Goal: Task Accomplishment & Management: Manage account settings

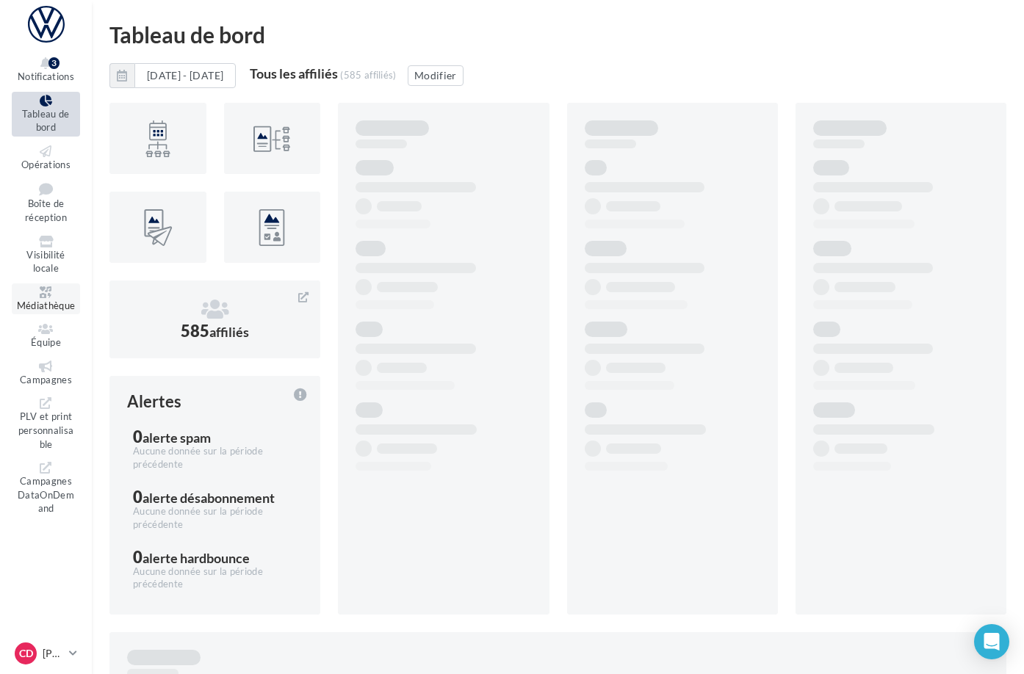
click at [60, 300] on span "Médiathèque" at bounding box center [46, 306] width 59 height 12
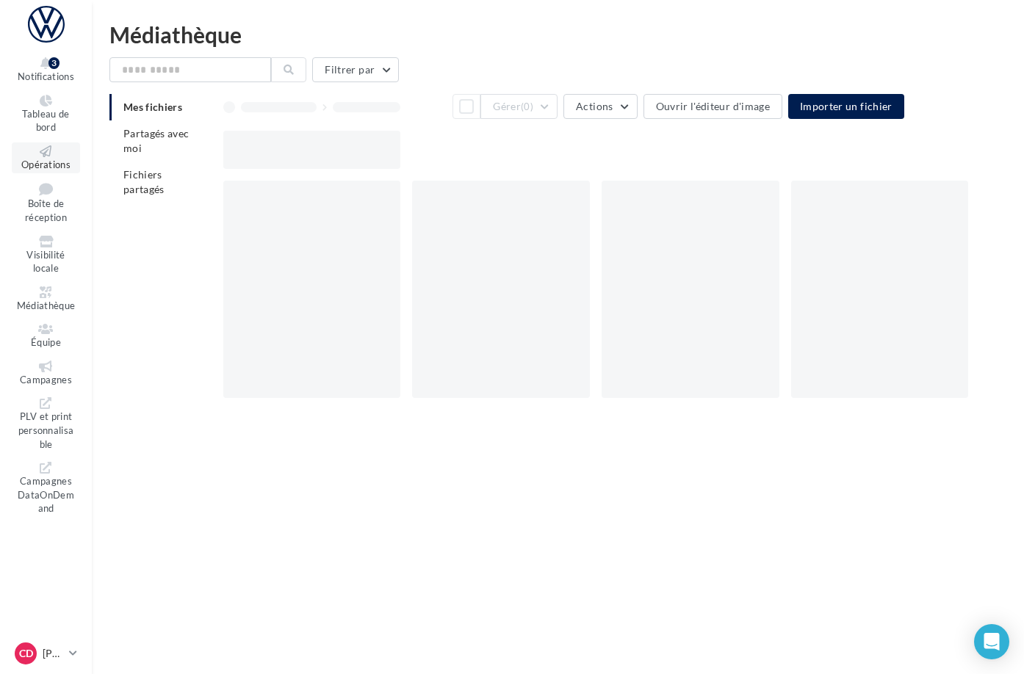
click at [57, 159] on span "Opérations" at bounding box center [45, 165] width 49 height 12
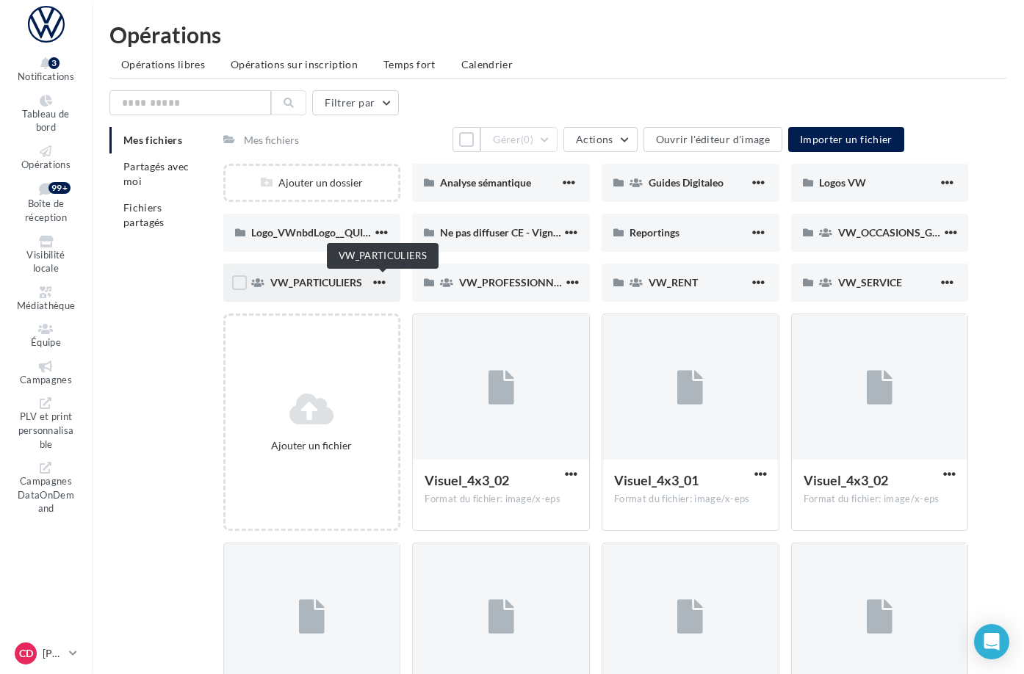
click at [362, 284] on span "VW_PARTICULIERS" at bounding box center [316, 282] width 92 height 12
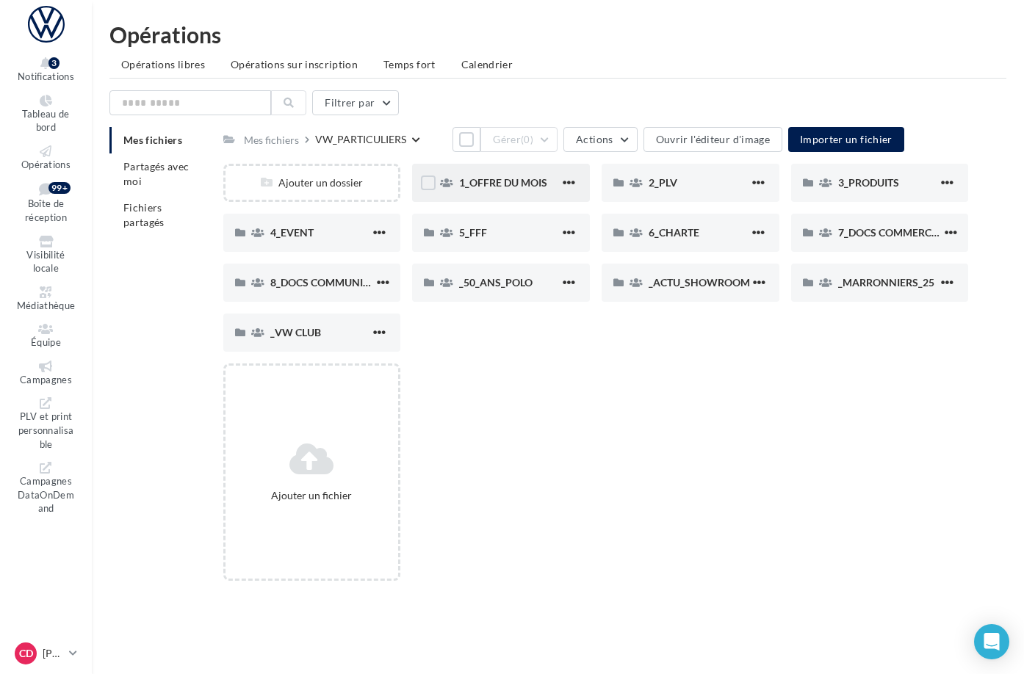
click at [544, 190] on div "1_OFFRE DU MOIS" at bounding box center [509, 183] width 101 height 15
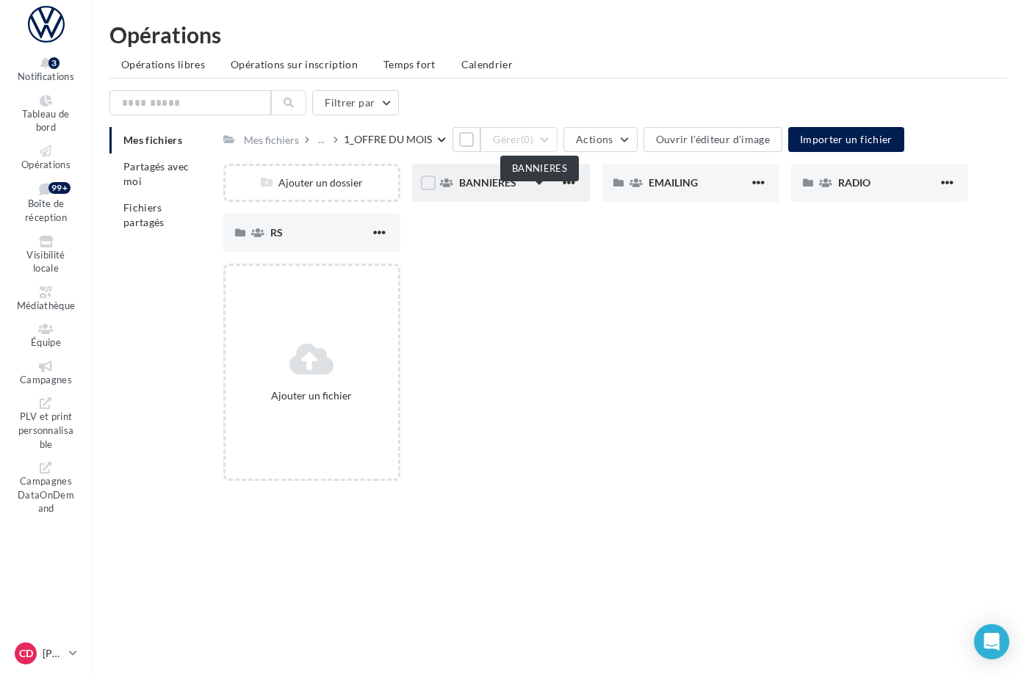
click at [516, 189] on span "BANNIERES" at bounding box center [487, 182] width 57 height 12
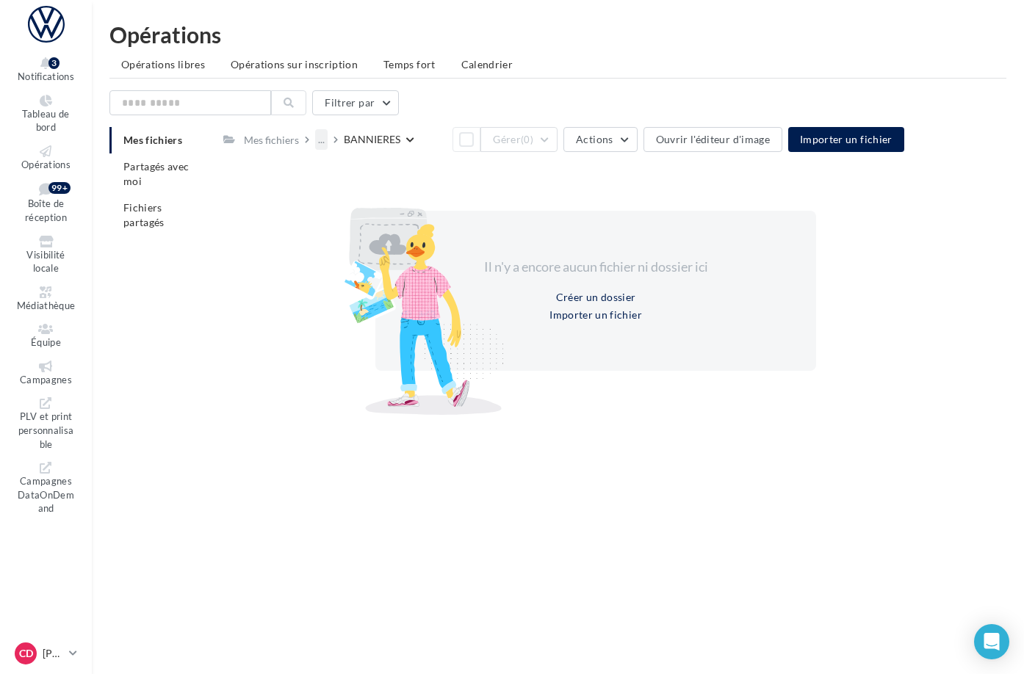
click at [328, 142] on div "..." at bounding box center [321, 139] width 12 height 21
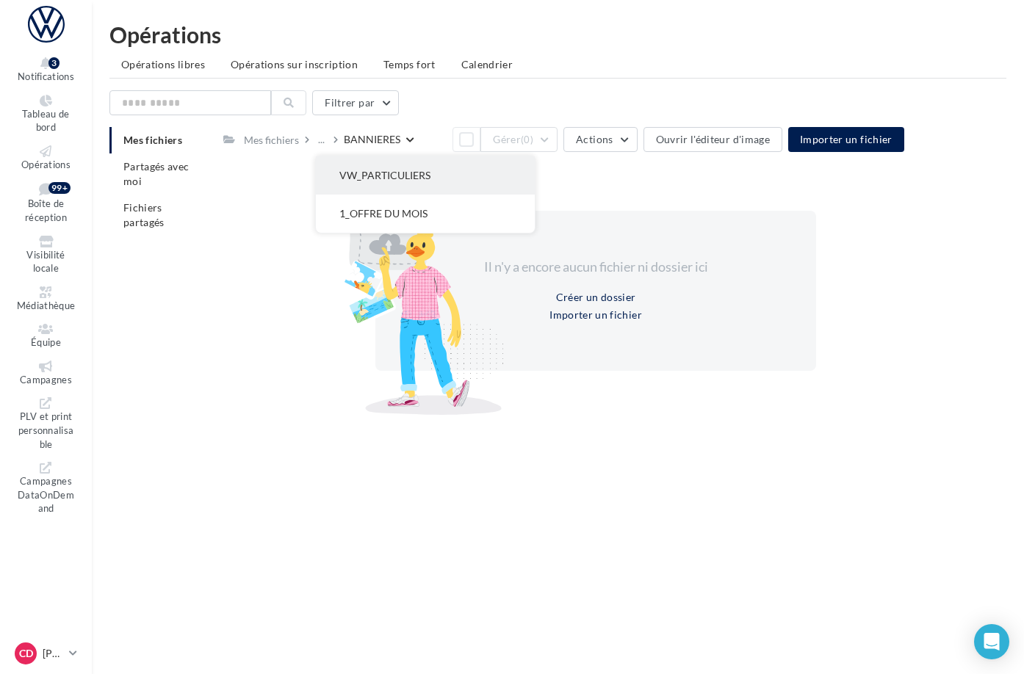
click at [436, 179] on button "VW_PARTICULIERS" at bounding box center [425, 175] width 219 height 38
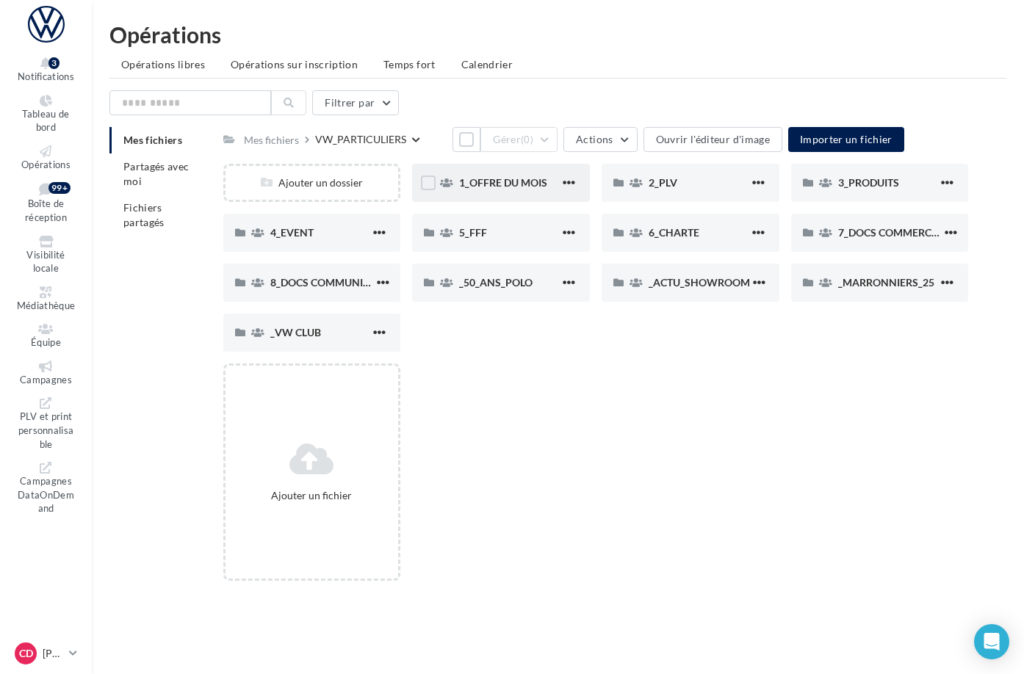
click at [539, 189] on span "1_OFFRE DU MOIS" at bounding box center [503, 182] width 88 height 12
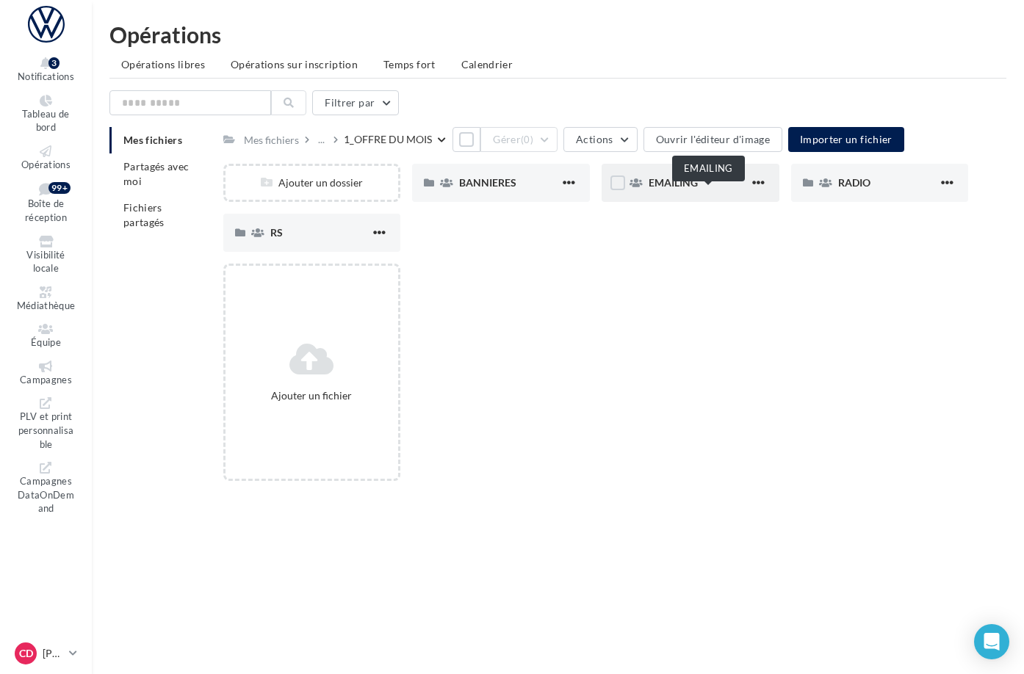
click at [698, 189] on span "EMAILING" at bounding box center [673, 182] width 49 height 12
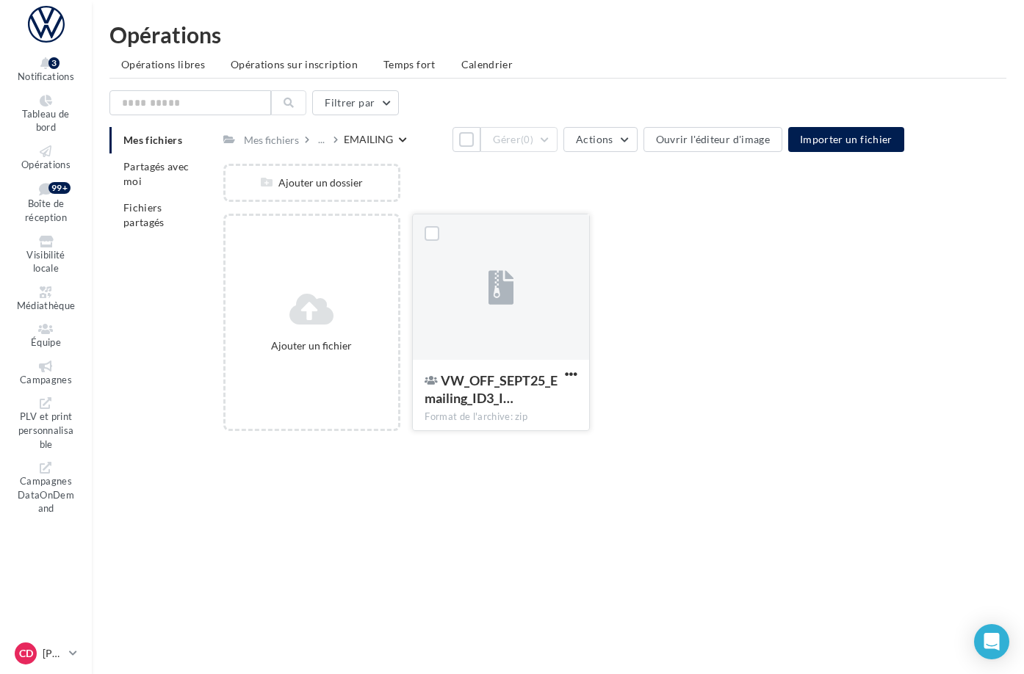
click at [589, 345] on div at bounding box center [501, 287] width 176 height 147
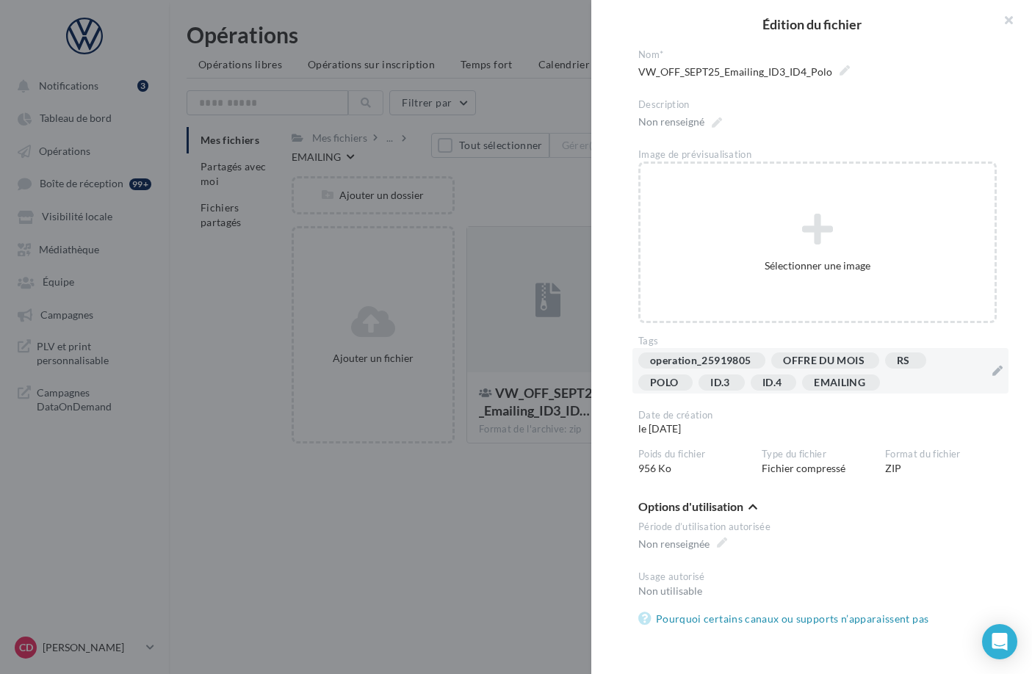
click at [988, 372] on div "operation_25919805 OFFRE DU MOIS RS POLO ID.3 ID.4 EMAILING" at bounding box center [820, 371] width 376 height 46
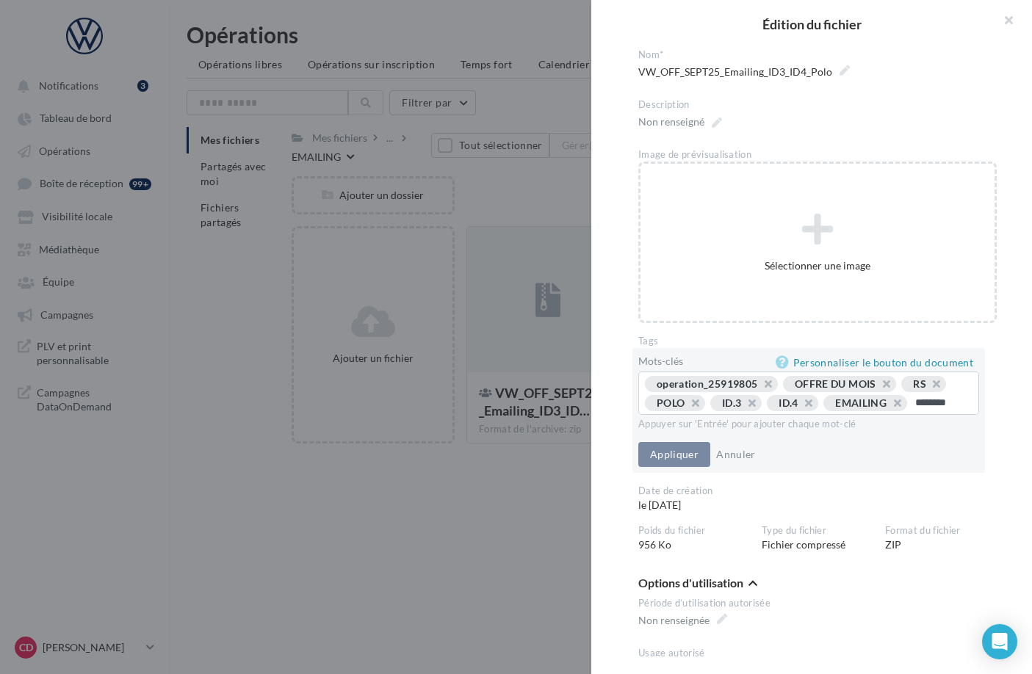
type input "*********"
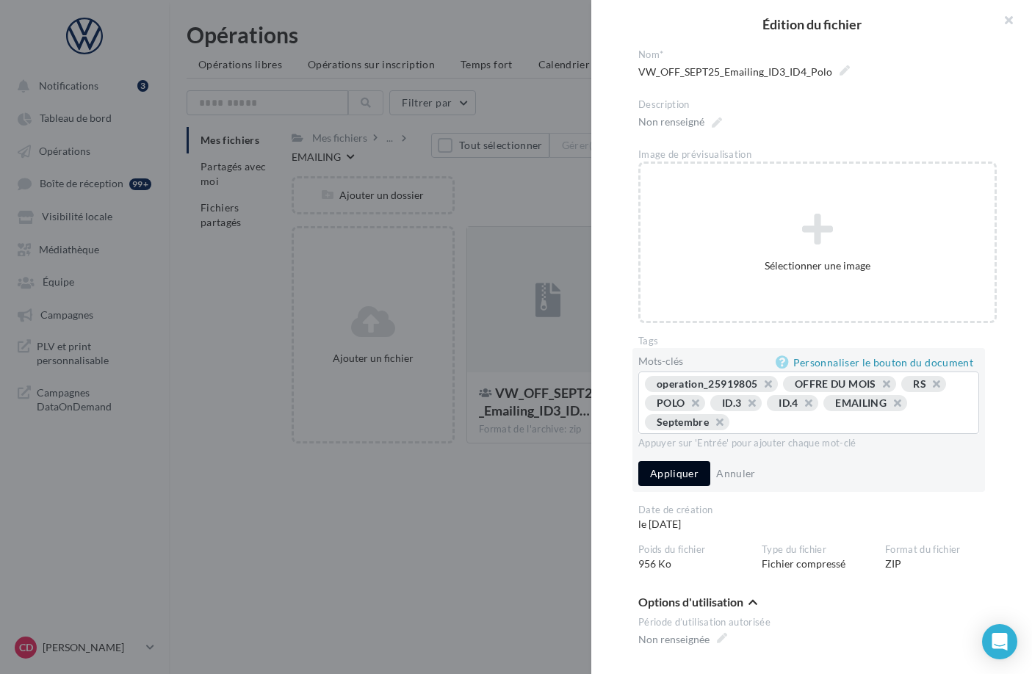
click at [671, 471] on button "Appliquer" at bounding box center [674, 473] width 72 height 25
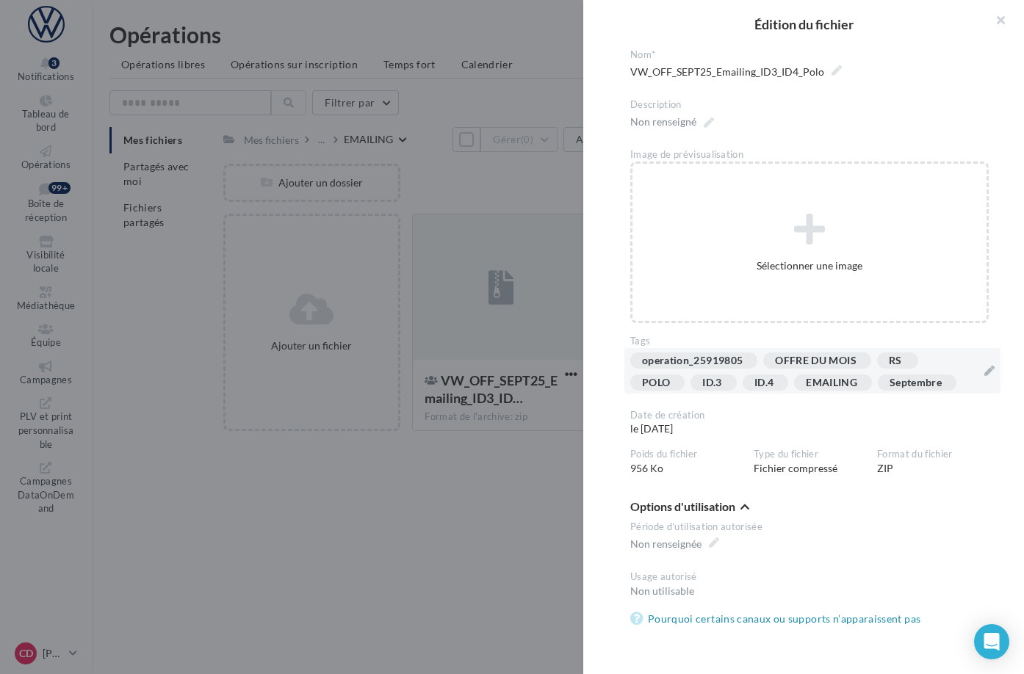
click at [530, 491] on div at bounding box center [512, 337] width 1024 height 674
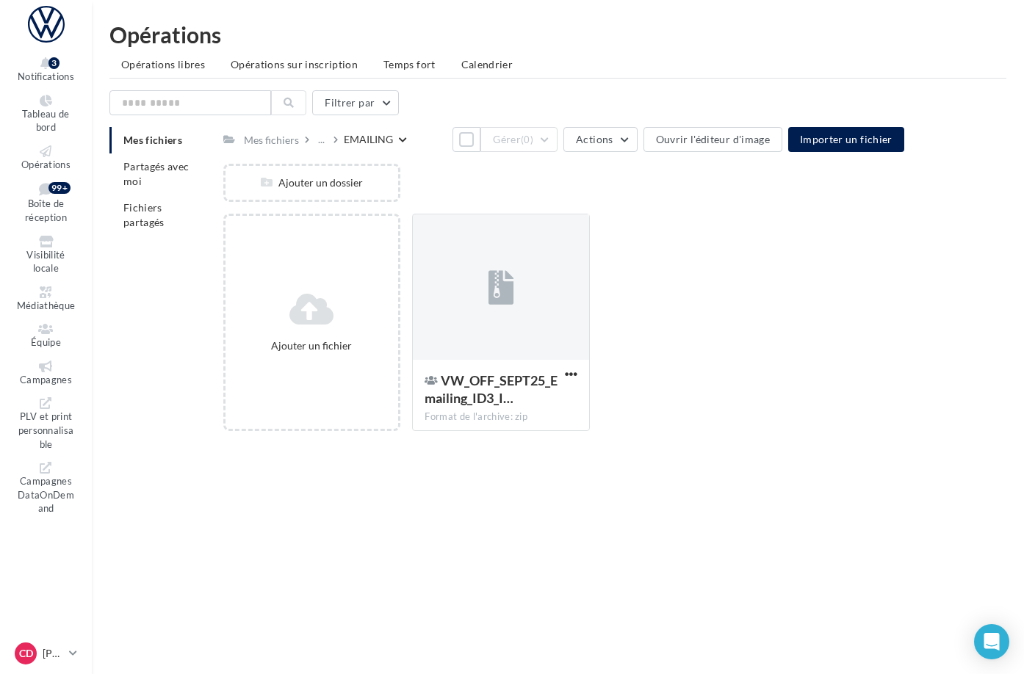
click at [333, 143] on div "..." at bounding box center [324, 139] width 18 height 21
click at [328, 142] on div "..." at bounding box center [321, 139] width 12 height 21
click at [447, 212] on button "1_OFFRE DU MOIS" at bounding box center [425, 214] width 219 height 38
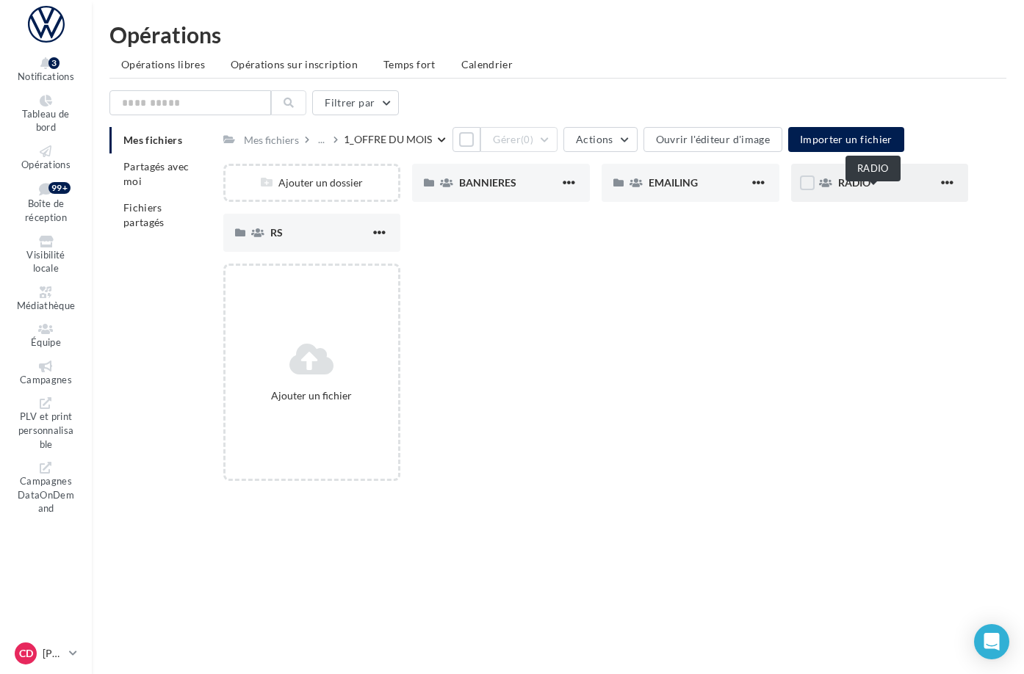
click at [864, 189] on span "RADIO" at bounding box center [854, 182] width 32 height 12
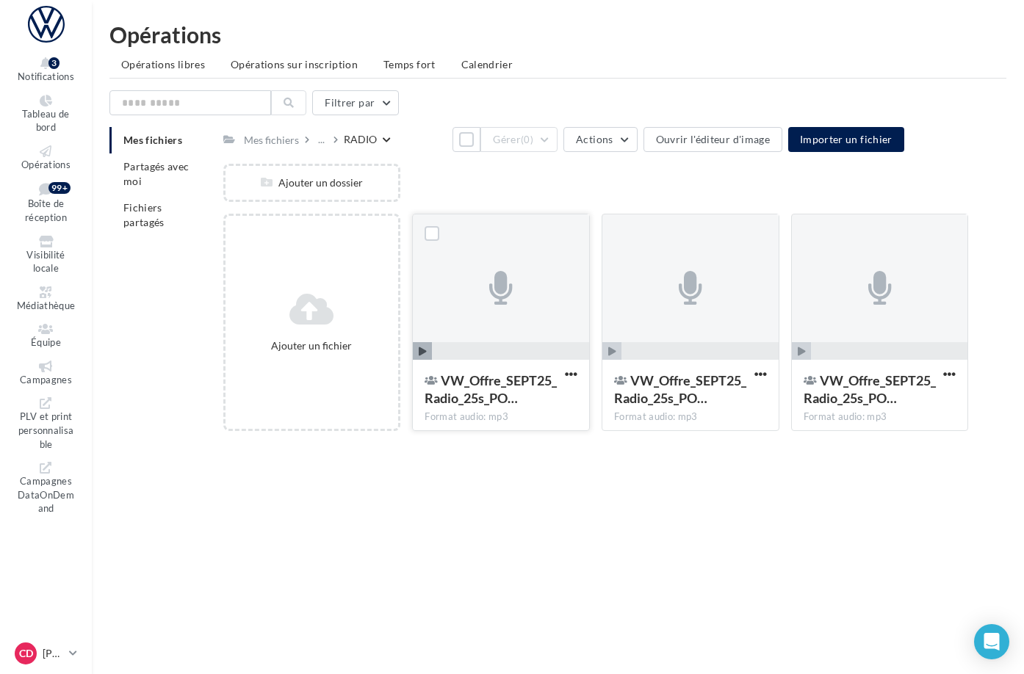
click at [589, 327] on div at bounding box center [501, 287] width 176 height 147
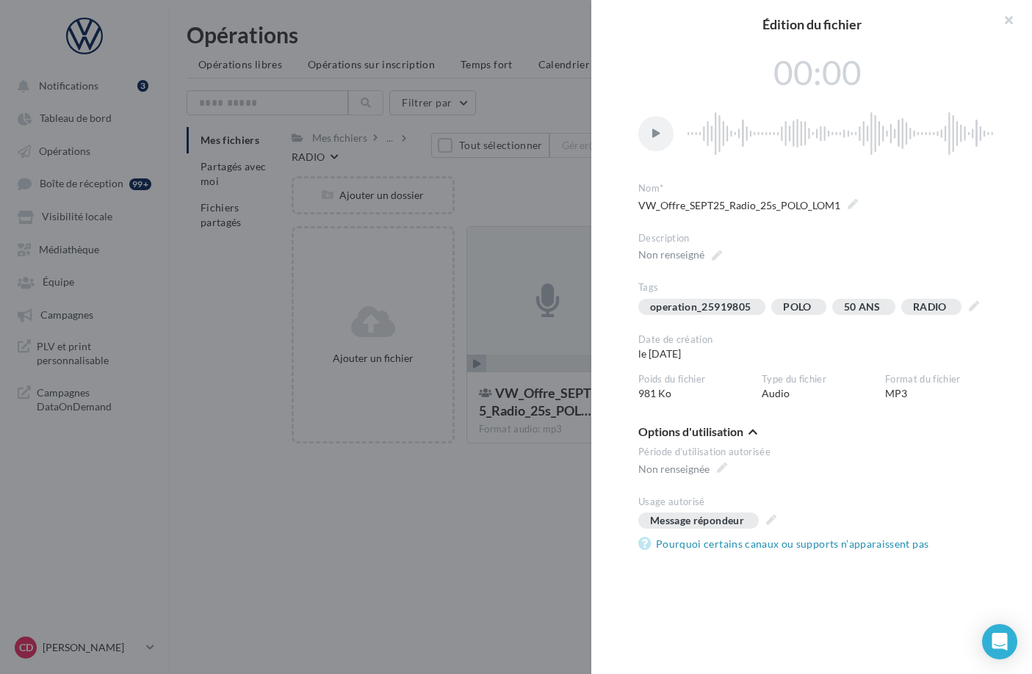
click at [580, 208] on div at bounding box center [516, 337] width 1032 height 674
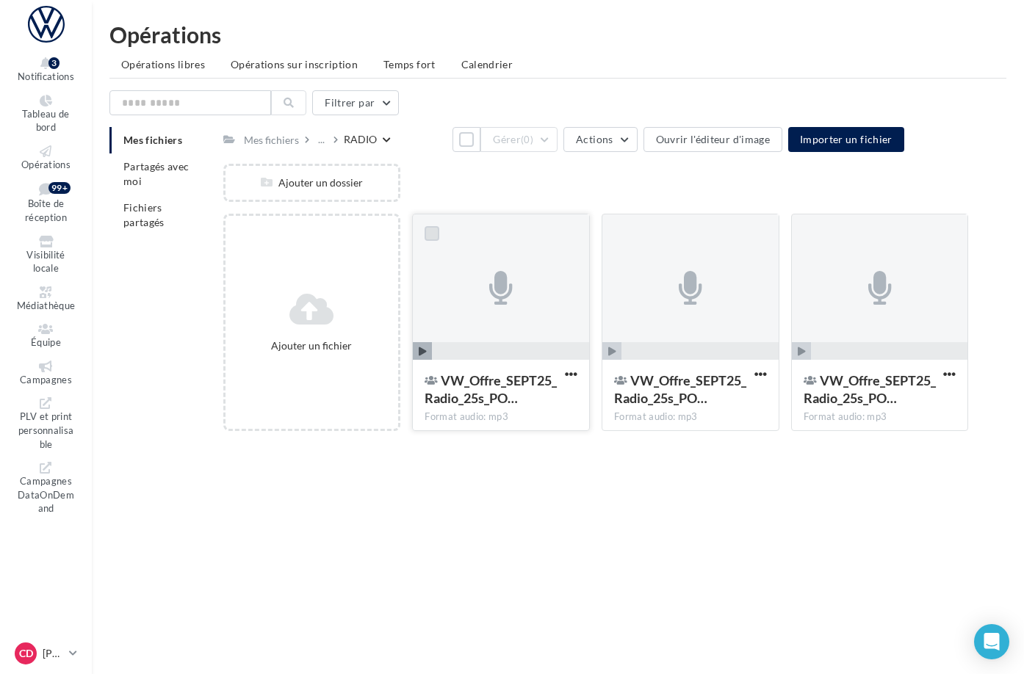
click at [439, 241] on label at bounding box center [432, 233] width 15 height 15
click at [558, 148] on button "Gérer (1)" at bounding box center [518, 139] width 77 height 25
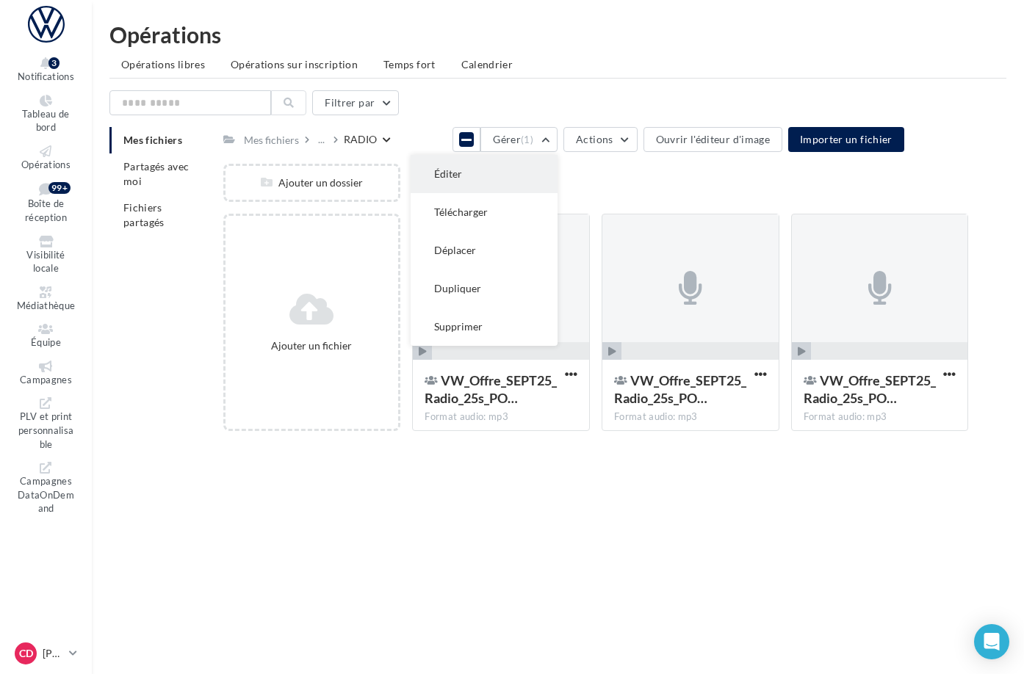
click at [558, 174] on button "Éditer" at bounding box center [484, 174] width 147 height 38
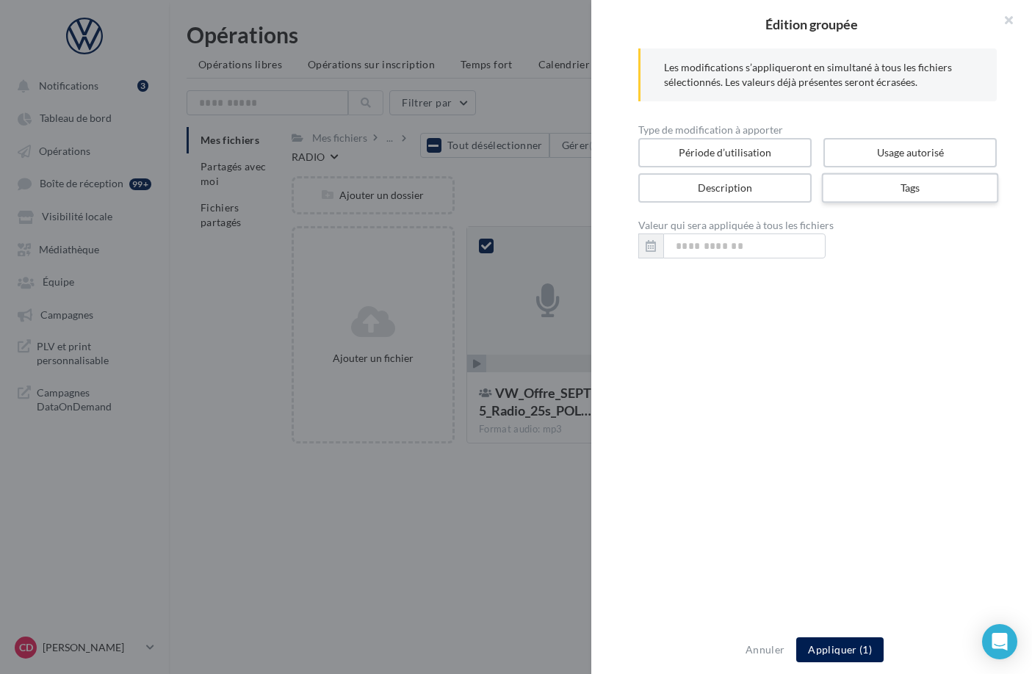
click at [865, 188] on label "Tags" at bounding box center [910, 188] width 177 height 30
click at [486, 253] on div at bounding box center [516, 337] width 1032 height 674
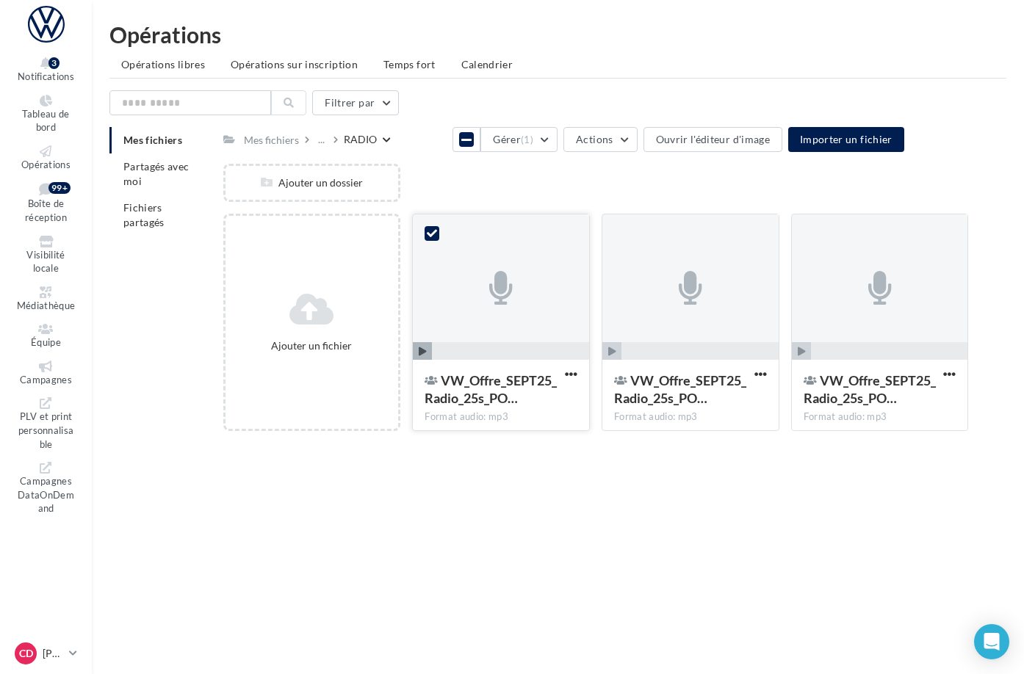
click at [437, 239] on icon at bounding box center [432, 233] width 10 height 10
click at [524, 249] on div at bounding box center [501, 287] width 176 height 147
click at [452, 145] on button "Tout sélectionner" at bounding box center [466, 139] width 28 height 25
click at [558, 145] on button "Gérer (3)" at bounding box center [518, 139] width 77 height 25
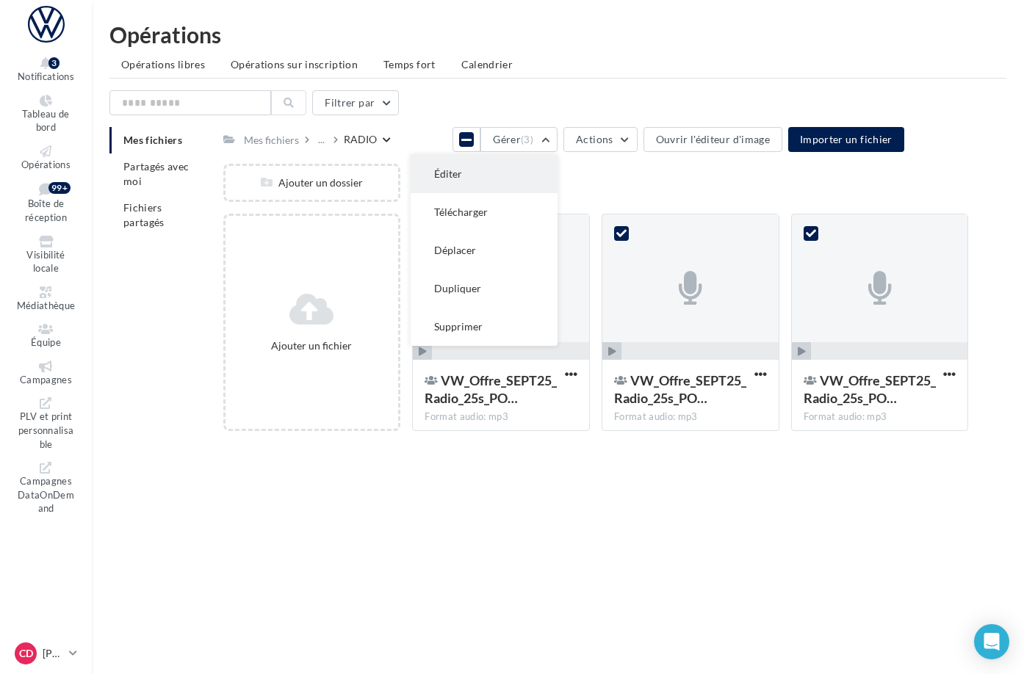
click at [558, 167] on button "Éditer" at bounding box center [484, 174] width 147 height 38
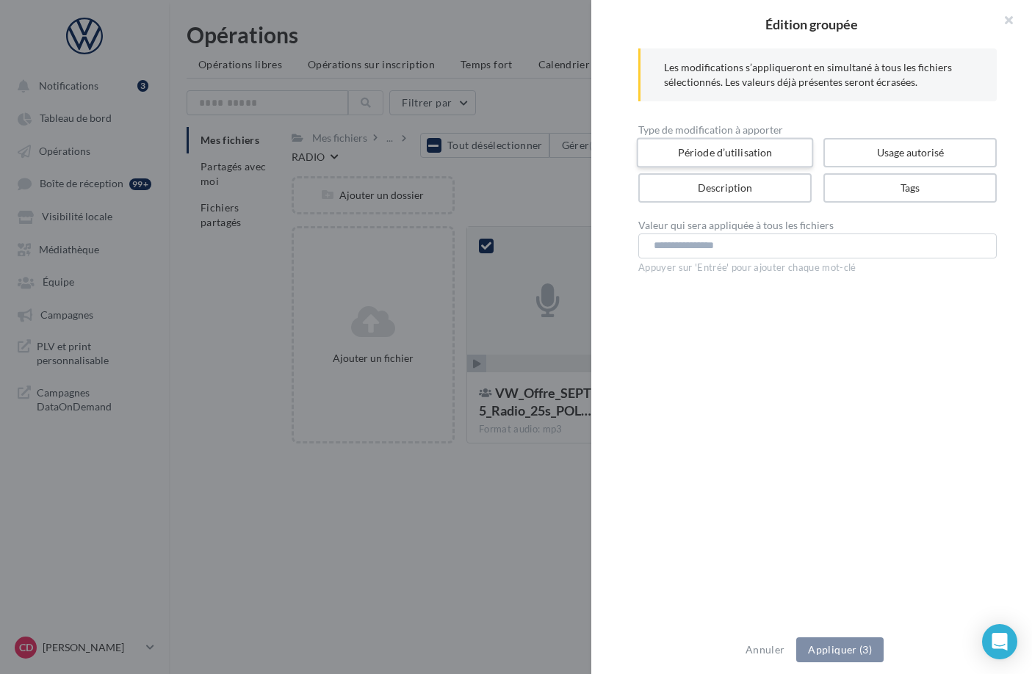
click at [699, 158] on label "Période d’utilisation" at bounding box center [725, 153] width 177 height 30
click at [696, 253] on input "text" at bounding box center [744, 246] width 162 height 25
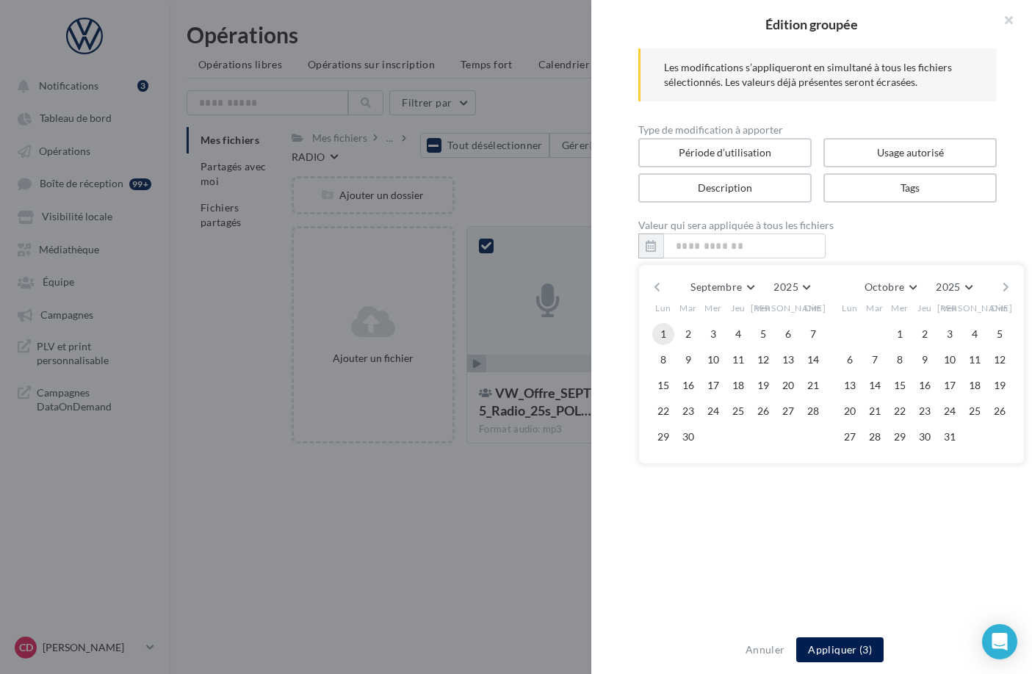
click at [657, 331] on button "1" at bounding box center [663, 334] width 22 height 22
click at [690, 430] on button "30" at bounding box center [688, 437] width 22 height 22
type input "**********"
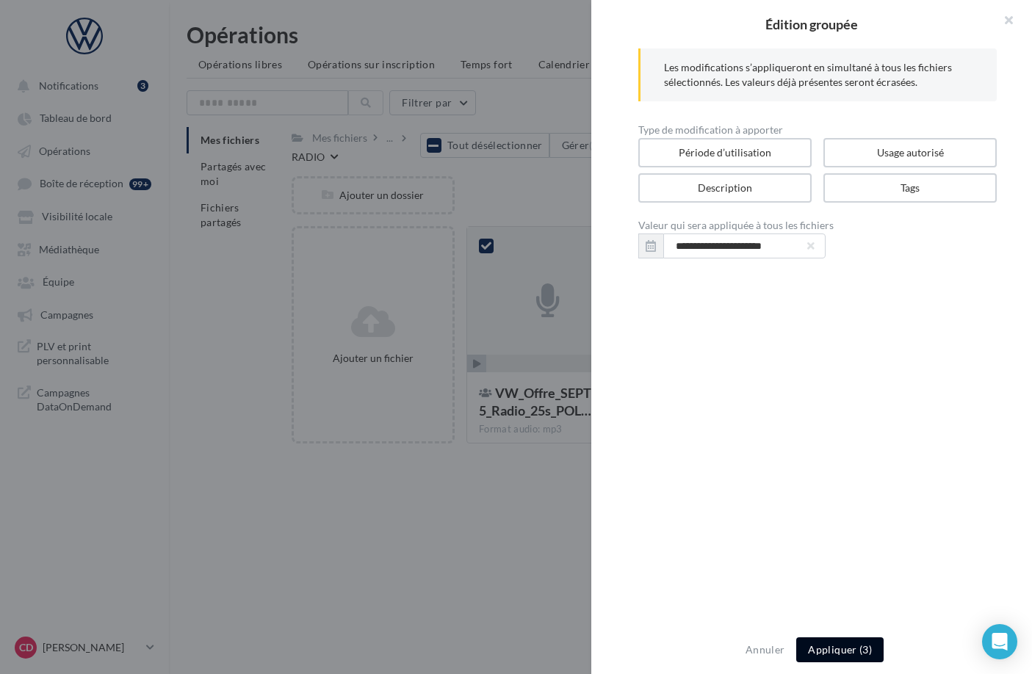
click at [833, 646] on button "Appliquer (3)" at bounding box center [839, 650] width 87 height 25
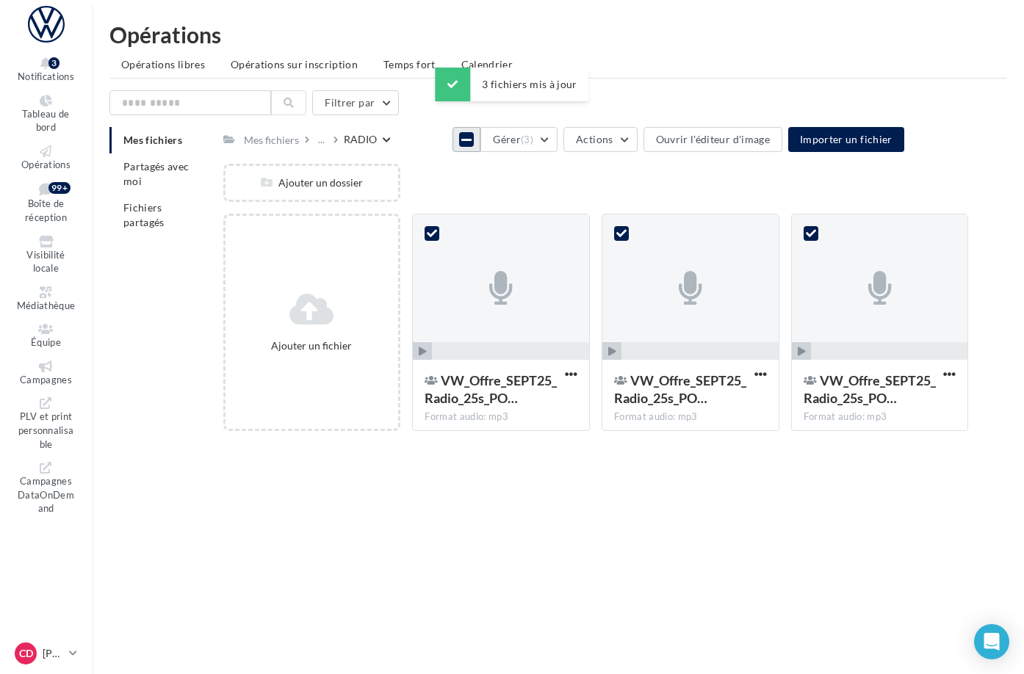
click at [461, 145] on icon at bounding box center [466, 140] width 10 height 12
click at [585, 270] on div at bounding box center [501, 287] width 176 height 147
click at [553, 443] on div "**********" at bounding box center [596, 443] width 746 height 0
click at [328, 144] on div "..." at bounding box center [321, 139] width 12 height 21
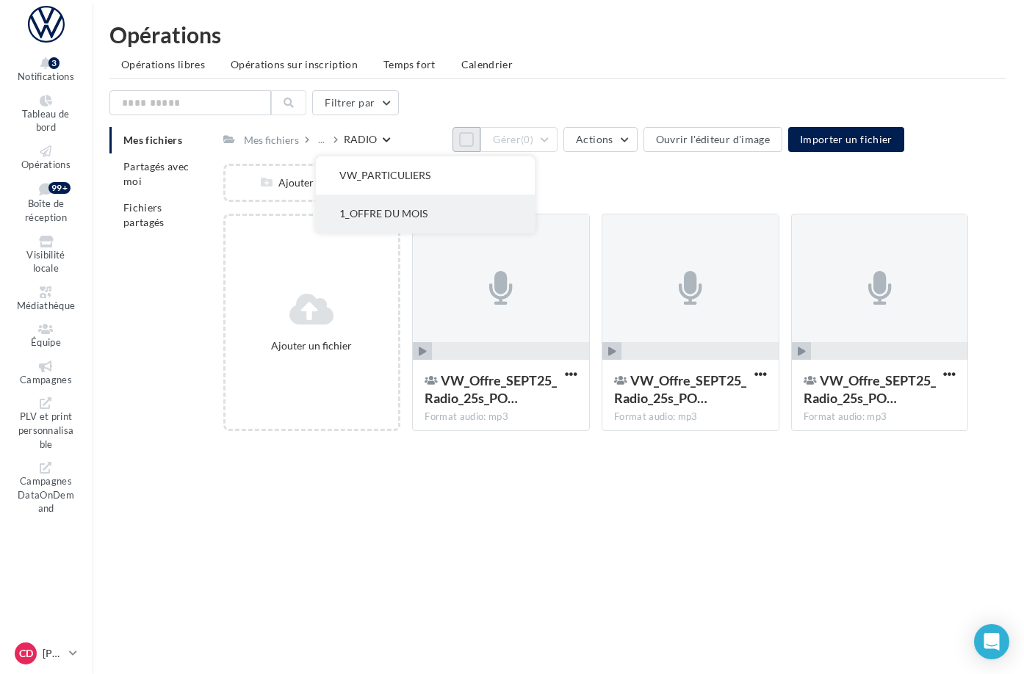
click at [419, 198] on button "1_OFFRE DU MOIS" at bounding box center [425, 214] width 219 height 38
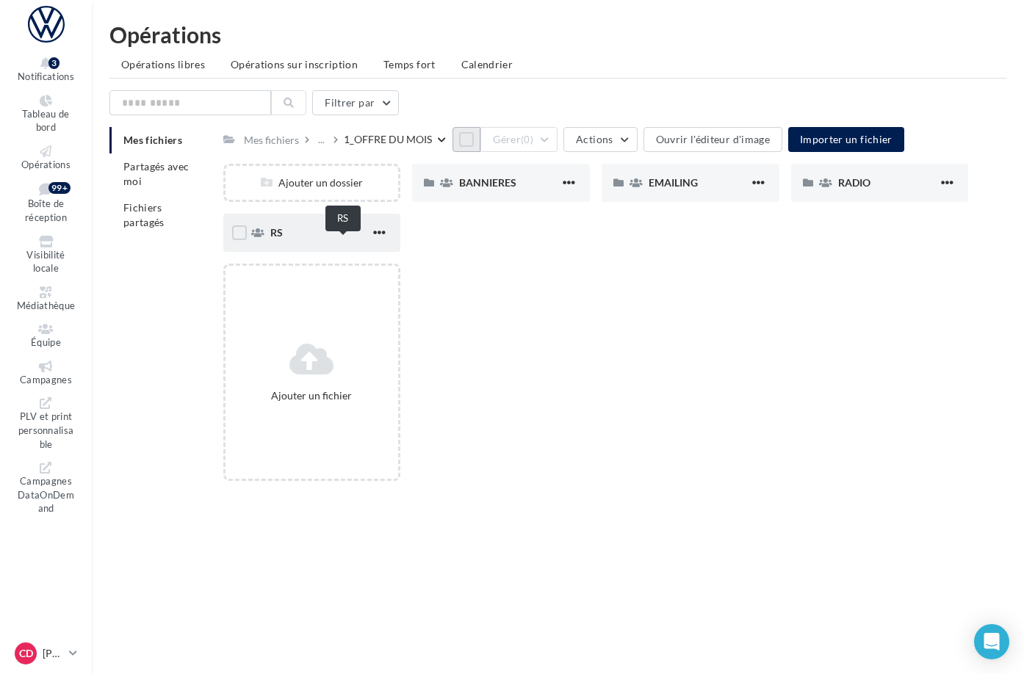
click at [283, 239] on span "RS" at bounding box center [276, 232] width 12 height 12
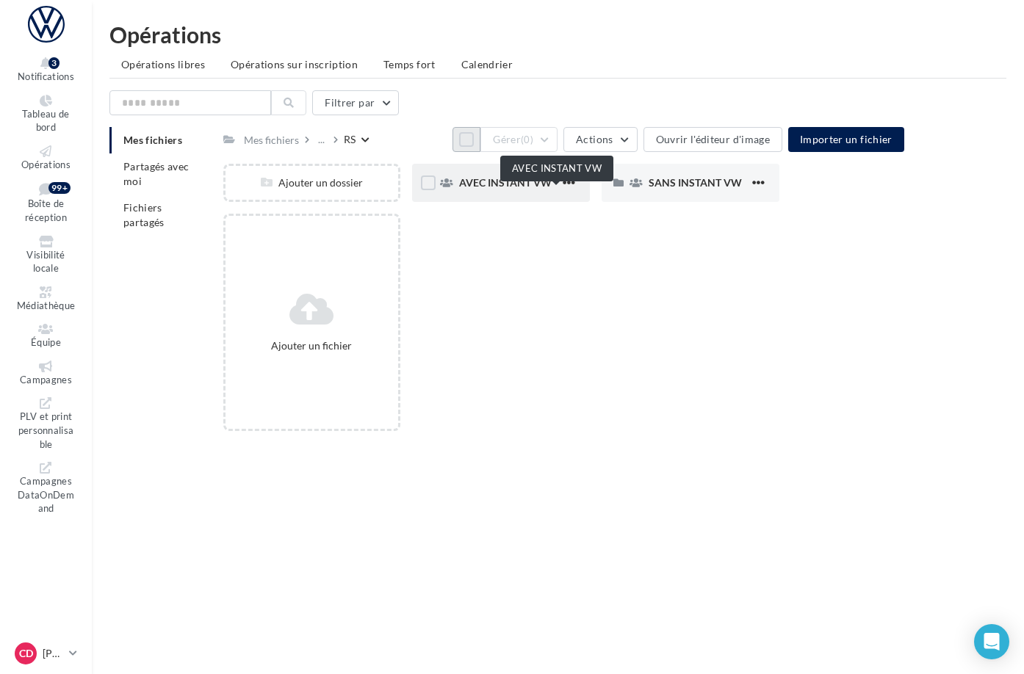
click at [544, 189] on span "AVEC INSTANT VW" at bounding box center [505, 182] width 93 height 12
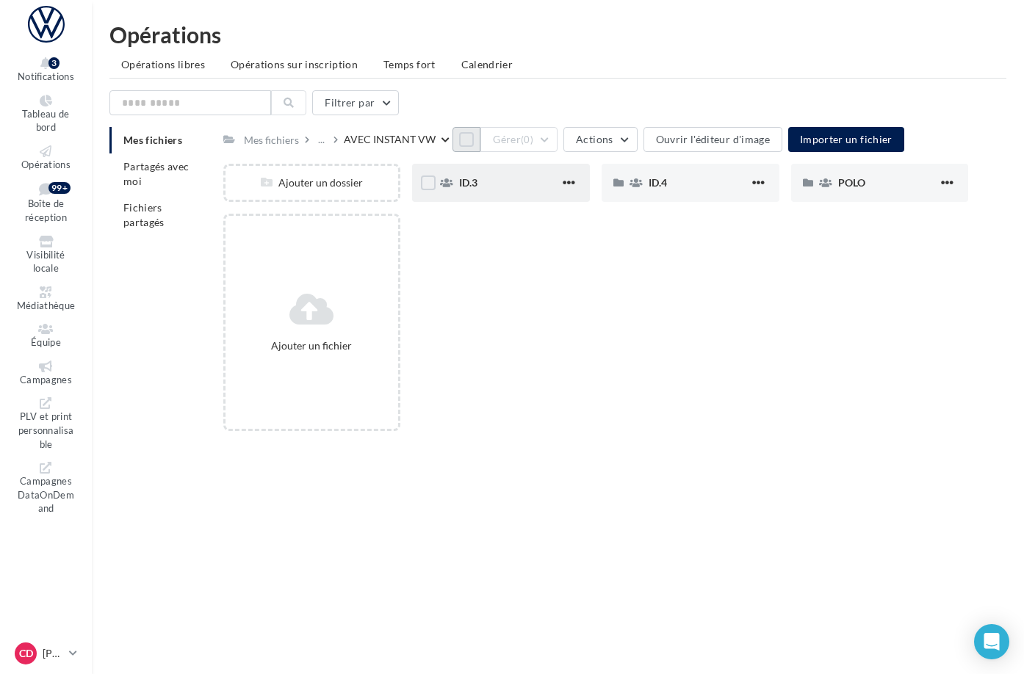
click at [477, 189] on span "ID.3" at bounding box center [468, 182] width 18 height 12
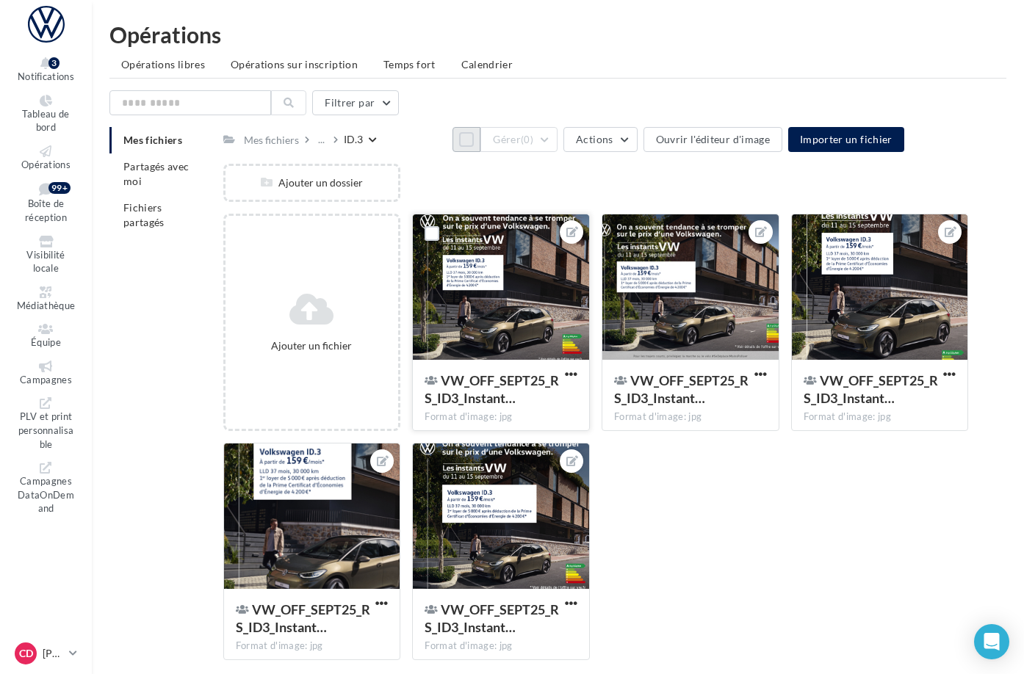
click at [567, 262] on div at bounding box center [501, 287] width 176 height 147
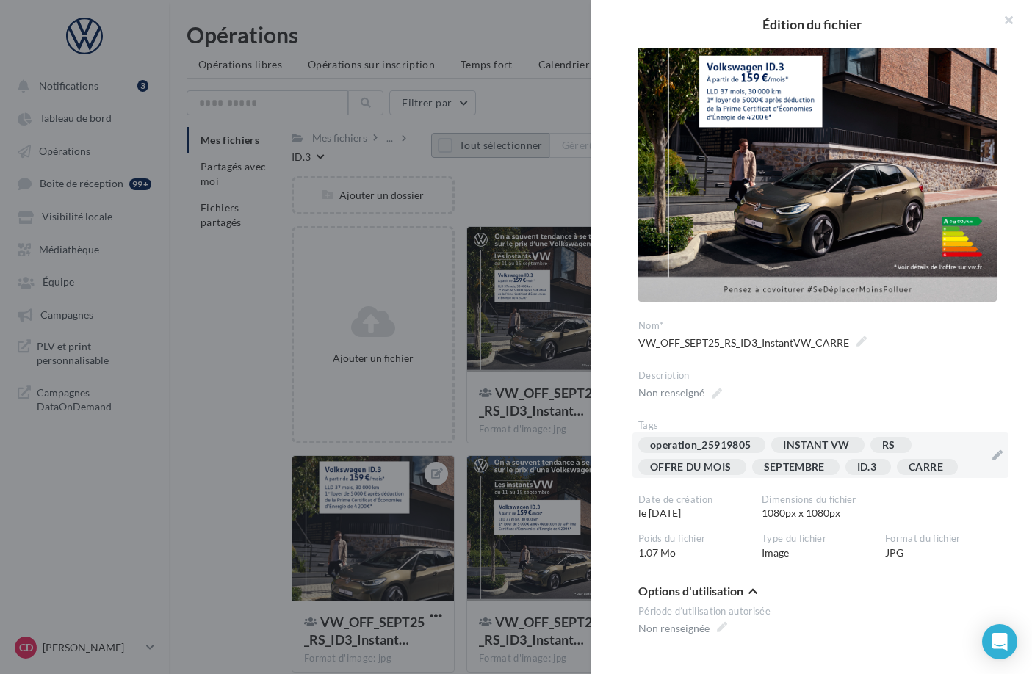
scroll to position [285, 0]
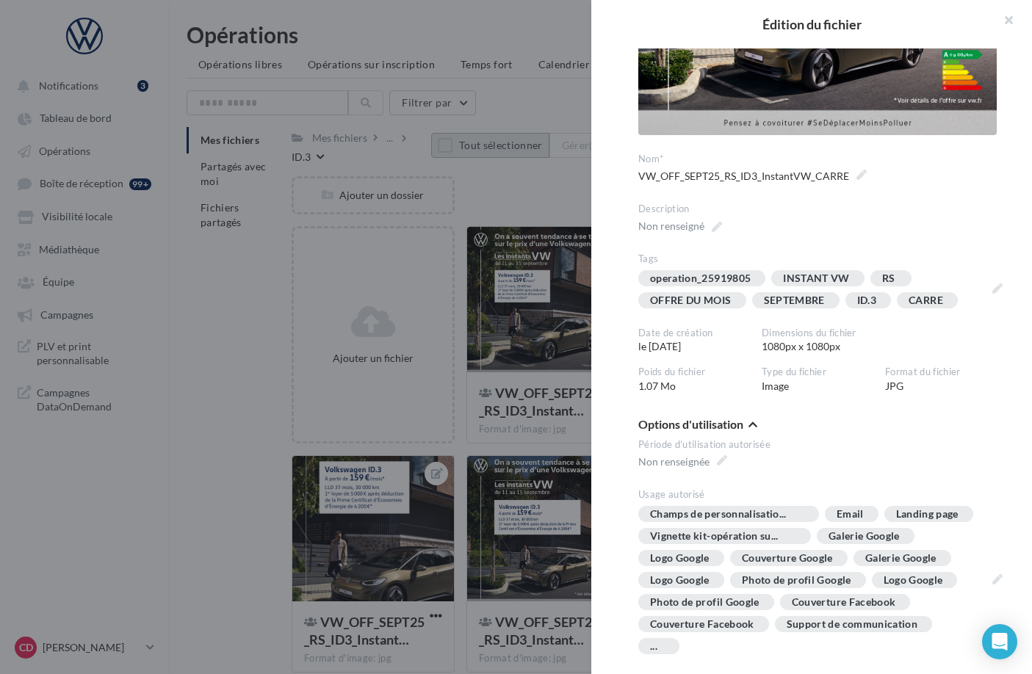
click at [989, 276] on div "operation_25919805 INSTANT VW RS OFFRE DU MOIS SEPTEMBRE ID.3 [GEOGRAPHIC_DATA]" at bounding box center [820, 289] width 376 height 46
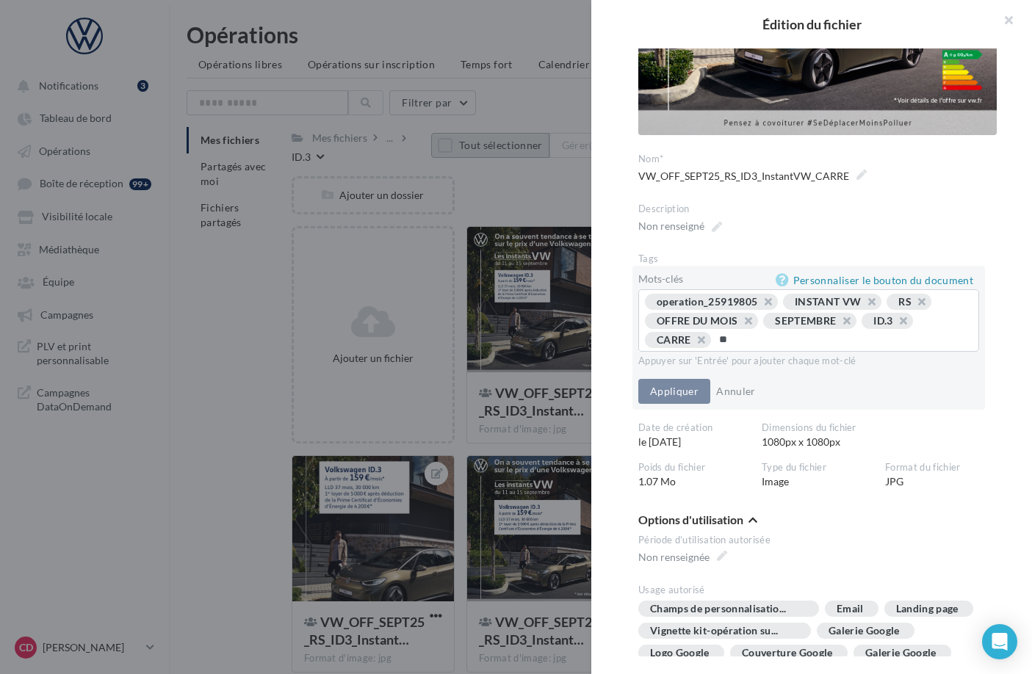
type input "*"
type input "********"
type input "*********"
type input "********"
click at [681, 402] on button "Appliquer" at bounding box center [674, 391] width 72 height 25
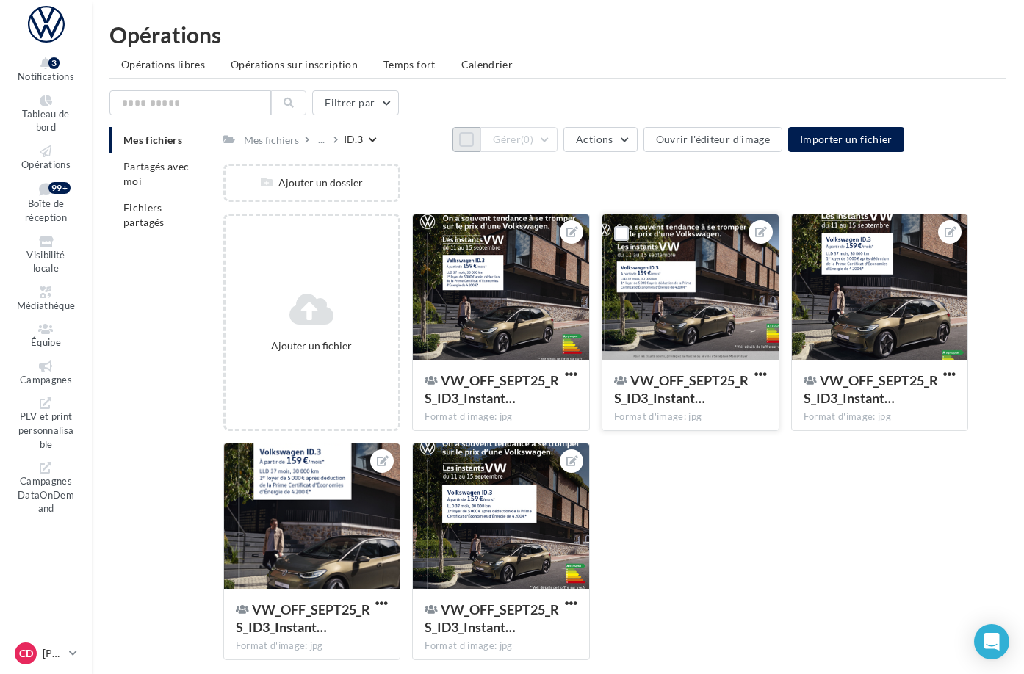
click at [762, 296] on div at bounding box center [690, 287] width 176 height 147
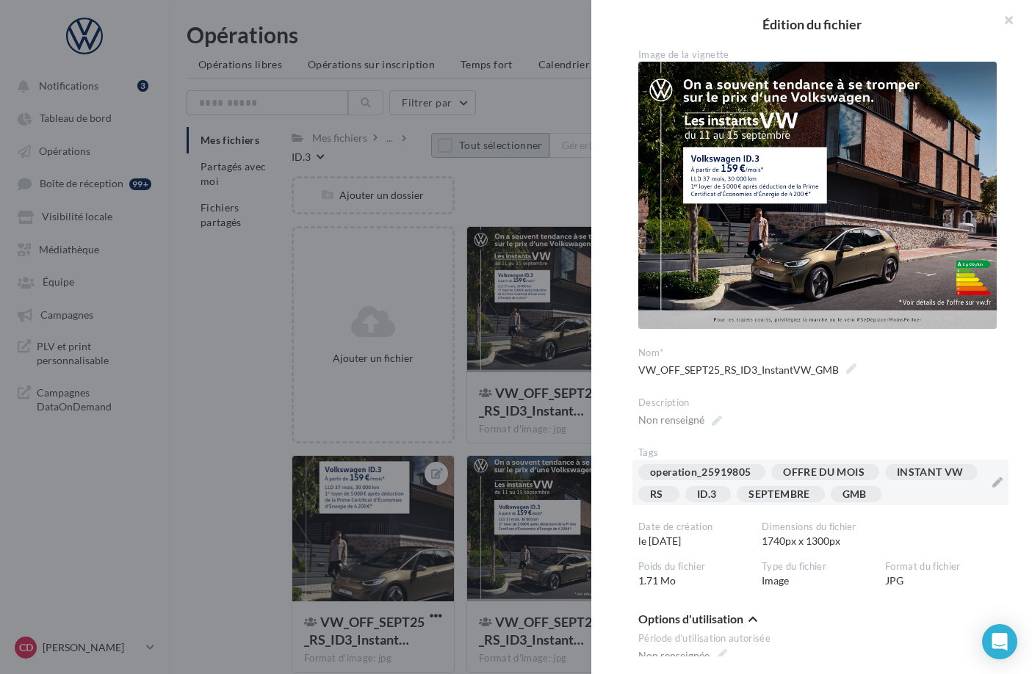
click at [931, 505] on div "operation_25919805 OFFRE DU MOIS INSTANT VW RS ID.[DATE] GMB" at bounding box center [811, 486] width 347 height 44
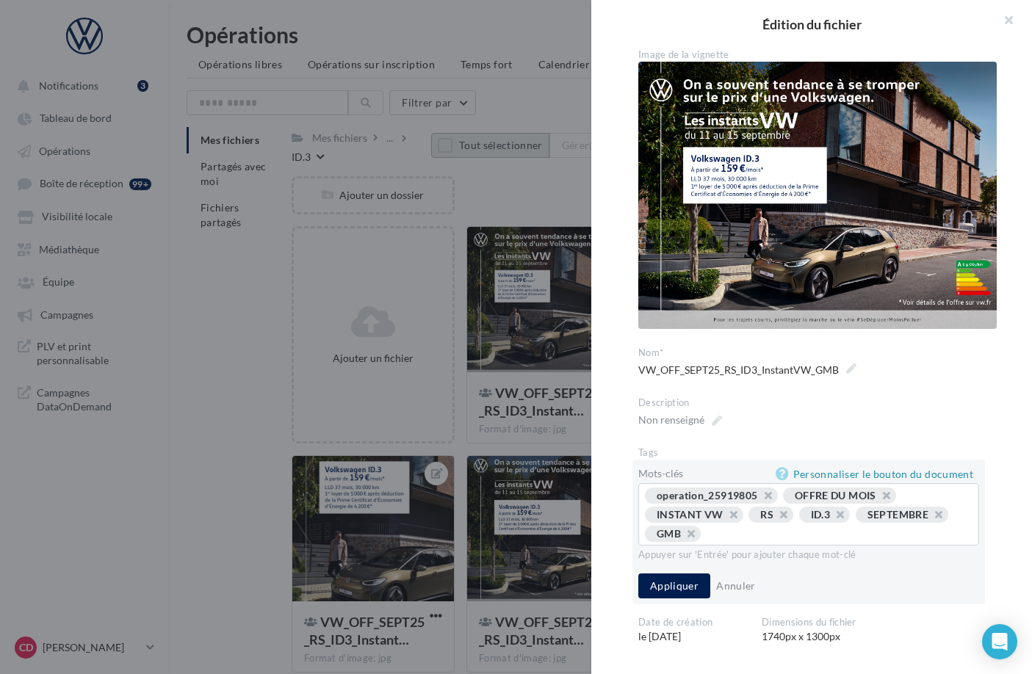
click at [497, 194] on div at bounding box center [516, 337] width 1032 height 674
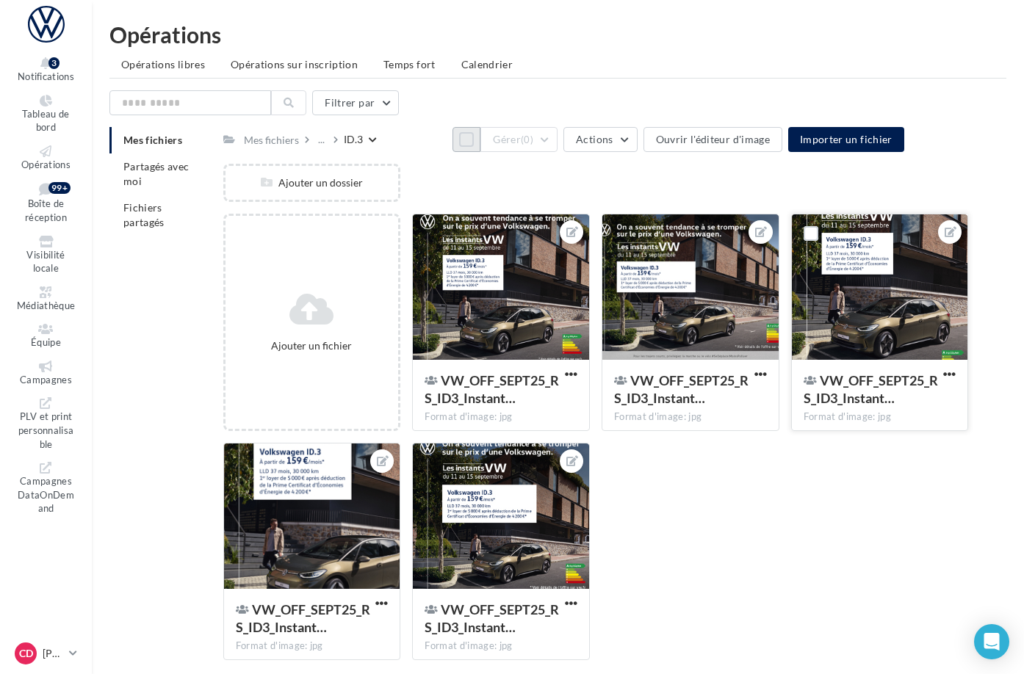
click at [917, 342] on div at bounding box center [880, 287] width 176 height 147
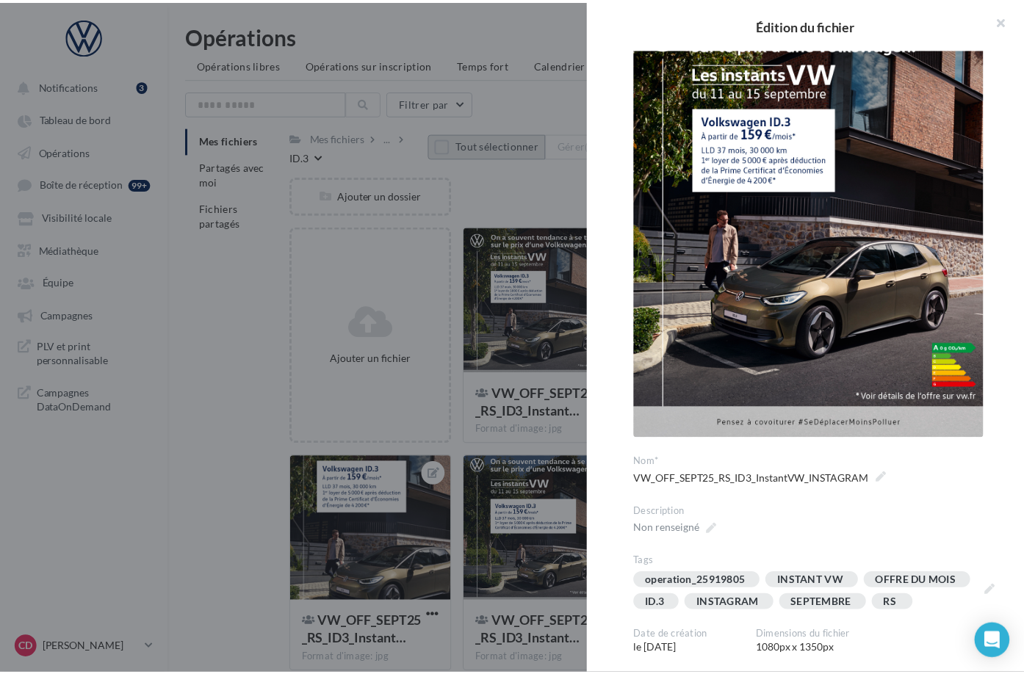
scroll to position [280, 0]
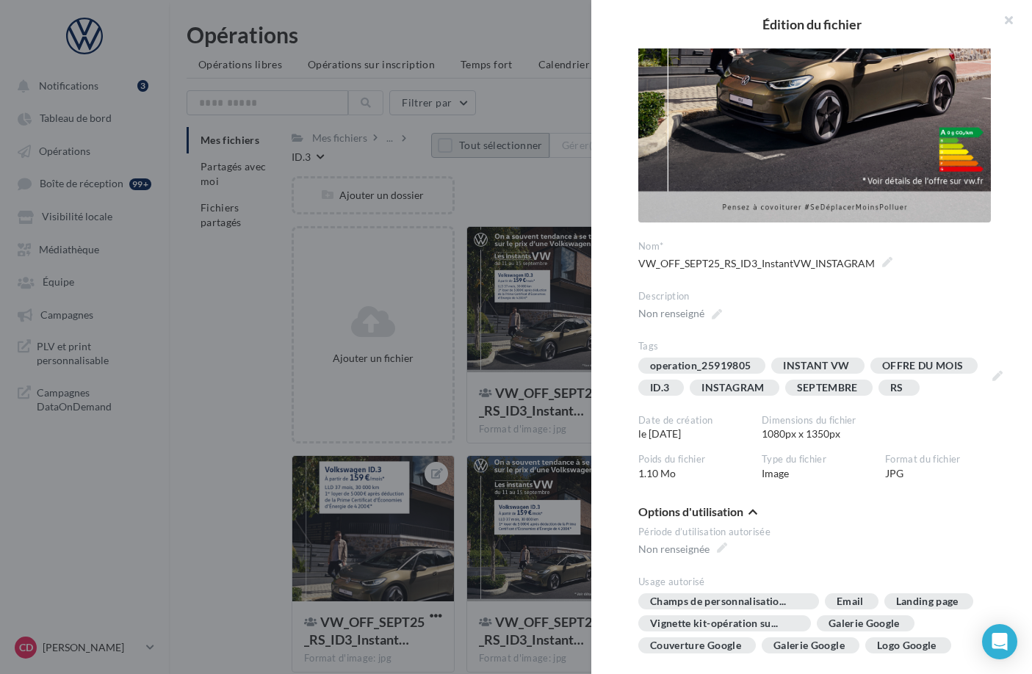
click at [566, 205] on div at bounding box center [516, 337] width 1032 height 674
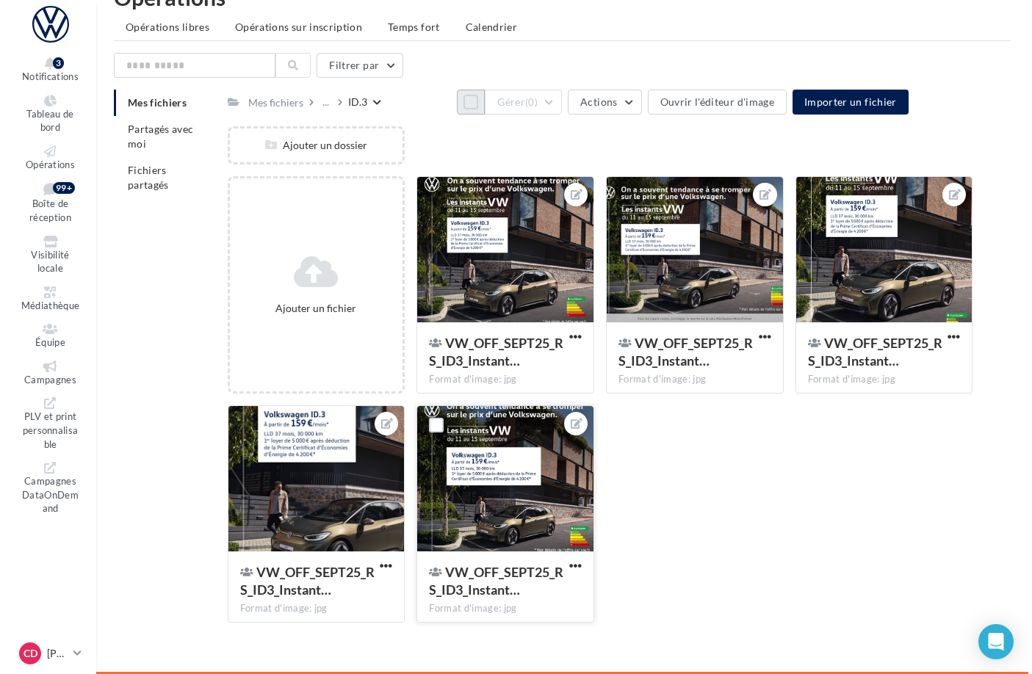
scroll to position [50, 0]
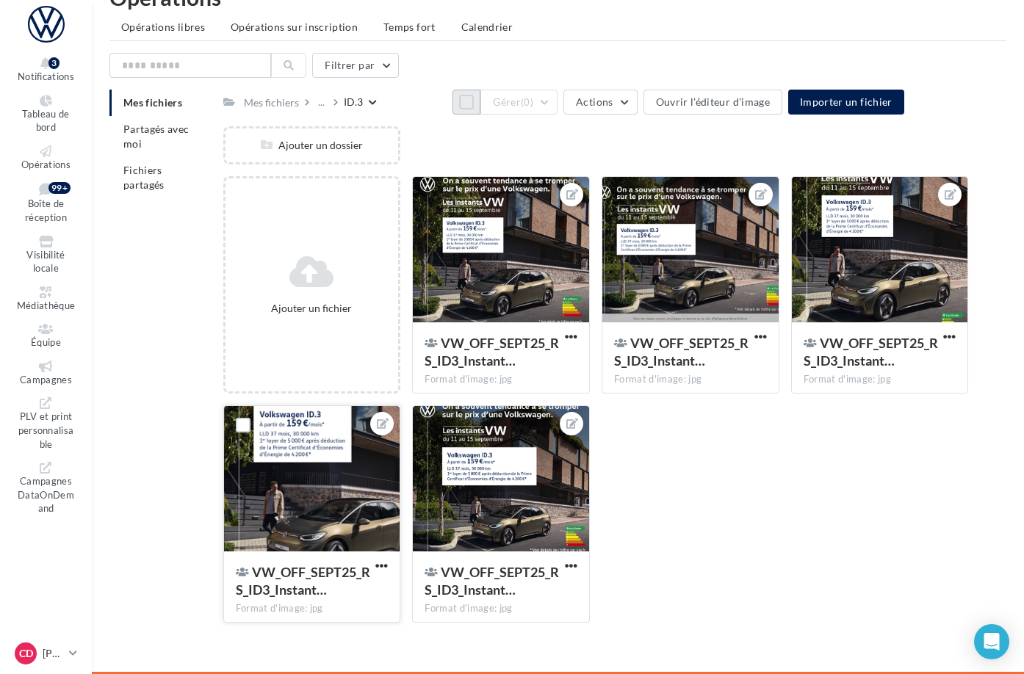
click at [400, 522] on div at bounding box center [312, 479] width 176 height 147
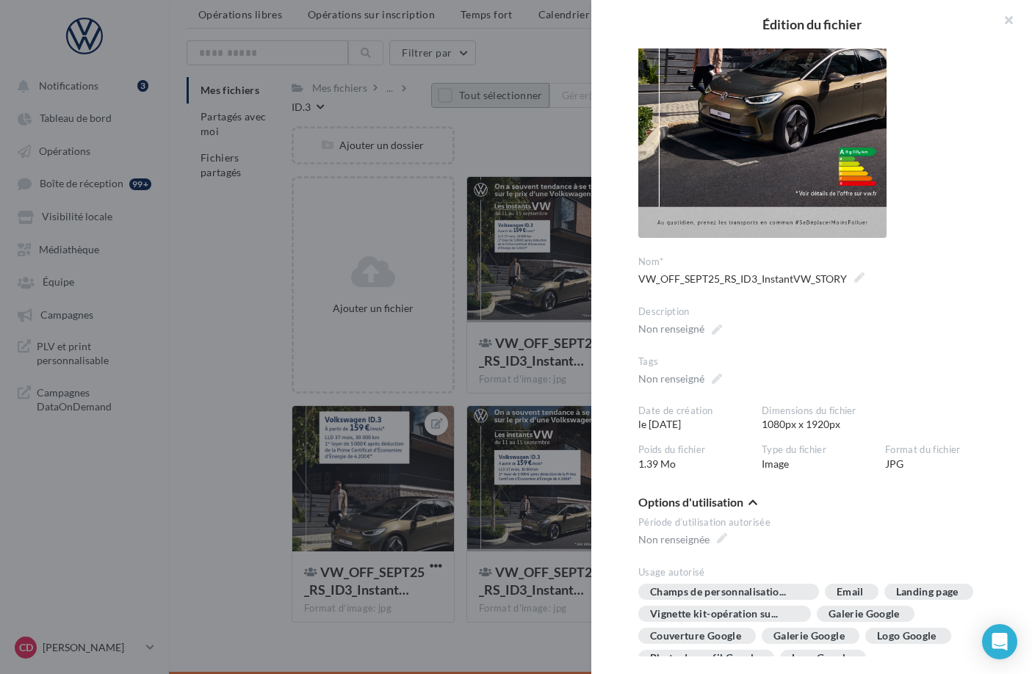
scroll to position [265, 0]
click at [717, 378] on div "Non renseigné" at bounding box center [679, 378] width 95 height 21
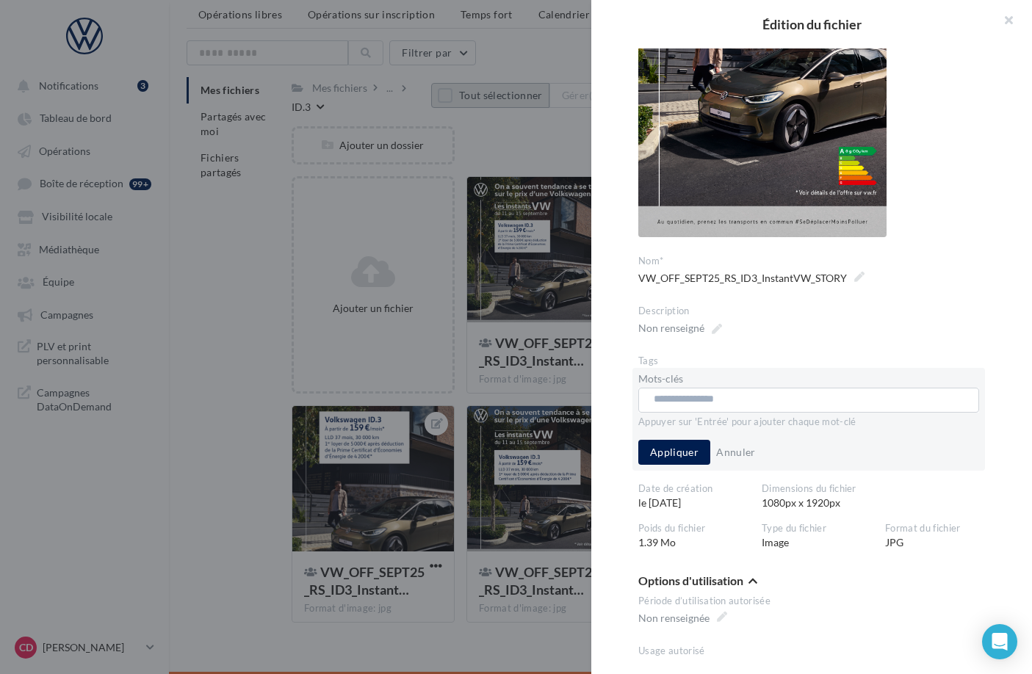
click at [712, 398] on input "text" at bounding box center [804, 399] width 300 height 15
type input "**********"
type input "*********"
type input "*"
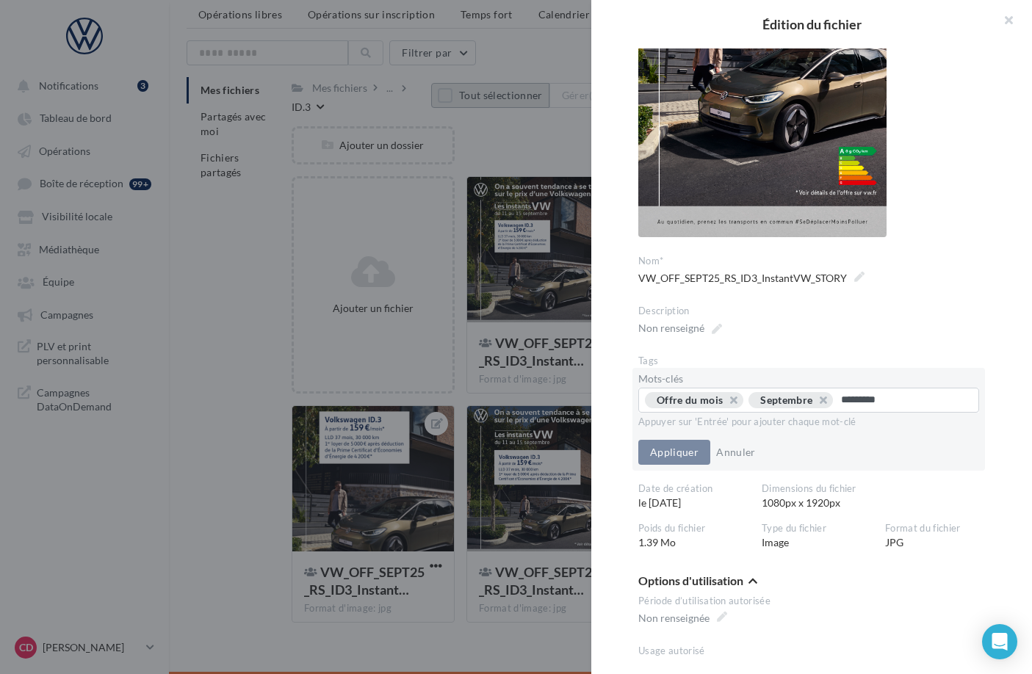
type input "**********"
click at [460, 365] on div at bounding box center [516, 337] width 1032 height 674
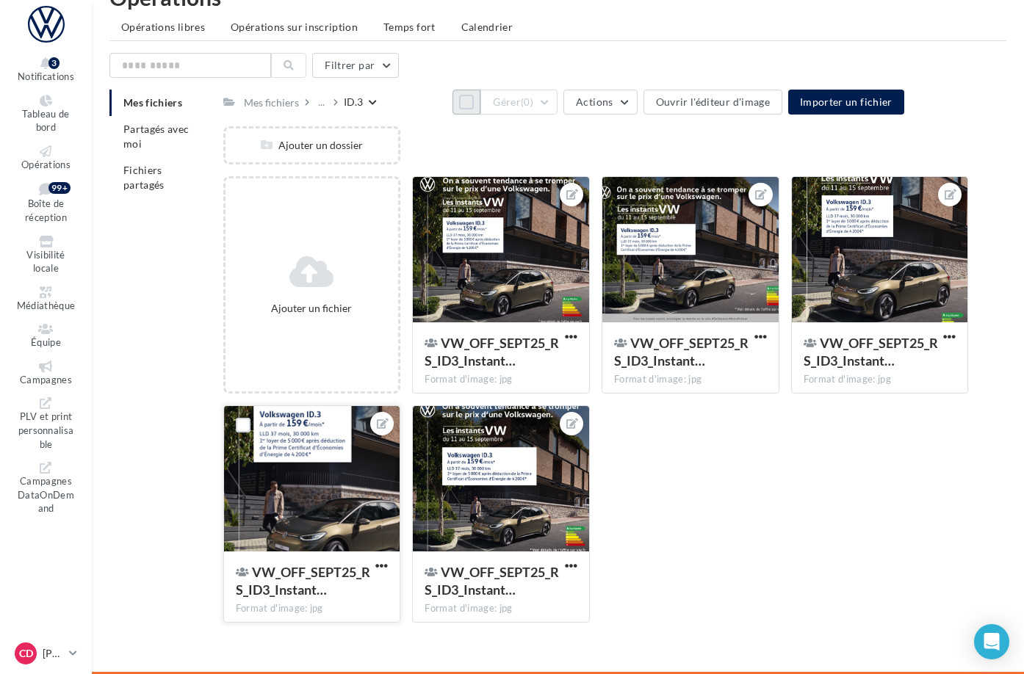
click at [378, 519] on div at bounding box center [312, 479] width 176 height 147
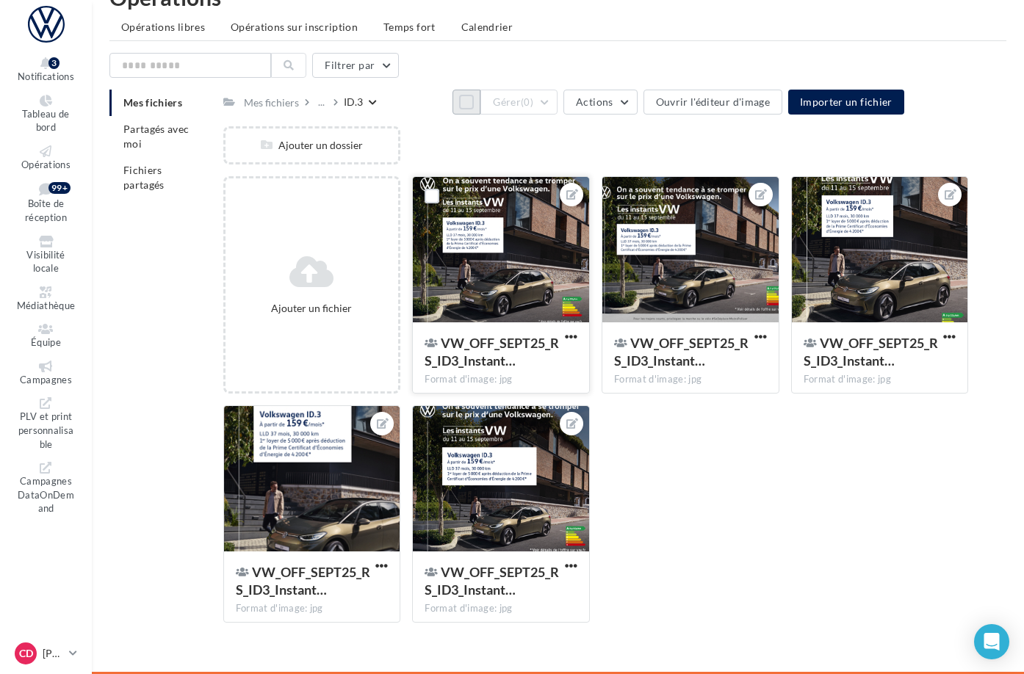
click at [589, 273] on div at bounding box center [501, 250] width 176 height 147
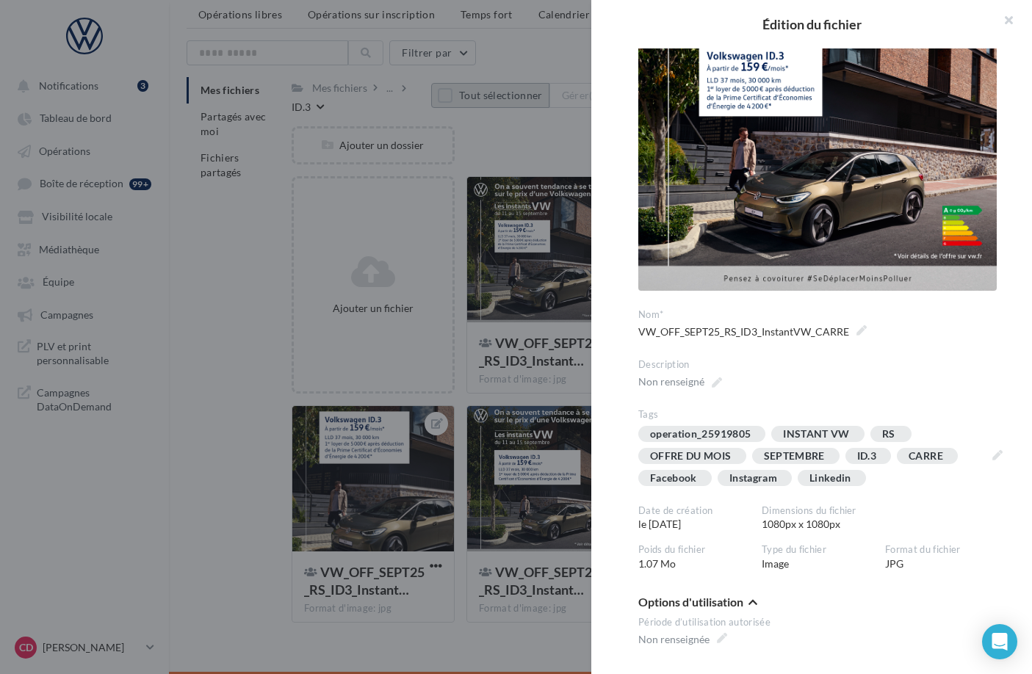
scroll to position [132, 0]
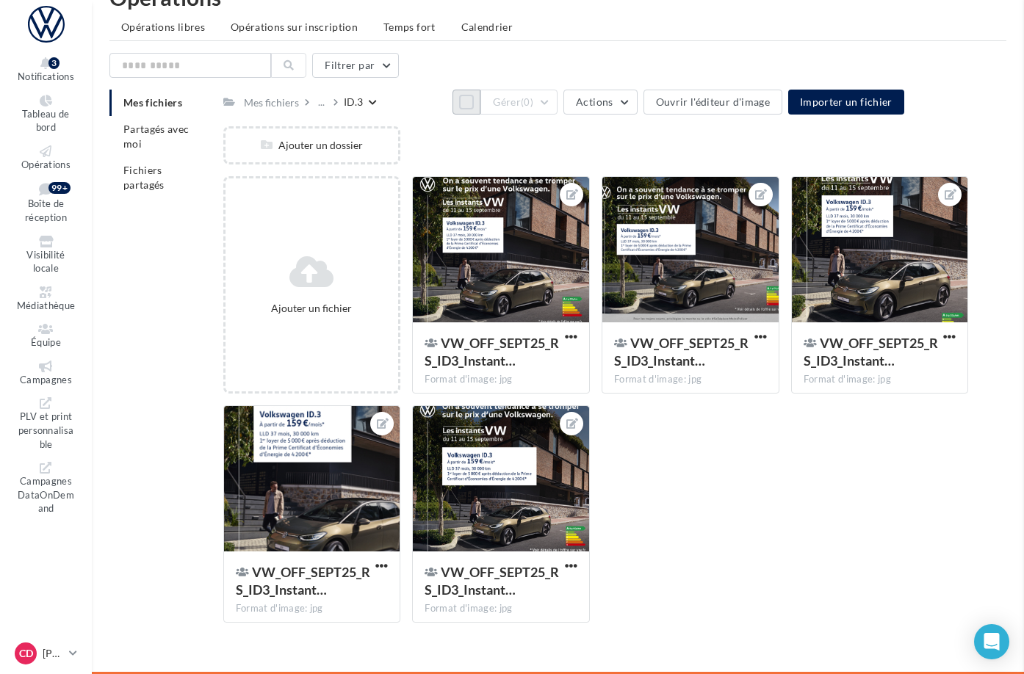
click at [400, 477] on div at bounding box center [312, 479] width 176 height 147
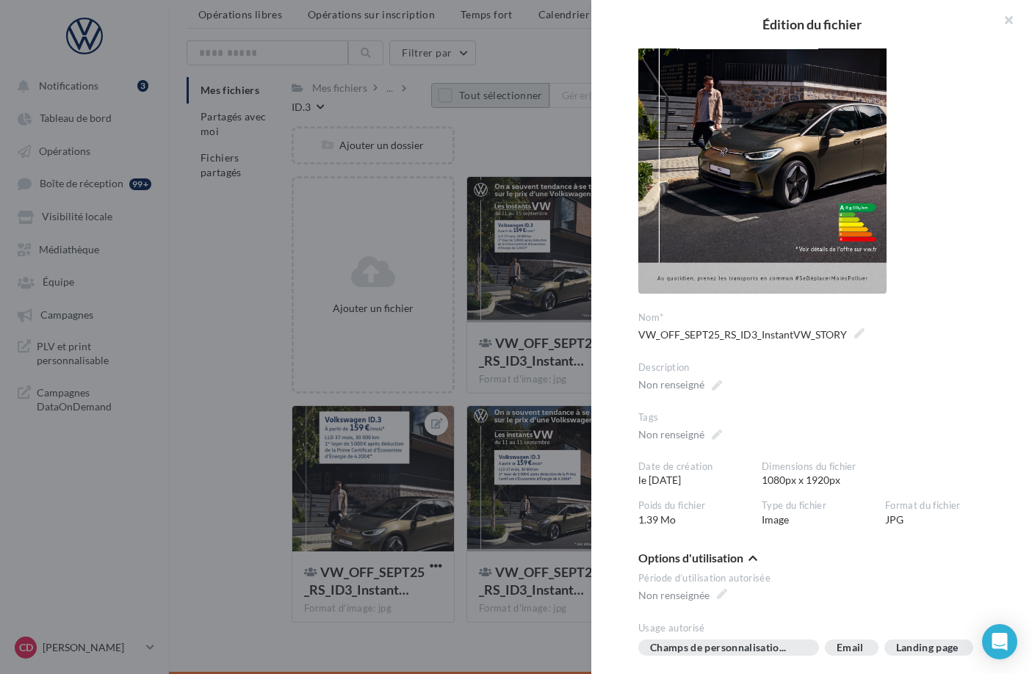
scroll to position [324, 0]
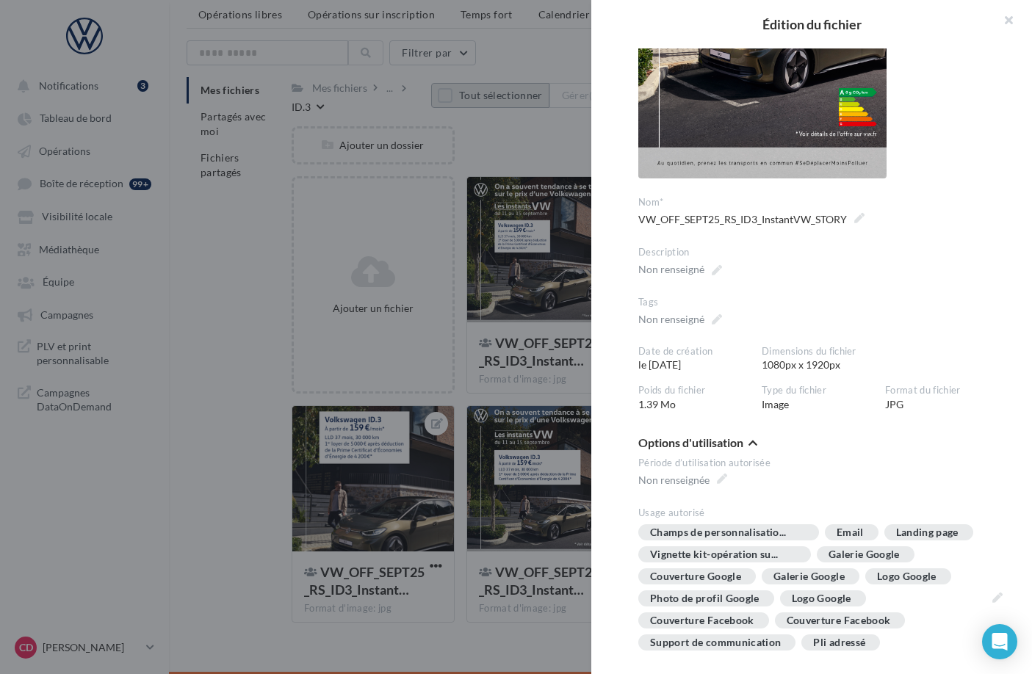
click at [556, 148] on div at bounding box center [516, 337] width 1032 height 674
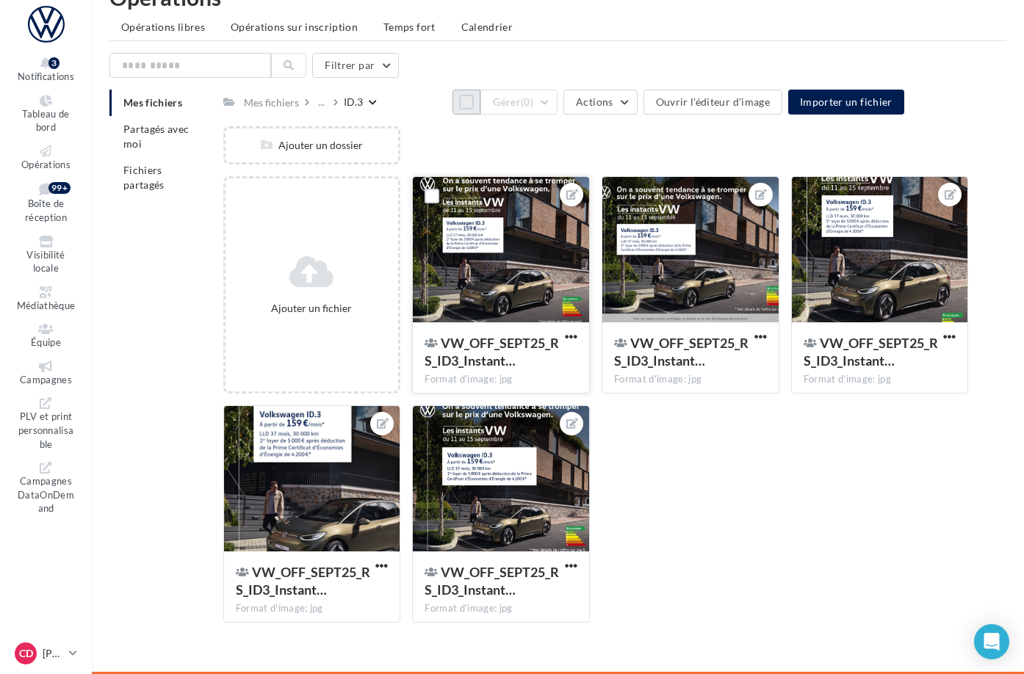
click at [577, 370] on div "VW_OFF_SEPT25_RS_ID3_Instant…" at bounding box center [501, 353] width 153 height 39
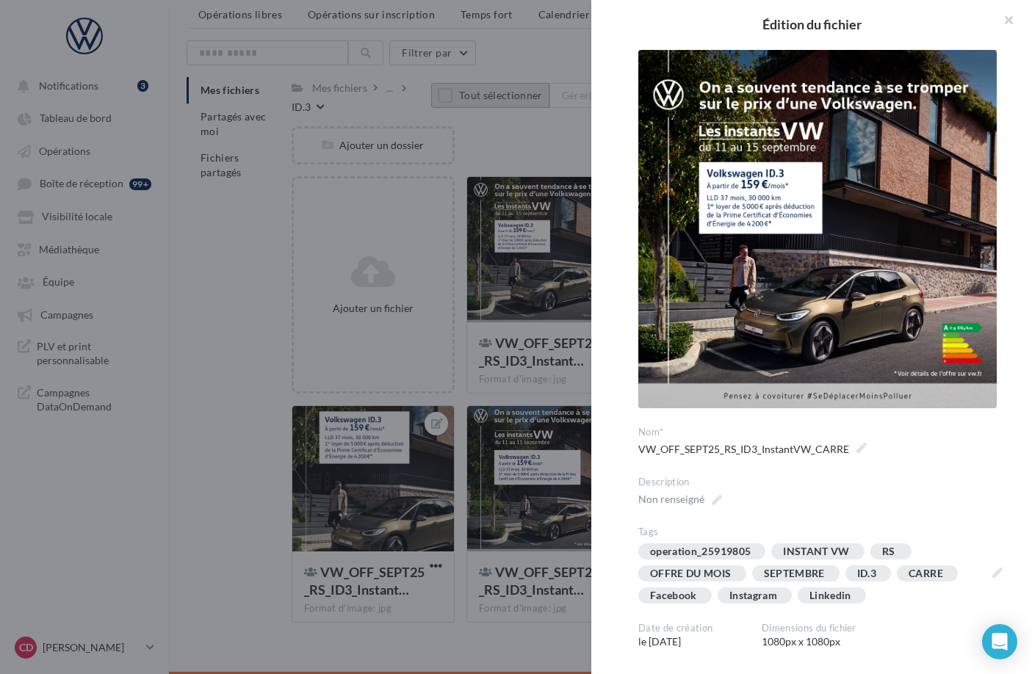
scroll to position [24, 0]
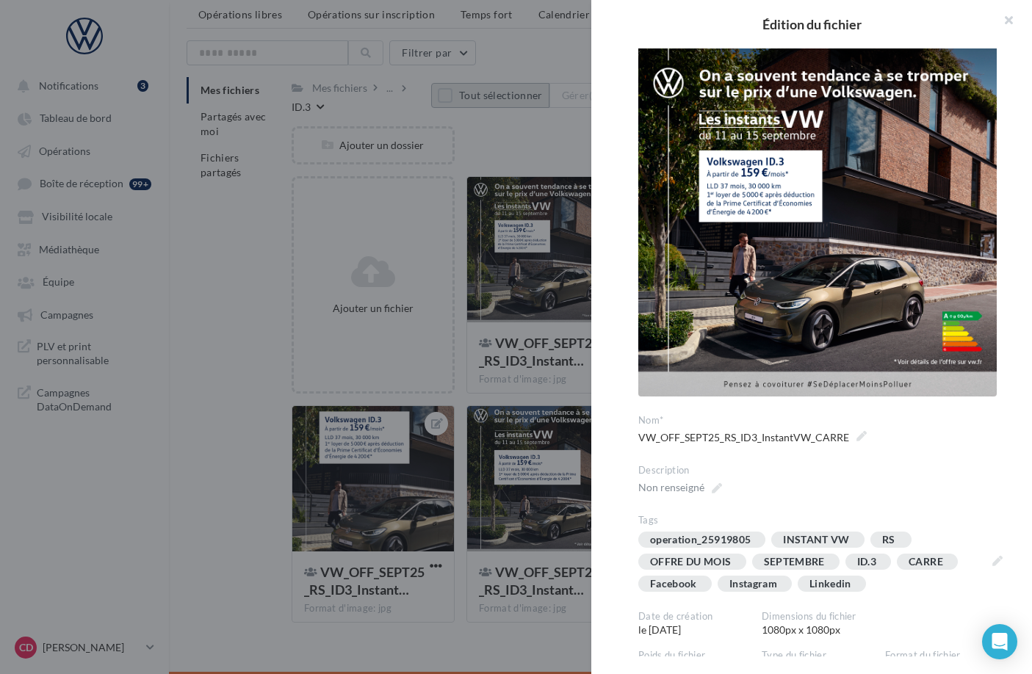
click at [462, 394] on div at bounding box center [516, 337] width 1032 height 674
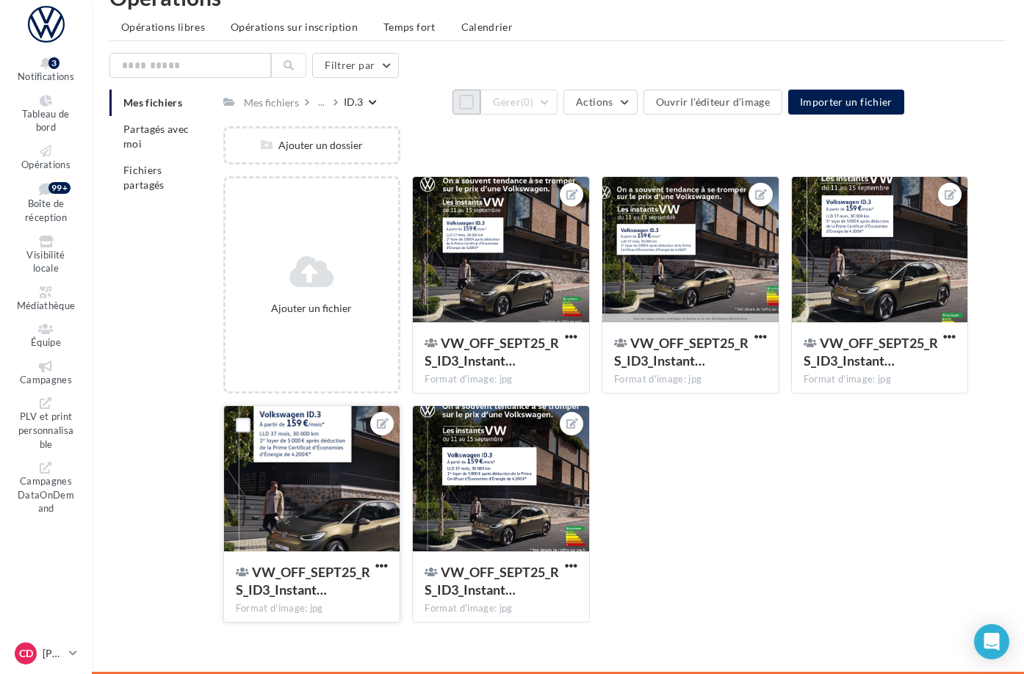
click at [400, 478] on div at bounding box center [312, 479] width 176 height 147
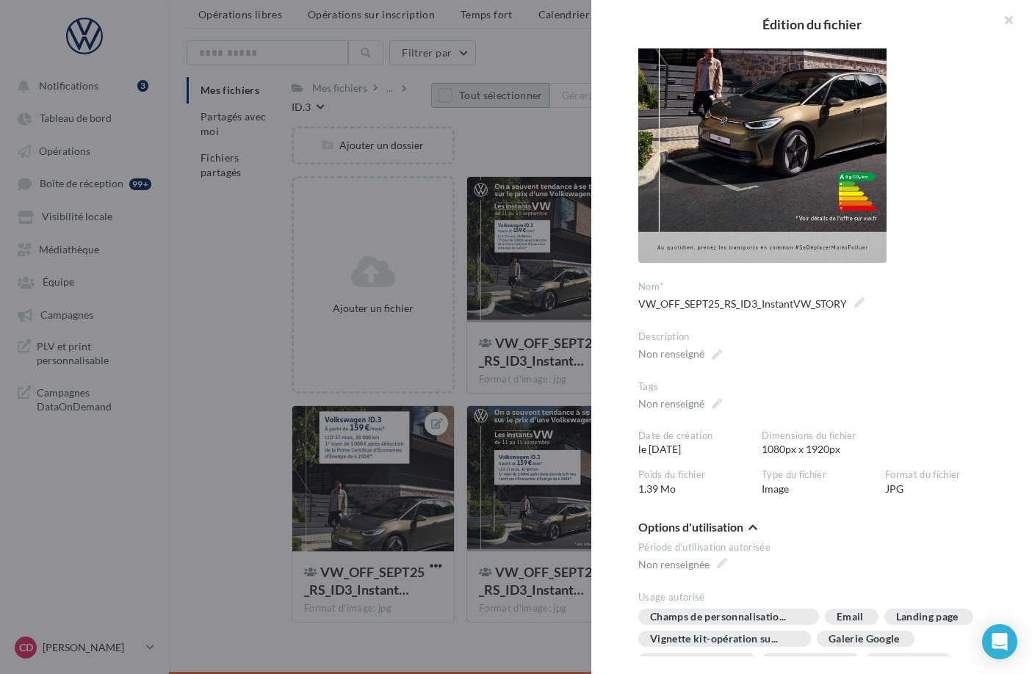
scroll to position [242, 0]
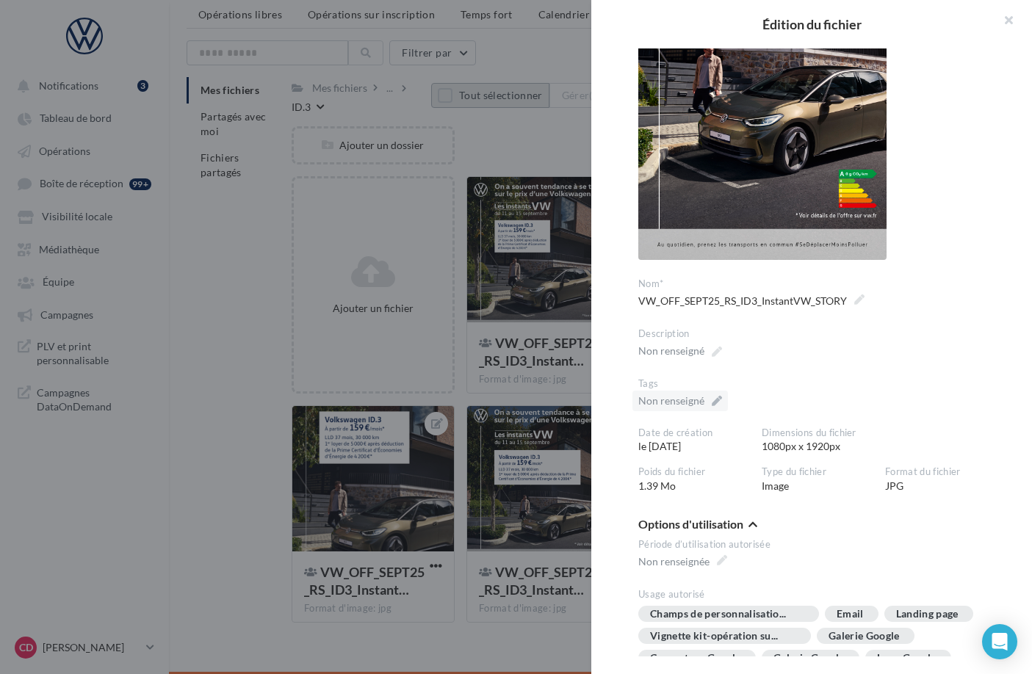
click at [720, 403] on div "Non renseigné" at bounding box center [679, 401] width 95 height 21
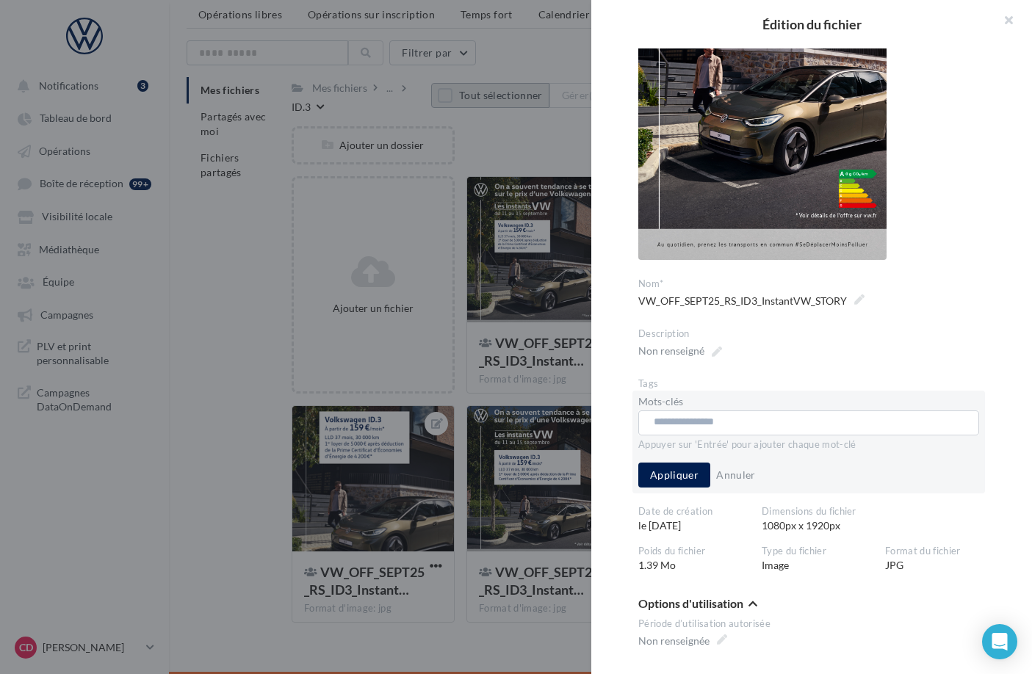
click at [685, 422] on input "text" at bounding box center [804, 422] width 300 height 15
paste input "**********"
type input "**********"
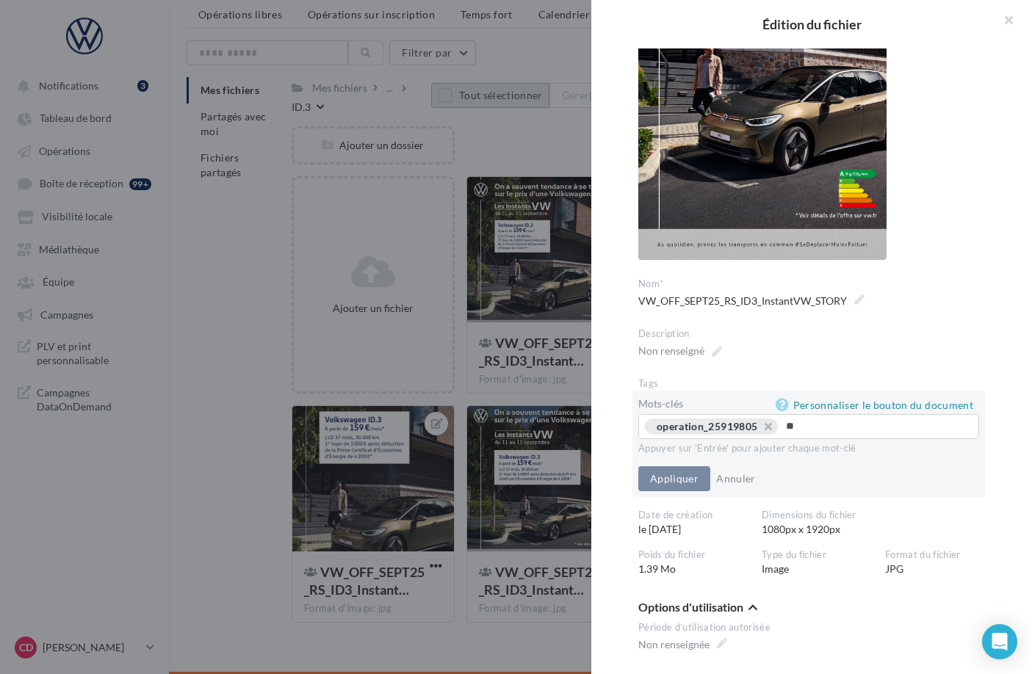
type input "*"
type input "**********"
type input "*"
type input "**********"
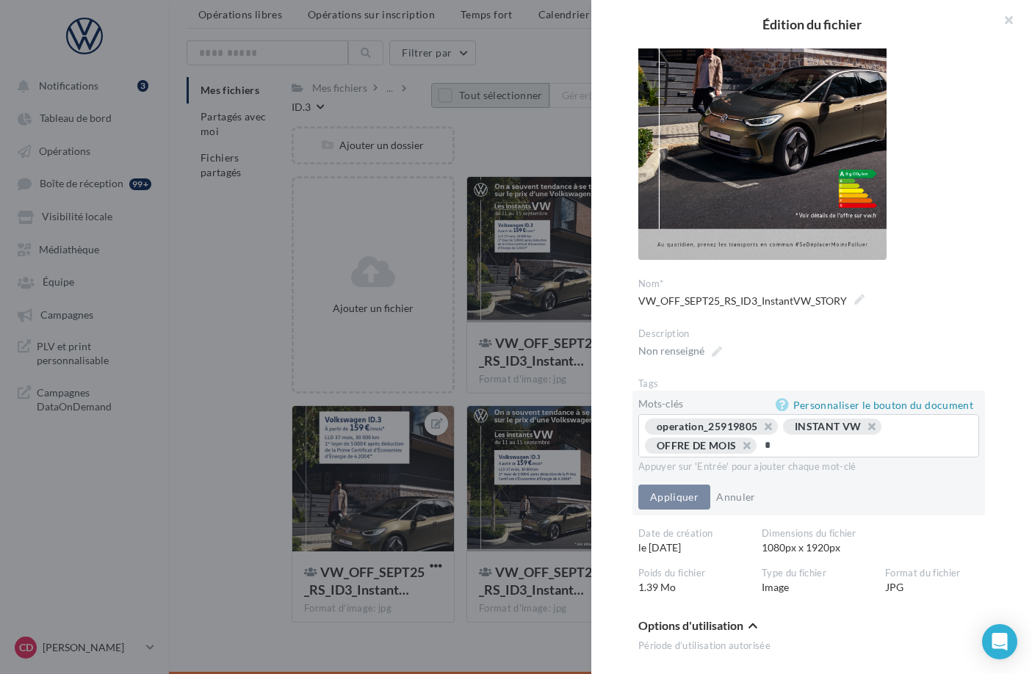
type input "**"
type input "*********"
type input "***"
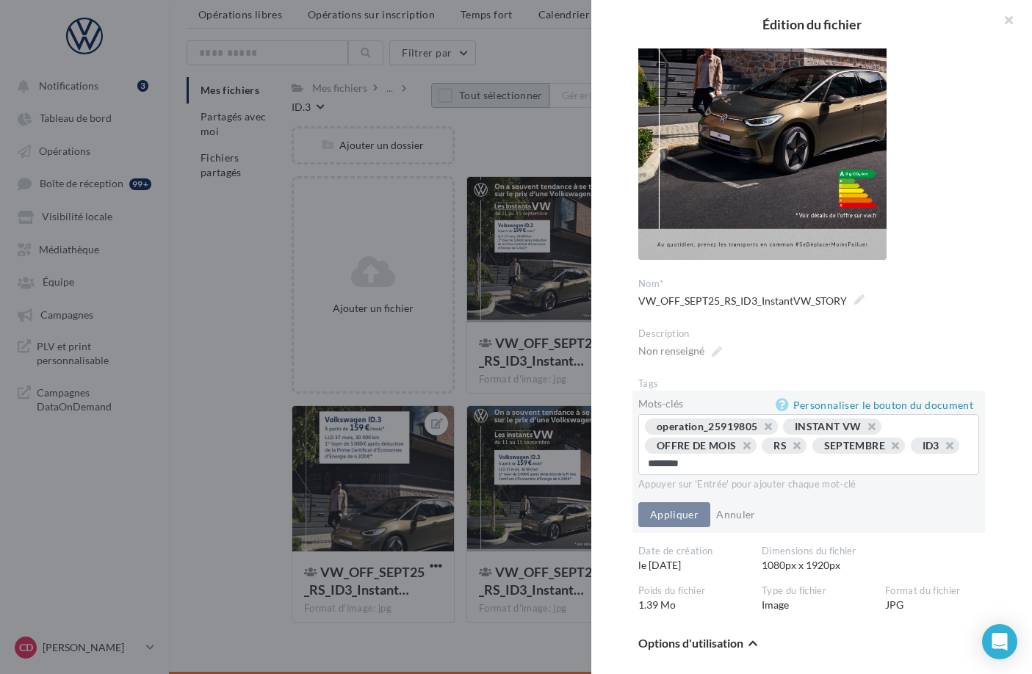
type input "*********"
click at [672, 514] on button "Appliquer" at bounding box center [674, 516] width 72 height 25
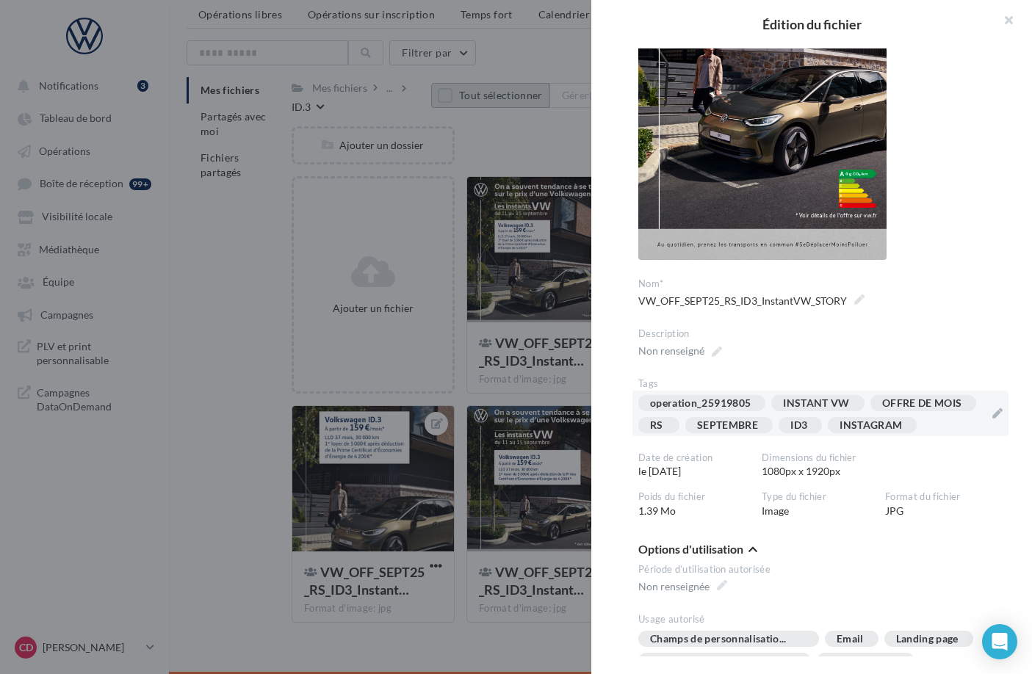
scroll to position [411, 0]
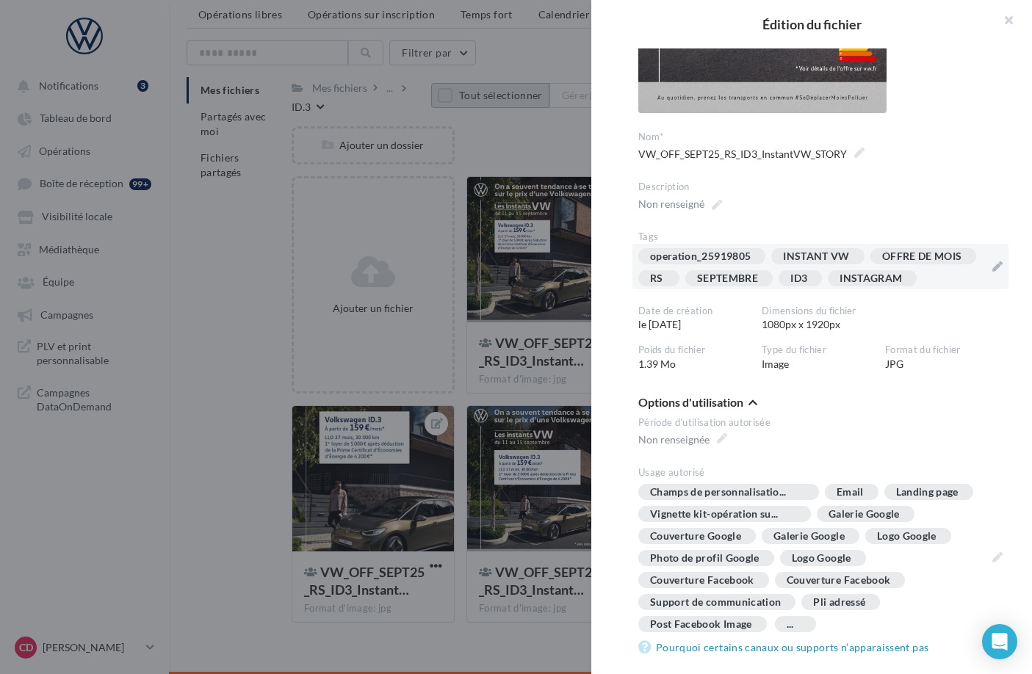
click at [465, 400] on div at bounding box center [516, 337] width 1032 height 674
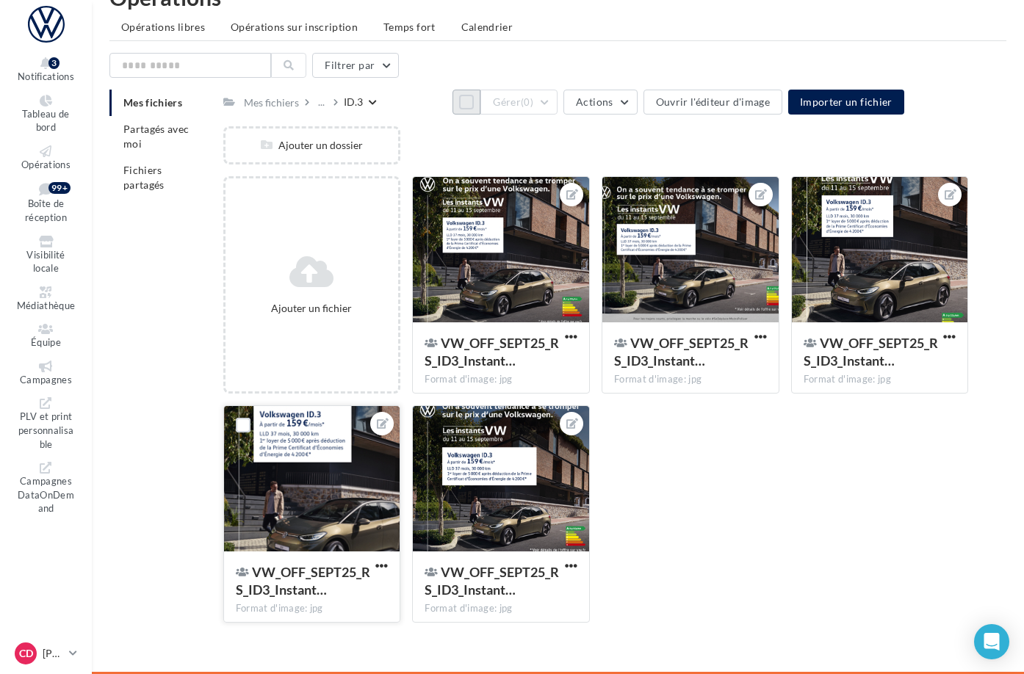
click at [400, 523] on div at bounding box center [312, 479] width 176 height 147
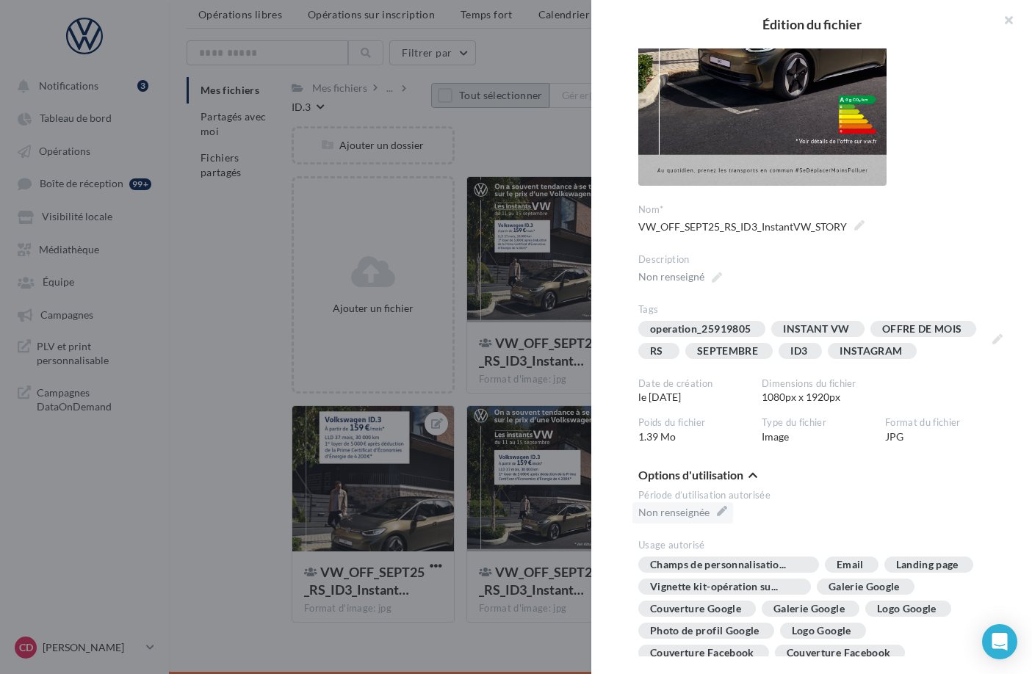
scroll to position [330, 0]
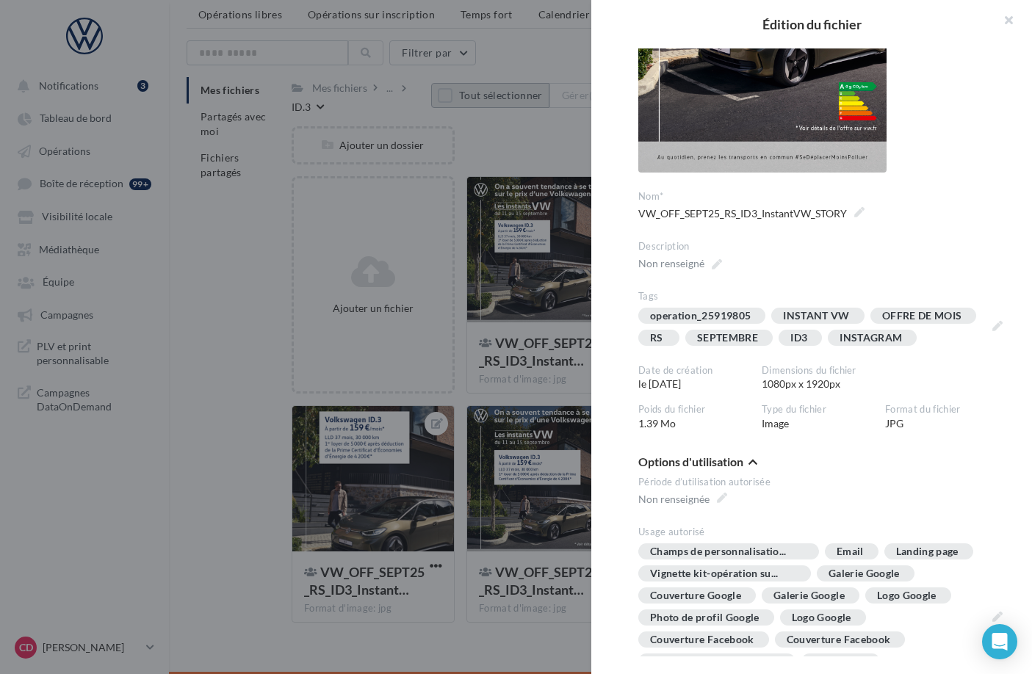
drag, startPoint x: 508, startPoint y: 639, endPoint x: 548, endPoint y: 572, distance: 77.7
click at [508, 638] on div at bounding box center [516, 337] width 1032 height 674
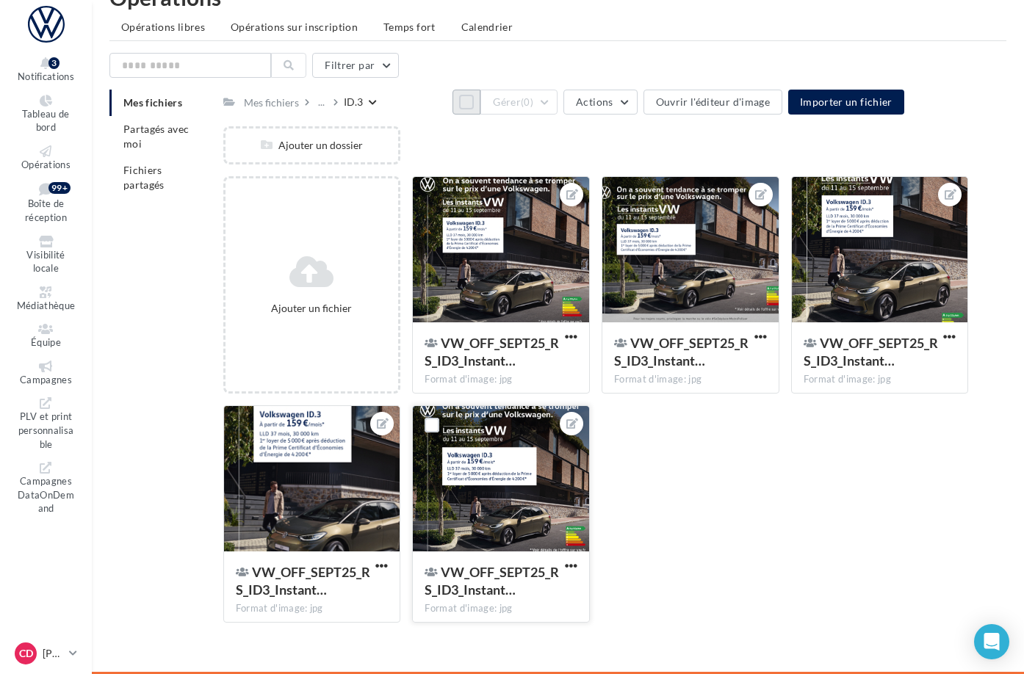
click at [577, 518] on div at bounding box center [501, 479] width 176 height 147
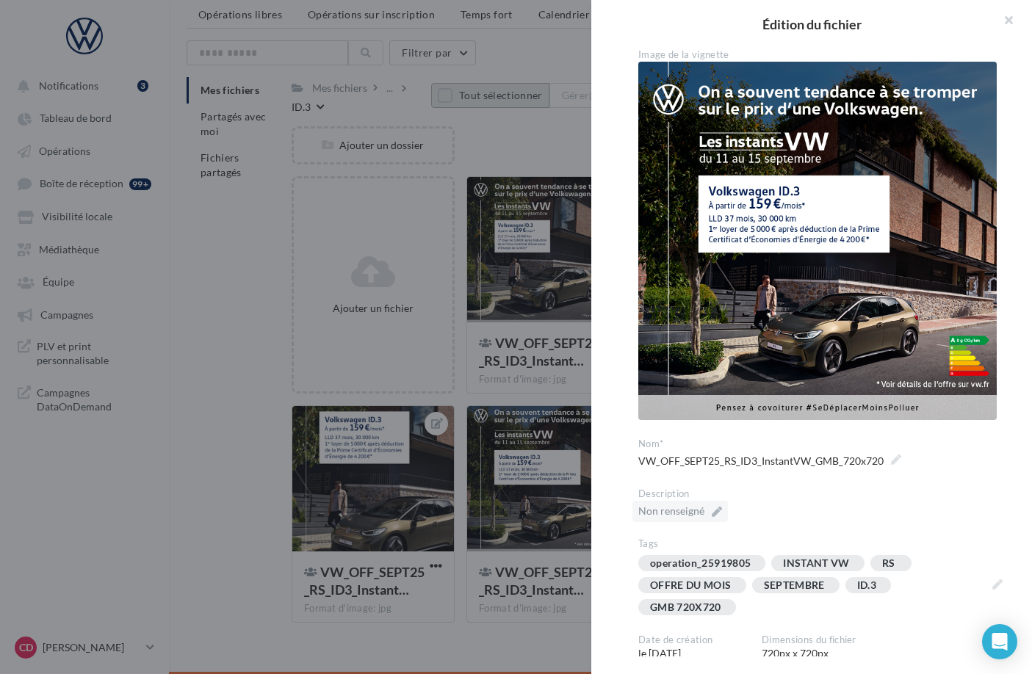
scroll to position [255, 0]
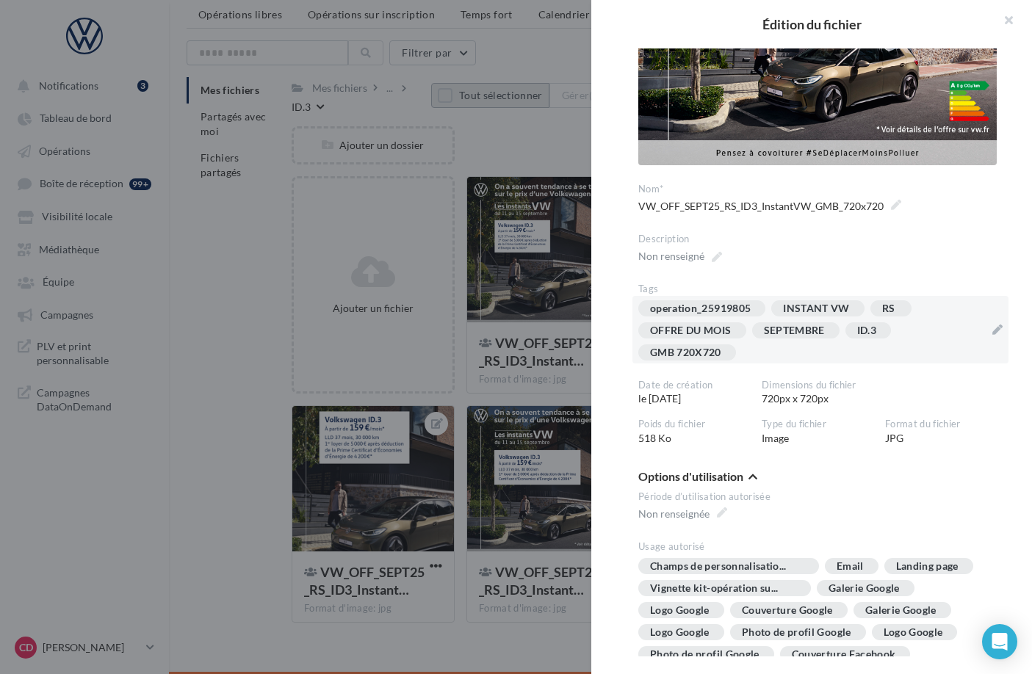
click at [754, 346] on div "operation_25919805 INSTANT VW RS OFFRE DU MOIS SEPTEMBRE ID.3 GMB 720X720" at bounding box center [811, 333] width 347 height 66
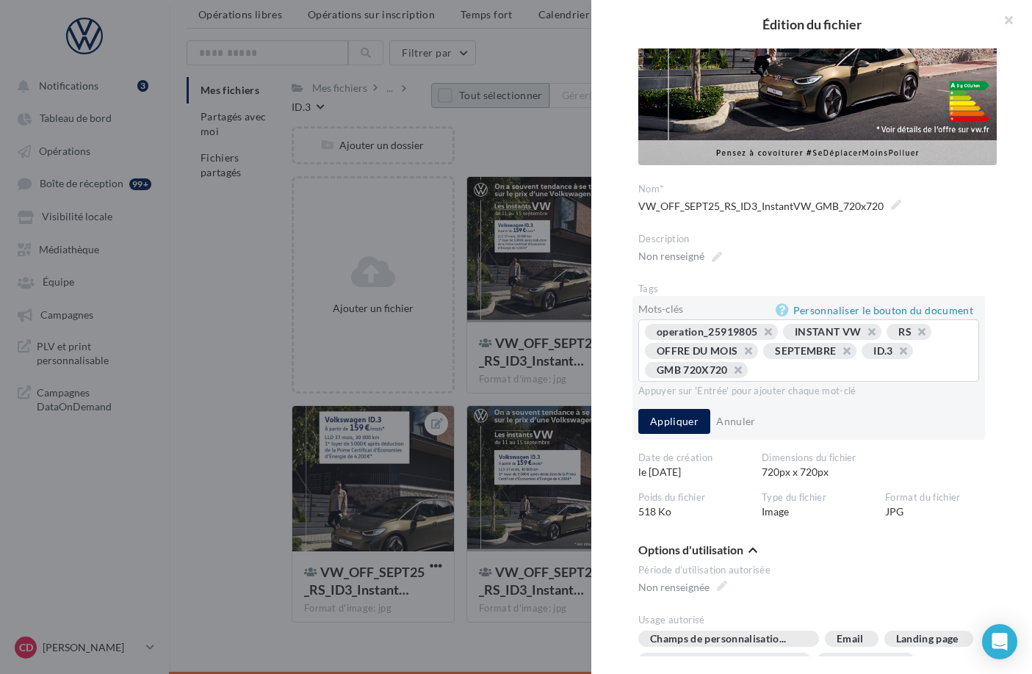
click at [730, 374] on button "button" at bounding box center [730, 374] width 0 height 0
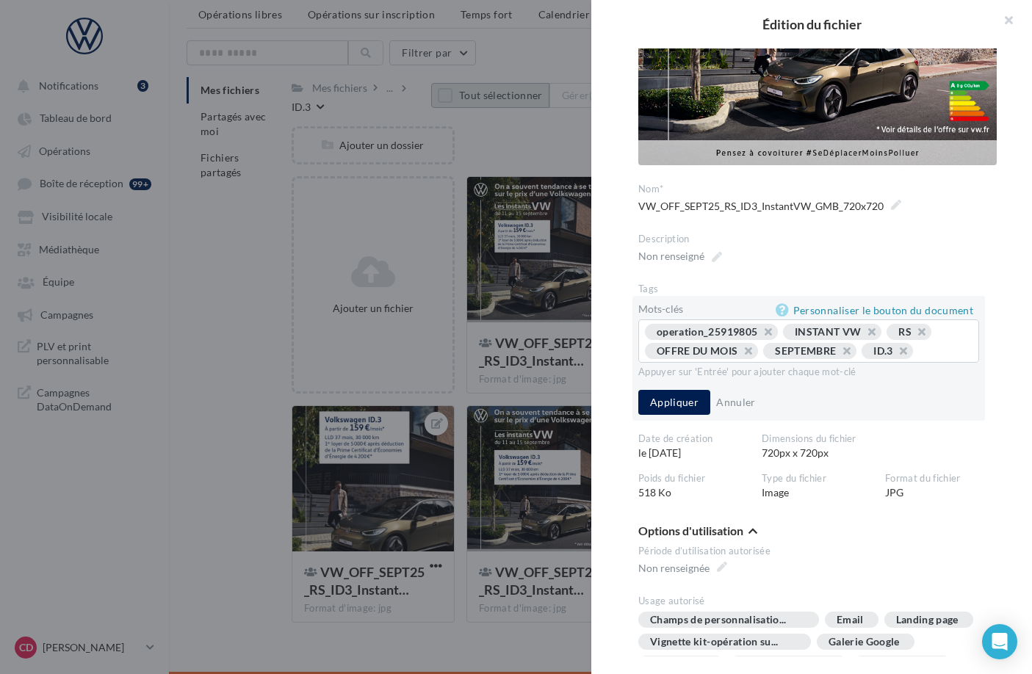
click at [731, 361] on div "operation_25919805 INSTANT VW RS OFFRE DU MOIS SEPTEMBRE ID.3 ..." at bounding box center [809, 343] width 328 height 38
click at [921, 358] on input "text" at bounding box center [943, 351] width 45 height 15
type input "***"
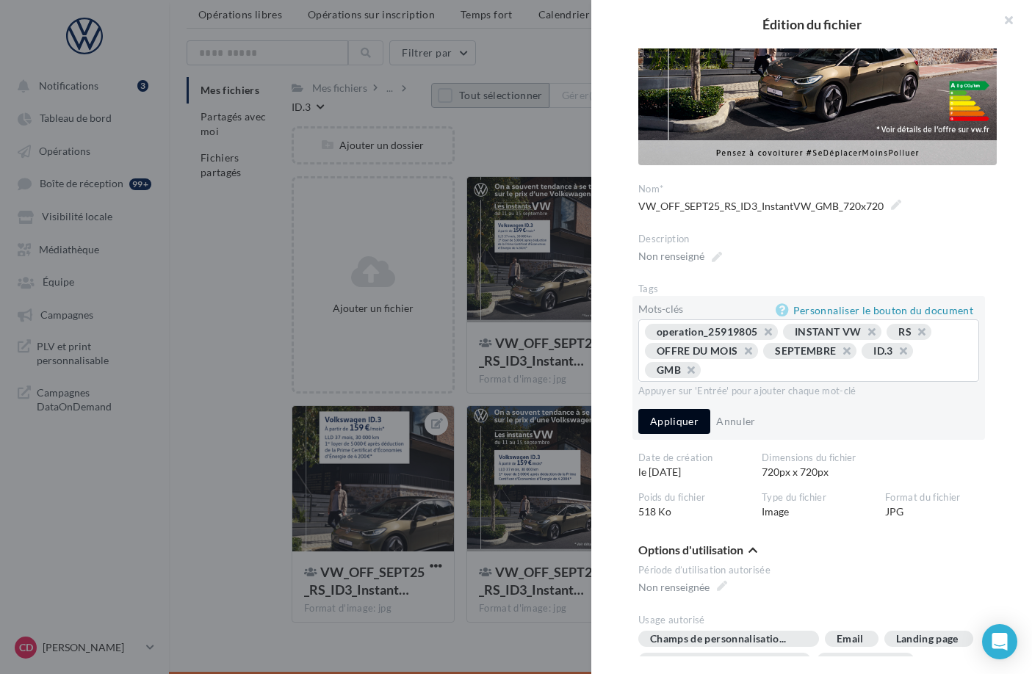
click at [674, 417] on button "Appliquer" at bounding box center [674, 421] width 72 height 25
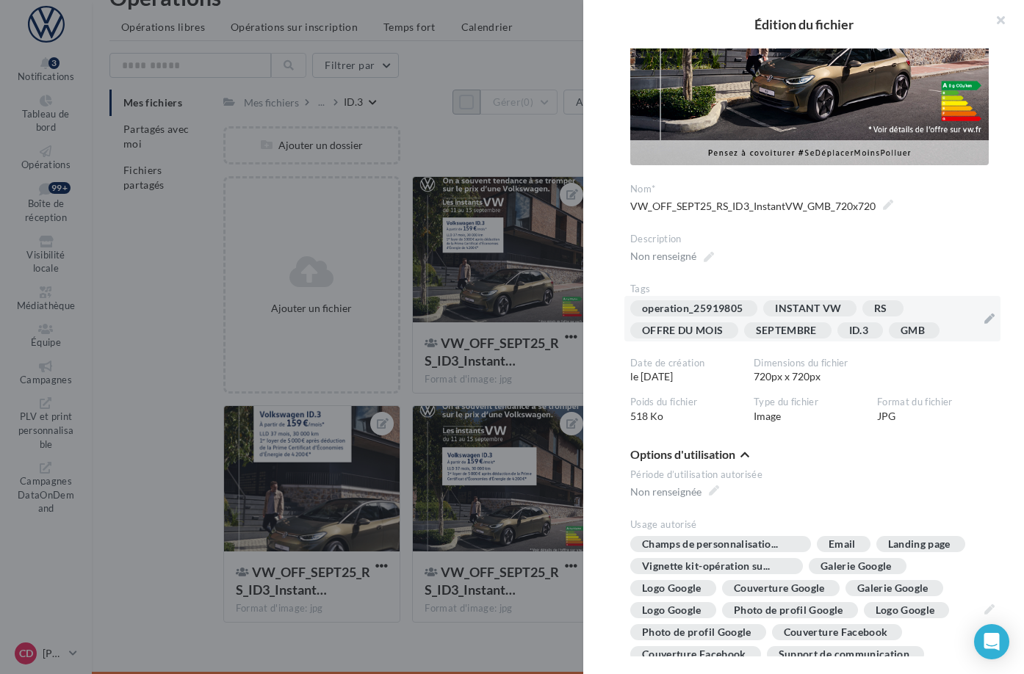
click at [578, 400] on div at bounding box center [512, 337] width 1024 height 674
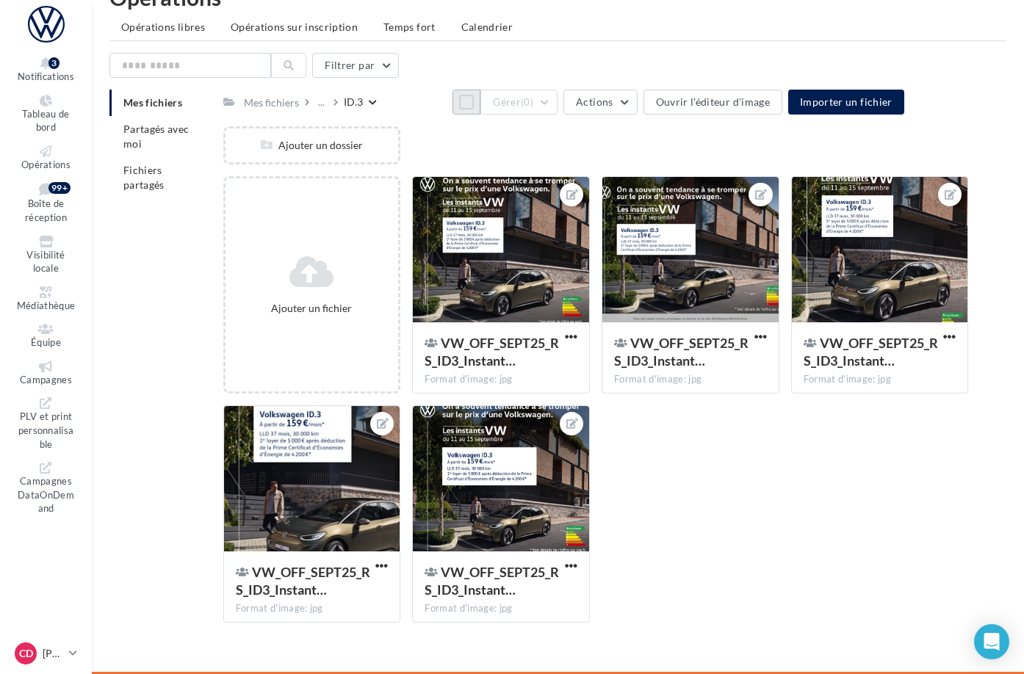
click at [452, 95] on button "Tout sélectionner" at bounding box center [466, 102] width 28 height 25
click at [558, 96] on button "Gérer (5)" at bounding box center [518, 102] width 77 height 25
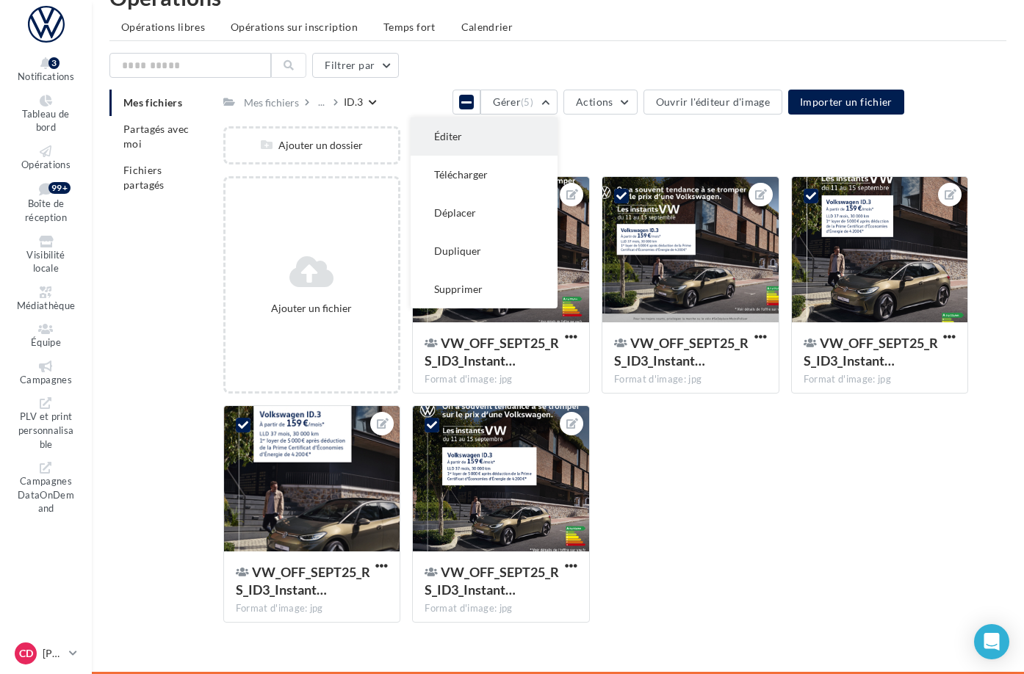
click at [558, 118] on button "Éditer" at bounding box center [484, 137] width 147 height 38
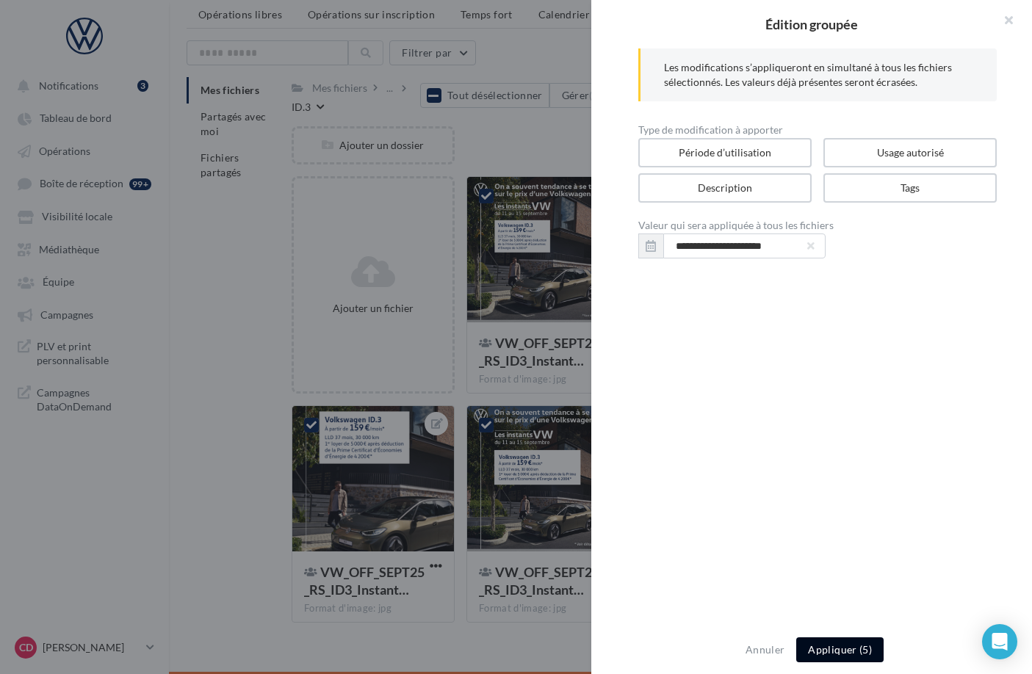
click at [848, 650] on button "Appliquer (5)" at bounding box center [839, 650] width 87 height 25
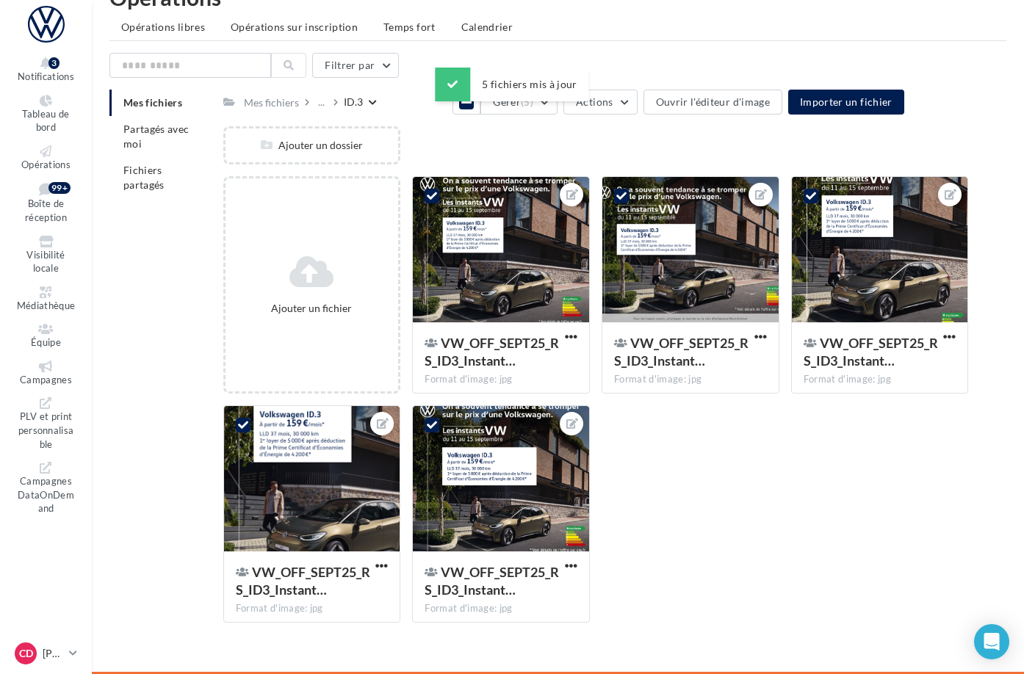
click at [438, 99] on div "5 fichiers mis à jour" at bounding box center [512, 85] width 154 height 34
click at [436, 100] on div "5 fichiers mis à jour" at bounding box center [512, 85] width 154 height 34
click at [482, 132] on div "Ajouter un dossier" at bounding box center [601, 151] width 757 height 50
click at [461, 101] on icon at bounding box center [466, 102] width 10 height 12
click at [552, 221] on div at bounding box center [501, 250] width 176 height 147
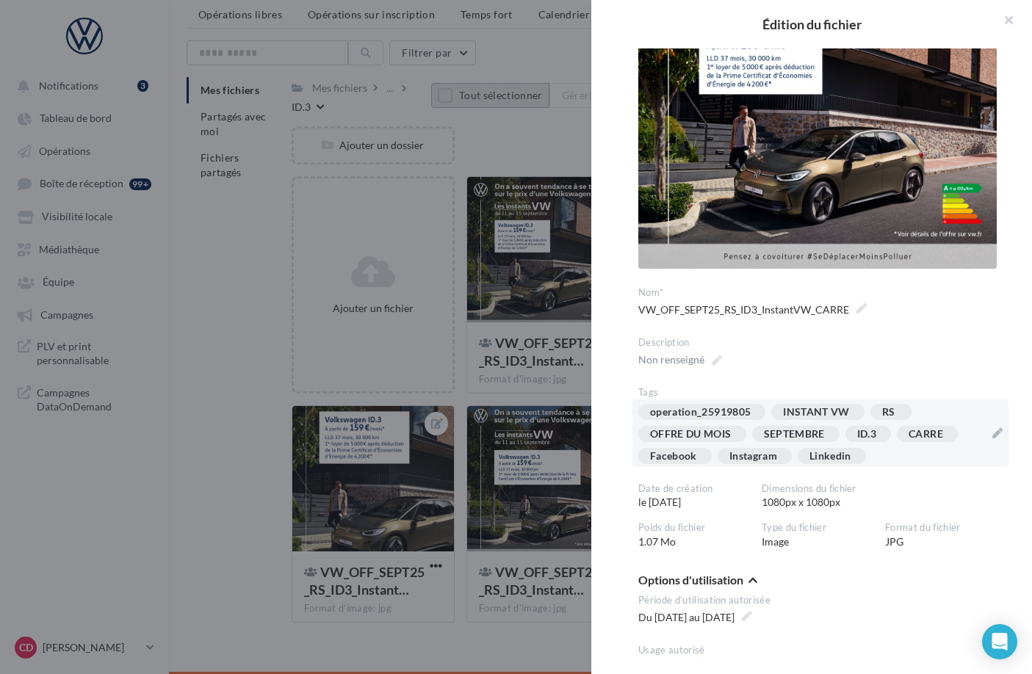
scroll to position [290, 0]
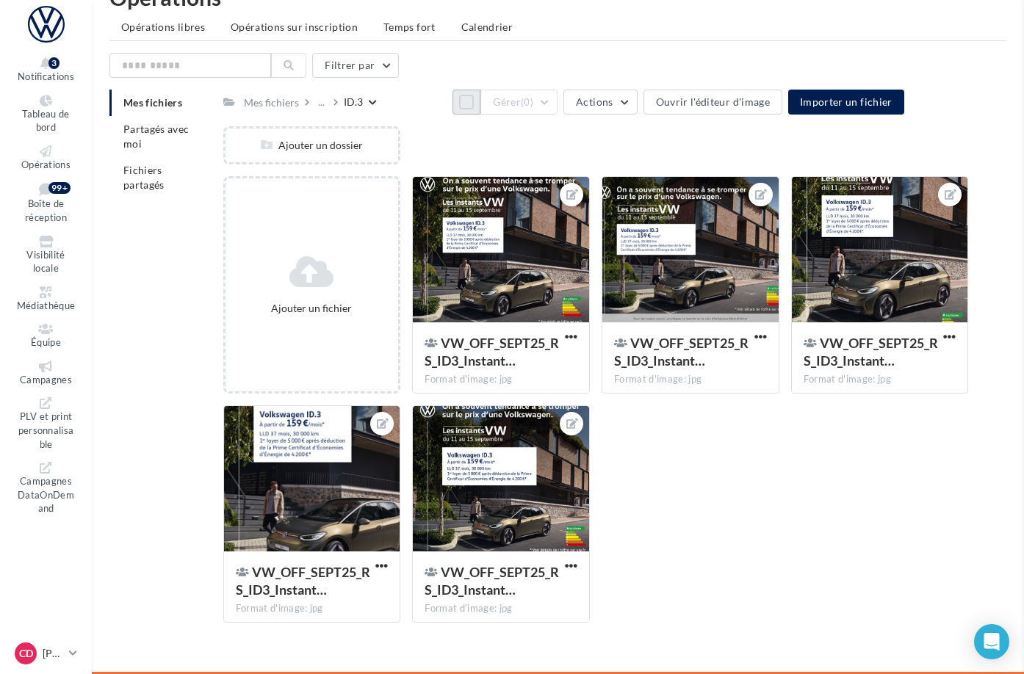
click at [699, 287] on div at bounding box center [690, 250] width 176 height 147
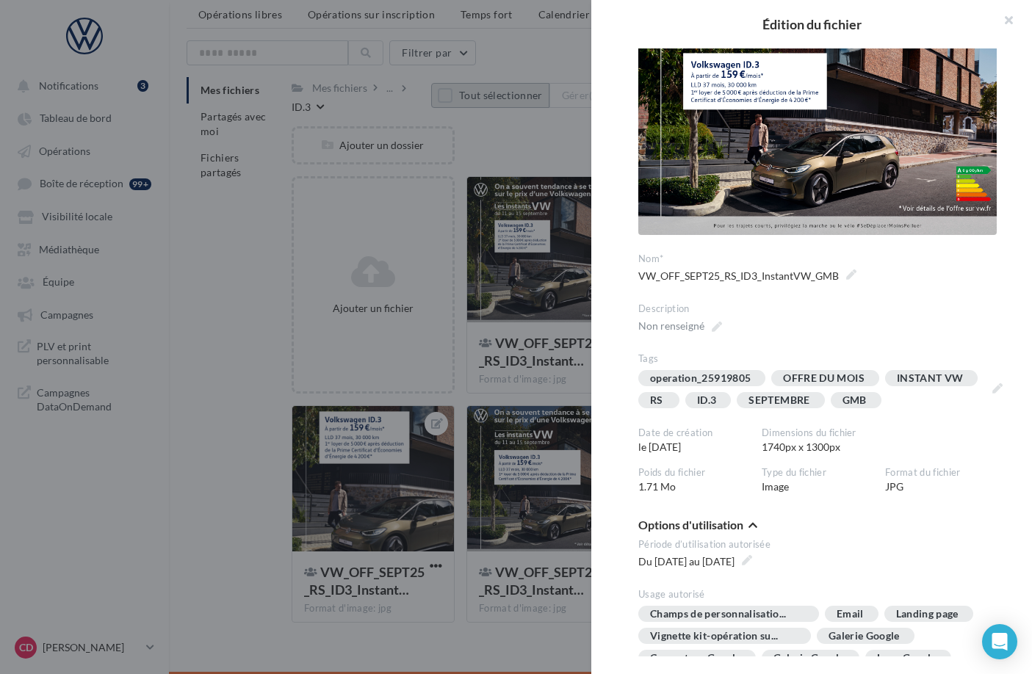
scroll to position [115, 0]
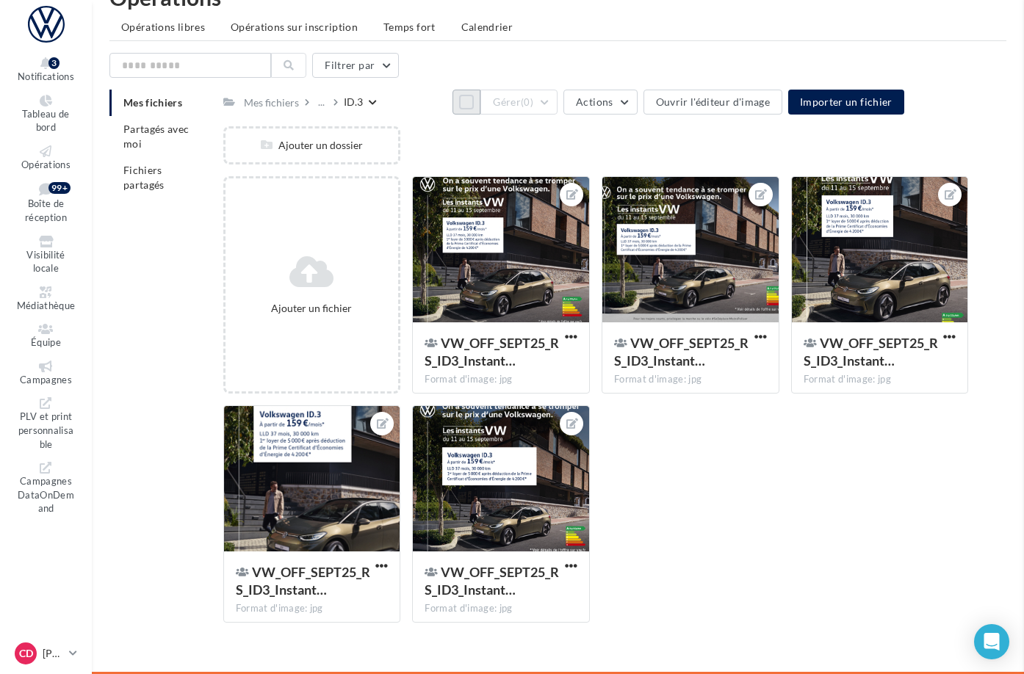
drag, startPoint x: 548, startPoint y: 404, endPoint x: 557, endPoint y: 399, distance: 10.2
click at [849, 294] on div at bounding box center [880, 250] width 176 height 147
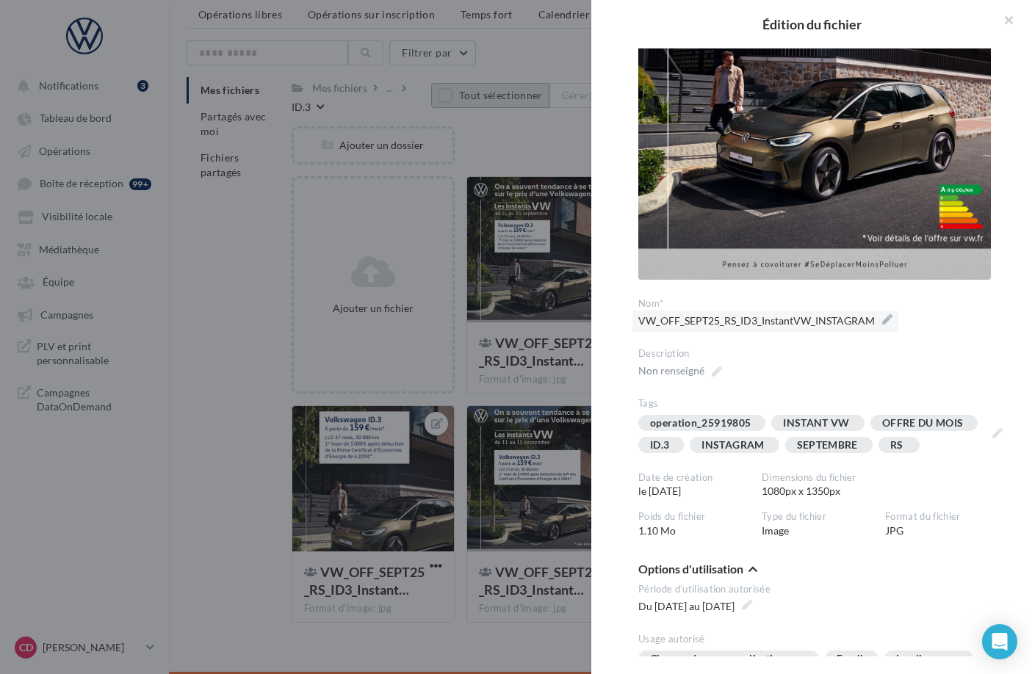
scroll to position [231, 0]
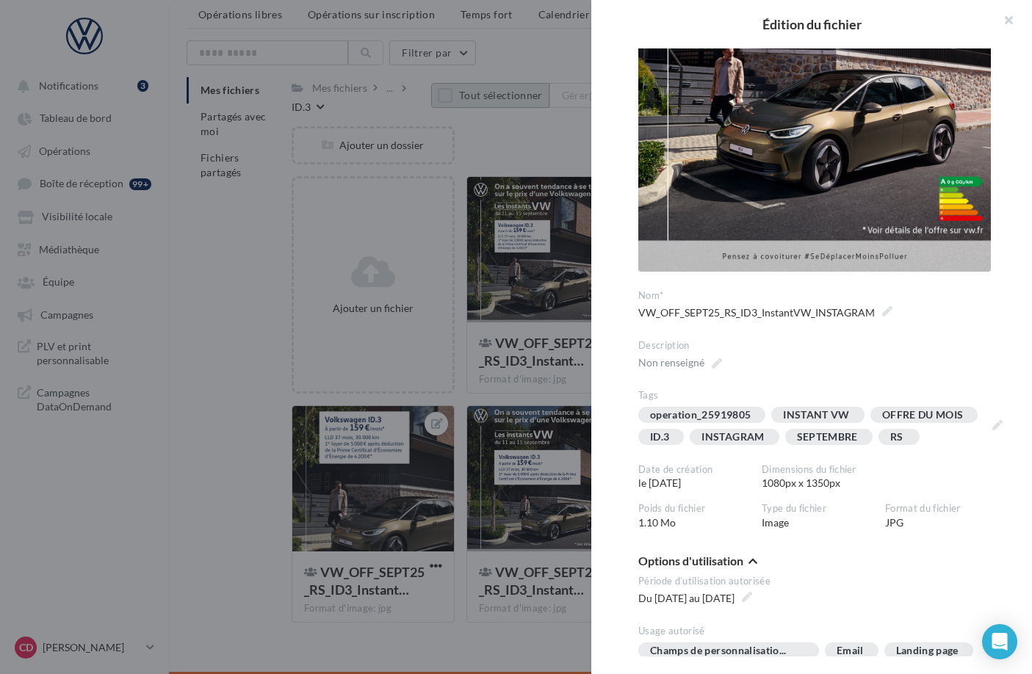
click at [577, 404] on div at bounding box center [516, 337] width 1032 height 674
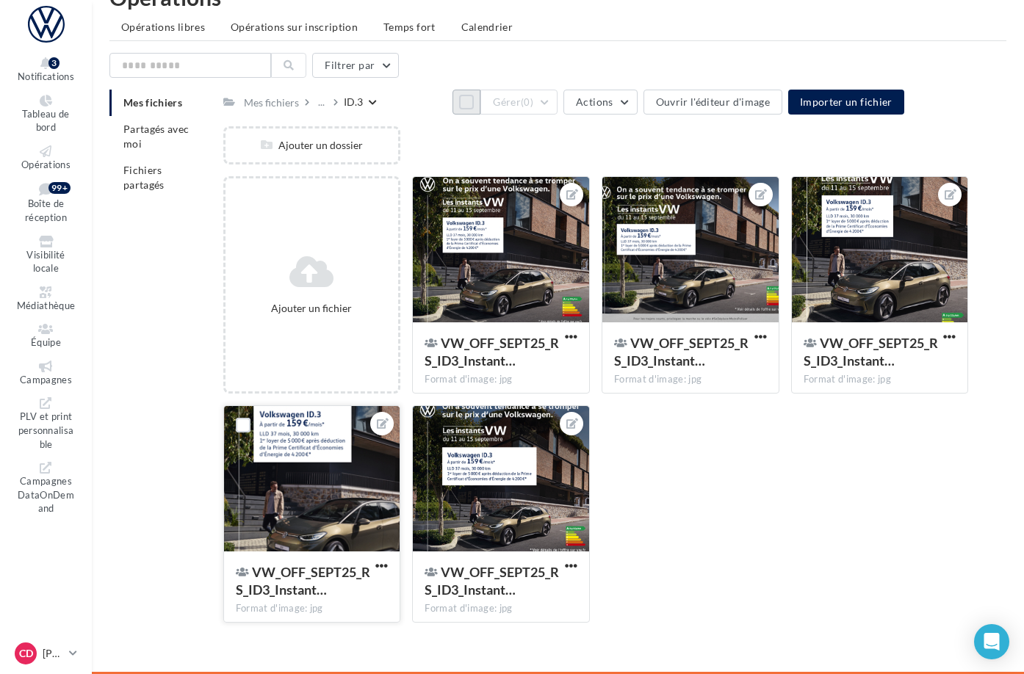
click at [400, 477] on div at bounding box center [312, 479] width 176 height 147
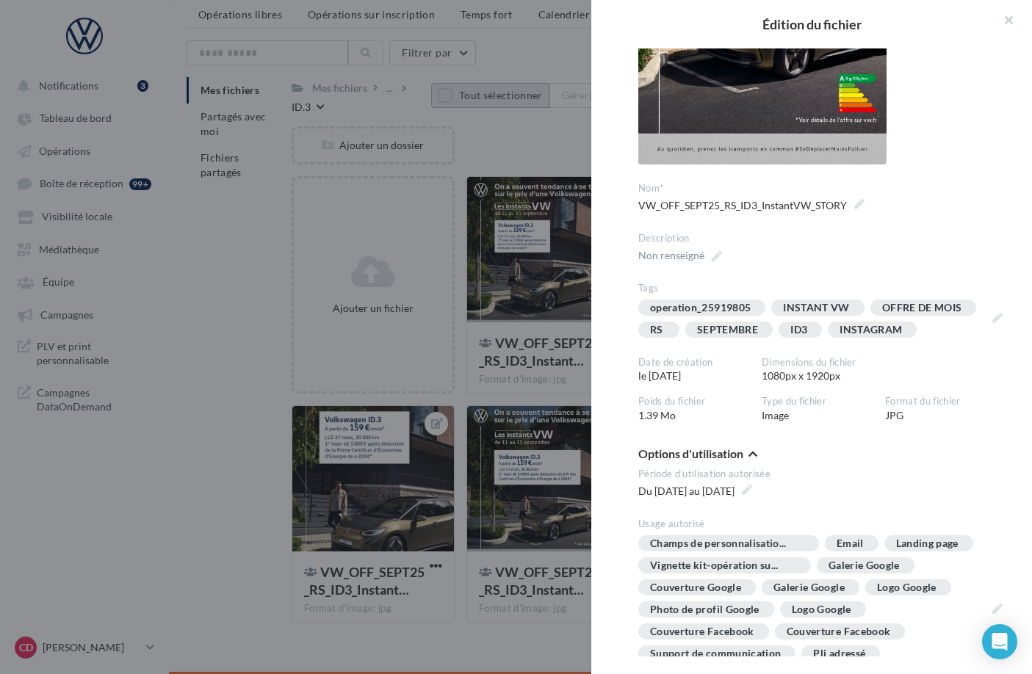
scroll to position [340, 0]
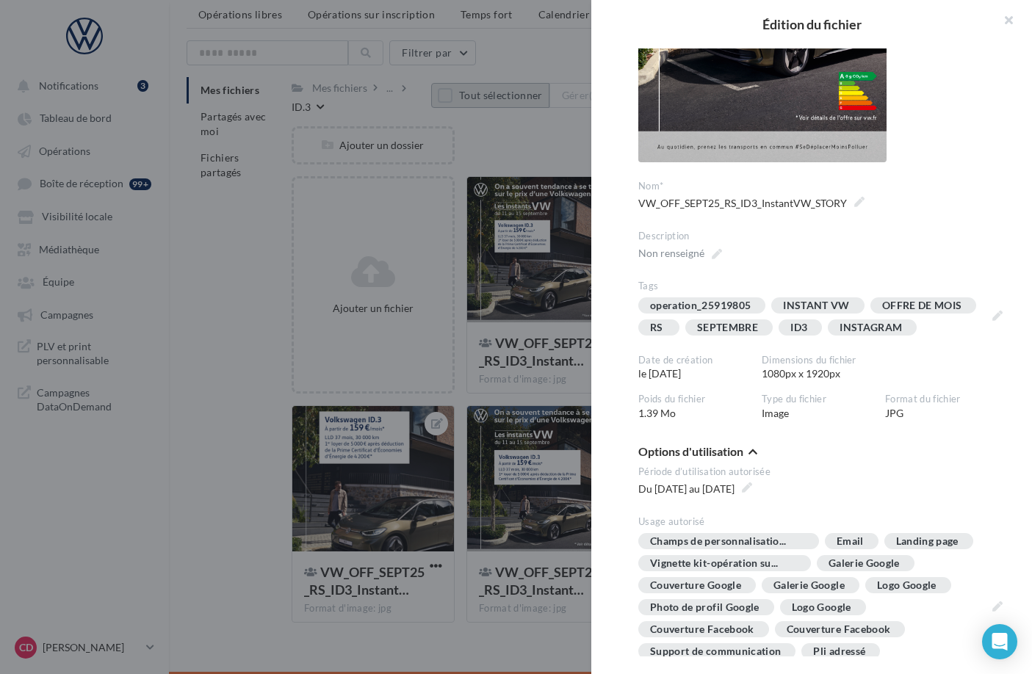
click at [463, 431] on div at bounding box center [516, 337] width 1032 height 674
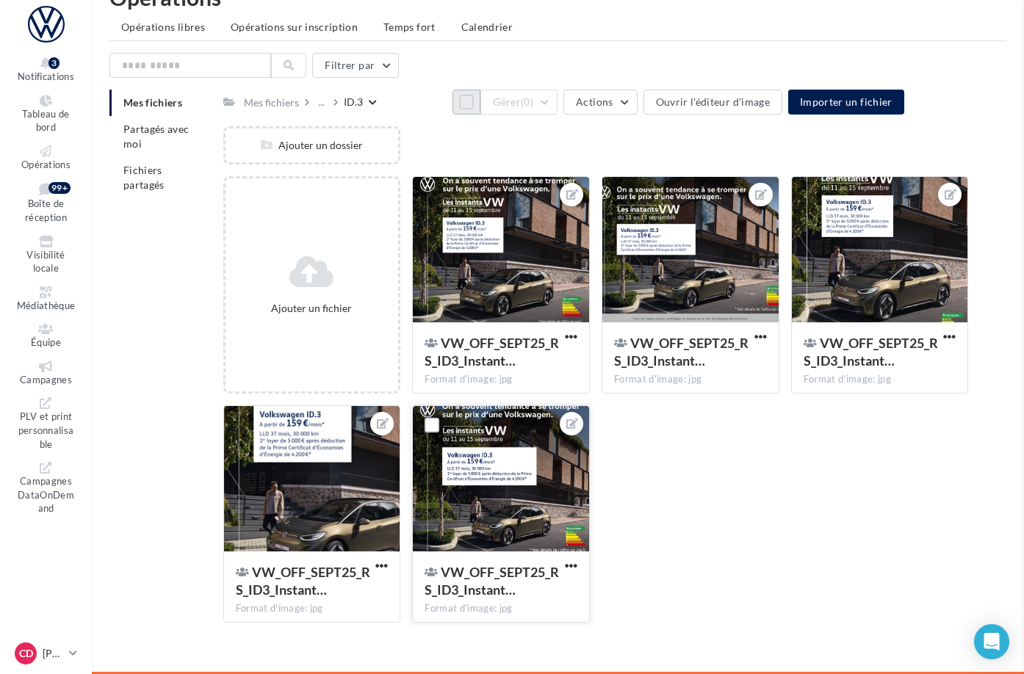
click at [526, 436] on div at bounding box center [501, 479] width 176 height 147
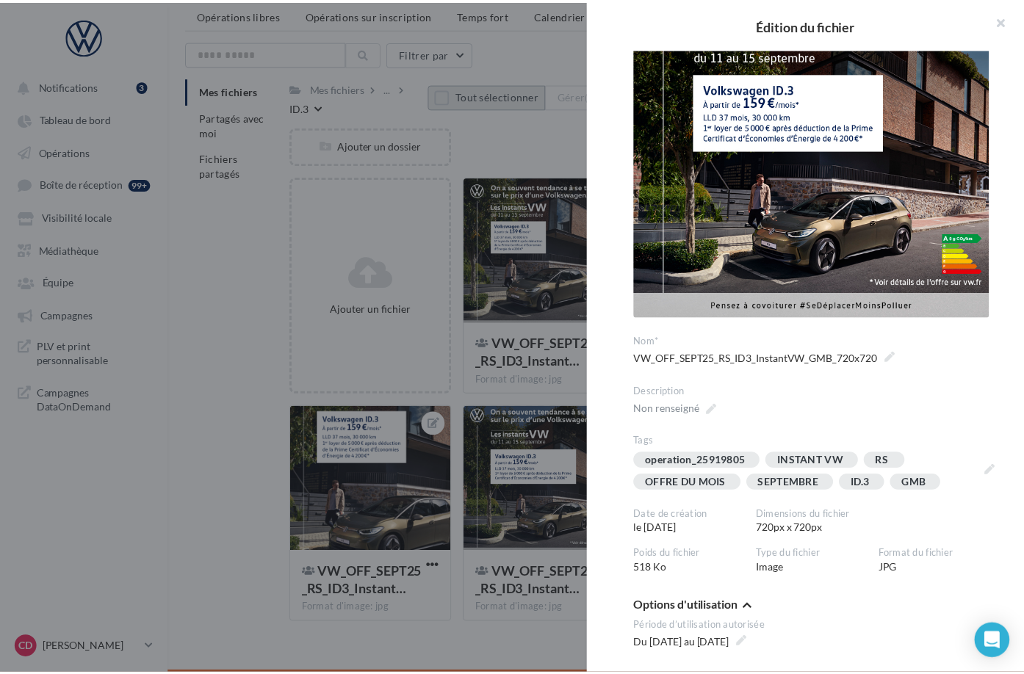
scroll to position [104, 0]
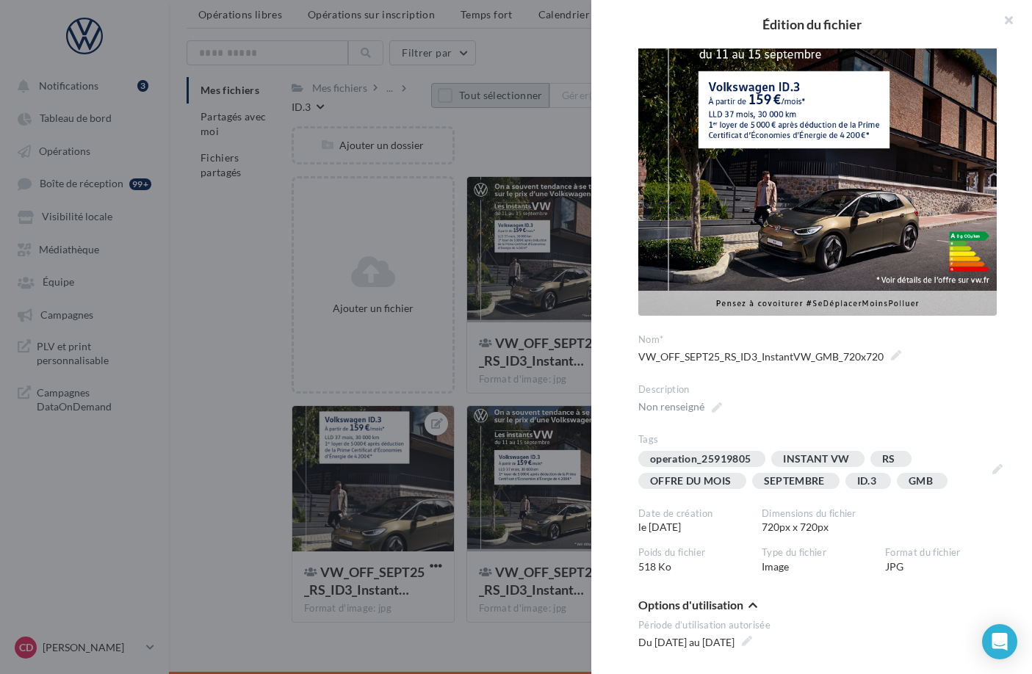
click at [505, 150] on div at bounding box center [516, 337] width 1032 height 674
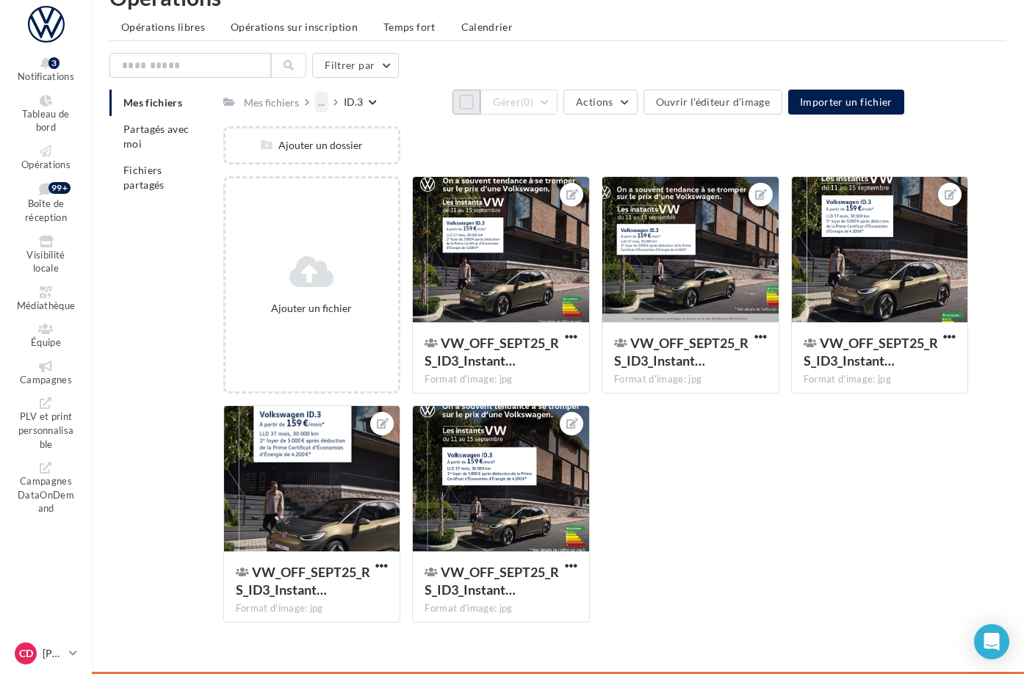
click at [328, 92] on div "..." at bounding box center [321, 102] width 12 height 21
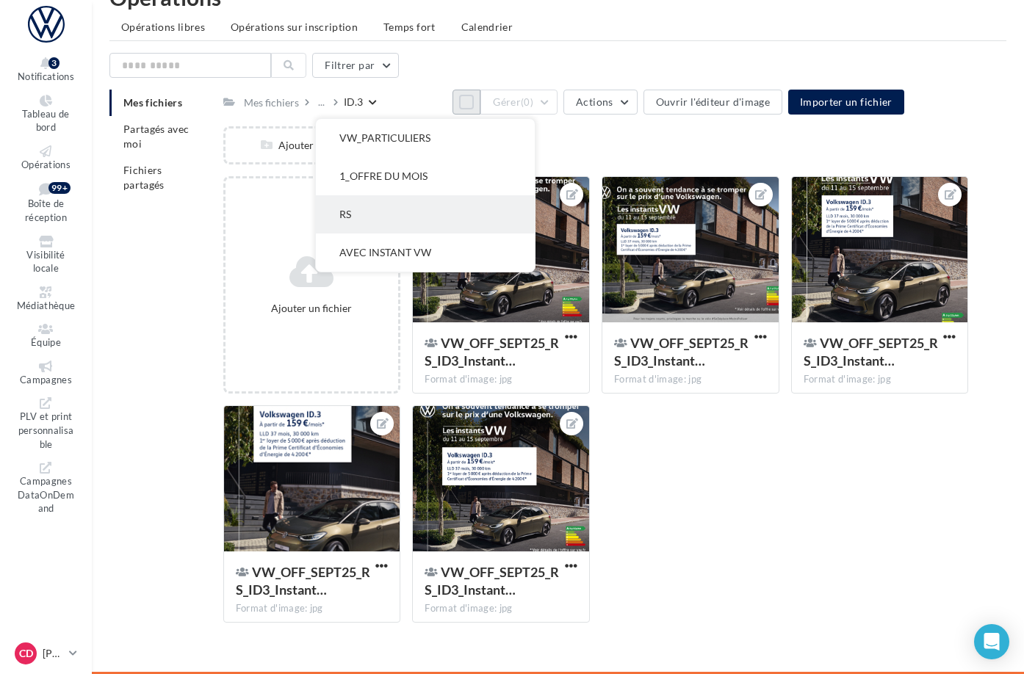
click at [432, 195] on button "RS" at bounding box center [425, 214] width 219 height 38
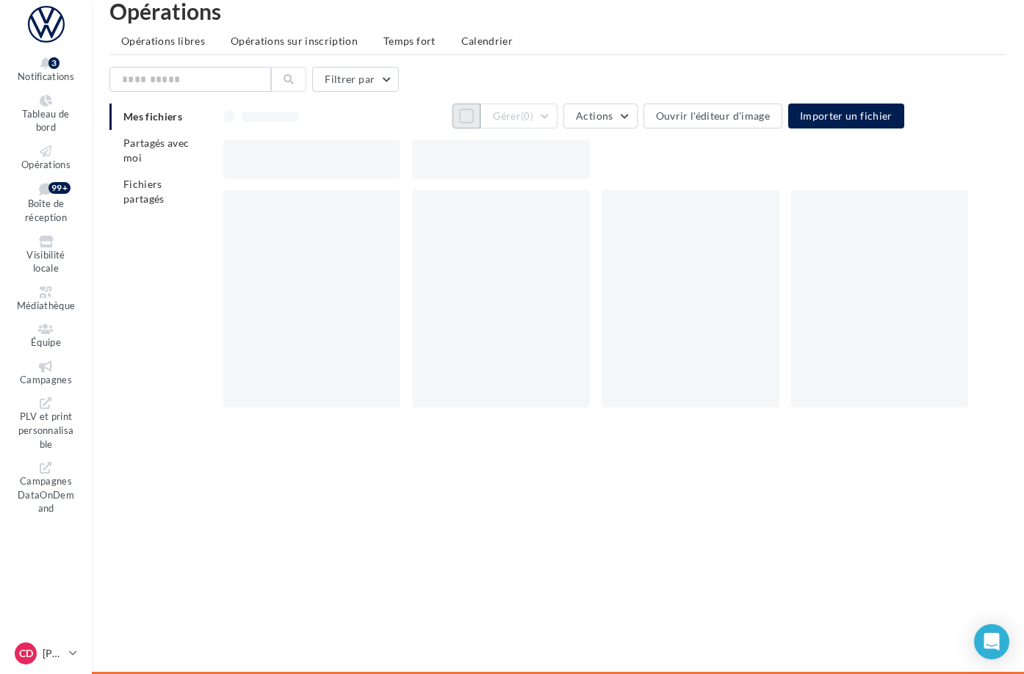
scroll to position [24, 0]
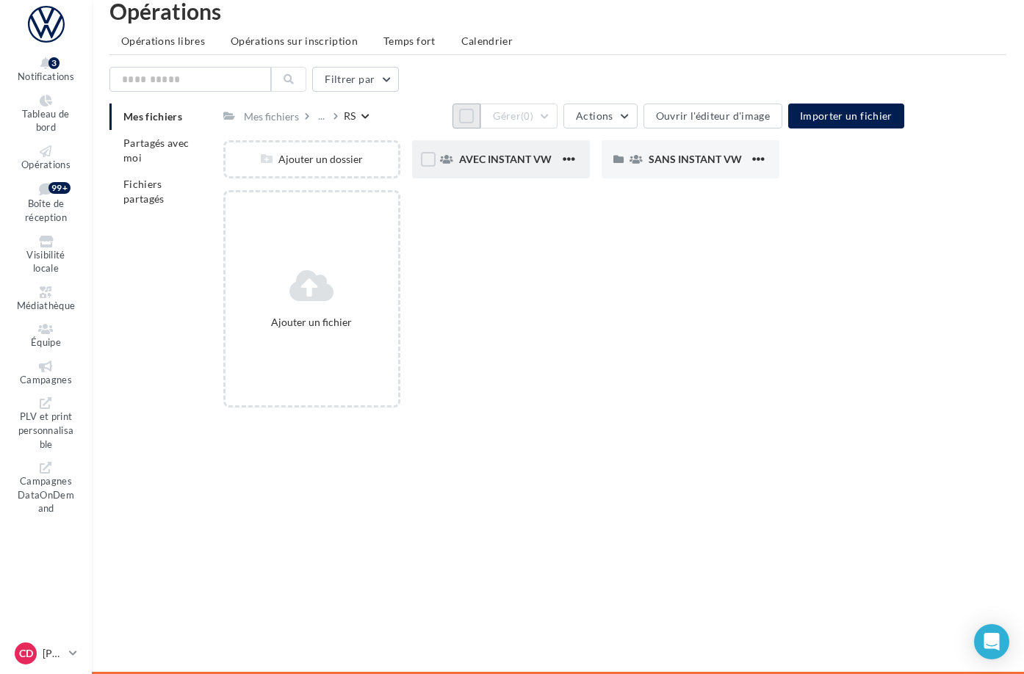
click at [538, 158] on div "AVEC INSTANT VW" at bounding box center [501, 159] width 178 height 38
click at [667, 165] on span "ID.4" at bounding box center [658, 159] width 18 height 12
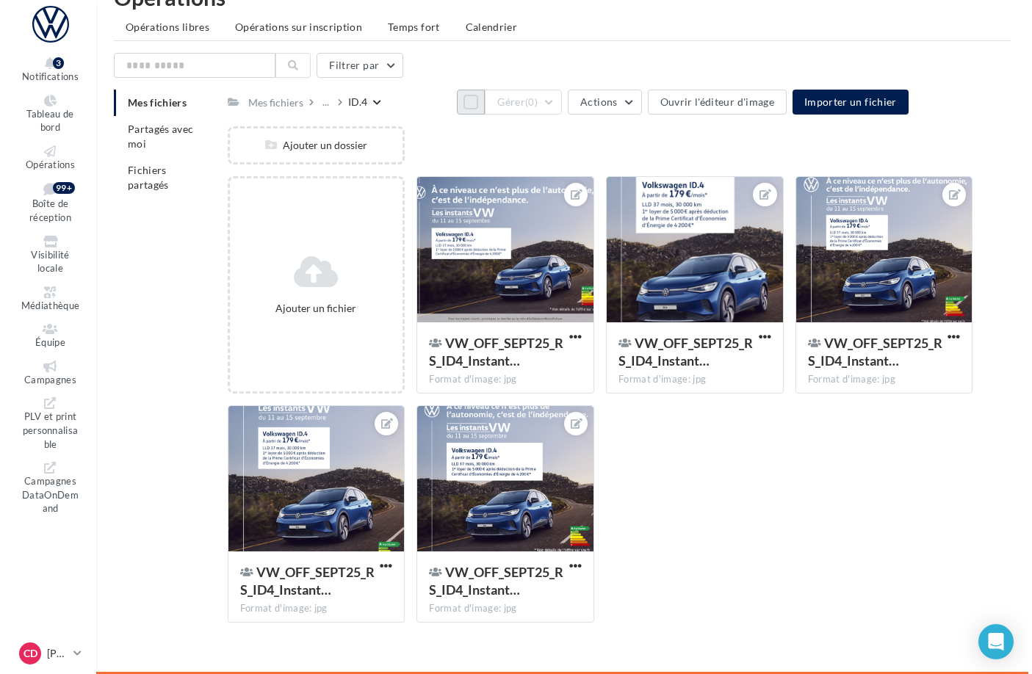
scroll to position [50, 0]
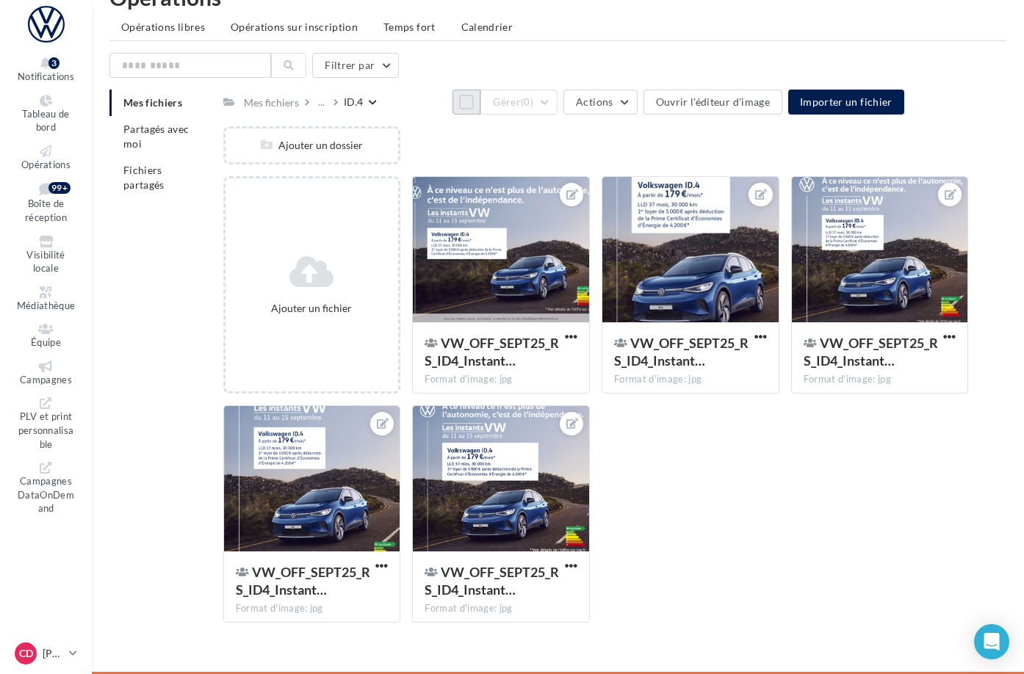
click at [452, 101] on button "Tout sélectionner" at bounding box center [466, 102] width 28 height 25
click at [558, 96] on button "Gérer (5)" at bounding box center [518, 102] width 77 height 25
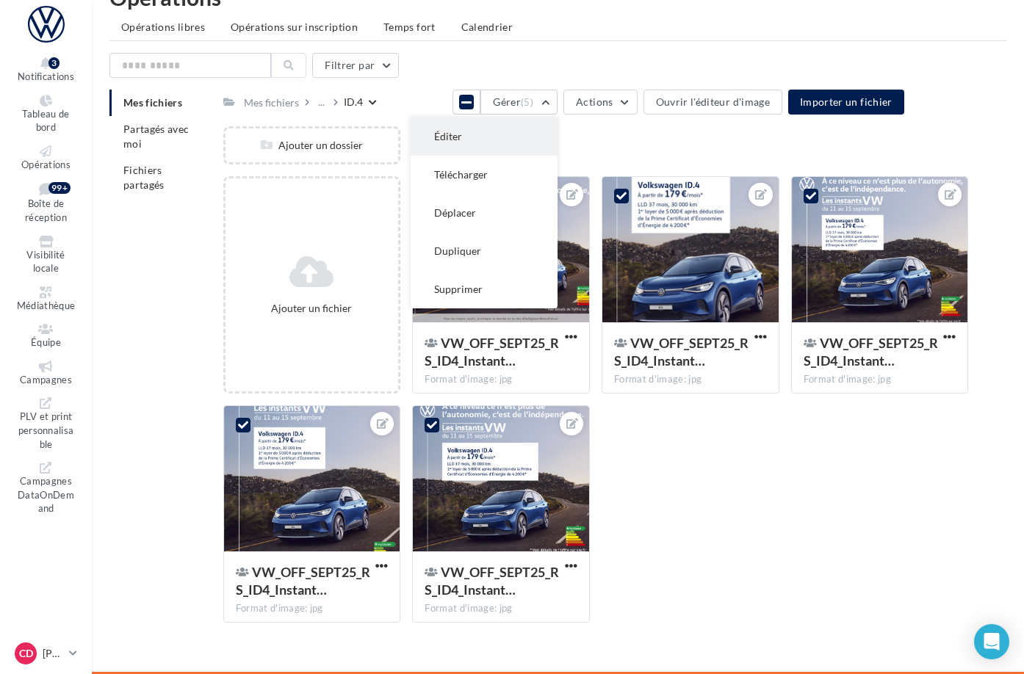
click at [558, 127] on button "Éditer" at bounding box center [484, 137] width 147 height 38
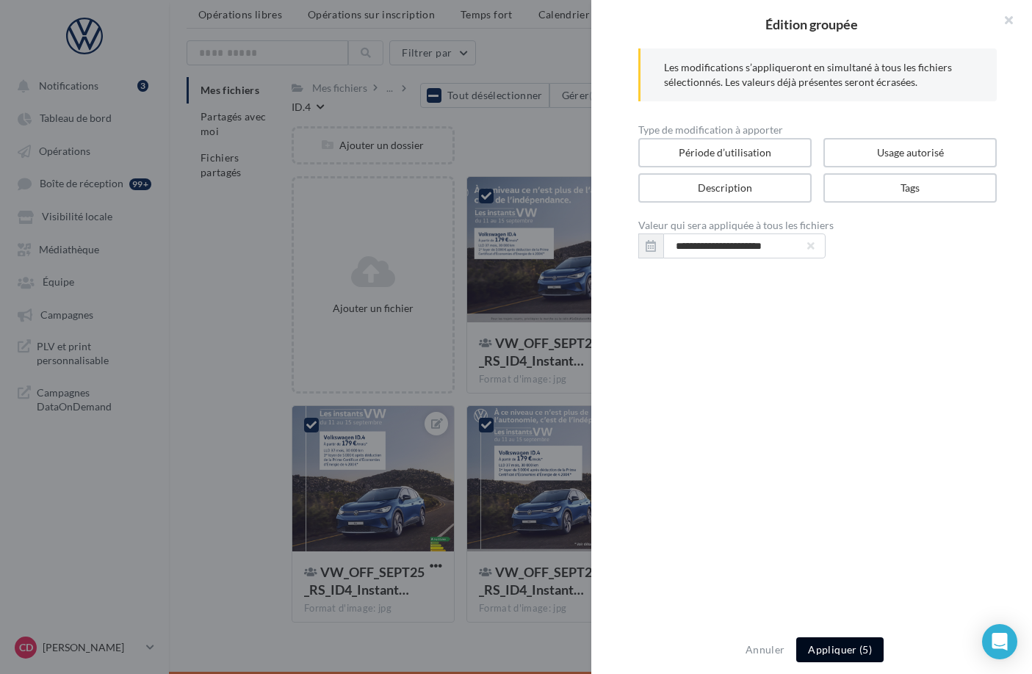
click at [840, 649] on button "Appliquer (5)" at bounding box center [839, 650] width 87 height 25
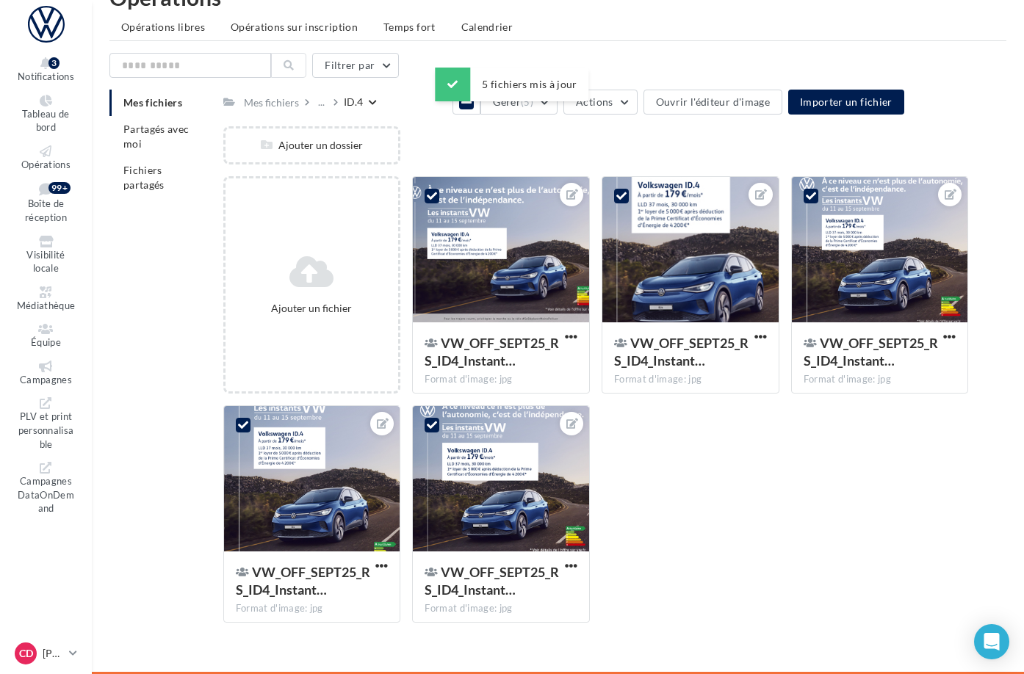
click at [463, 125] on div "Mes fichiers ... ID.4 Tout désélectionner Gérer (5) Actions Ouvrir l'éditeur d'…" at bounding box center [596, 362] width 746 height 545
click at [569, 134] on div "Ajouter un dossier" at bounding box center [601, 151] width 757 height 50
click at [485, 129] on div "Ajouter un dossier" at bounding box center [601, 151] width 757 height 50
click at [461, 100] on icon at bounding box center [466, 102] width 10 height 12
click at [544, 217] on div at bounding box center [501, 250] width 176 height 147
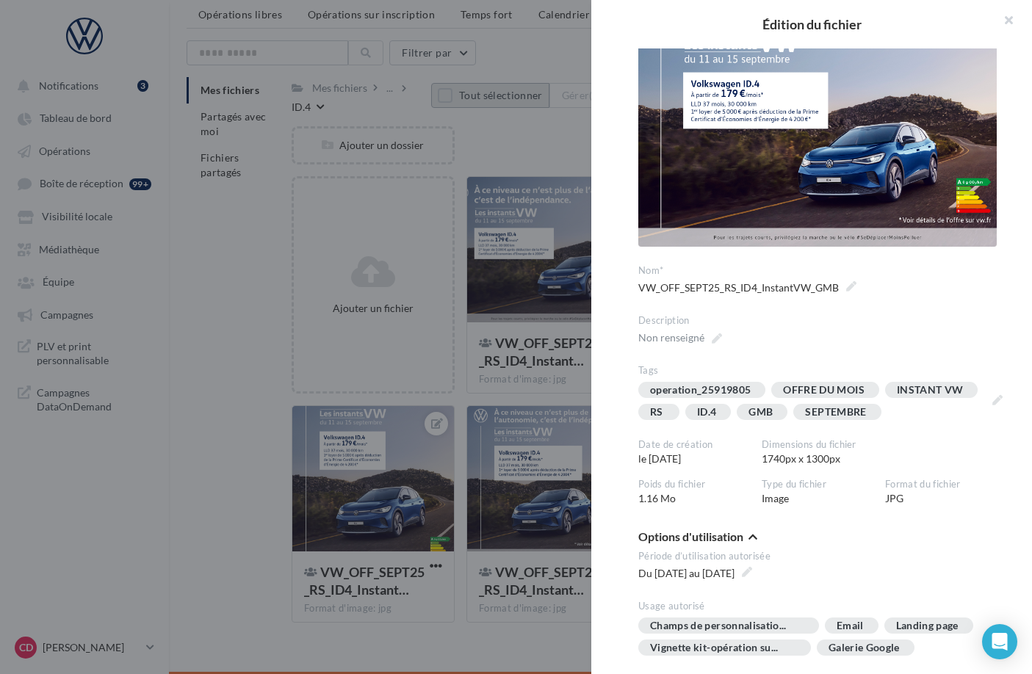
scroll to position [99, 0]
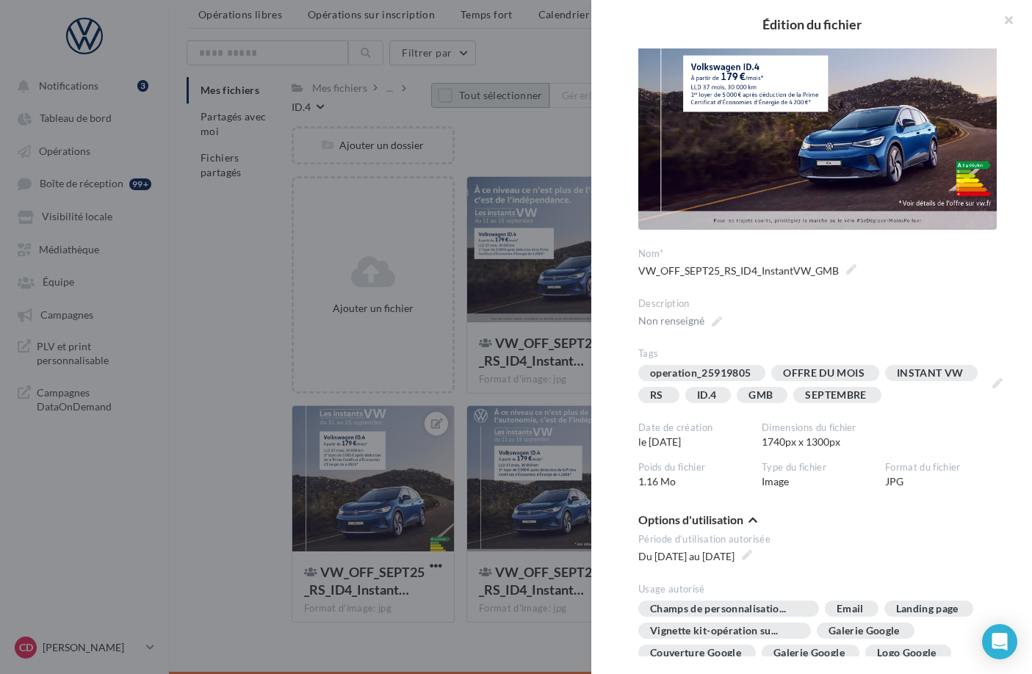
click at [547, 400] on div at bounding box center [516, 337] width 1032 height 674
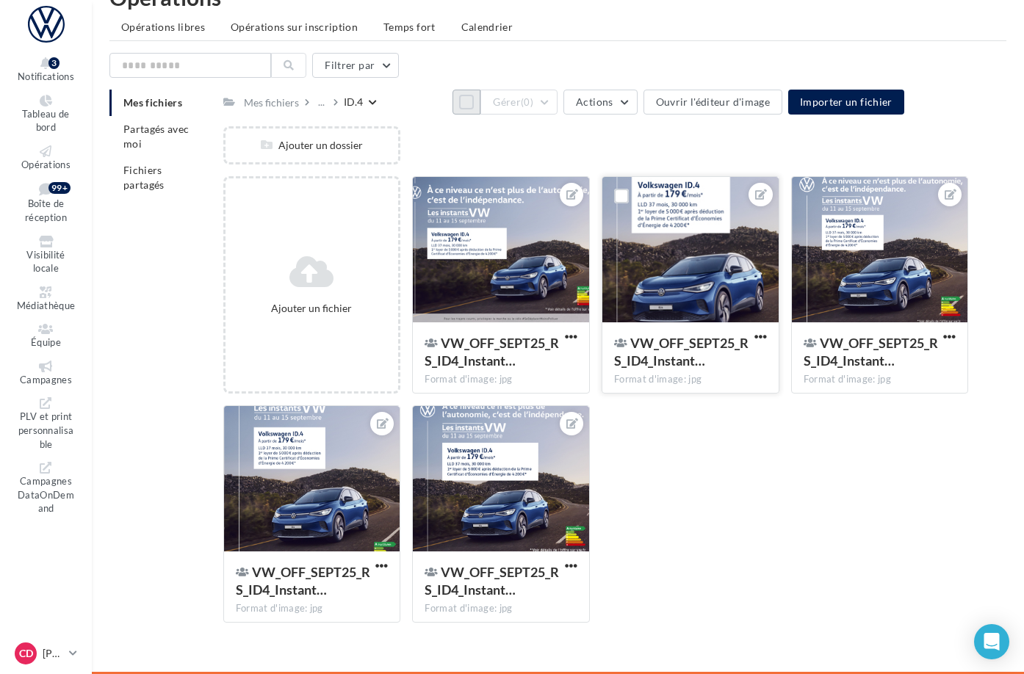
click at [672, 286] on div at bounding box center [690, 250] width 176 height 147
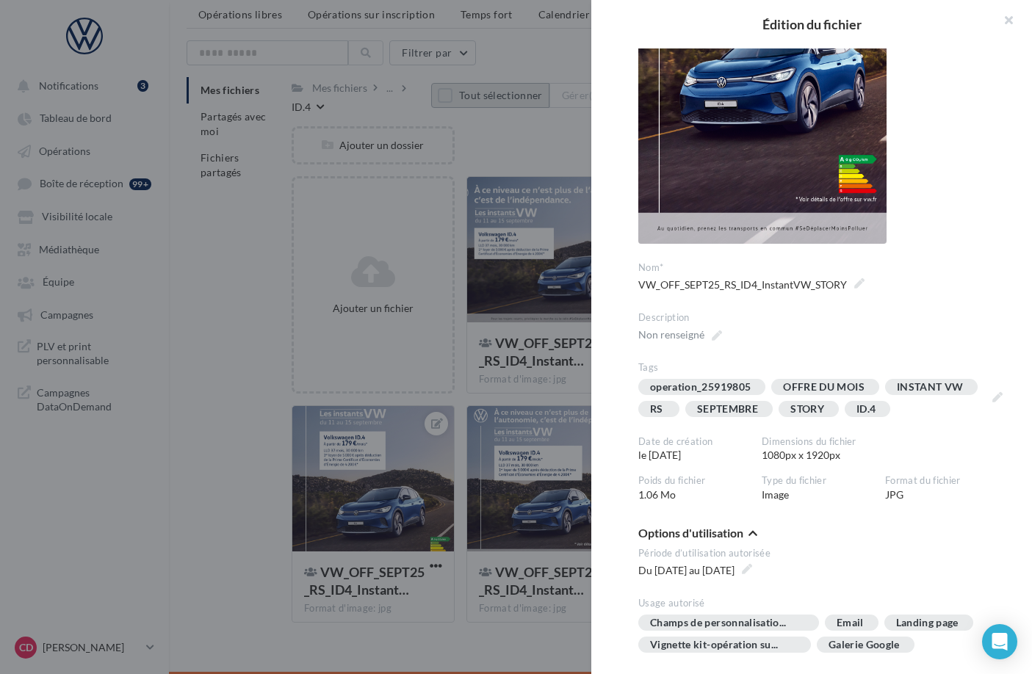
scroll to position [253, 0]
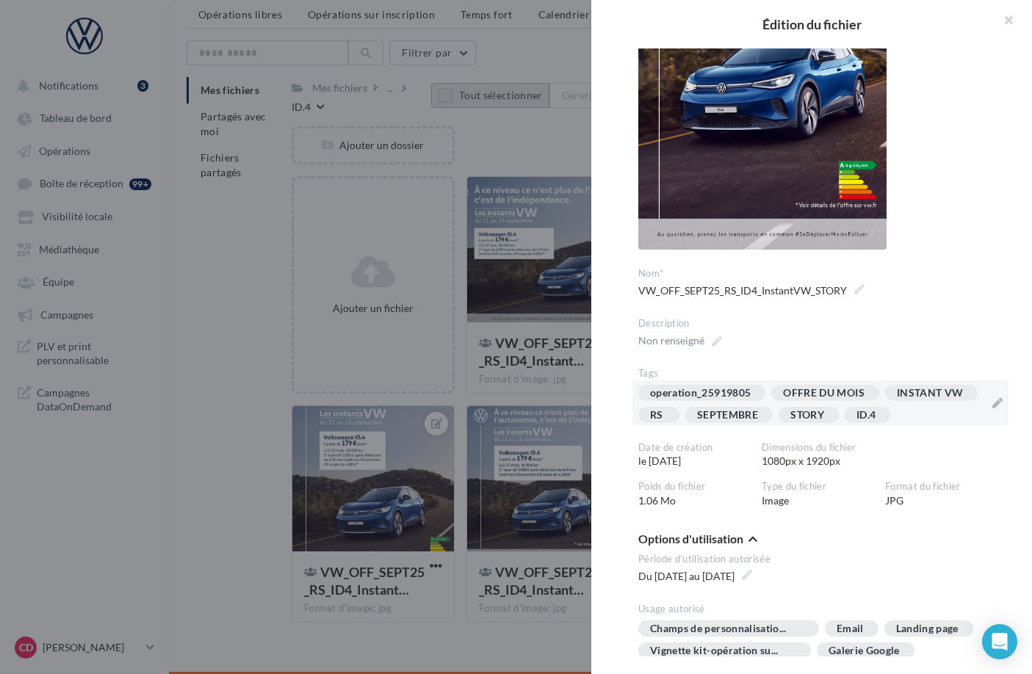
click at [706, 429] on div "operation_25919805 OFFRE DU MOIS INSTANT VW RS SEPTEMBRE STORY ID.4" at bounding box center [811, 407] width 347 height 44
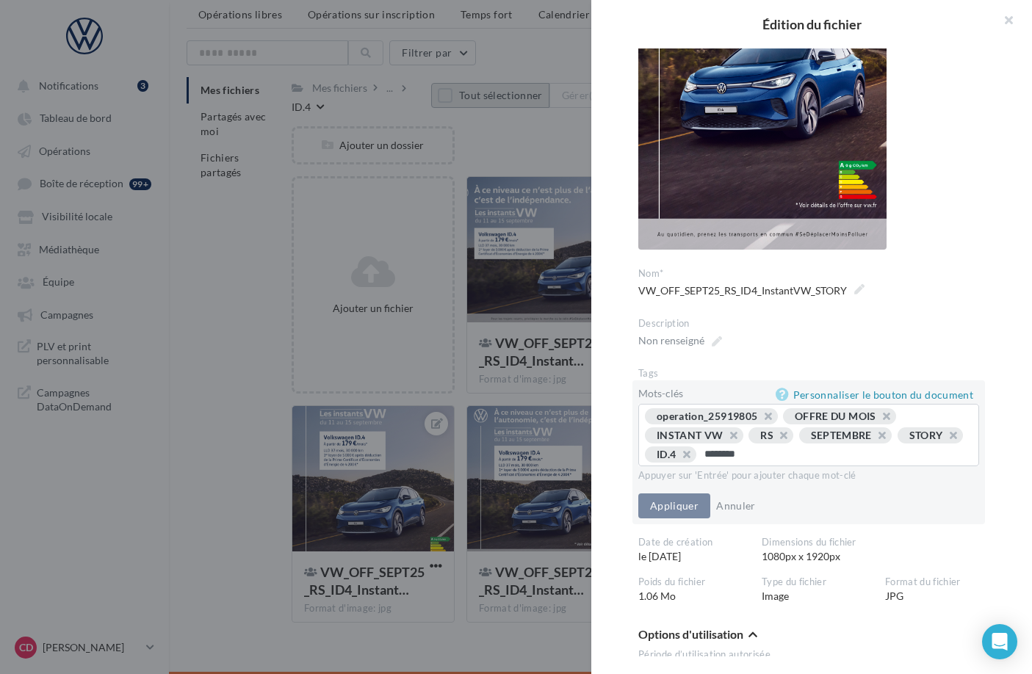
type input "*********"
click at [674, 505] on button "Appliquer" at bounding box center [674, 506] width 72 height 25
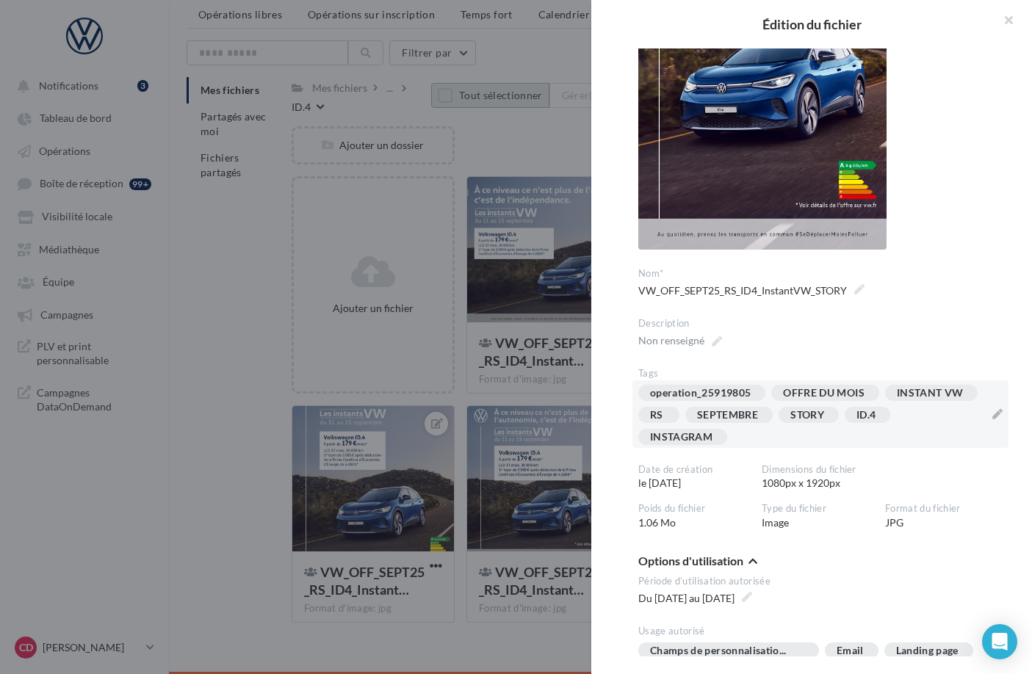
click at [577, 401] on div at bounding box center [516, 337] width 1032 height 674
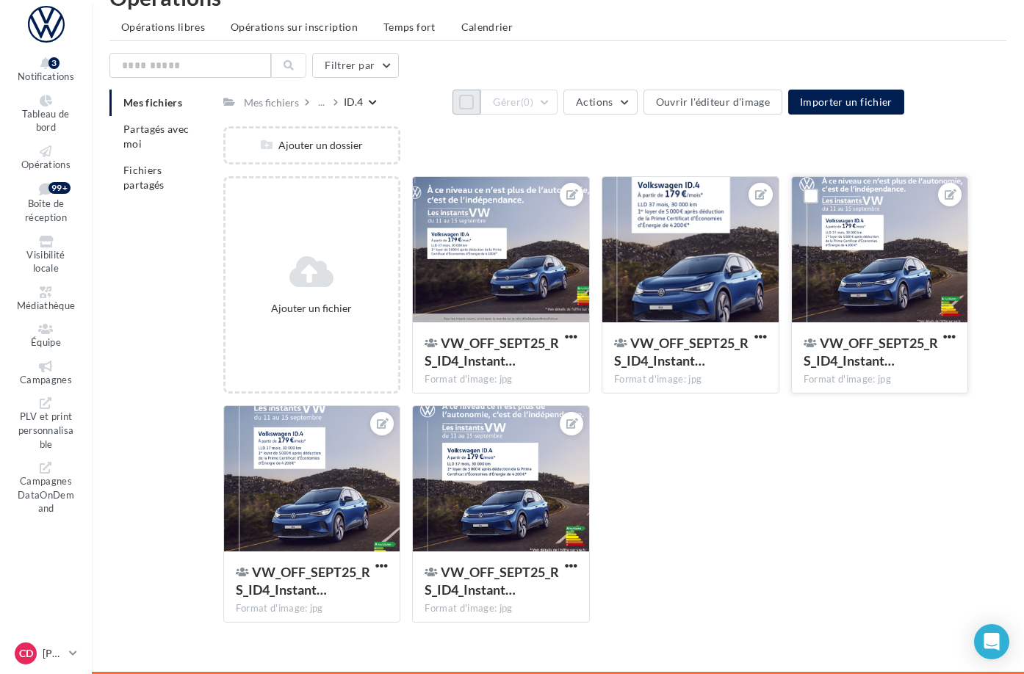
click at [865, 295] on div at bounding box center [880, 250] width 176 height 147
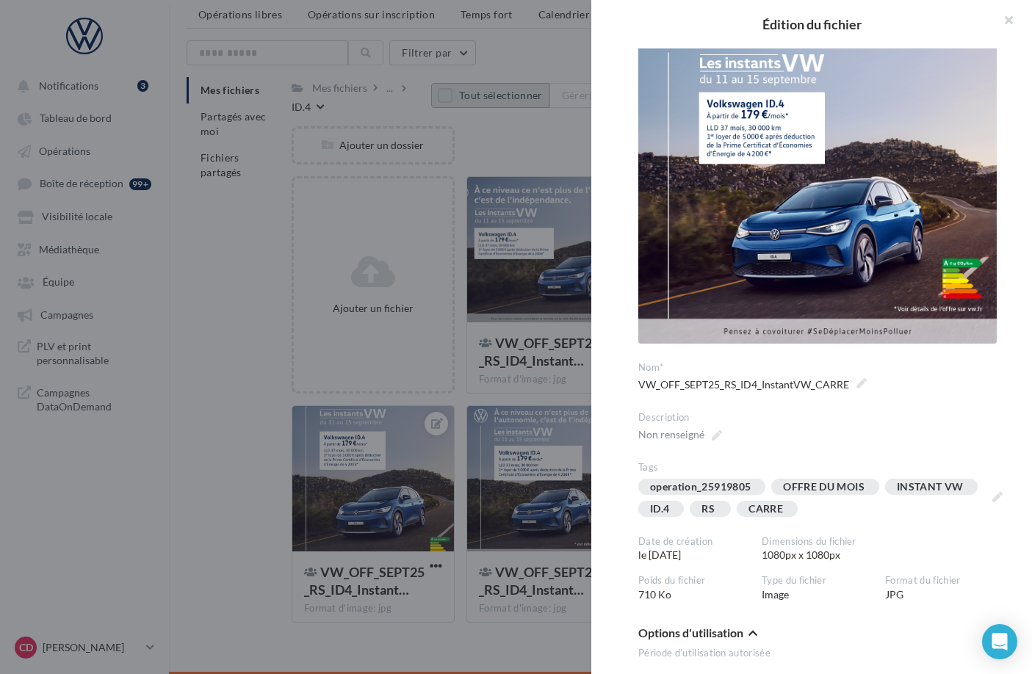
scroll to position [87, 0]
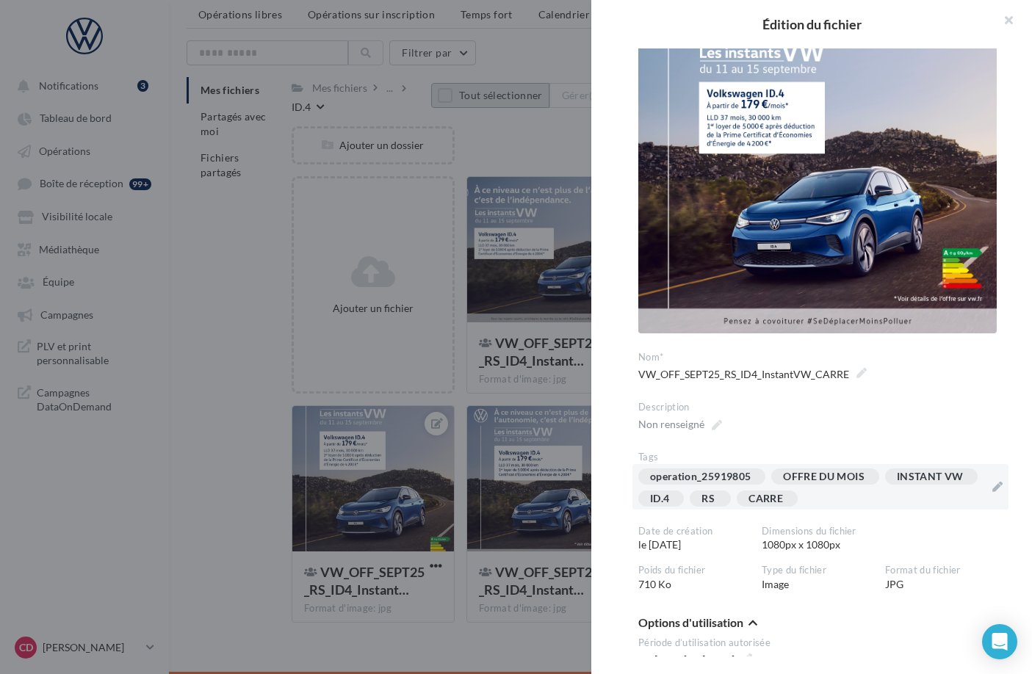
click at [989, 481] on div "operation_25919805 OFFRE DU MOIS INSTANT VW ID.4 RS [GEOGRAPHIC_DATA]" at bounding box center [820, 487] width 376 height 46
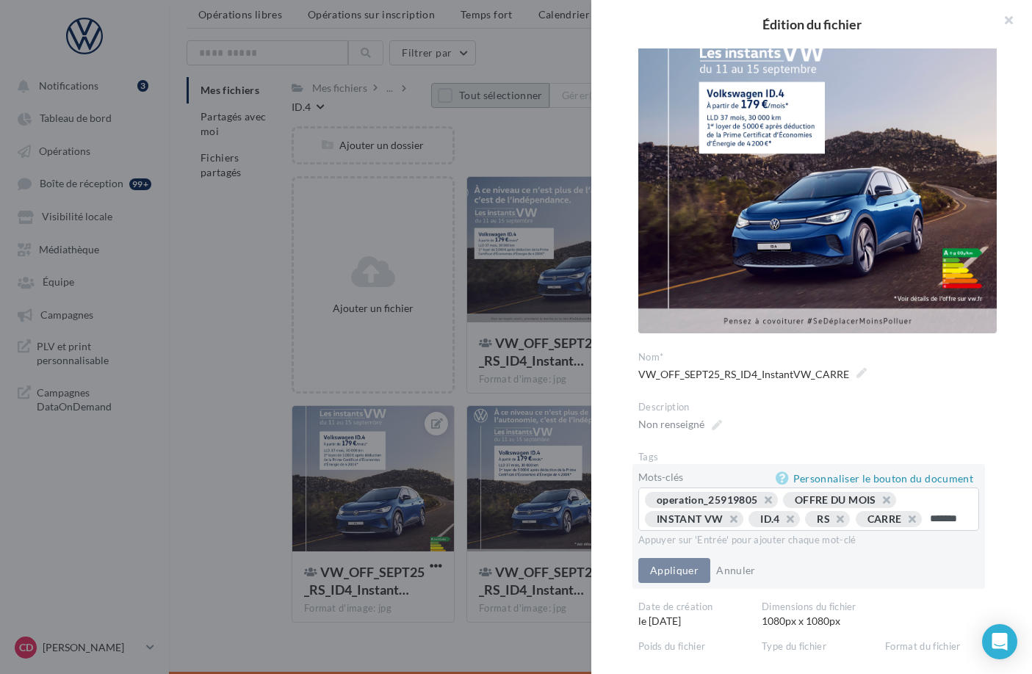
type input "********"
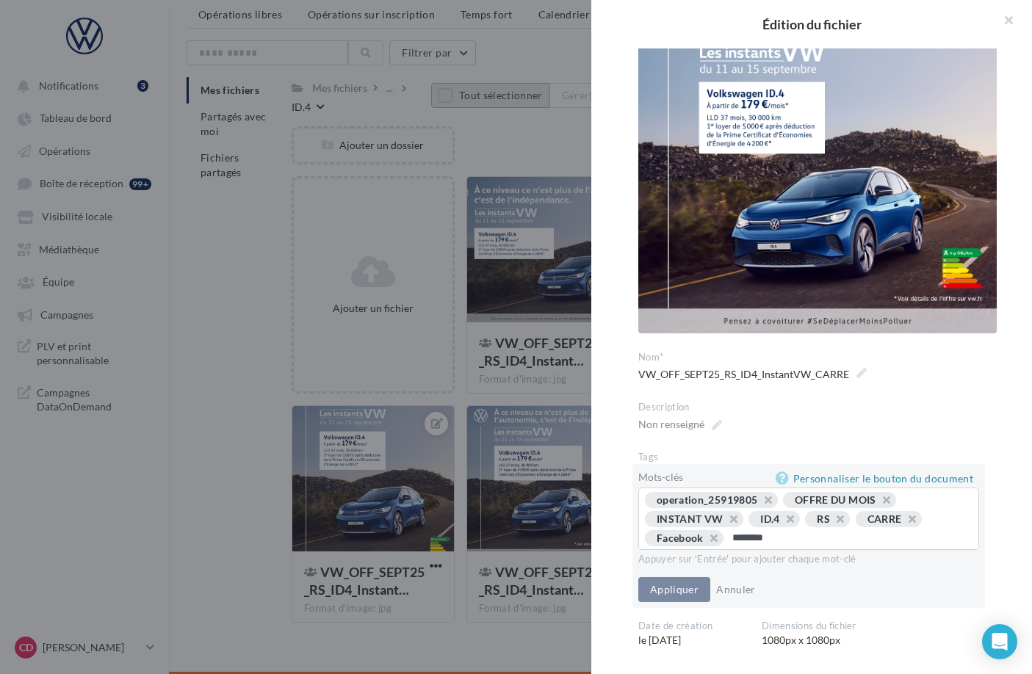
type input "*********"
type input "********"
drag, startPoint x: 660, startPoint y: 602, endPoint x: 745, endPoint y: 594, distance: 84.9
click at [660, 602] on button "Appliquer" at bounding box center [674, 589] width 72 height 25
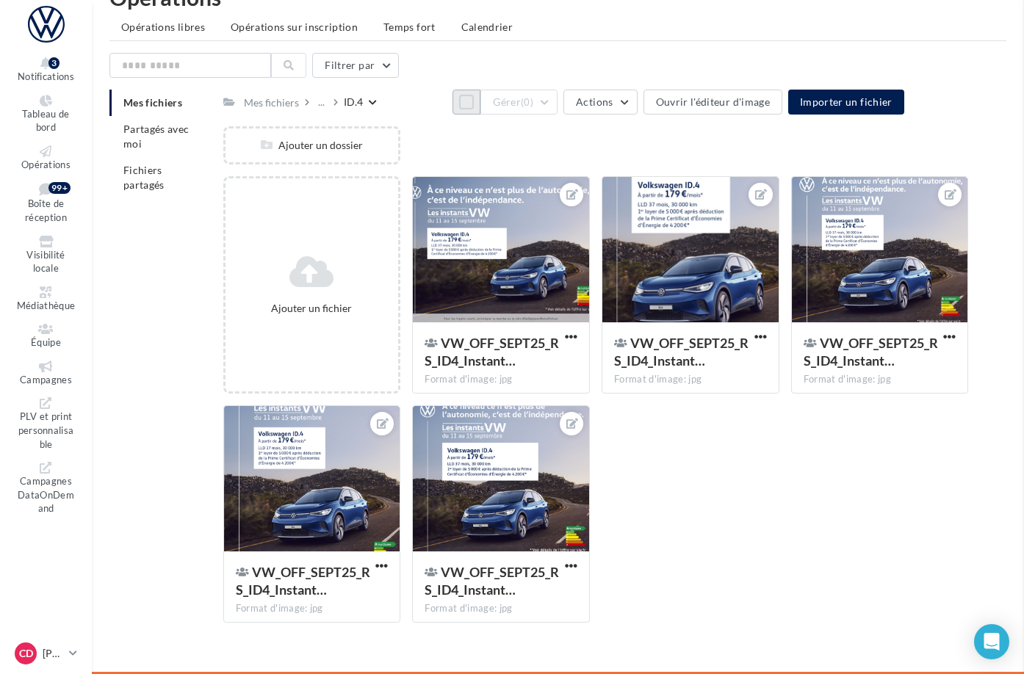
click at [386, 533] on div at bounding box center [312, 479] width 176 height 147
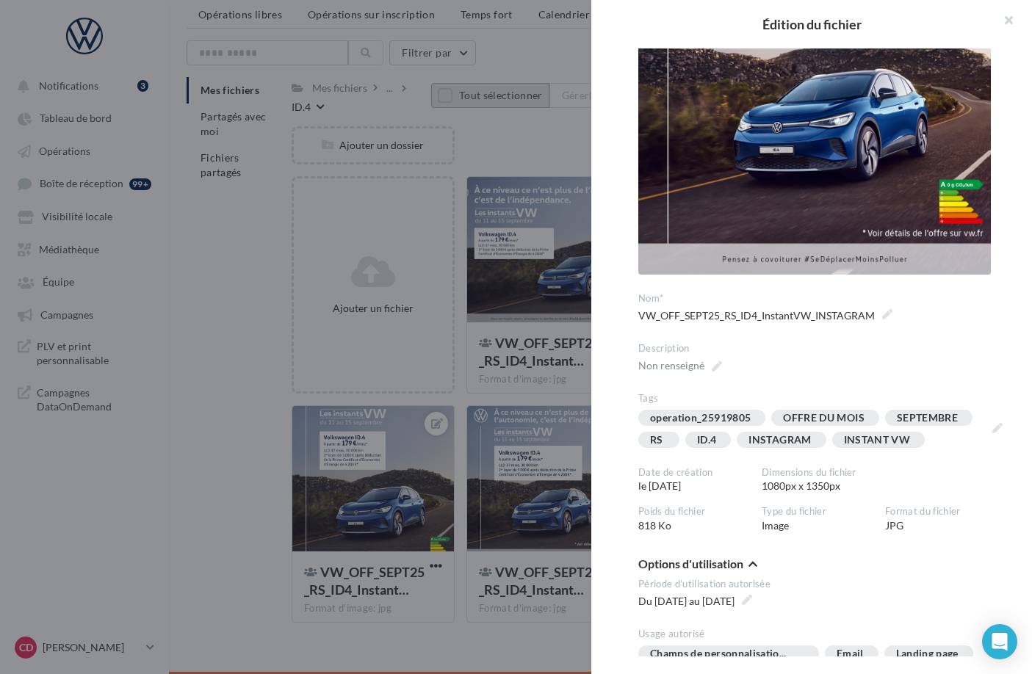
scroll to position [241, 0]
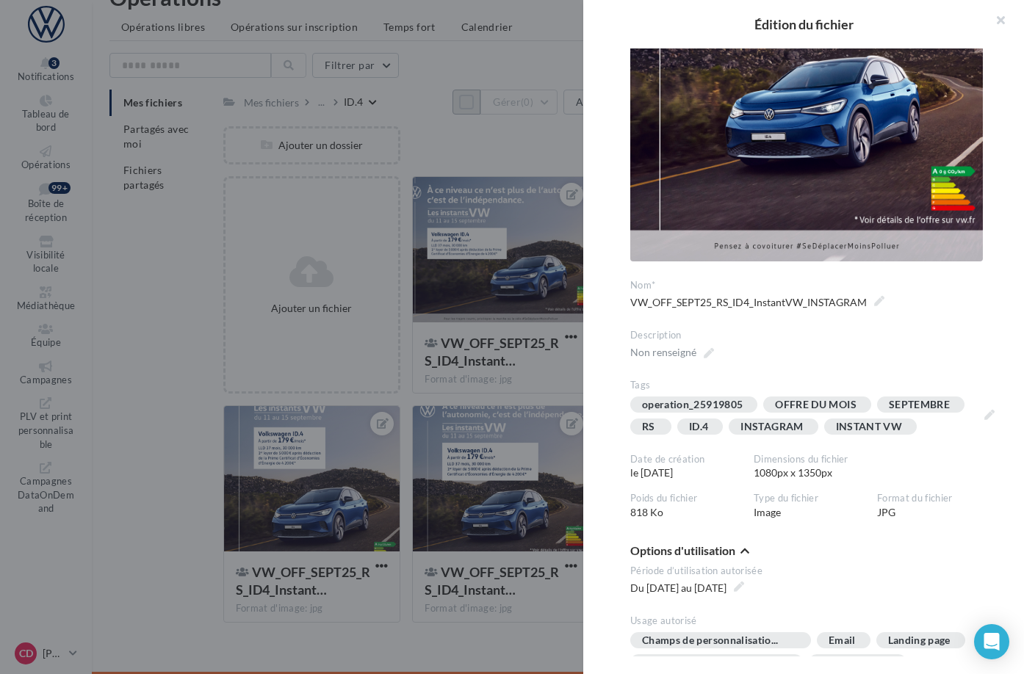
click at [458, 398] on div at bounding box center [512, 337] width 1024 height 674
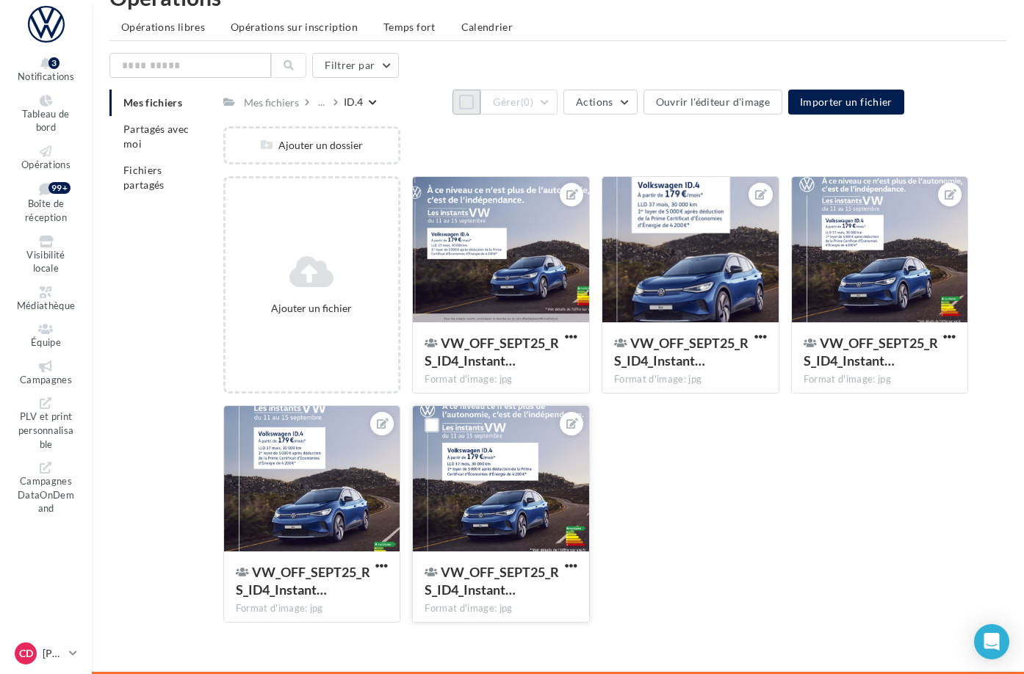
click at [560, 488] on div at bounding box center [501, 479] width 176 height 147
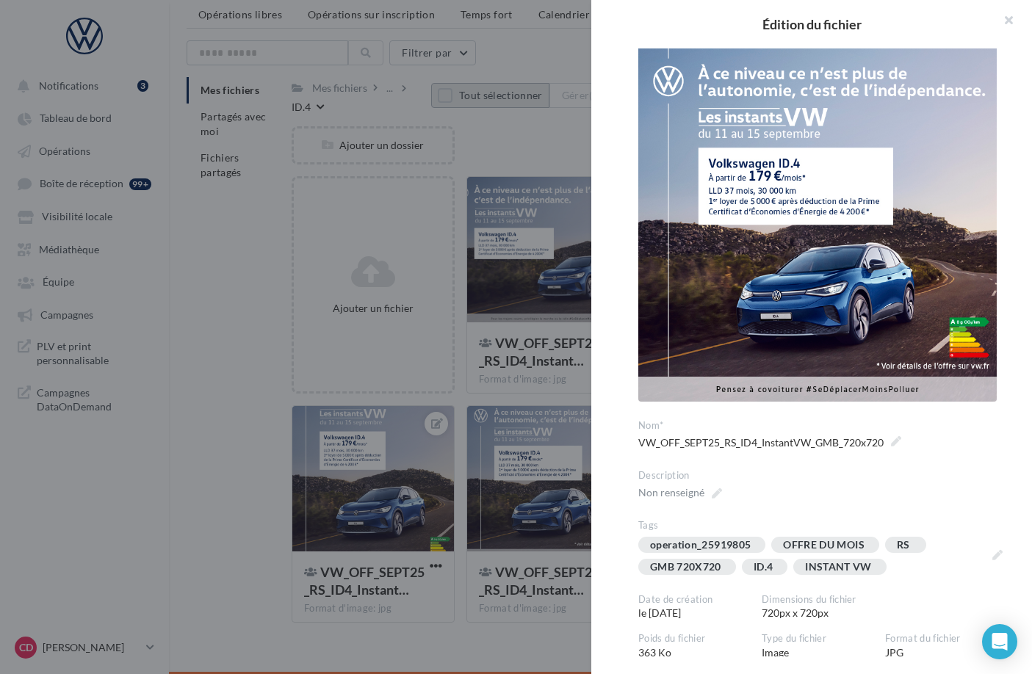
scroll to position [26, 0]
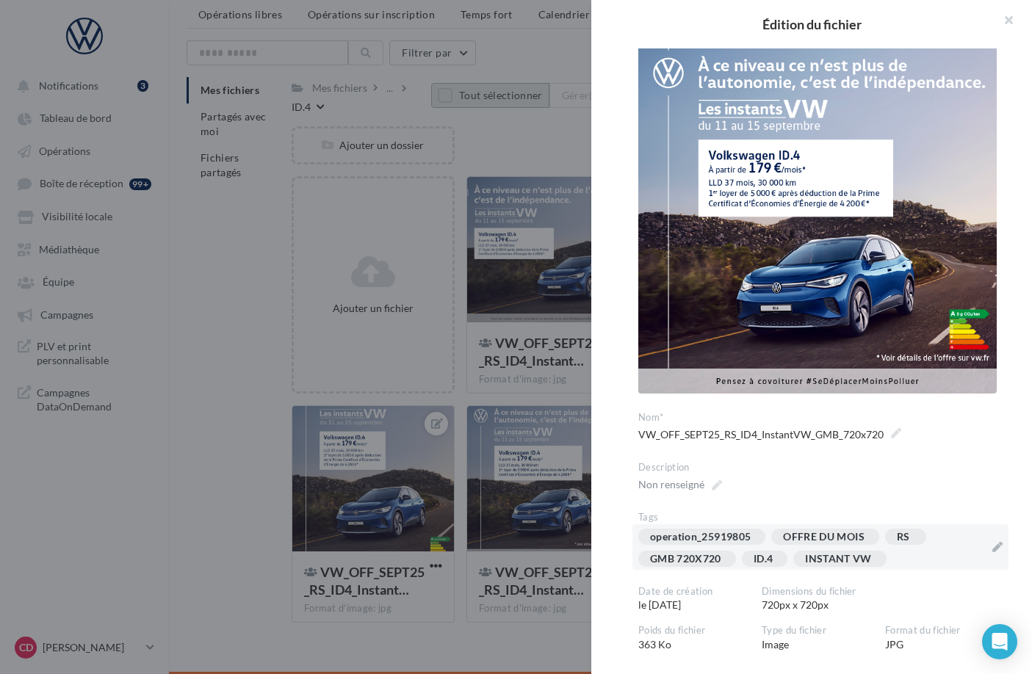
click at [720, 555] on div "GMB 720X720" at bounding box center [685, 559] width 71 height 11
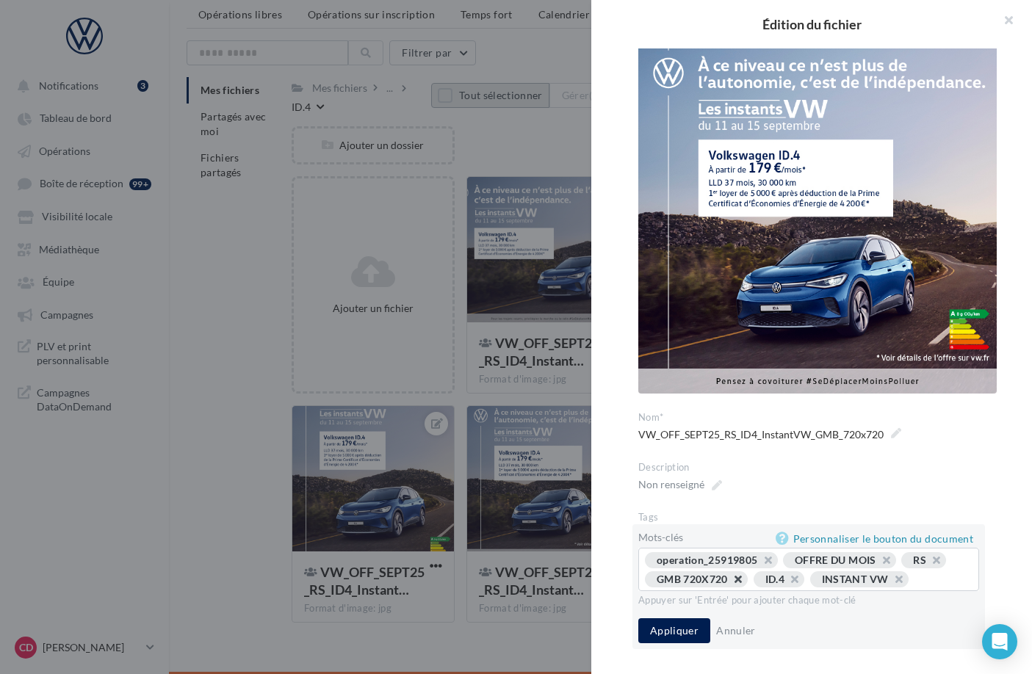
click at [730, 583] on button "button" at bounding box center [730, 583] width 0 height 0
click at [835, 574] on input "text" at bounding box center [886, 579] width 156 height 15
type input "***"
type input "*********"
click at [682, 642] on button "Appliquer" at bounding box center [674, 630] width 72 height 25
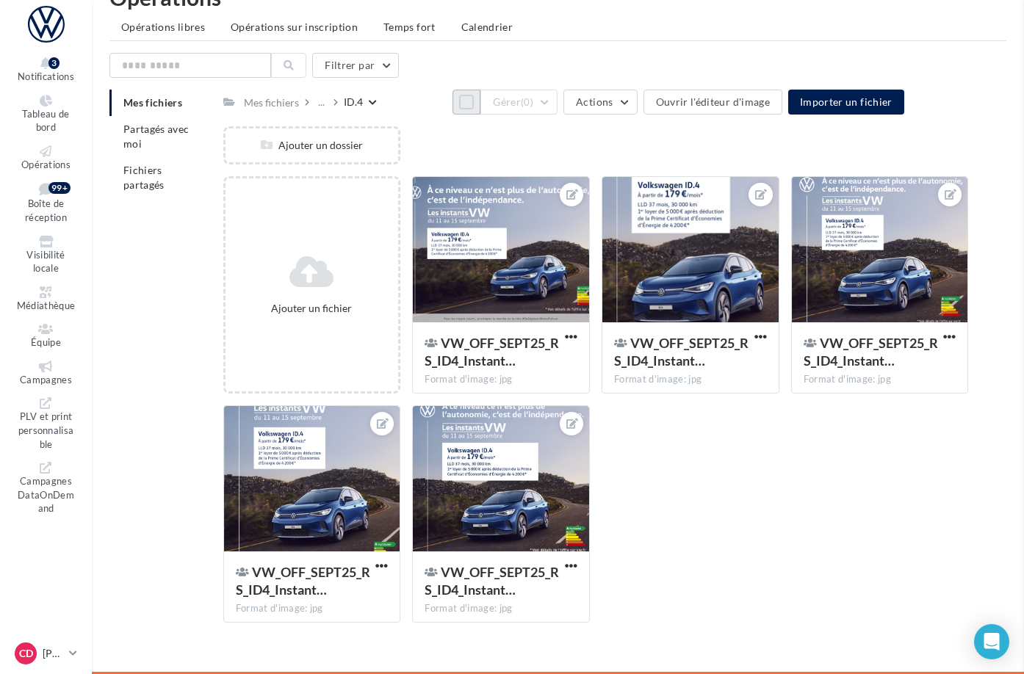
click at [400, 509] on div at bounding box center [312, 479] width 176 height 147
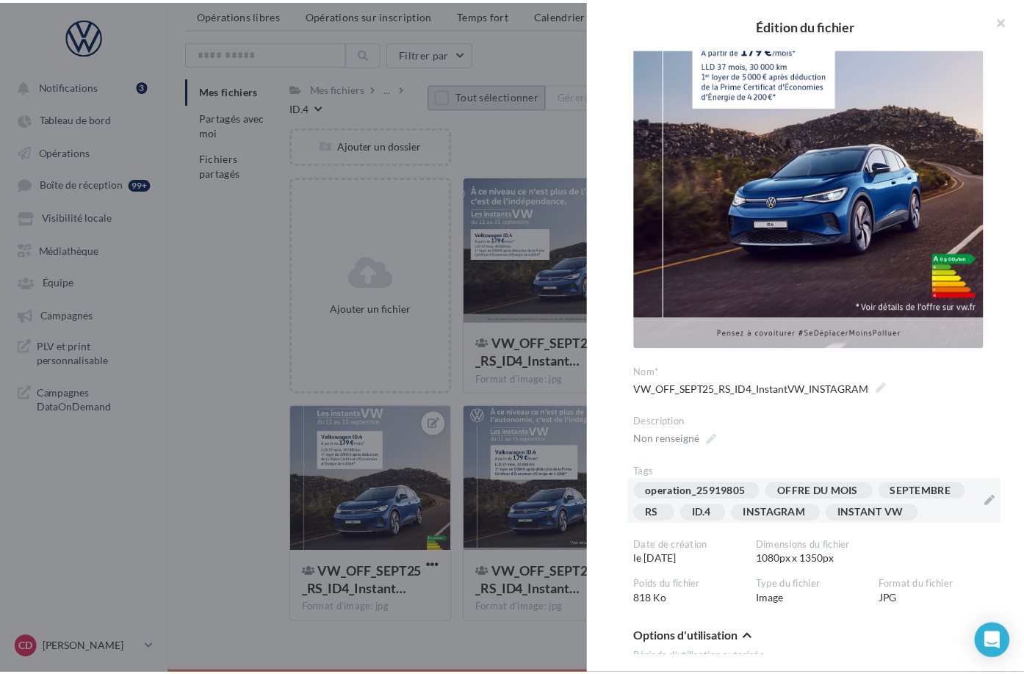
scroll to position [155, 0]
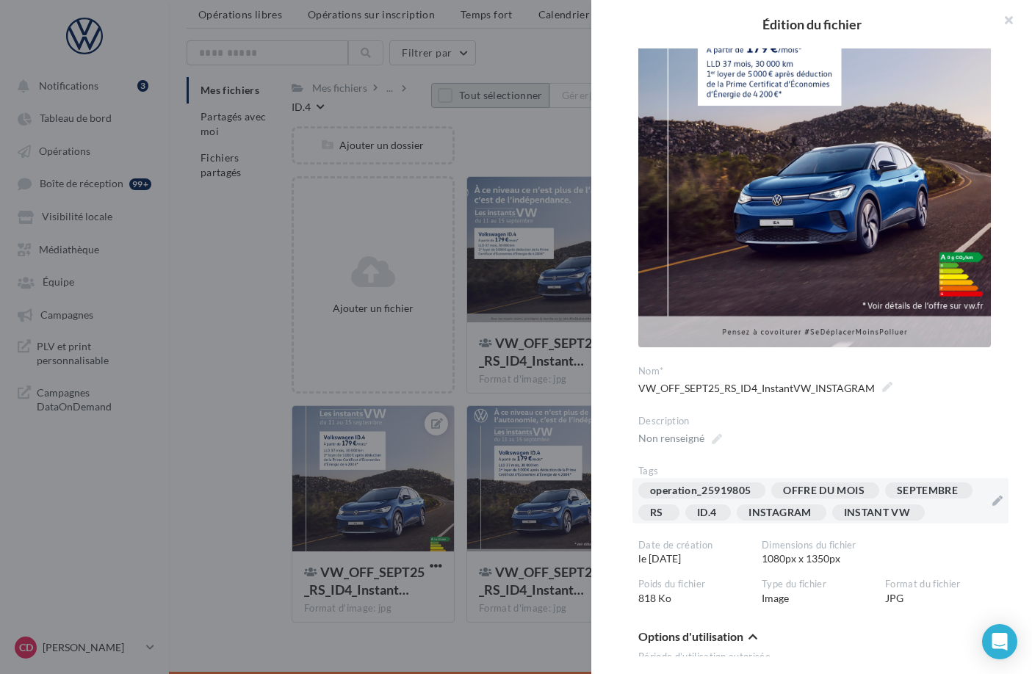
click at [753, 527] on div "operation_25919805 OFFRE DU MOIS SEPTEMBRE RS ID.4 INSTAGRAM INSTANT VW" at bounding box center [811, 505] width 347 height 44
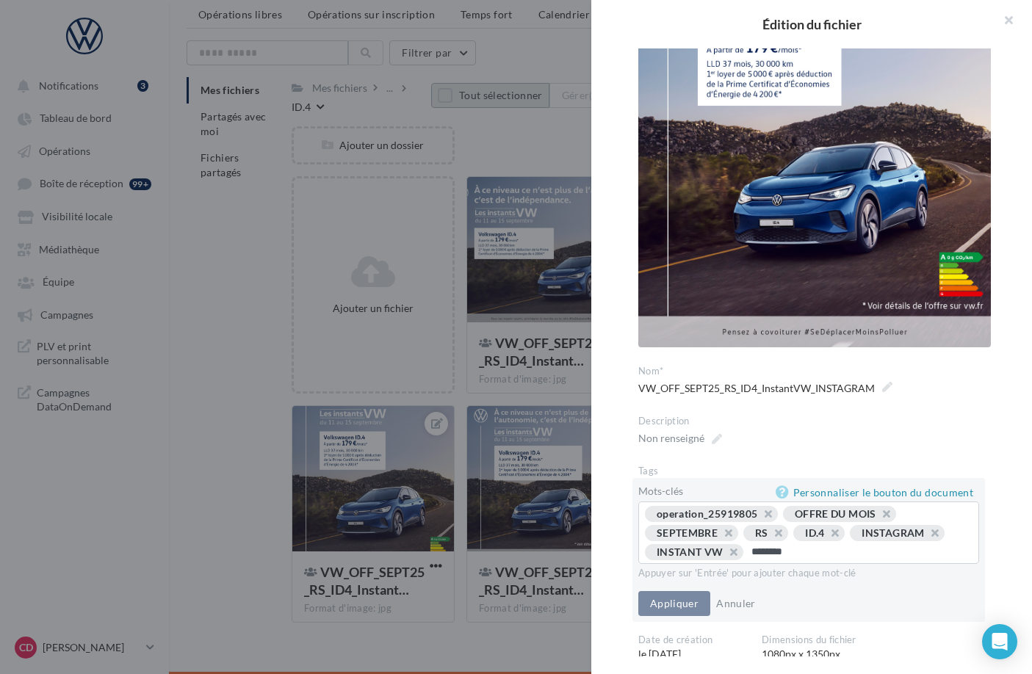
type input "*********"
type input "*"
type input "*********"
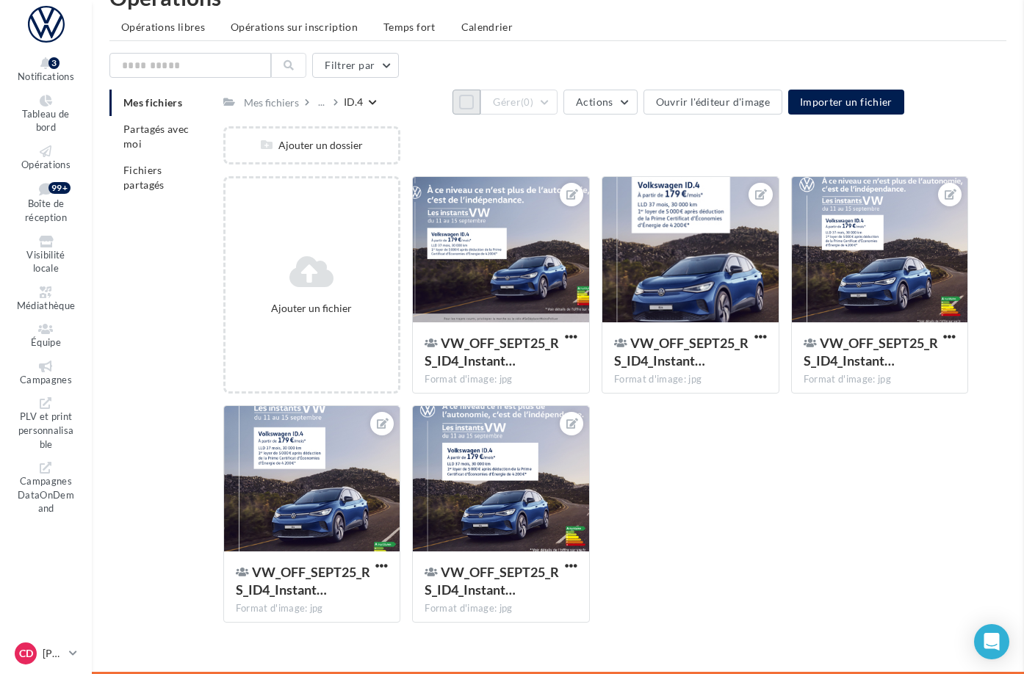
click at [328, 92] on div "..." at bounding box center [321, 102] width 12 height 21
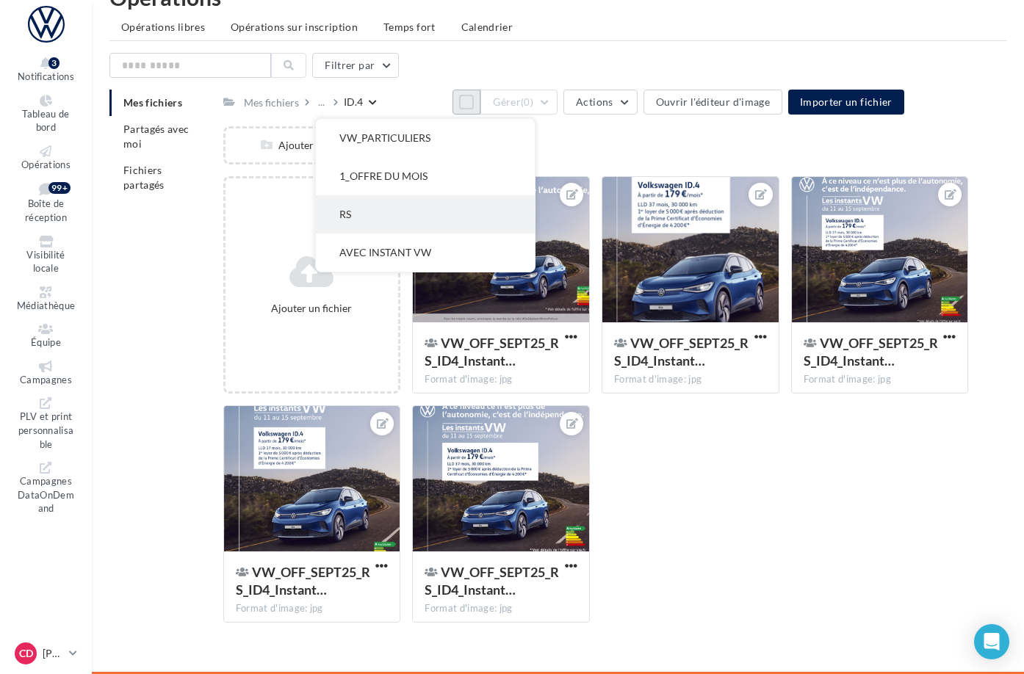
click at [429, 199] on button "RS" at bounding box center [425, 214] width 219 height 38
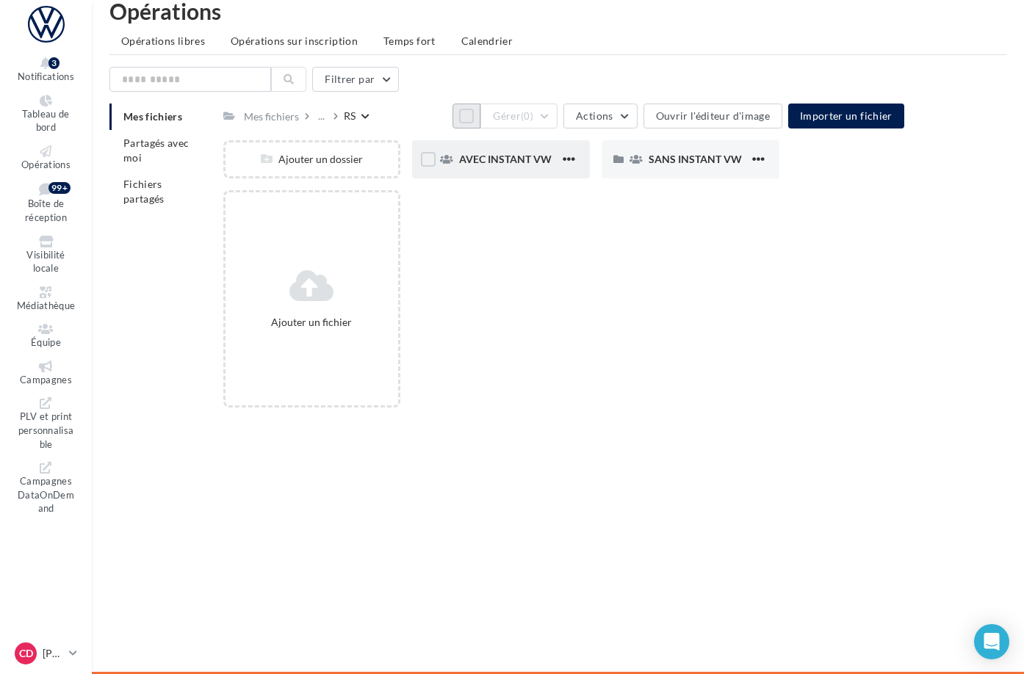
click at [526, 157] on div "AVEC INSTANT VW" at bounding box center [501, 159] width 178 height 38
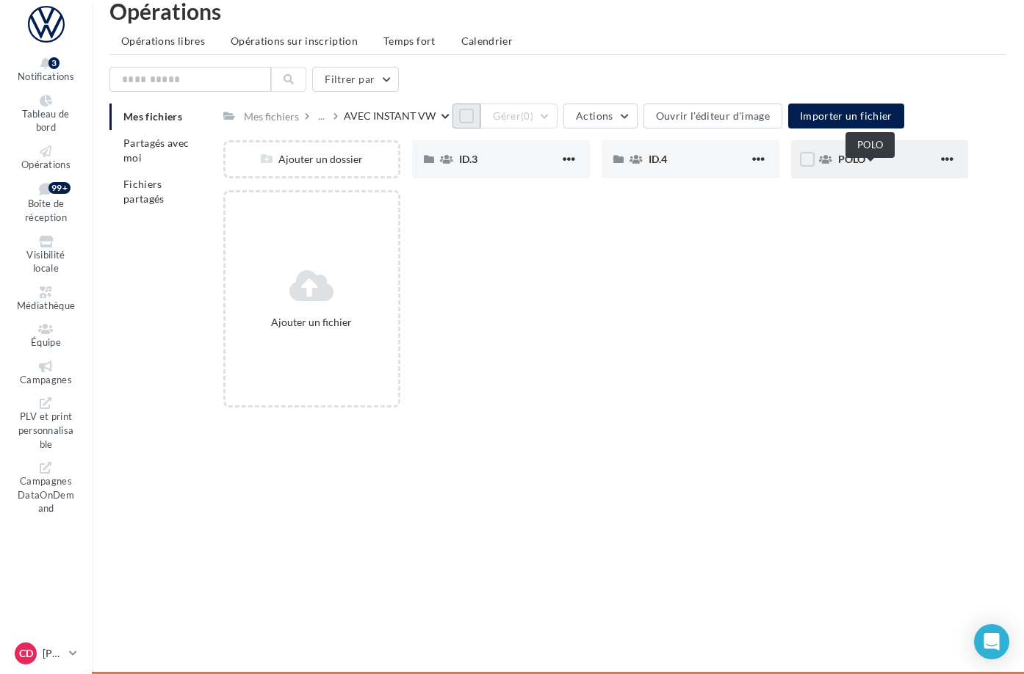
click at [865, 165] on span "POLO" at bounding box center [851, 159] width 27 height 12
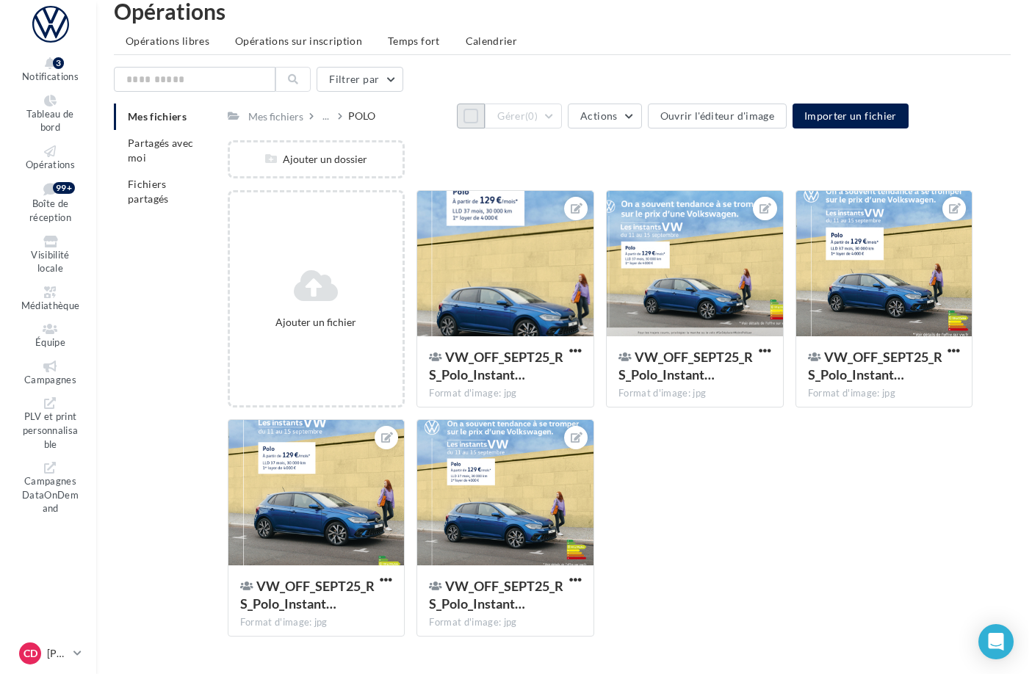
scroll to position [50, 0]
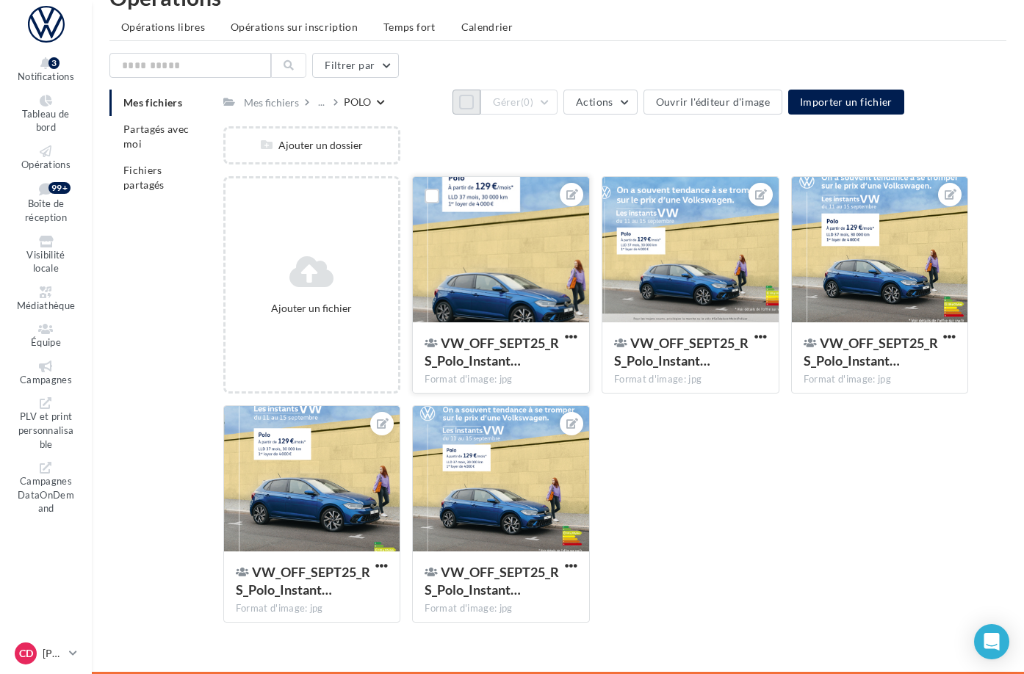
click at [589, 261] on div at bounding box center [501, 250] width 176 height 147
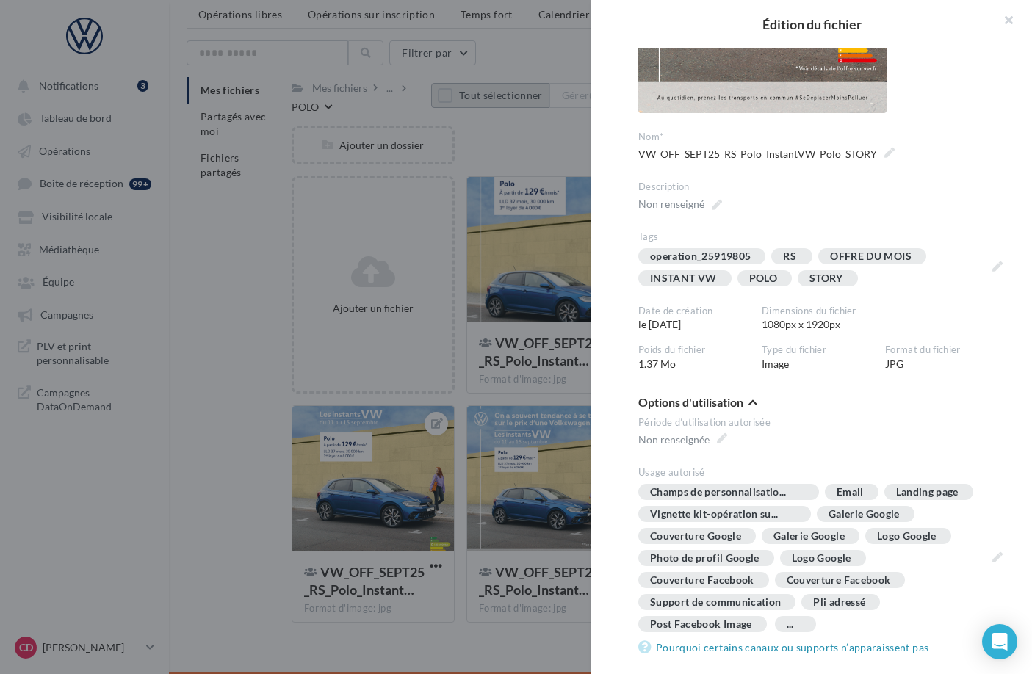
scroll to position [104, 0]
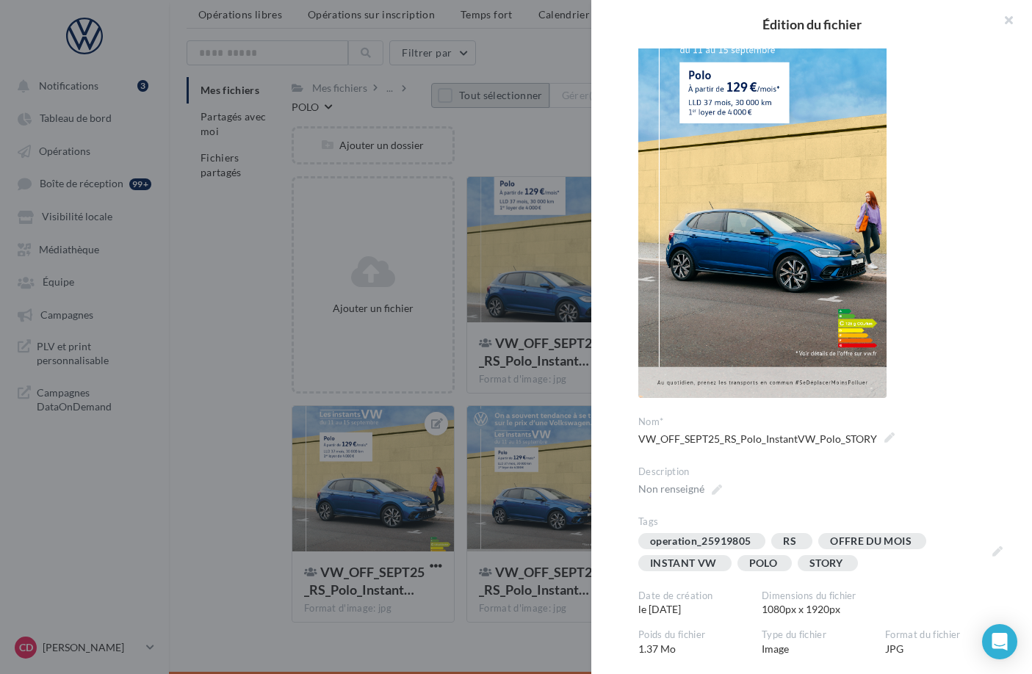
click at [491, 135] on div at bounding box center [516, 337] width 1032 height 674
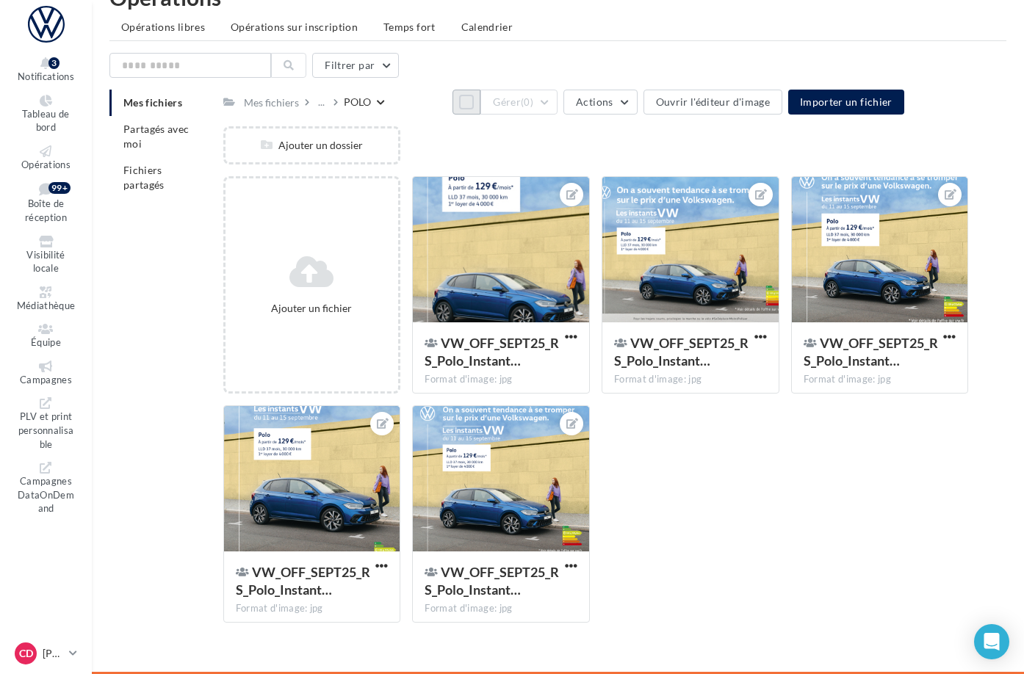
drag, startPoint x: 447, startPoint y: 98, endPoint x: 458, endPoint y: 98, distance: 10.3
click at [452, 98] on button "Tout sélectionner" at bounding box center [466, 102] width 28 height 25
click at [558, 95] on button "Gérer (5)" at bounding box center [518, 102] width 77 height 25
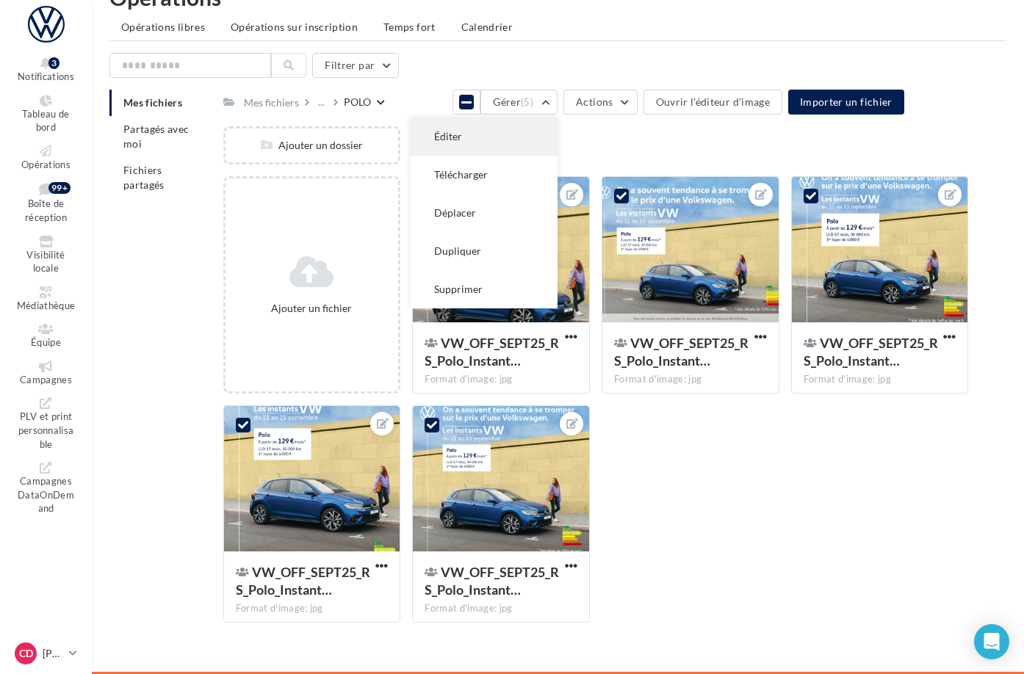
click at [558, 125] on button "Éditer" at bounding box center [484, 137] width 147 height 38
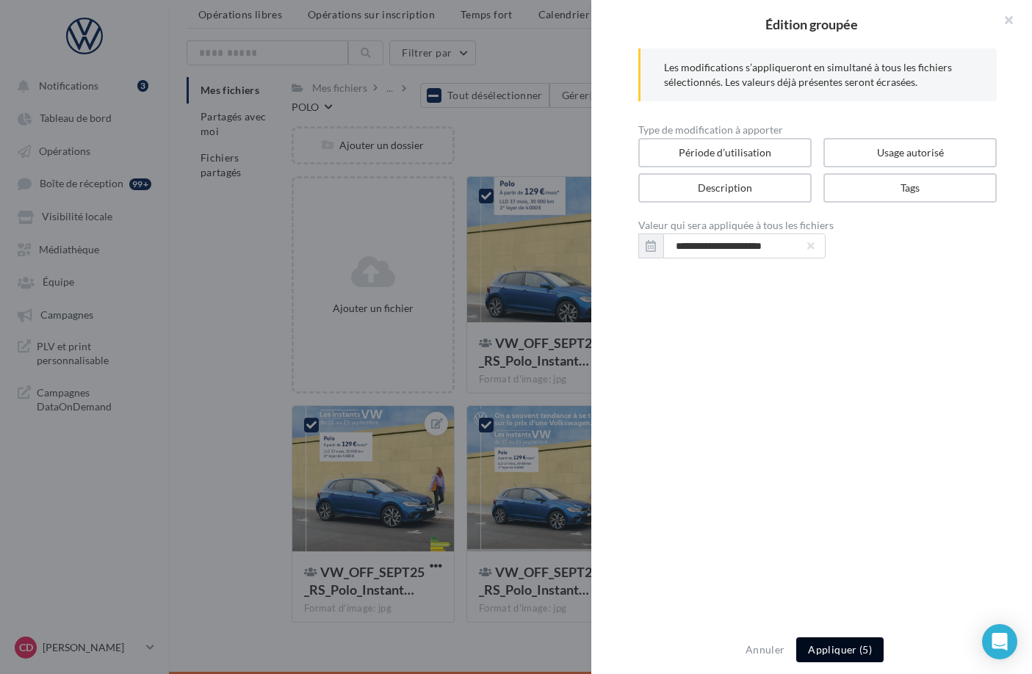
drag, startPoint x: 837, startPoint y: 648, endPoint x: 833, endPoint y: 639, distance: 9.9
click at [837, 648] on button "Appliquer (5)" at bounding box center [839, 650] width 87 height 25
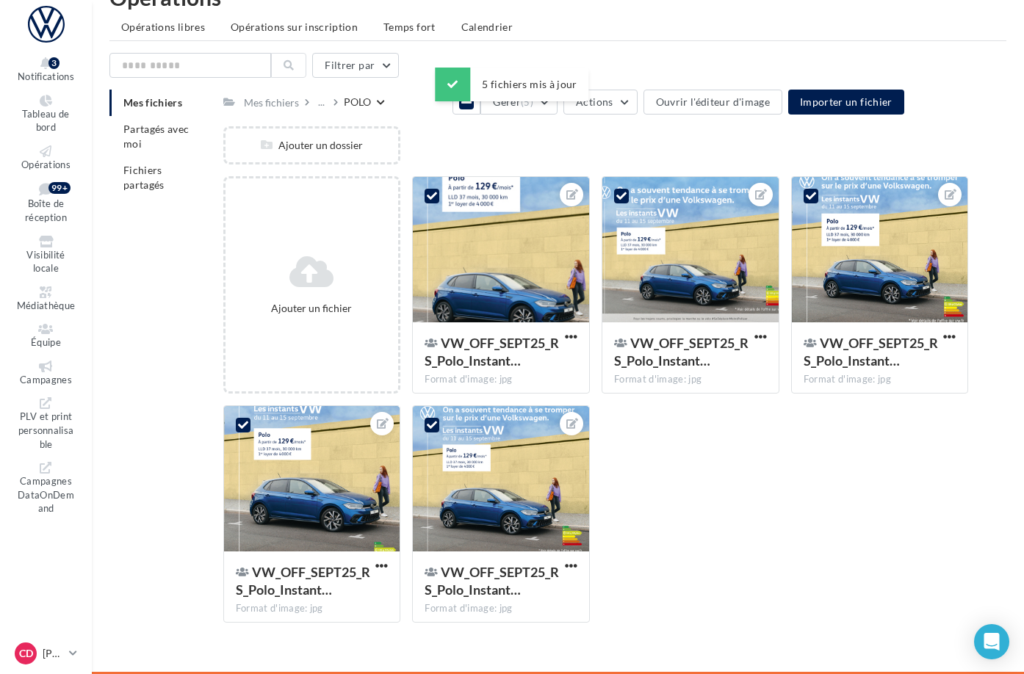
click at [475, 137] on div "Ajouter un dossier" at bounding box center [601, 151] width 757 height 50
click at [465, 132] on div "Ajouter un dossier" at bounding box center [601, 151] width 757 height 50
click at [461, 98] on icon at bounding box center [466, 102] width 10 height 12
click at [558, 248] on div at bounding box center [501, 250] width 176 height 147
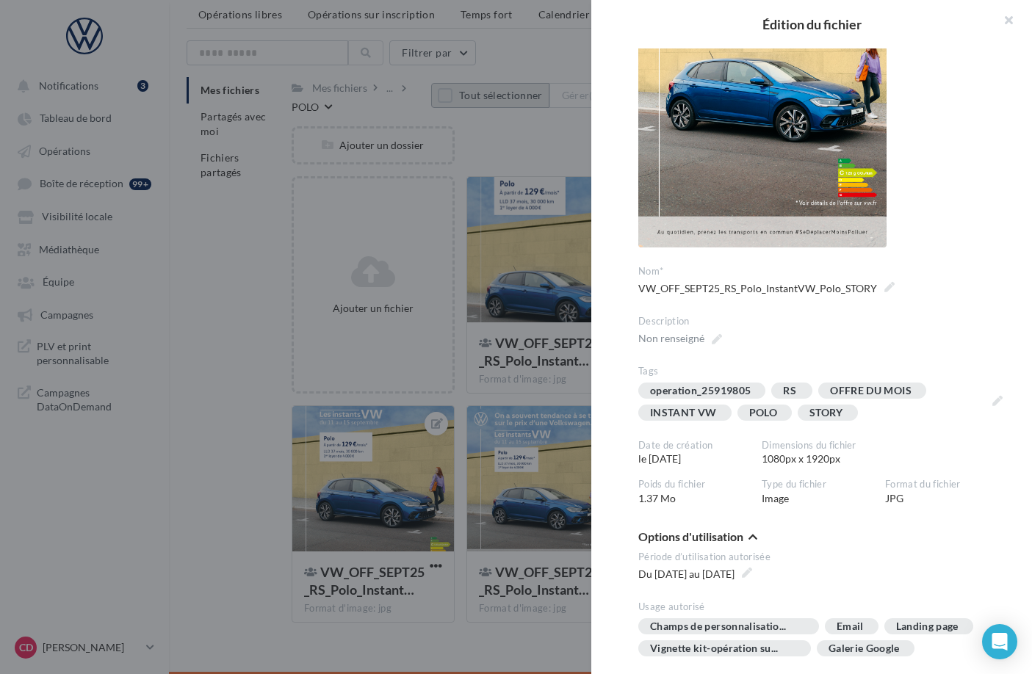
scroll to position [256, 0]
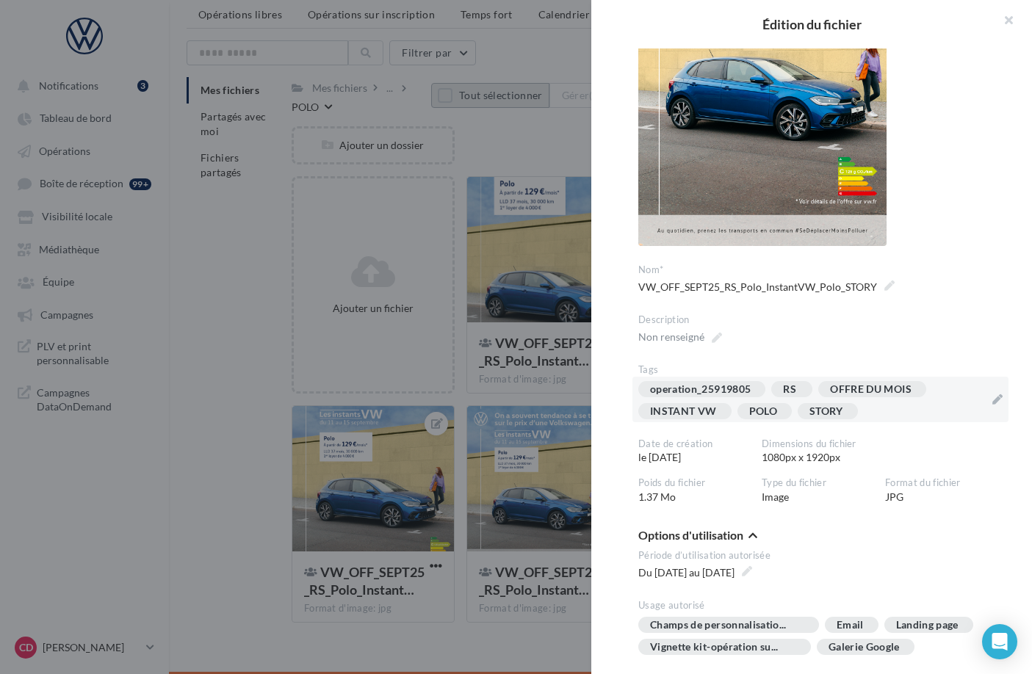
click at [898, 415] on div "operation_25919805 RS OFFRE DU MOIS INSTANT VW POLO STORY" at bounding box center [811, 403] width 347 height 44
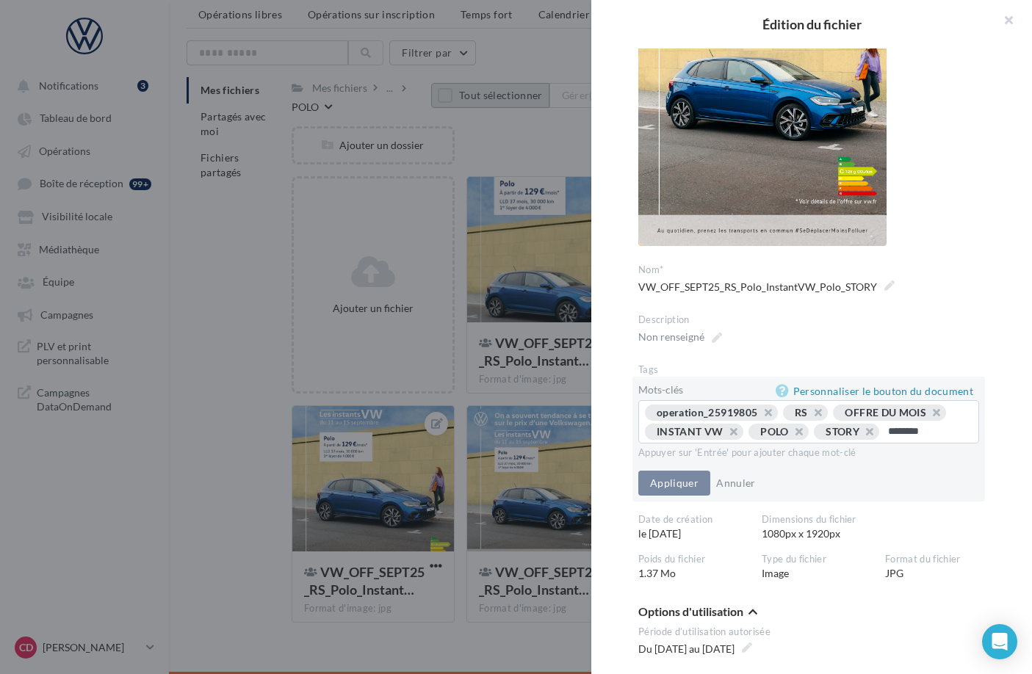
type input "*********"
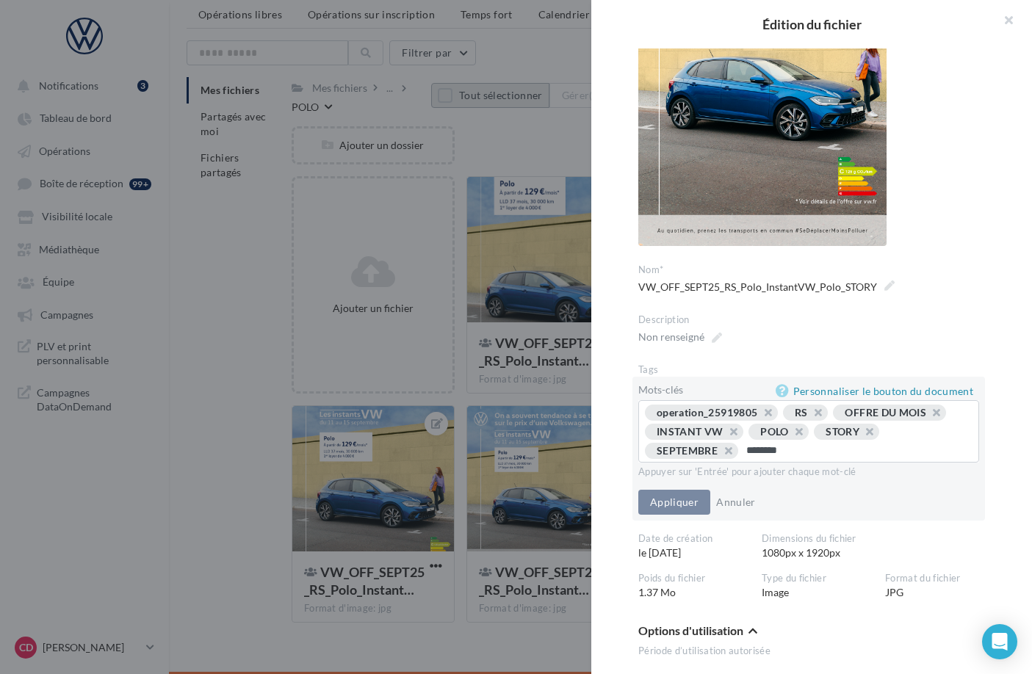
type input "*********"
click at [679, 505] on button "Appliquer" at bounding box center [674, 502] width 72 height 25
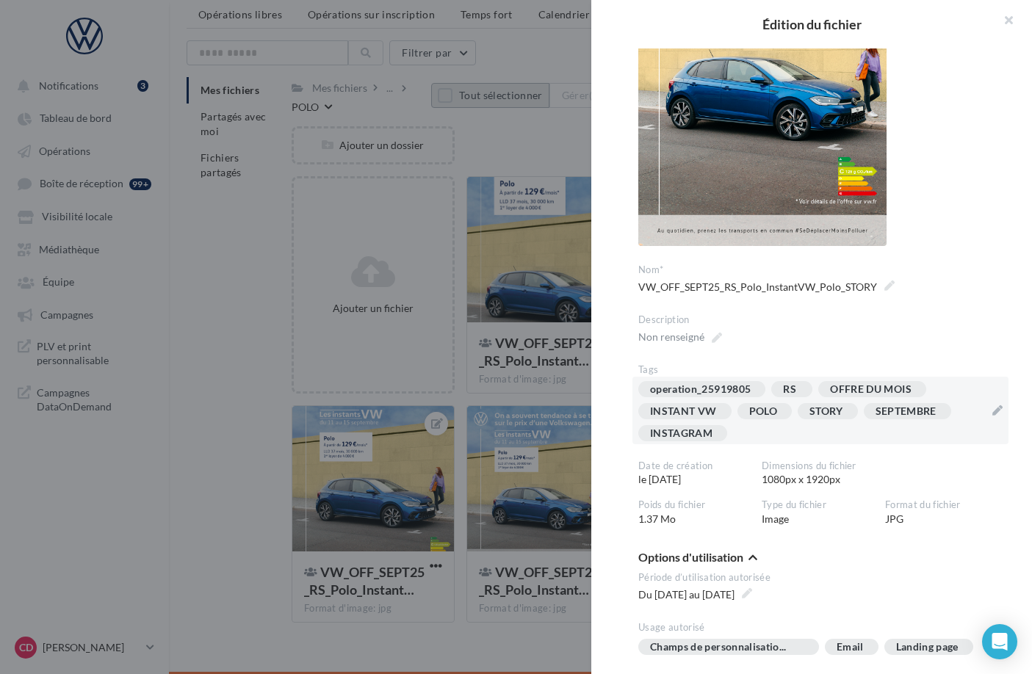
click at [563, 401] on div at bounding box center [516, 337] width 1032 height 674
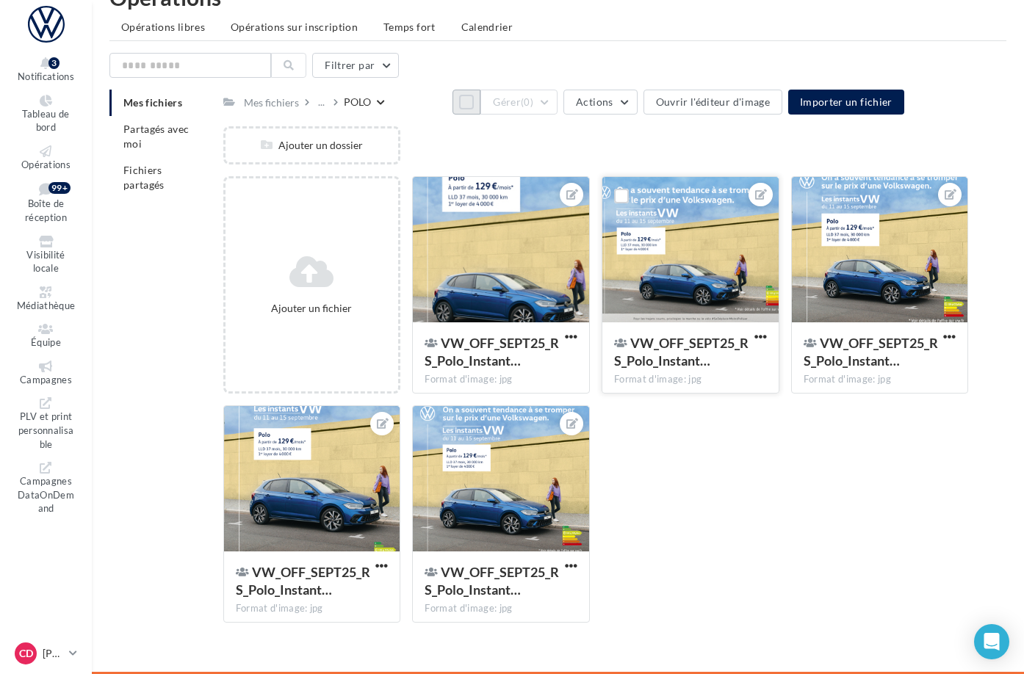
click at [756, 310] on div at bounding box center [690, 250] width 176 height 147
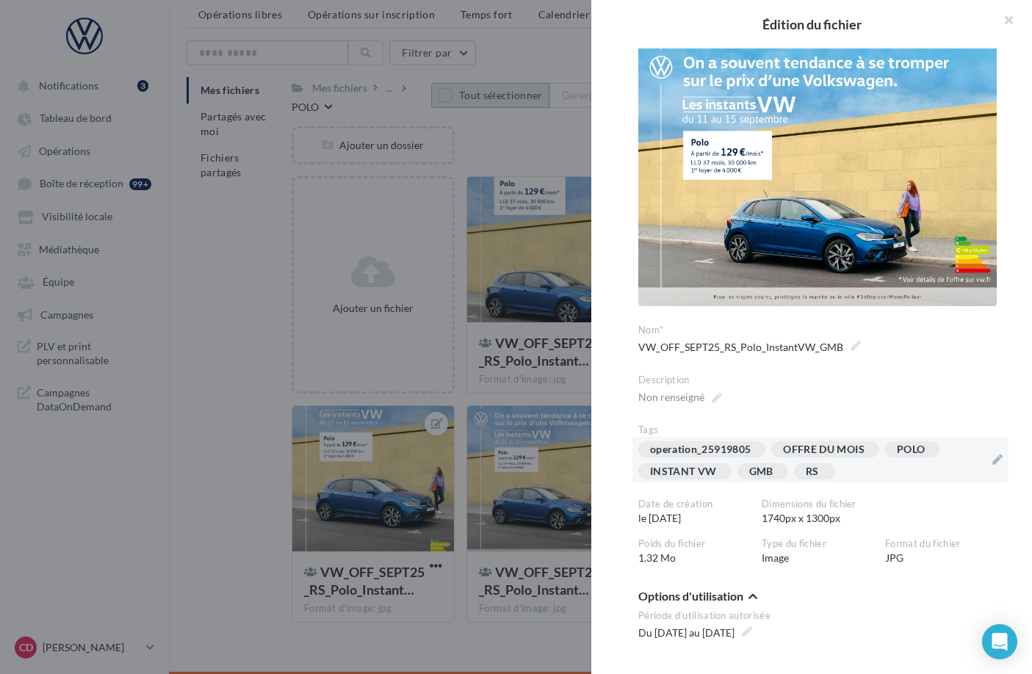
scroll to position [24, 0]
click at [875, 461] on div "operation_25919805 OFFRE DU MOIS POLO INSTANT VW GMB RS" at bounding box center [811, 463] width 347 height 44
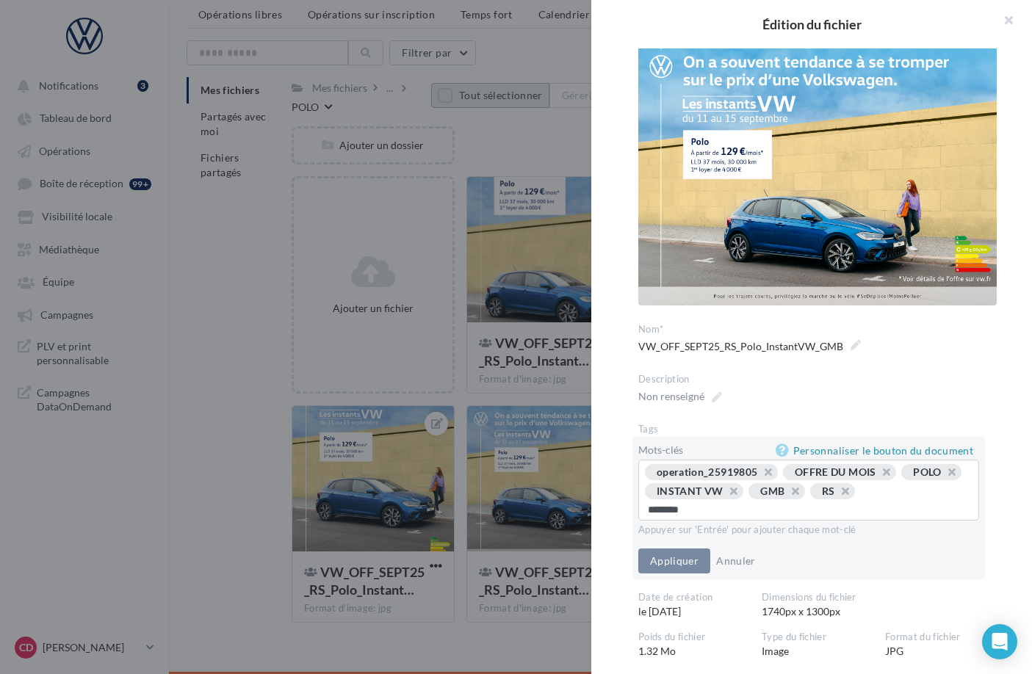
type input "*********"
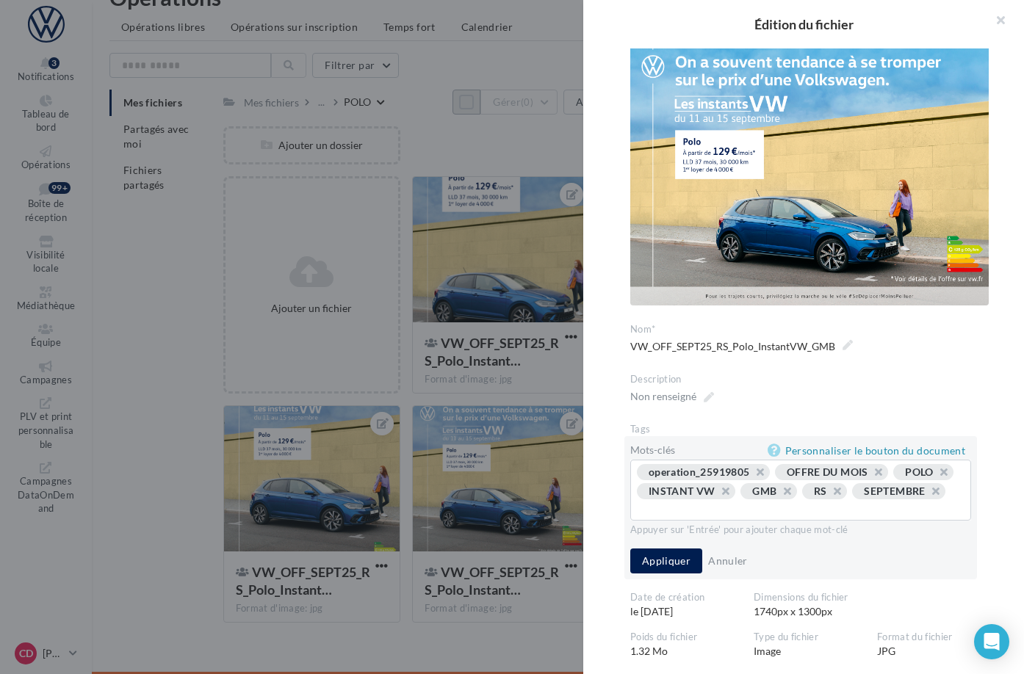
click at [546, 405] on div at bounding box center [512, 337] width 1024 height 674
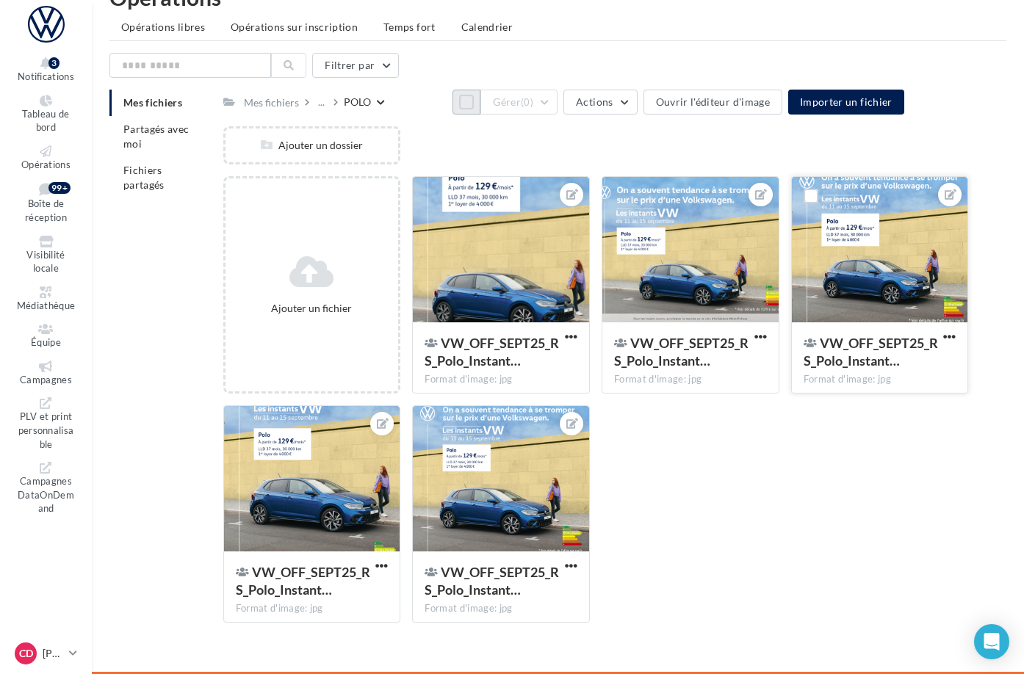
click at [852, 308] on div at bounding box center [880, 250] width 176 height 147
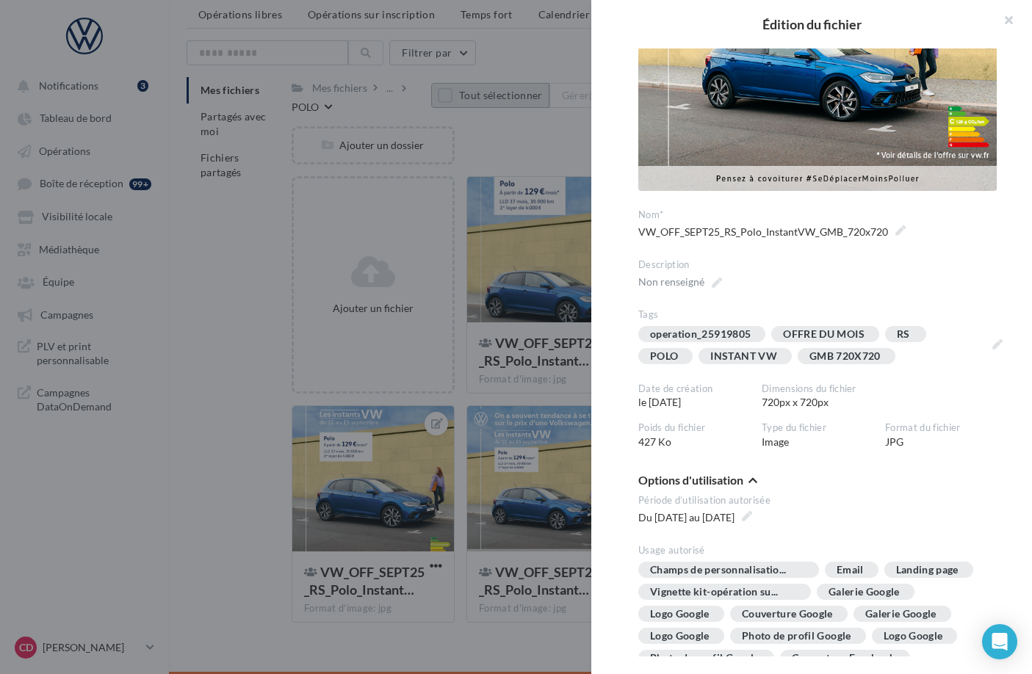
scroll to position [245, 0]
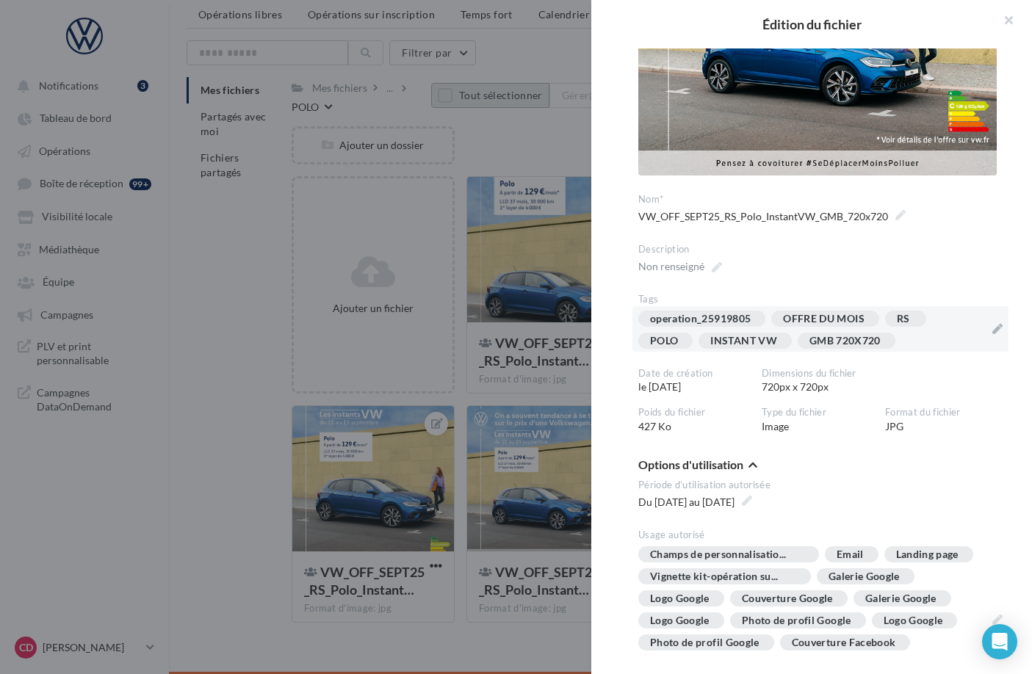
click at [916, 340] on div "operation_25919805 OFFRE DU MOIS RS POLO INSTANT VW GMB 720X720" at bounding box center [811, 333] width 347 height 44
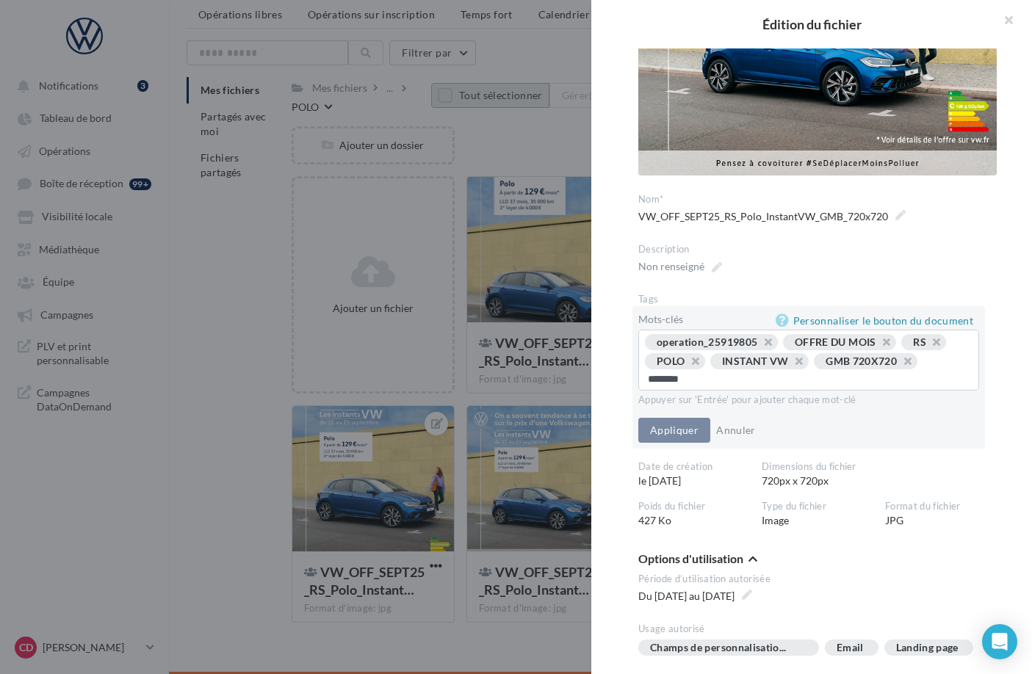
type input "*********"
click at [900, 365] on button "button" at bounding box center [900, 365] width 0 height 0
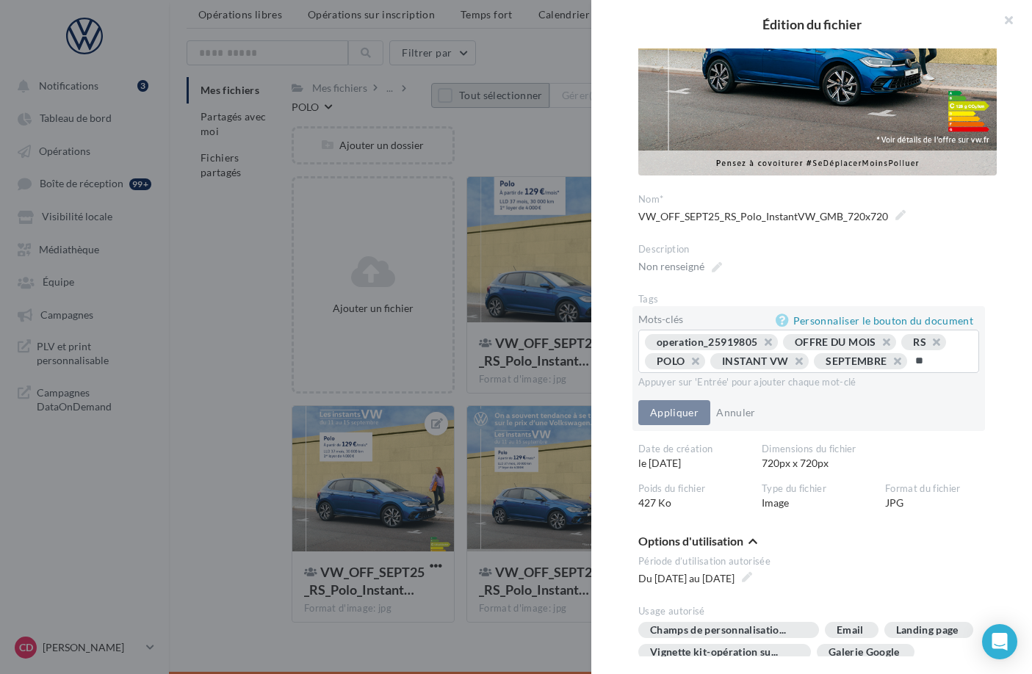
type input "***"
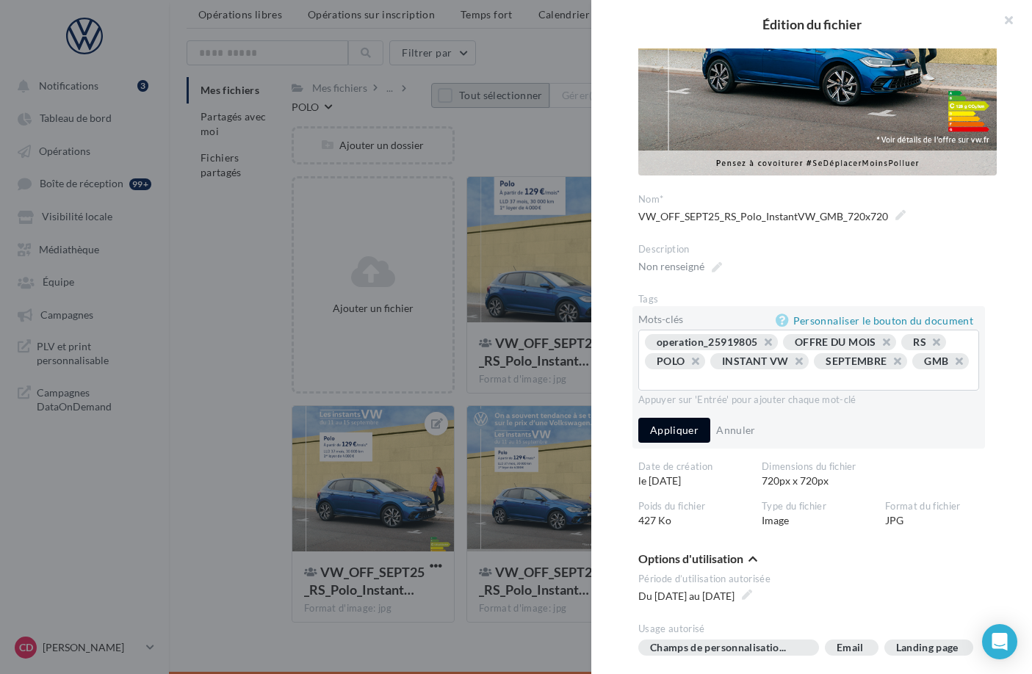
click at [674, 425] on button "Appliquer" at bounding box center [674, 430] width 72 height 25
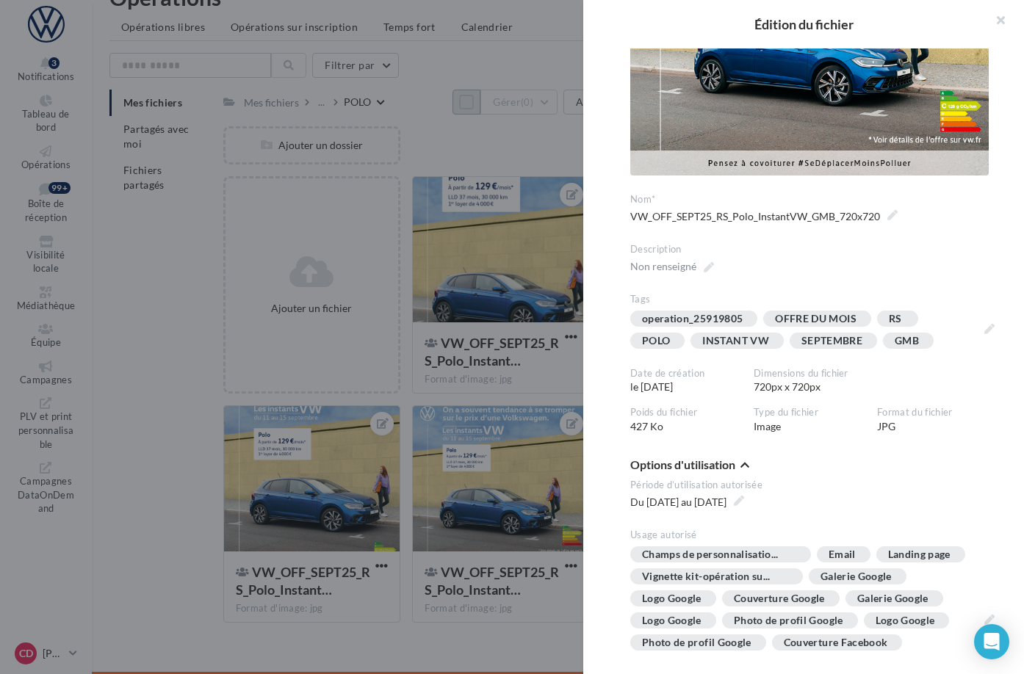
click at [396, 472] on div at bounding box center [512, 337] width 1024 height 674
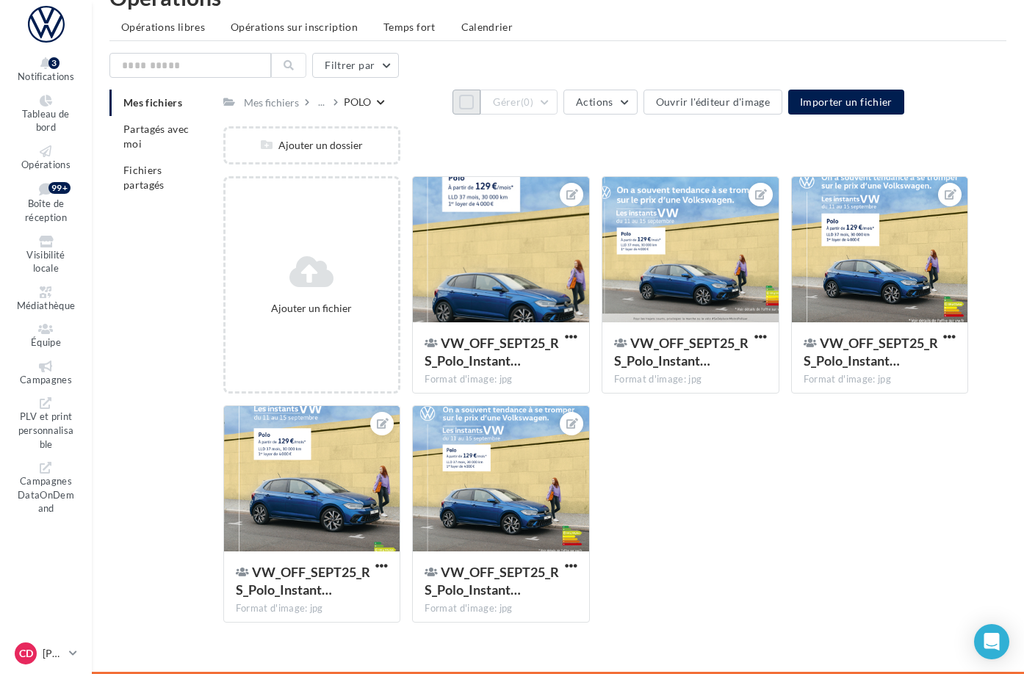
click at [396, 471] on div at bounding box center [312, 479] width 176 height 147
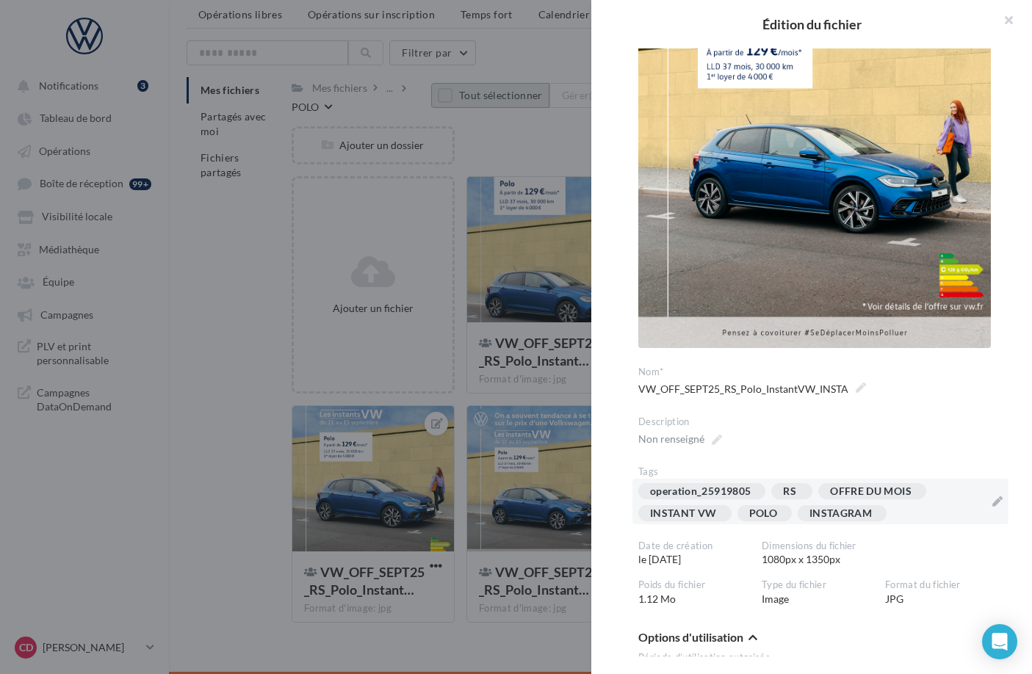
scroll to position [167, 0]
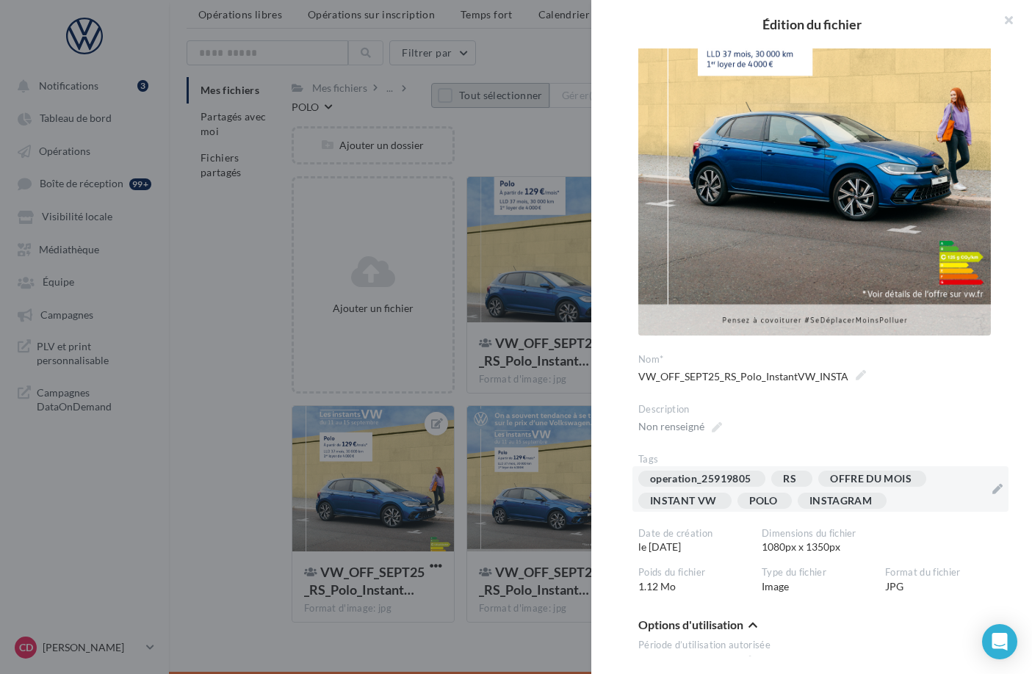
click at [898, 502] on div "operation_25919805 RS OFFRE DU MOIS INSTANT VW POLO INSTAGRAM" at bounding box center [811, 493] width 347 height 44
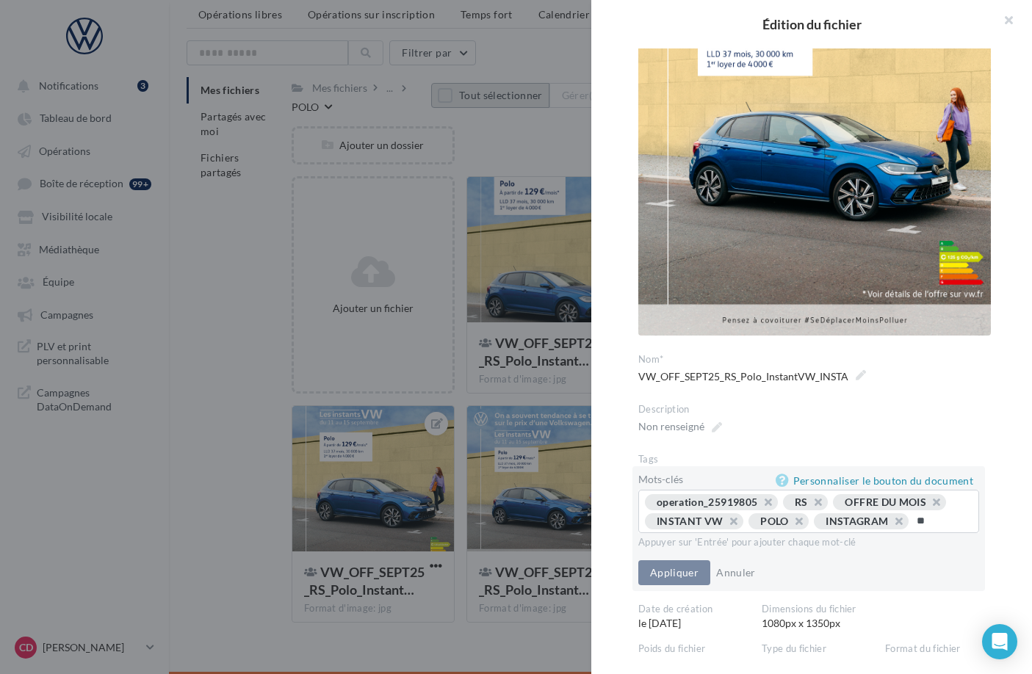
type input "*"
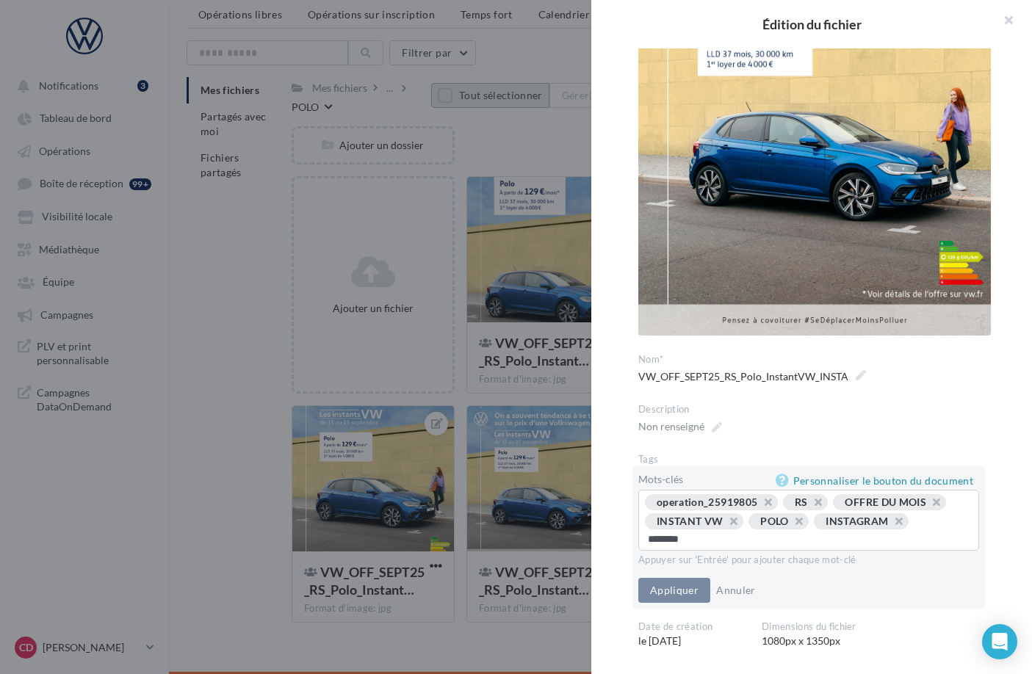
type input "*********"
click at [726, 542] on input "*********" at bounding box center [806, 540] width 317 height 15
click at [663, 594] on button "Appliquer" at bounding box center [674, 592] width 72 height 25
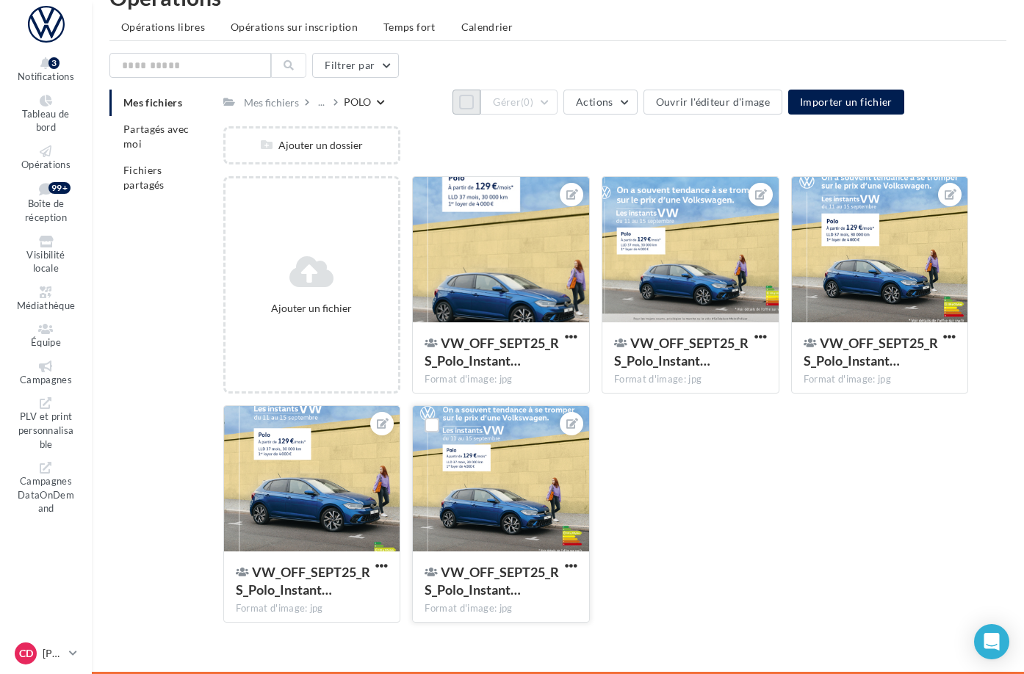
click at [571, 520] on div at bounding box center [501, 479] width 176 height 147
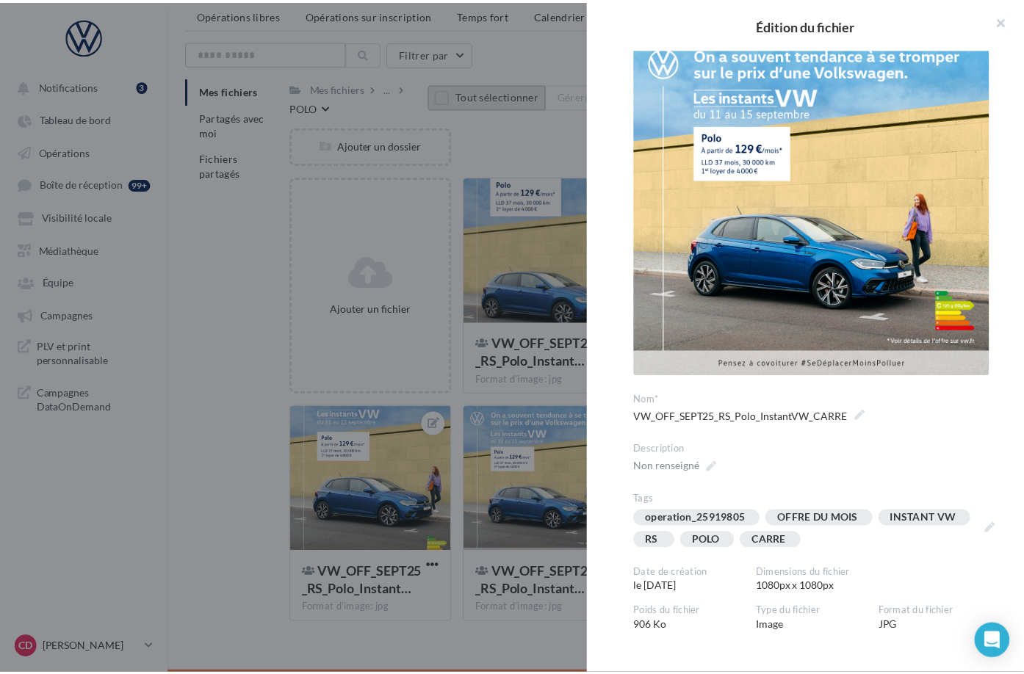
scroll to position [73, 0]
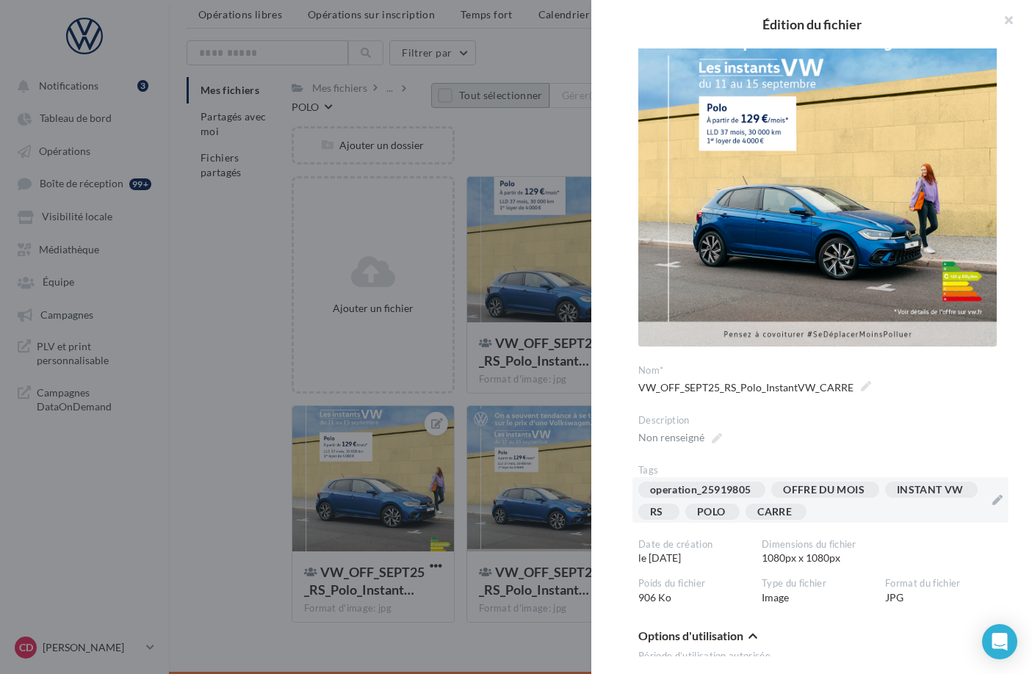
click at [917, 513] on div "operation_25919805 OFFRE DU MOIS INSTANT VW RS POLO [GEOGRAPHIC_DATA]" at bounding box center [811, 504] width 347 height 44
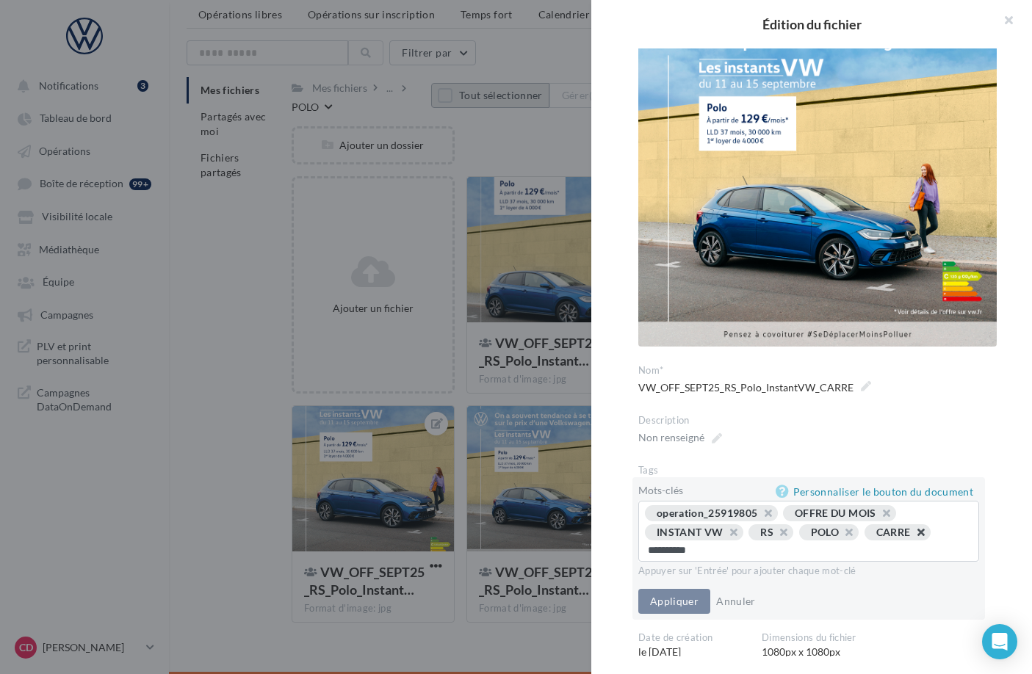
type input "*********"
type input "********"
type input "*********"
type input "********"
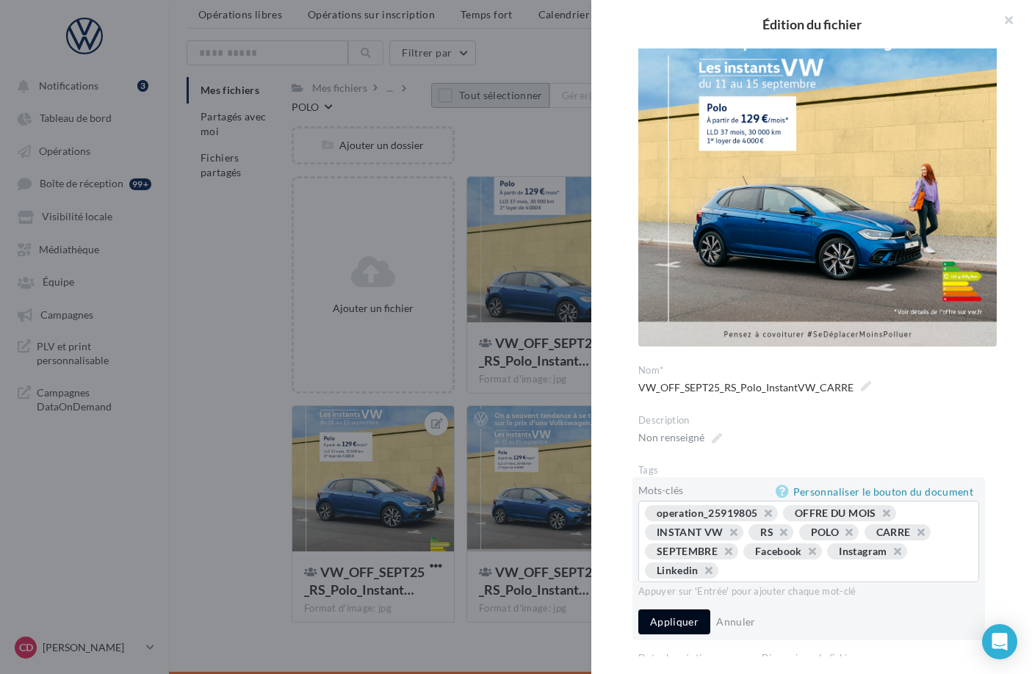
click at [685, 612] on button "Appliquer" at bounding box center [674, 622] width 72 height 25
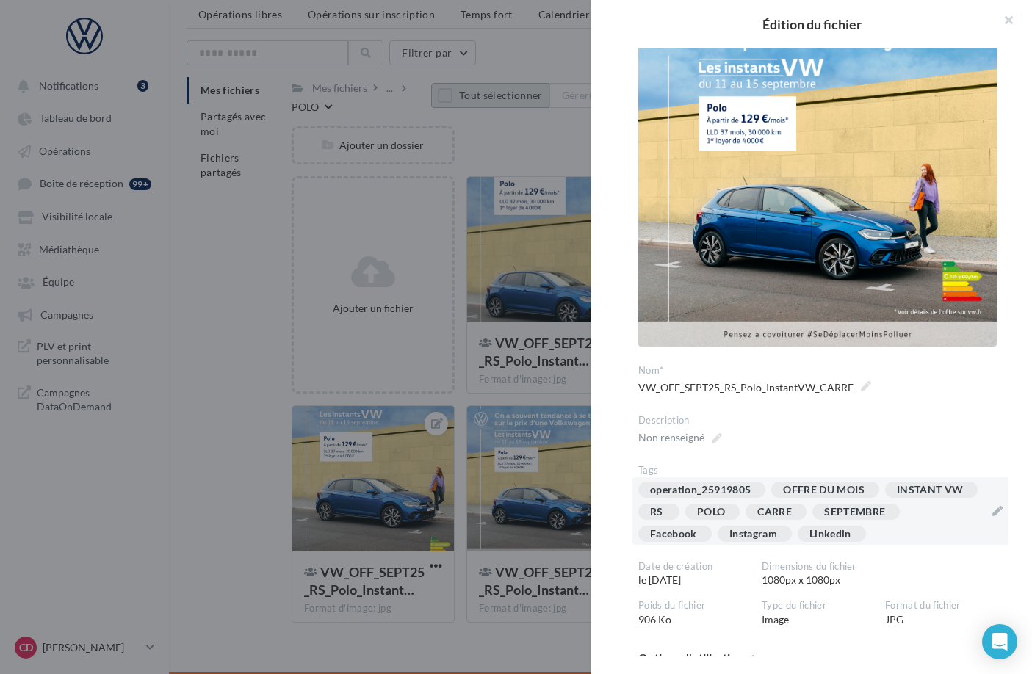
click at [532, 647] on div at bounding box center [516, 337] width 1032 height 674
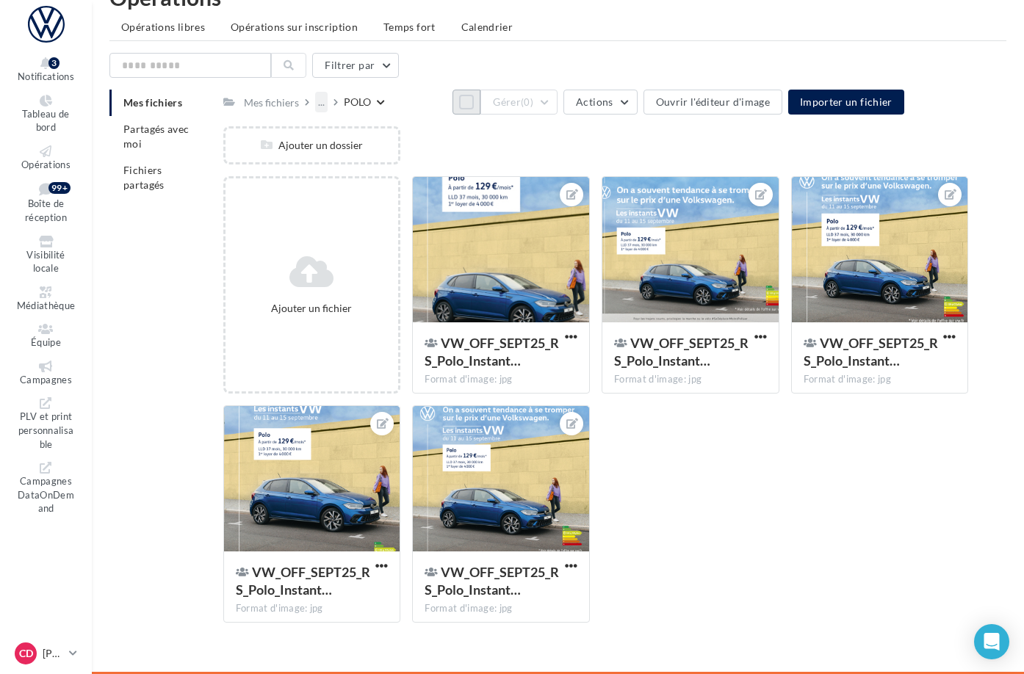
click at [328, 93] on div "..." at bounding box center [321, 102] width 12 height 21
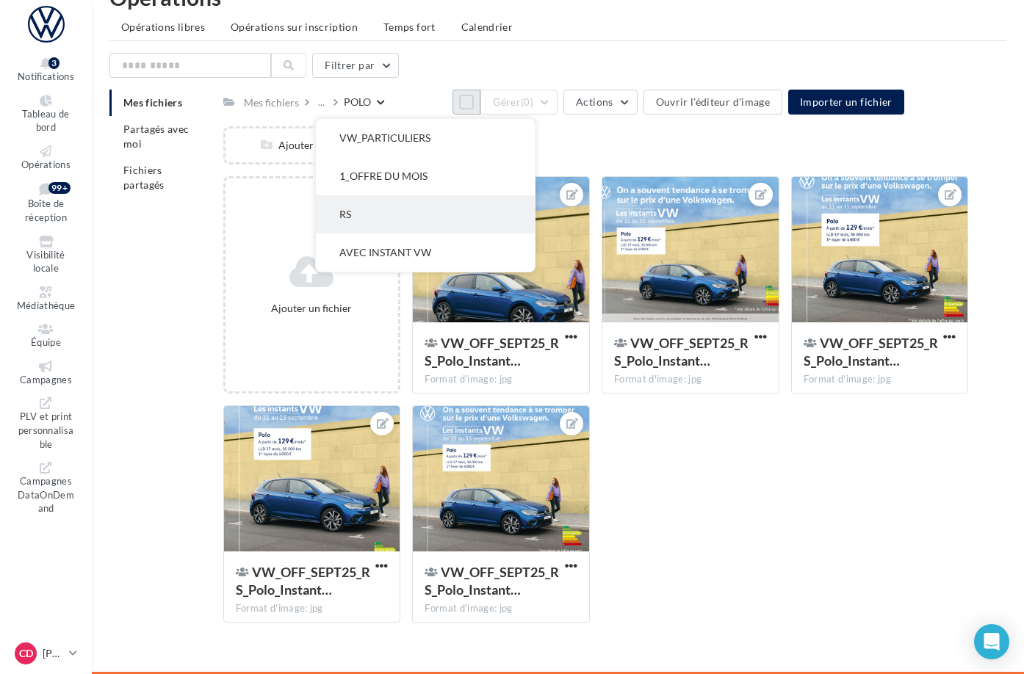
click at [449, 204] on button "RS" at bounding box center [425, 214] width 219 height 38
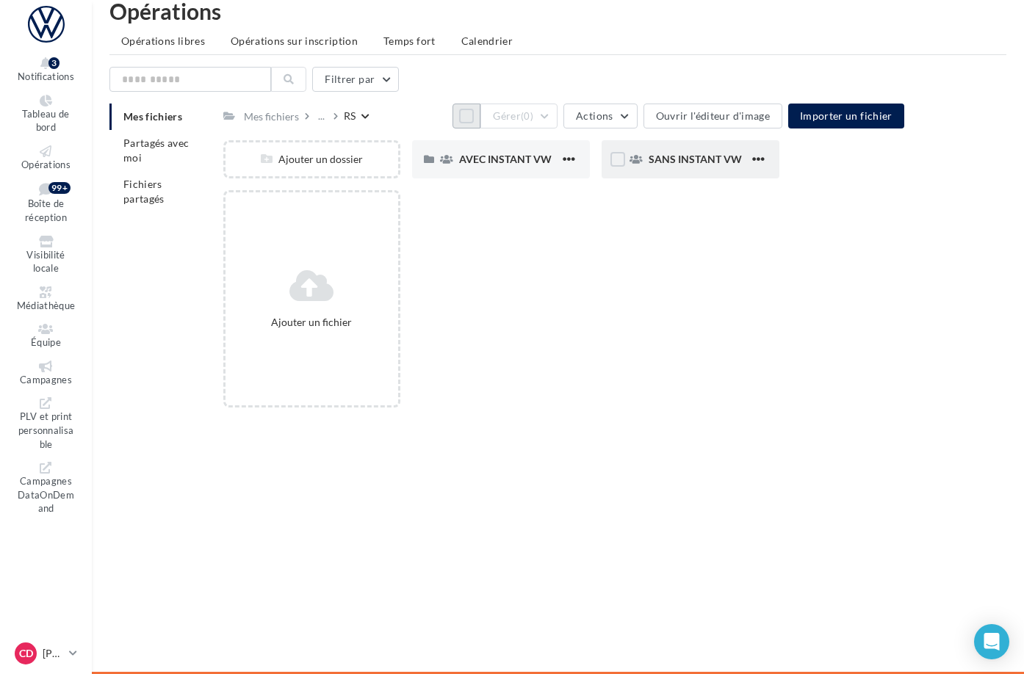
click at [711, 163] on div "SANS INSTANT VW" at bounding box center [691, 159] width 178 height 38
click at [477, 165] on span "ID.3" at bounding box center [468, 159] width 18 height 12
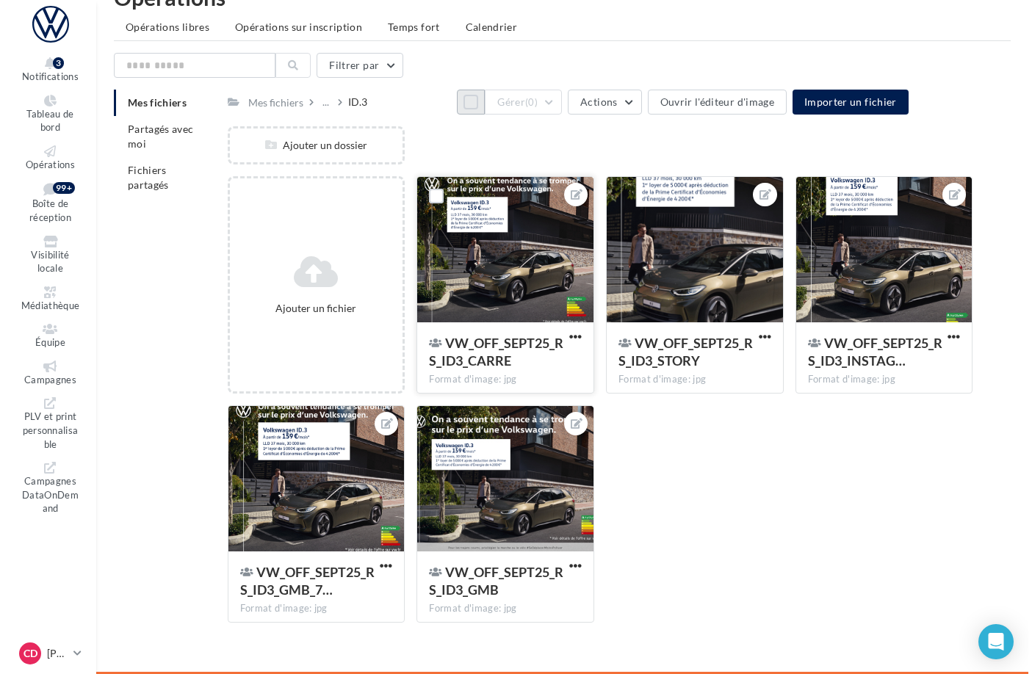
scroll to position [50, 0]
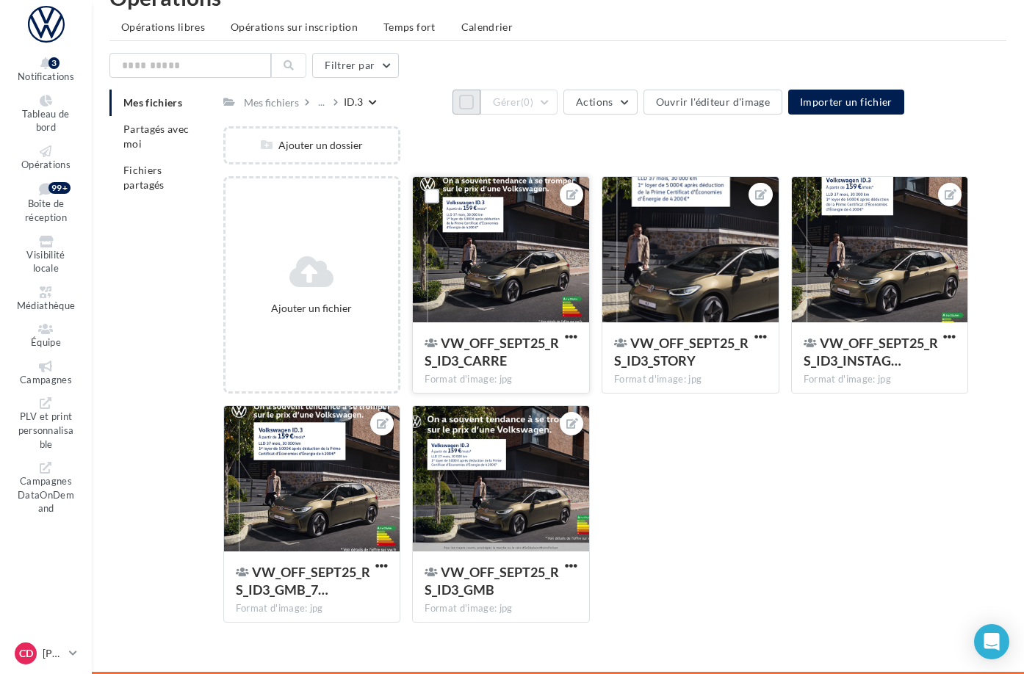
click at [582, 226] on div at bounding box center [501, 250] width 176 height 147
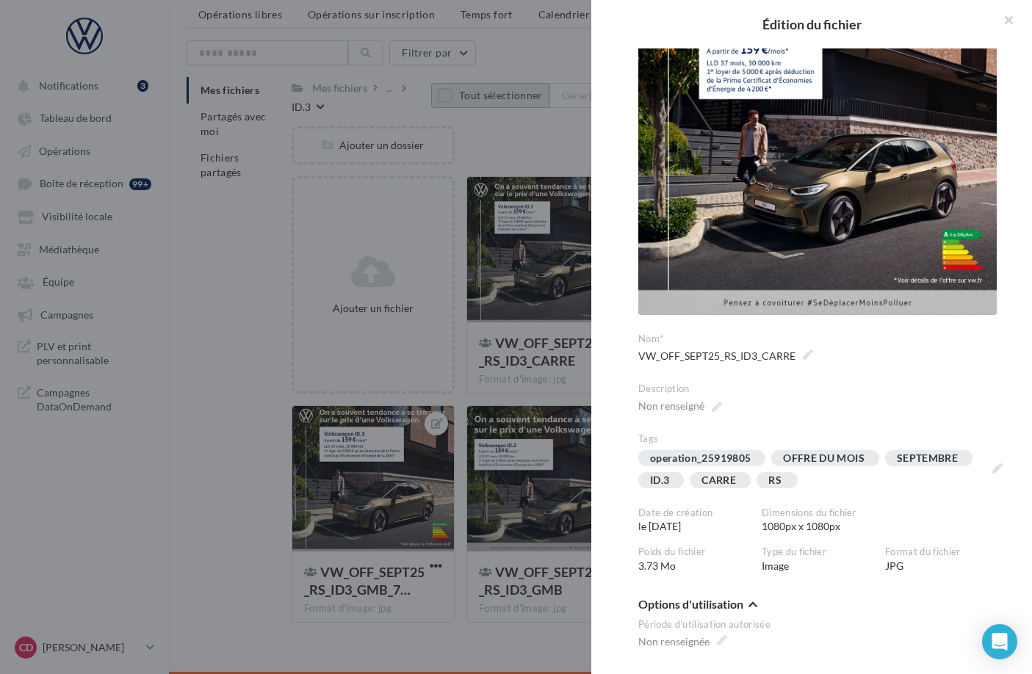
scroll to position [0, 0]
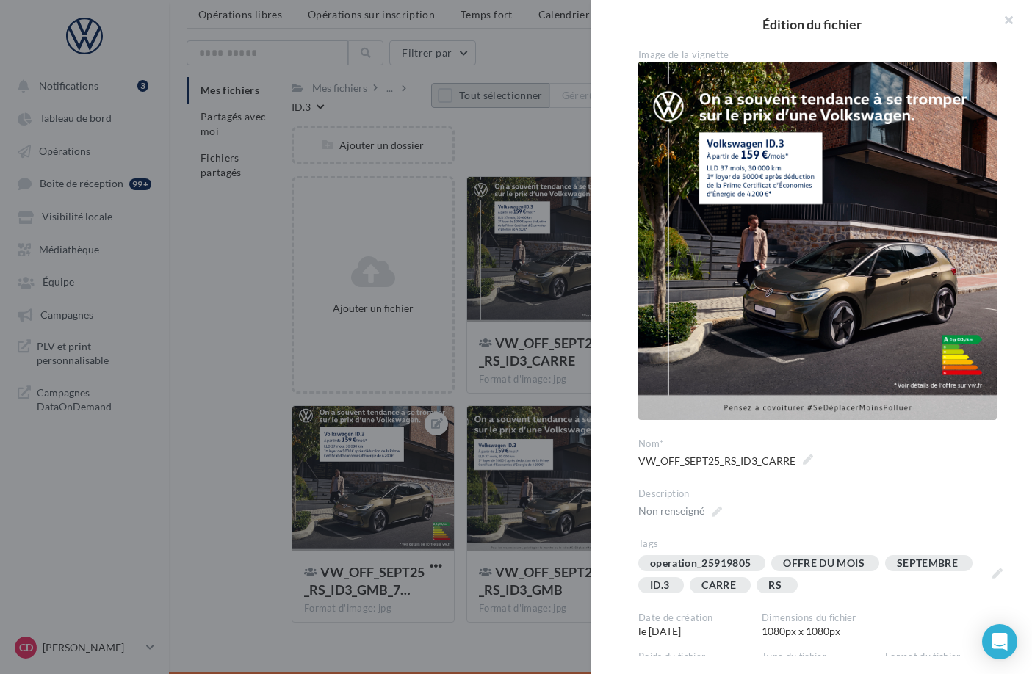
click at [537, 156] on div at bounding box center [516, 337] width 1032 height 674
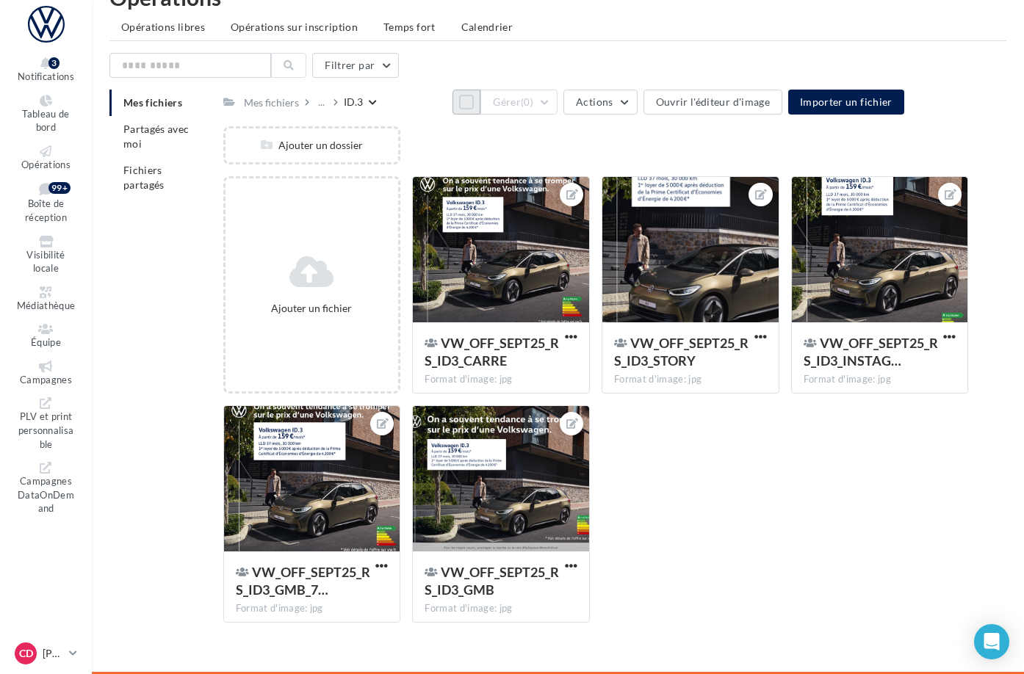
click at [452, 99] on button "Tout sélectionner" at bounding box center [466, 102] width 28 height 25
click at [558, 95] on button "Gérer (5)" at bounding box center [518, 102] width 77 height 25
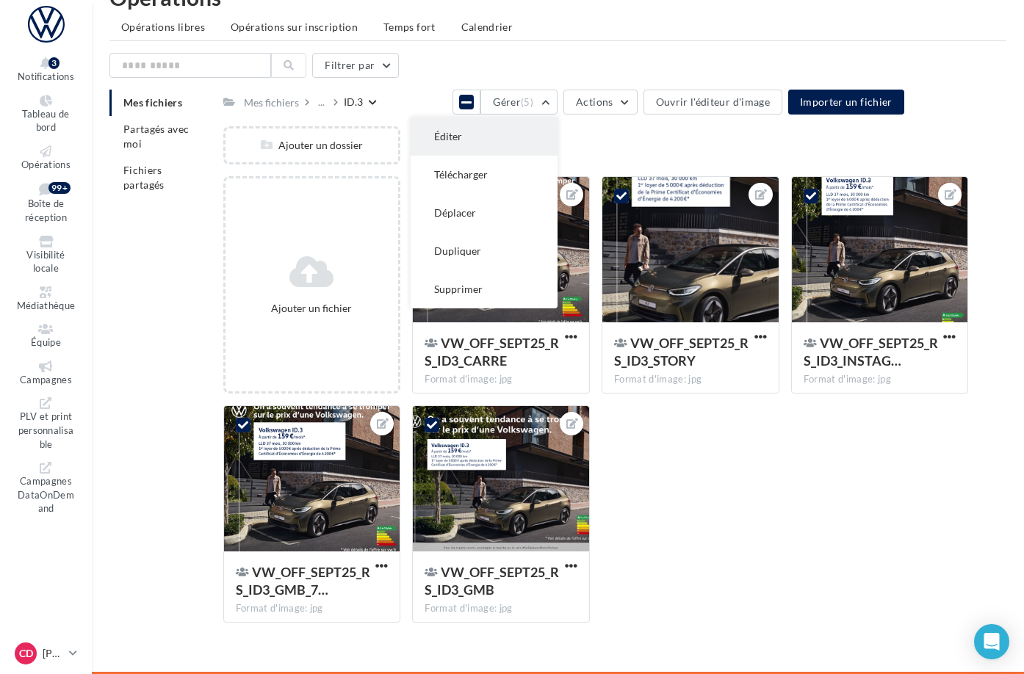
click at [558, 120] on button "Éditer" at bounding box center [484, 137] width 147 height 38
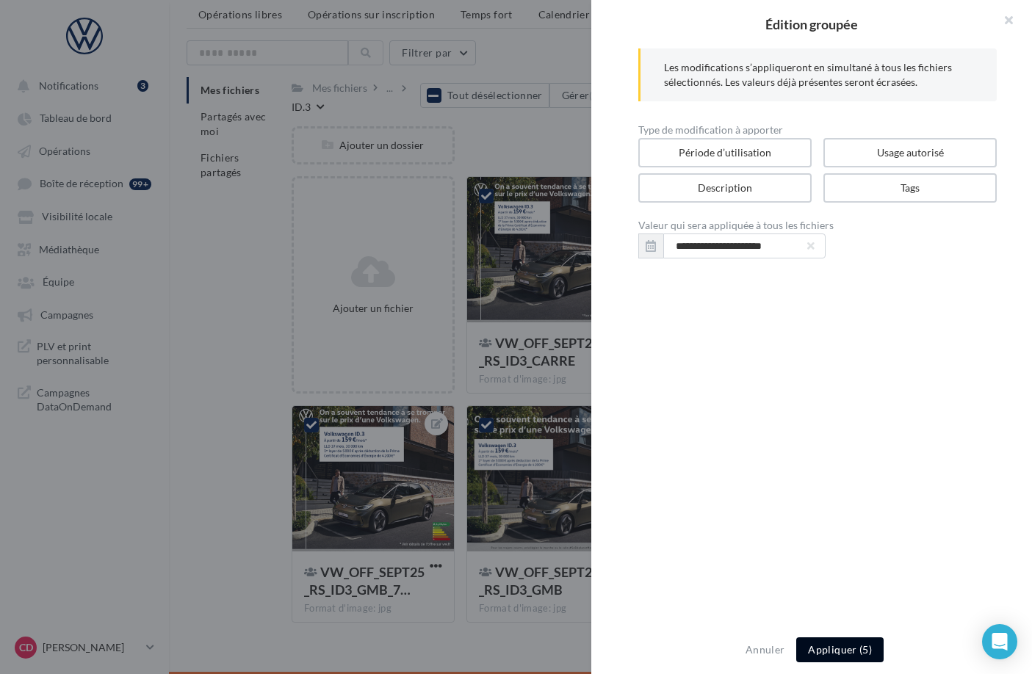
click at [839, 646] on button "Appliquer (5)" at bounding box center [839, 650] width 87 height 25
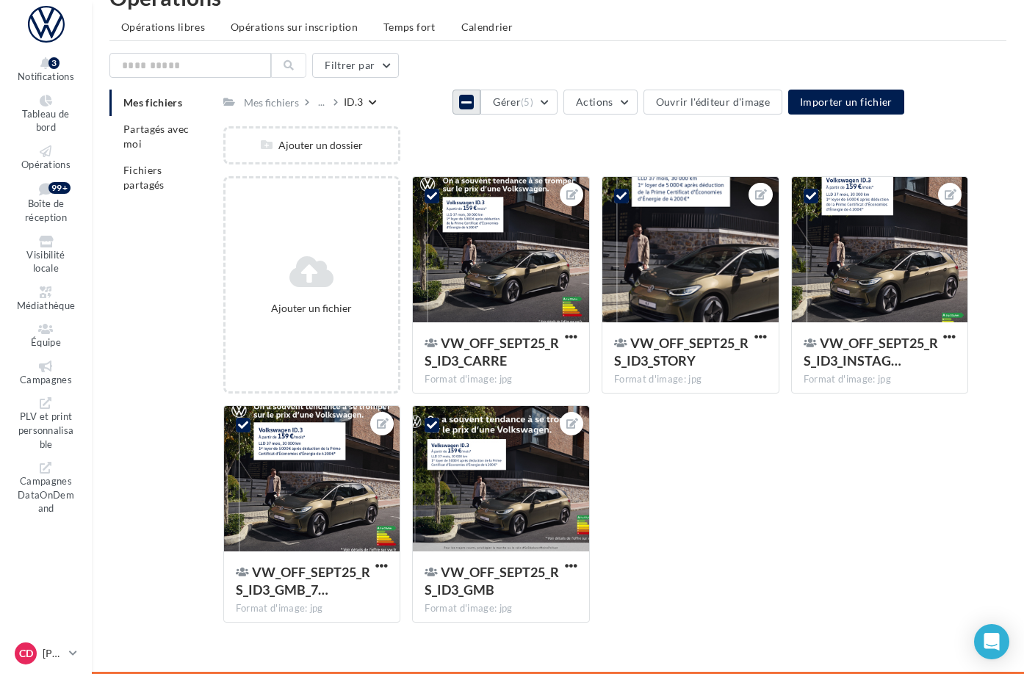
click at [461, 96] on icon at bounding box center [466, 102] width 10 height 12
click at [573, 145] on div "Ajouter un dossier" at bounding box center [601, 151] width 757 height 50
click at [574, 226] on div at bounding box center [501, 250] width 176 height 147
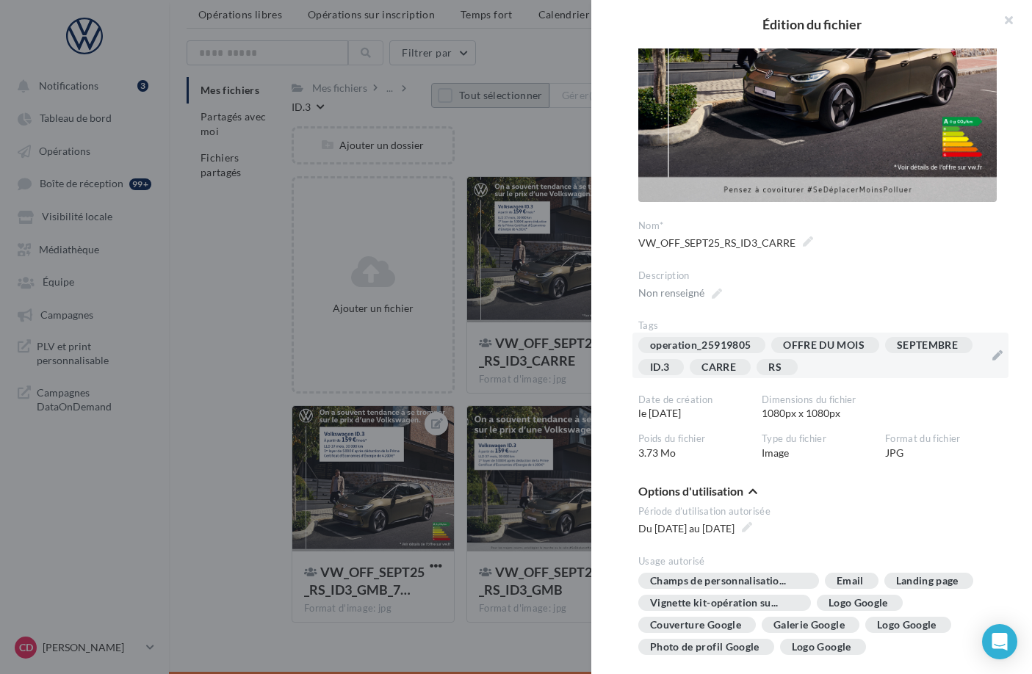
scroll to position [221, 0]
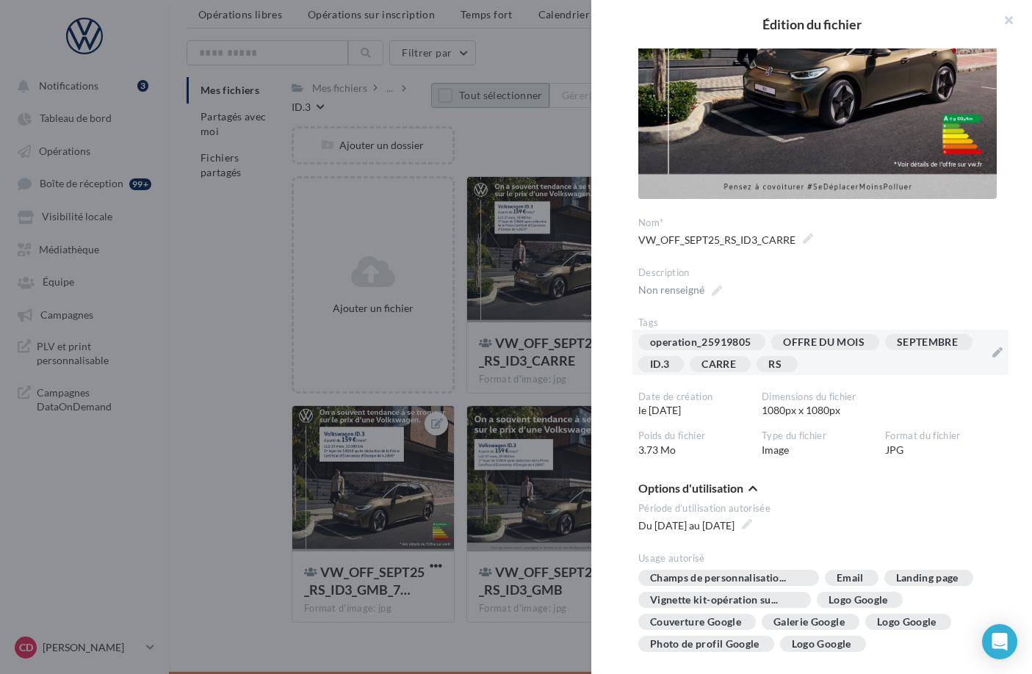
click at [940, 355] on div "operation_25919805 OFFRE DU MOIS SEPTEMBRE ID.3 [GEOGRAPHIC_DATA] RS" at bounding box center [811, 356] width 347 height 44
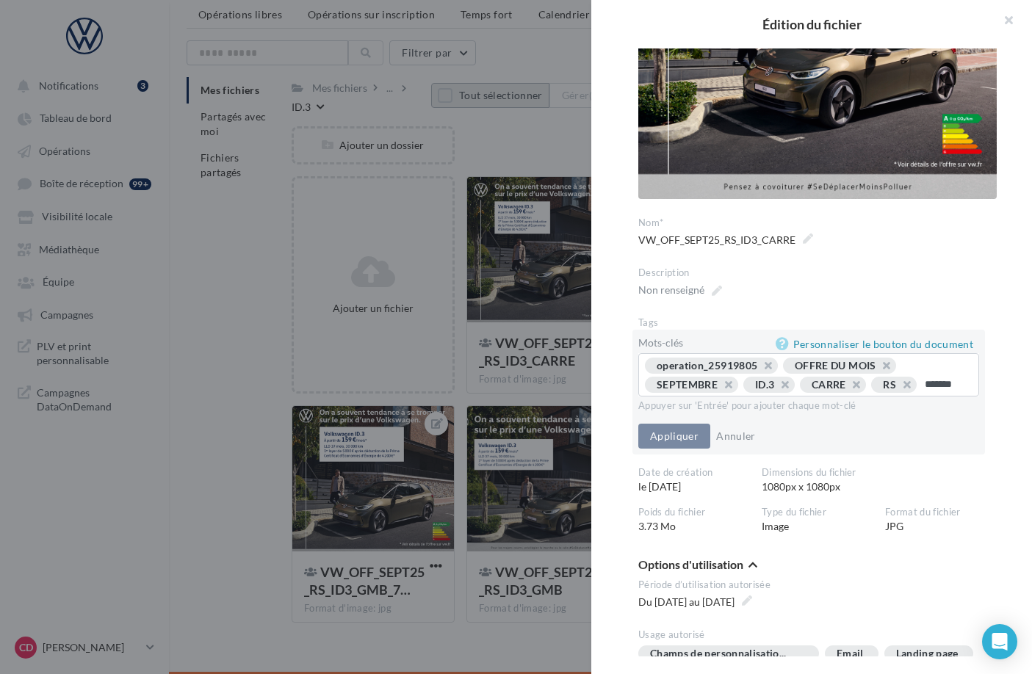
type input "********"
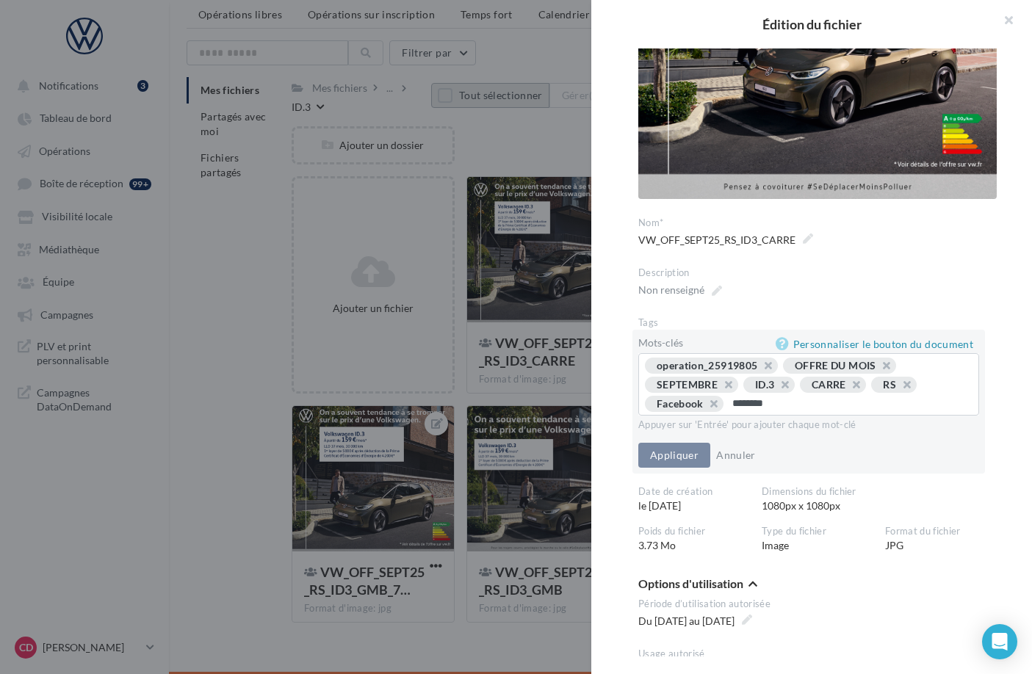
type input "*********"
type input "********"
click at [687, 466] on button "Appliquer" at bounding box center [674, 455] width 72 height 25
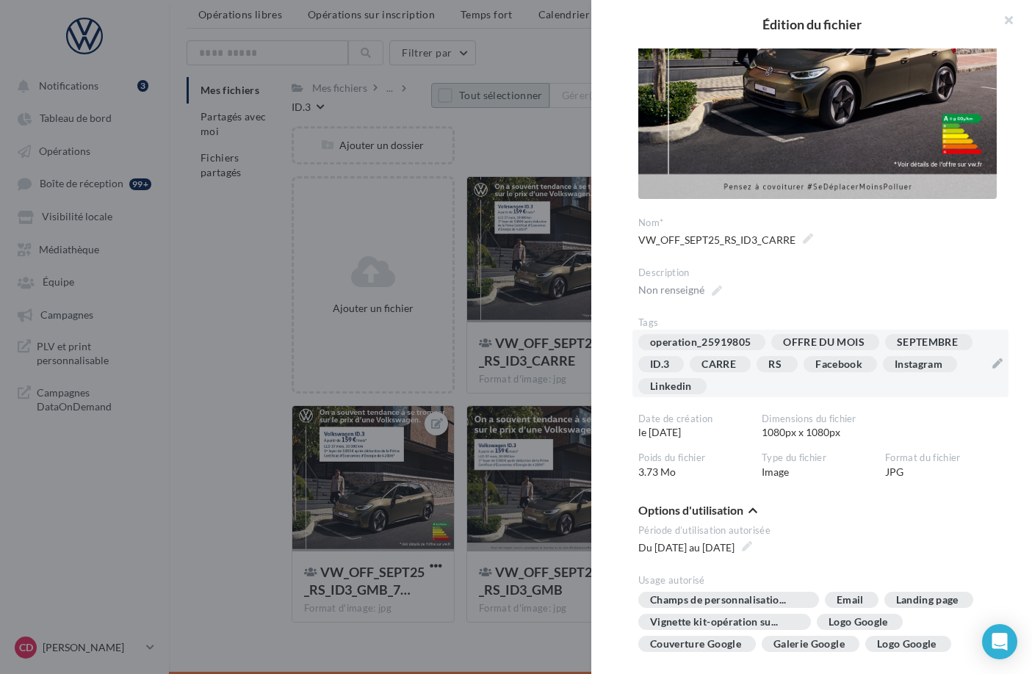
click at [539, 400] on div at bounding box center [516, 337] width 1032 height 674
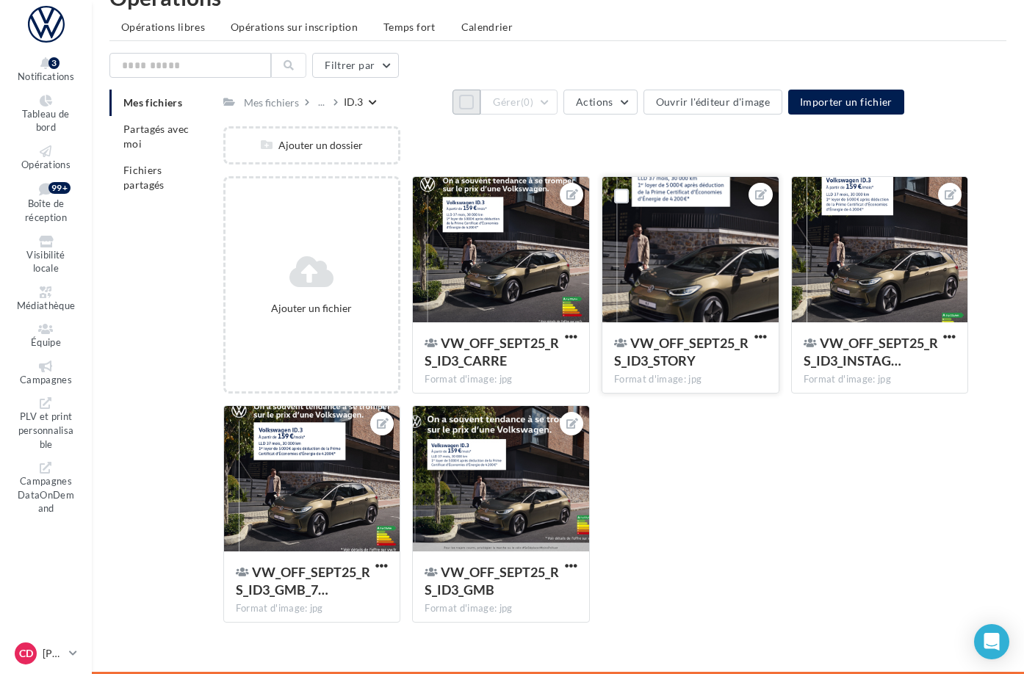
click at [750, 284] on div at bounding box center [690, 250] width 176 height 147
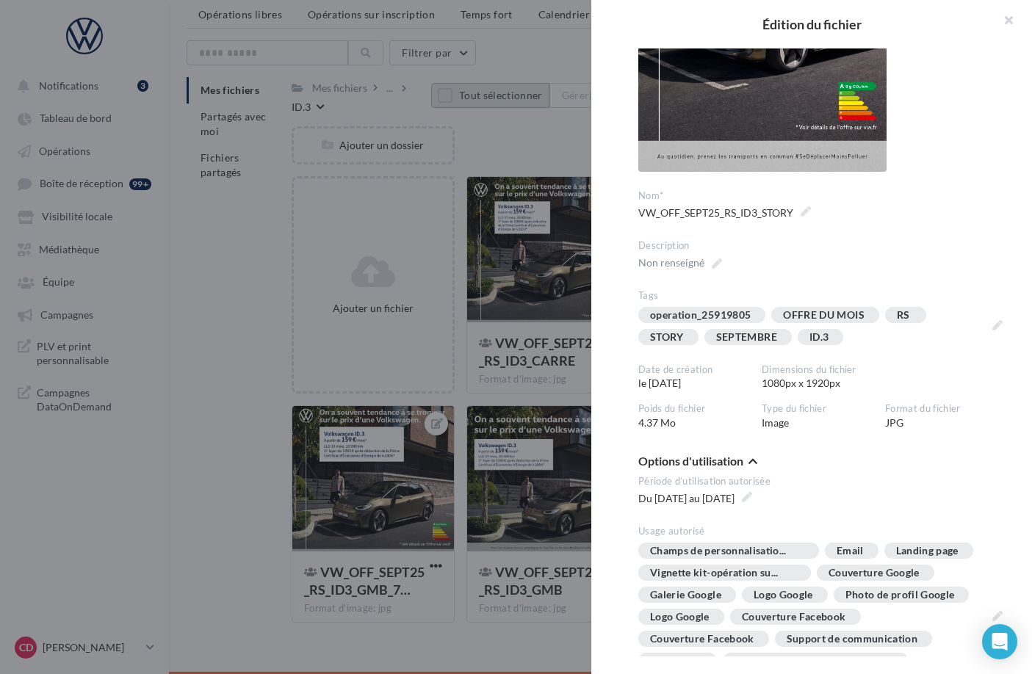
scroll to position [349, 0]
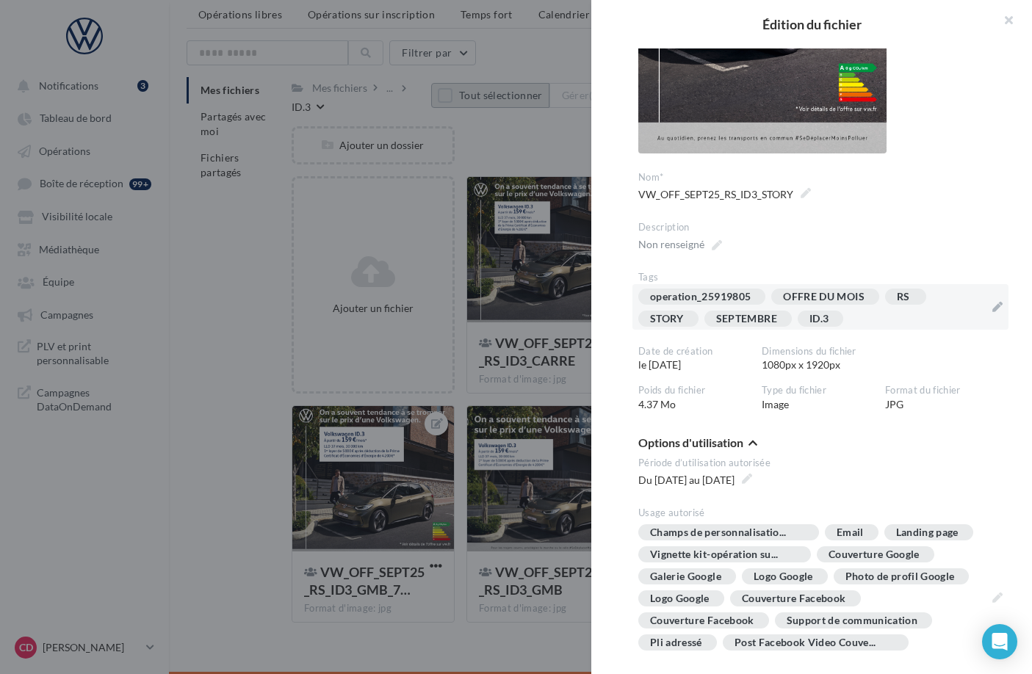
click at [864, 321] on div "operation_25919805 OFFRE DU MOIS RS STORY SEPTEMBRE ID.3" at bounding box center [811, 311] width 347 height 44
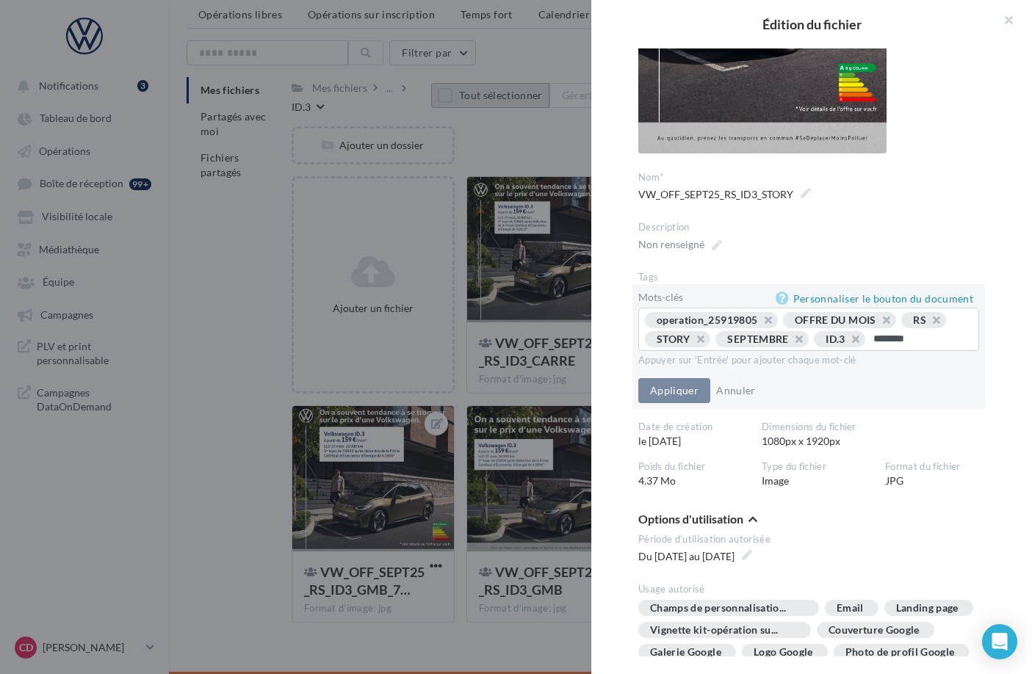
type input "*********"
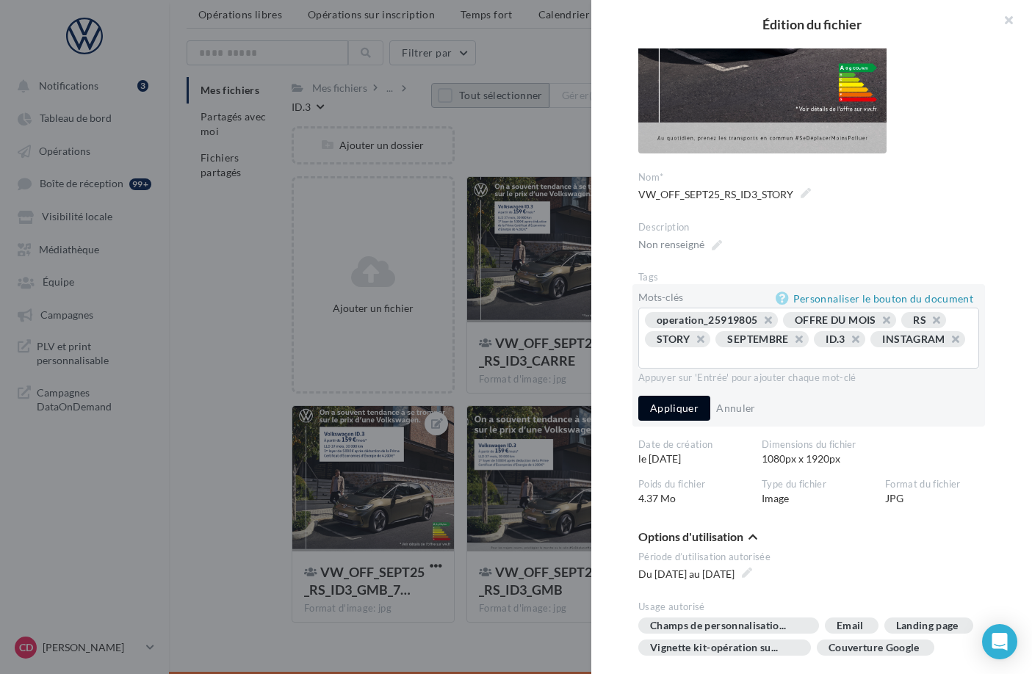
click at [680, 411] on button "Appliquer" at bounding box center [674, 408] width 72 height 25
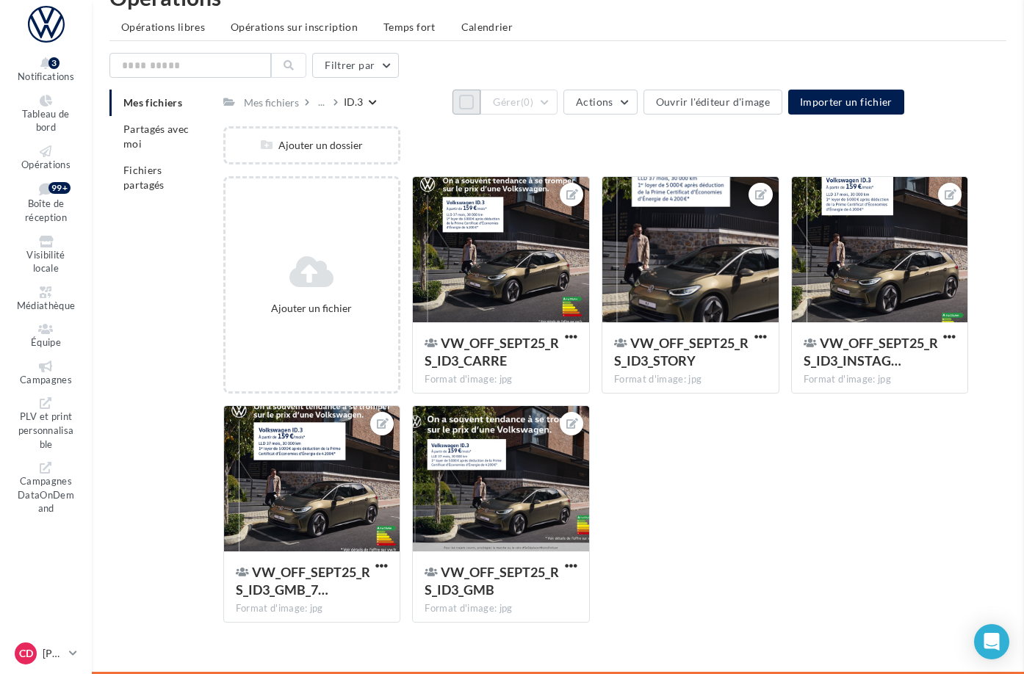
click at [853, 295] on div at bounding box center [880, 250] width 176 height 147
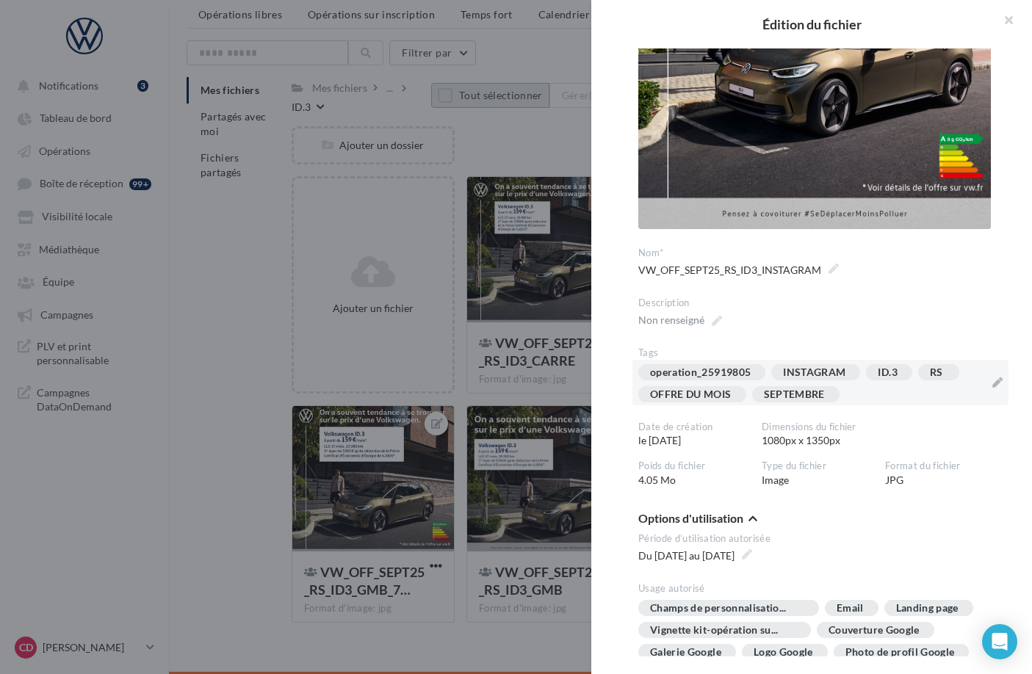
scroll to position [283, 0]
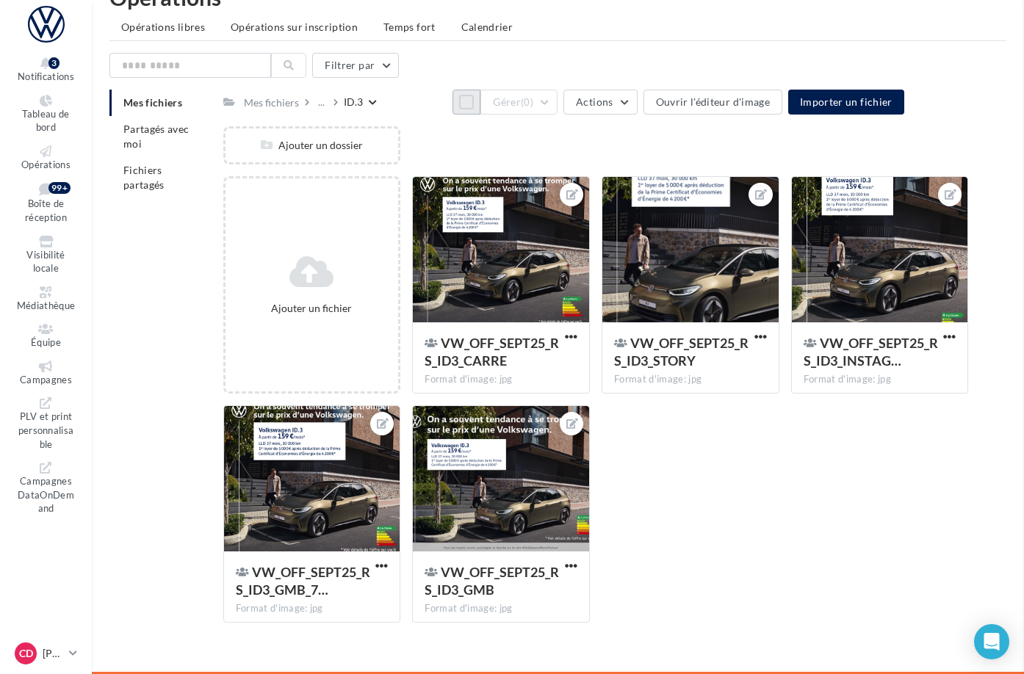
click at [400, 485] on div at bounding box center [312, 479] width 176 height 147
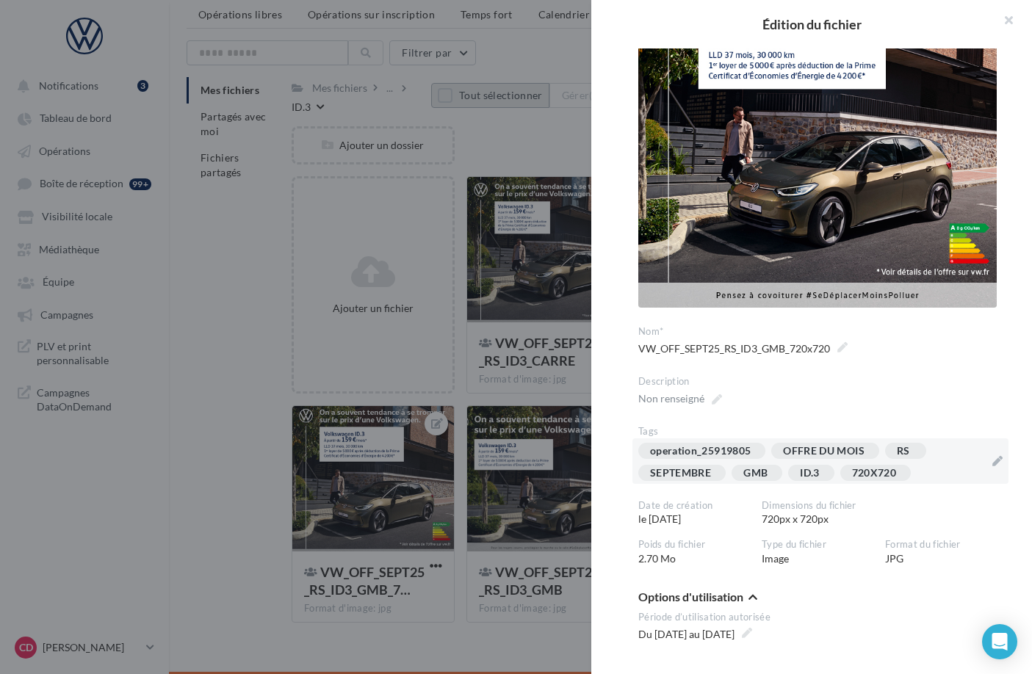
scroll to position [115, 0]
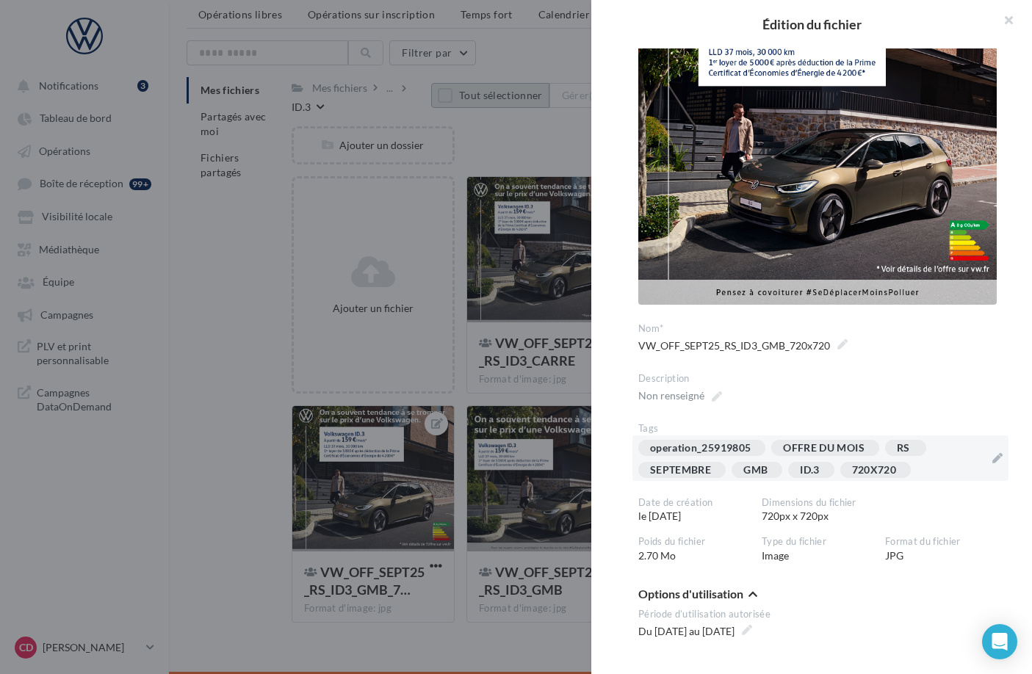
click at [878, 465] on div "720X720" at bounding box center [874, 470] width 44 height 11
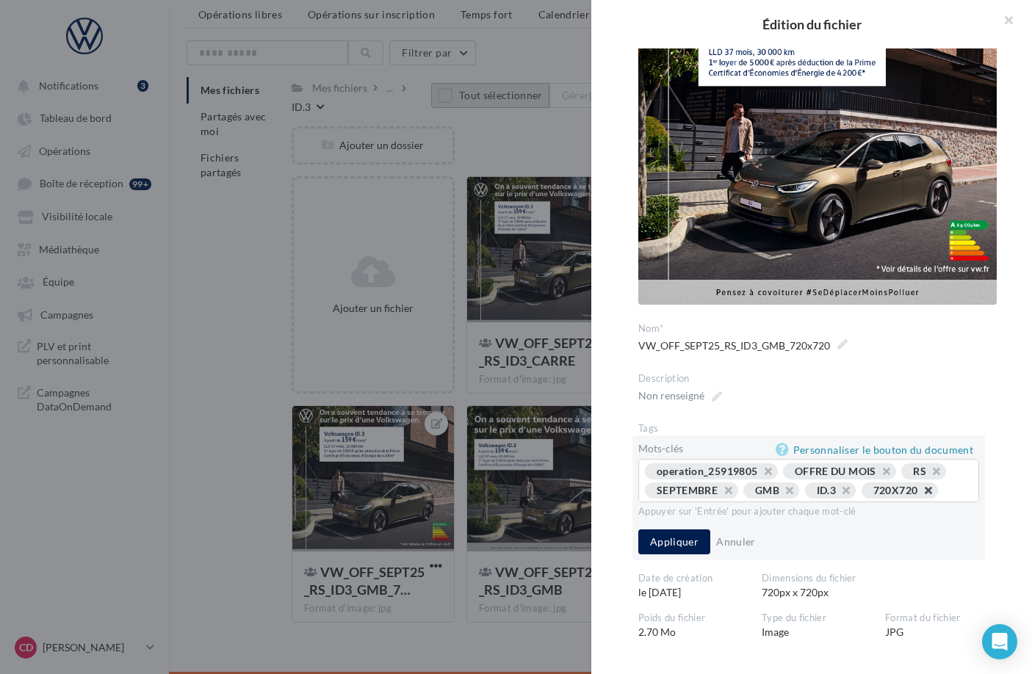
click at [920, 494] on button "button" at bounding box center [920, 494] width 0 height 0
click at [670, 555] on button "Appliquer" at bounding box center [674, 542] width 72 height 25
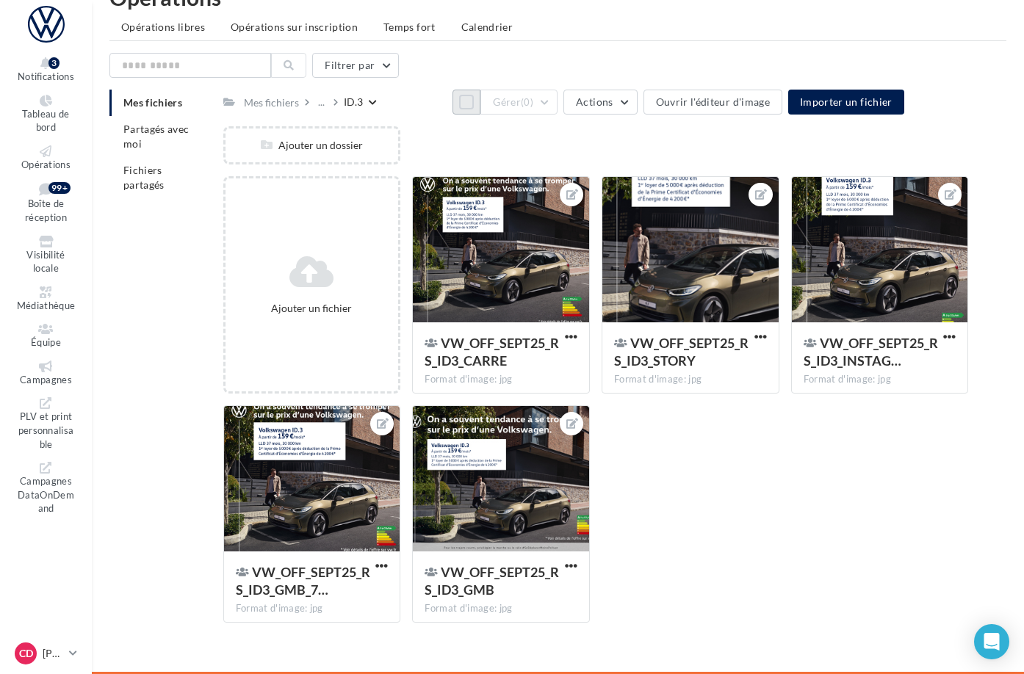
click at [527, 520] on div at bounding box center [501, 479] width 176 height 147
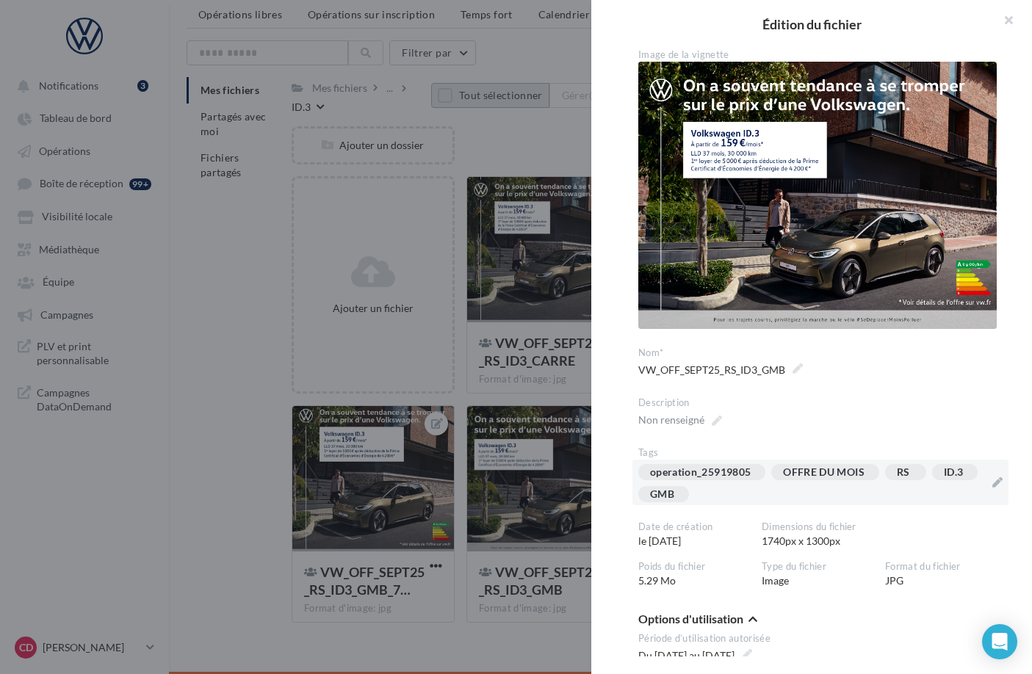
click at [777, 489] on div "operation_25919805 OFFRE DU MOIS RS ID.3 GMB" at bounding box center [811, 486] width 347 height 44
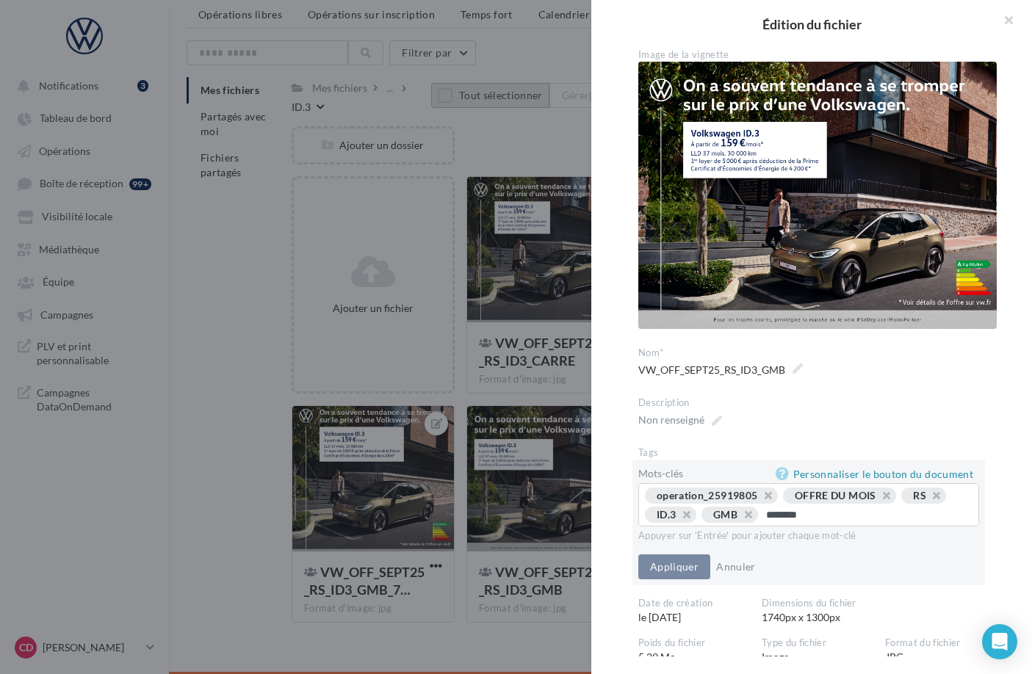
type input "*********"
click at [682, 580] on button "Appliquer" at bounding box center [674, 567] width 72 height 25
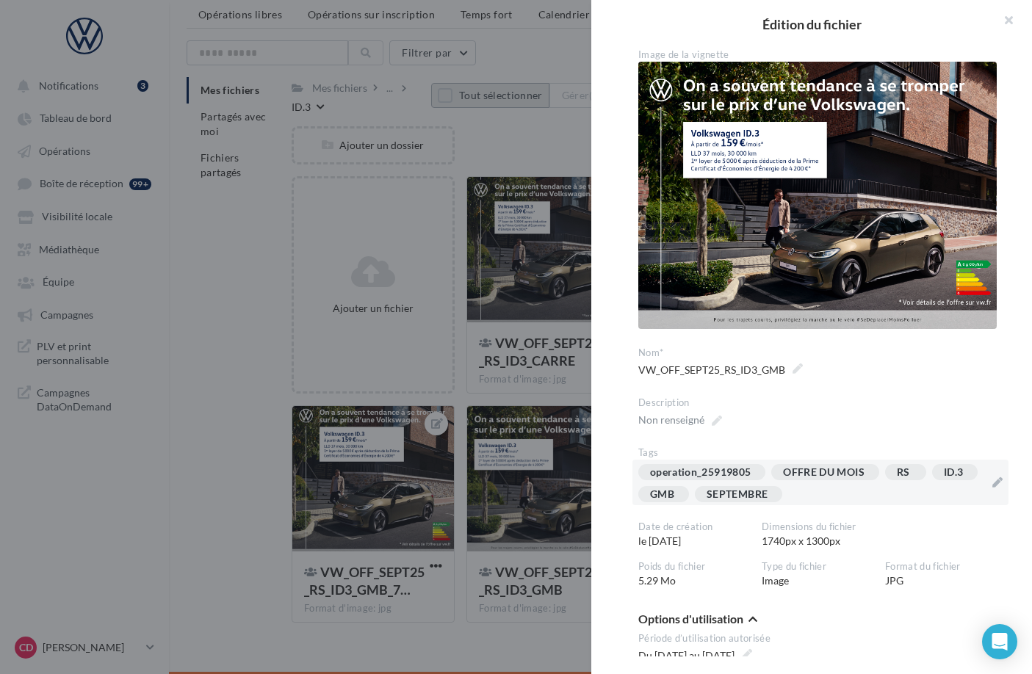
click at [558, 642] on div at bounding box center [516, 337] width 1032 height 674
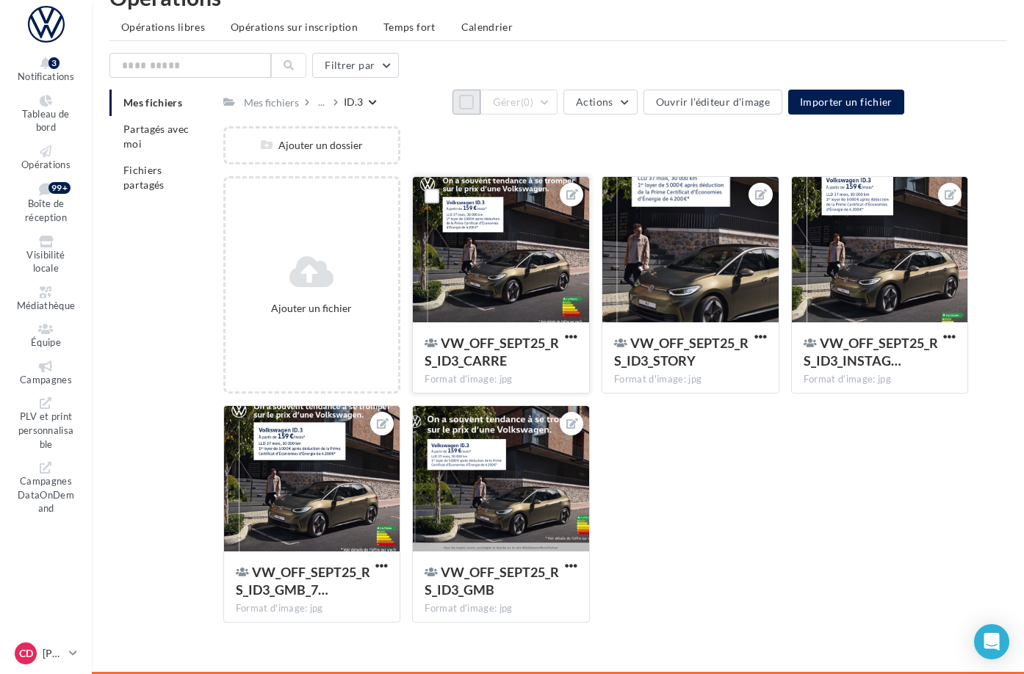
click at [570, 223] on div at bounding box center [501, 250] width 176 height 147
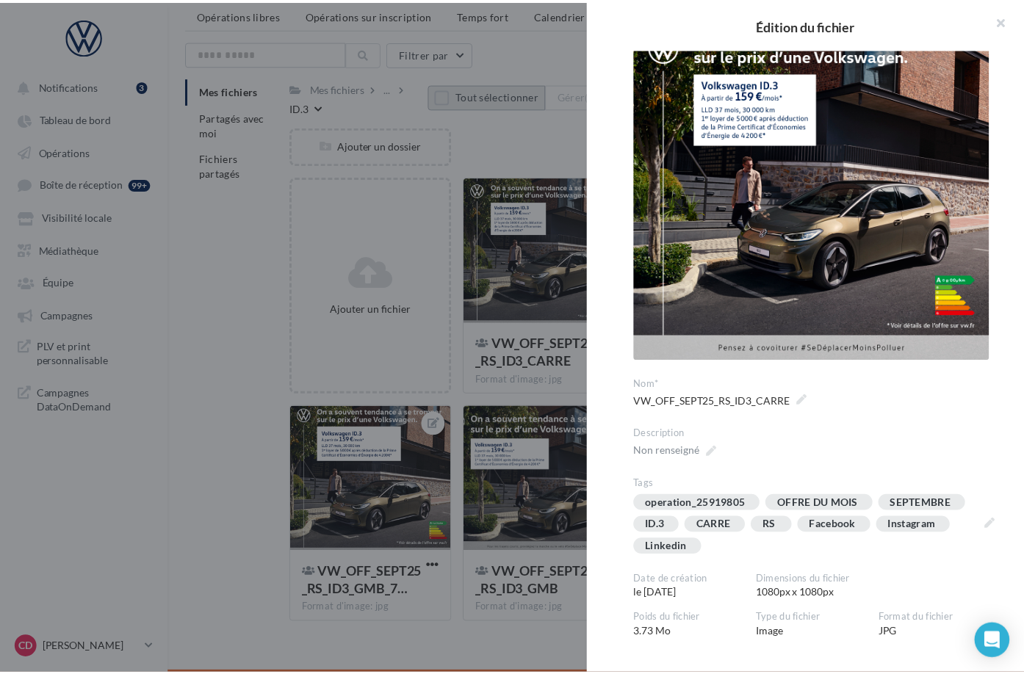
scroll to position [257, 0]
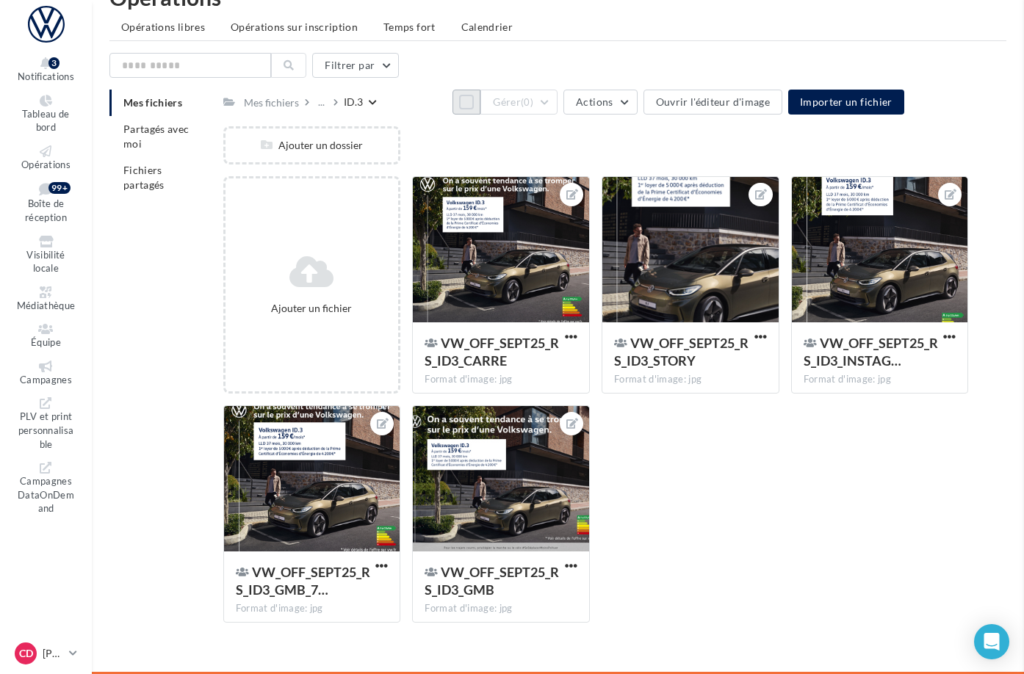
click at [328, 93] on div "..." at bounding box center [321, 102] width 12 height 21
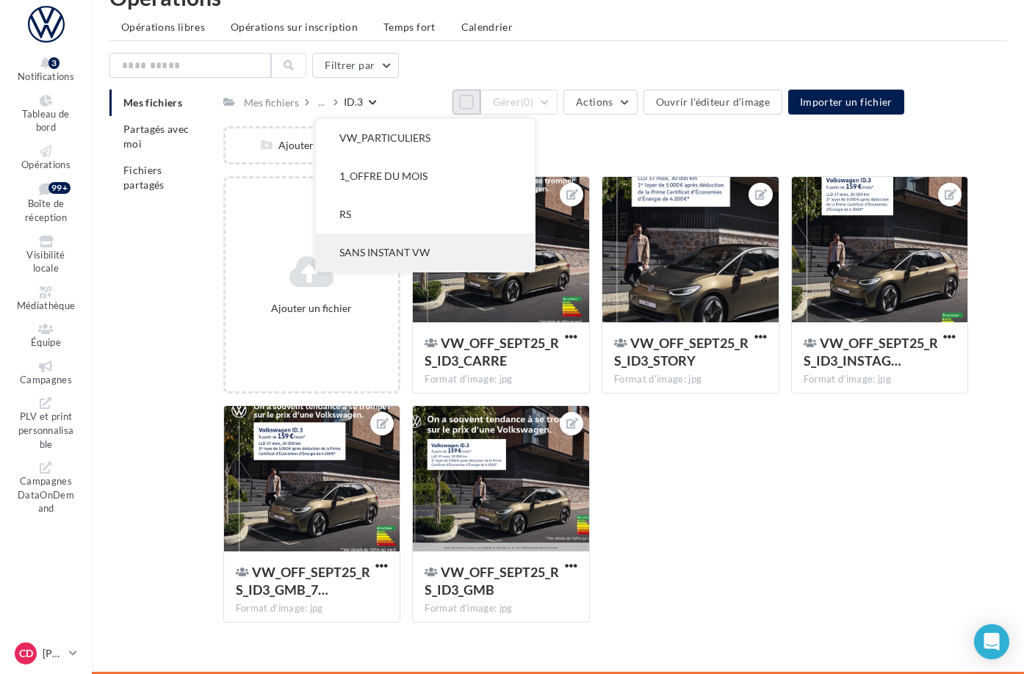
click at [444, 234] on button "SANS INSTANT VW" at bounding box center [425, 253] width 219 height 38
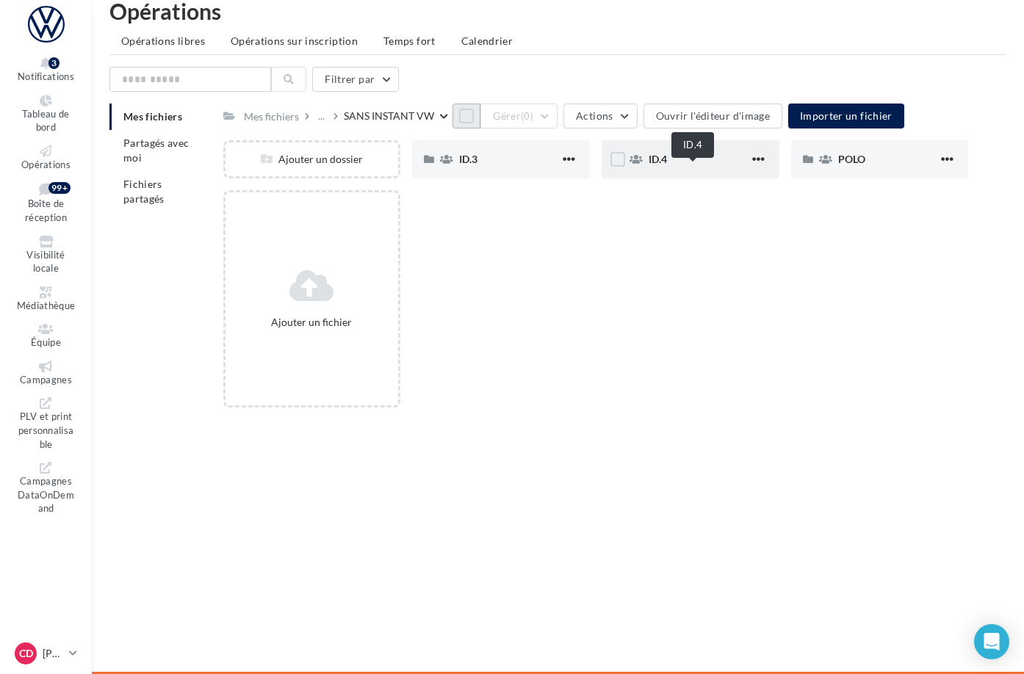
click at [667, 165] on span "ID.4" at bounding box center [658, 159] width 18 height 12
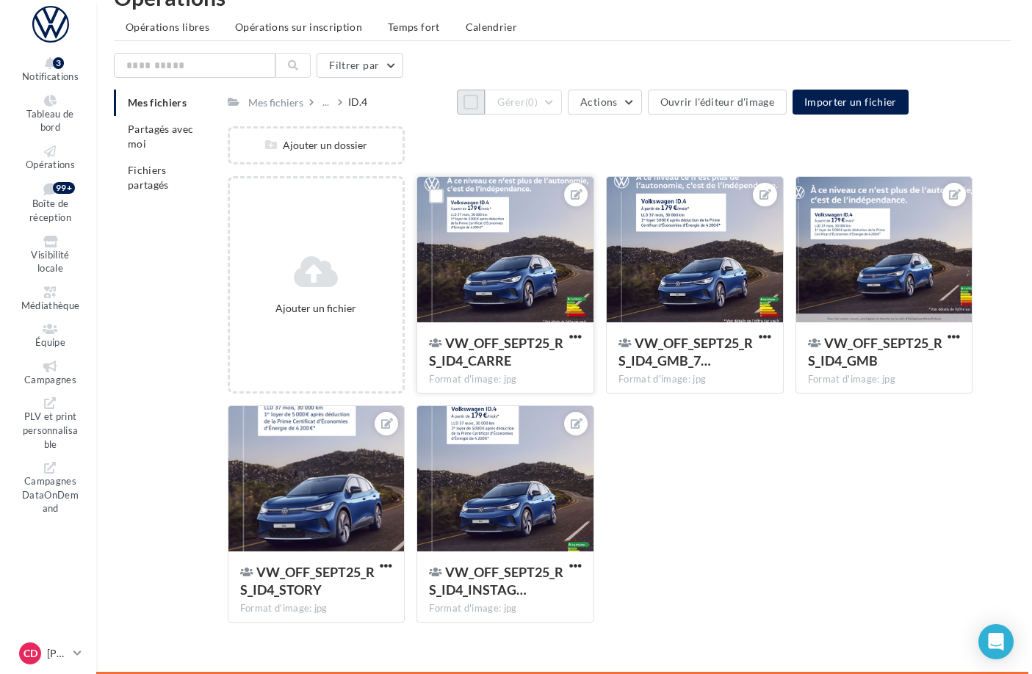
scroll to position [50, 0]
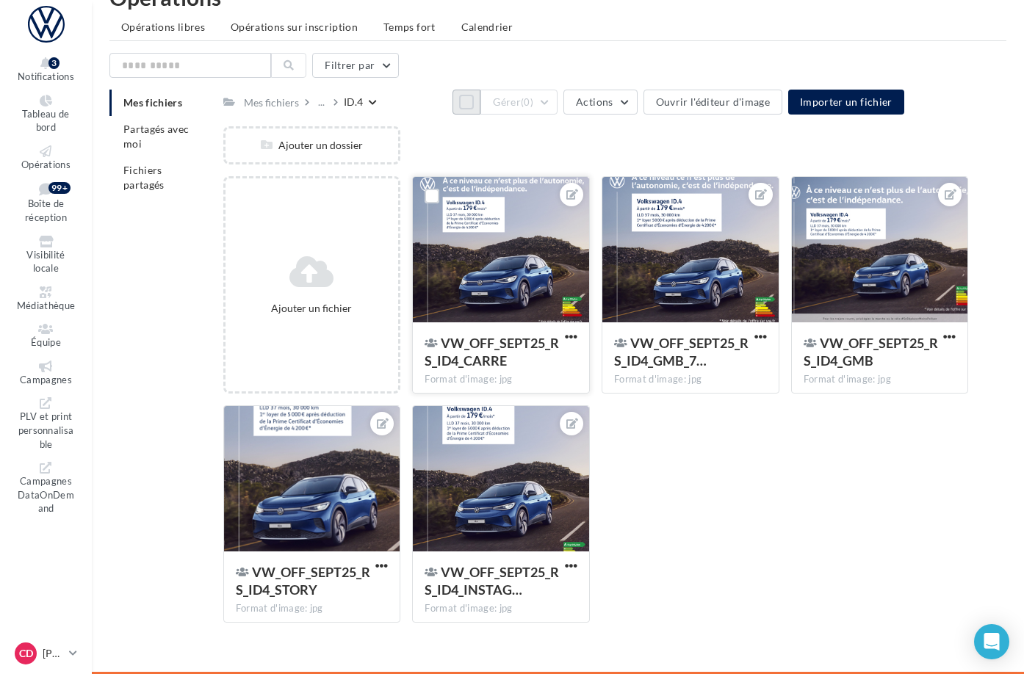
click at [574, 264] on div at bounding box center [501, 250] width 176 height 147
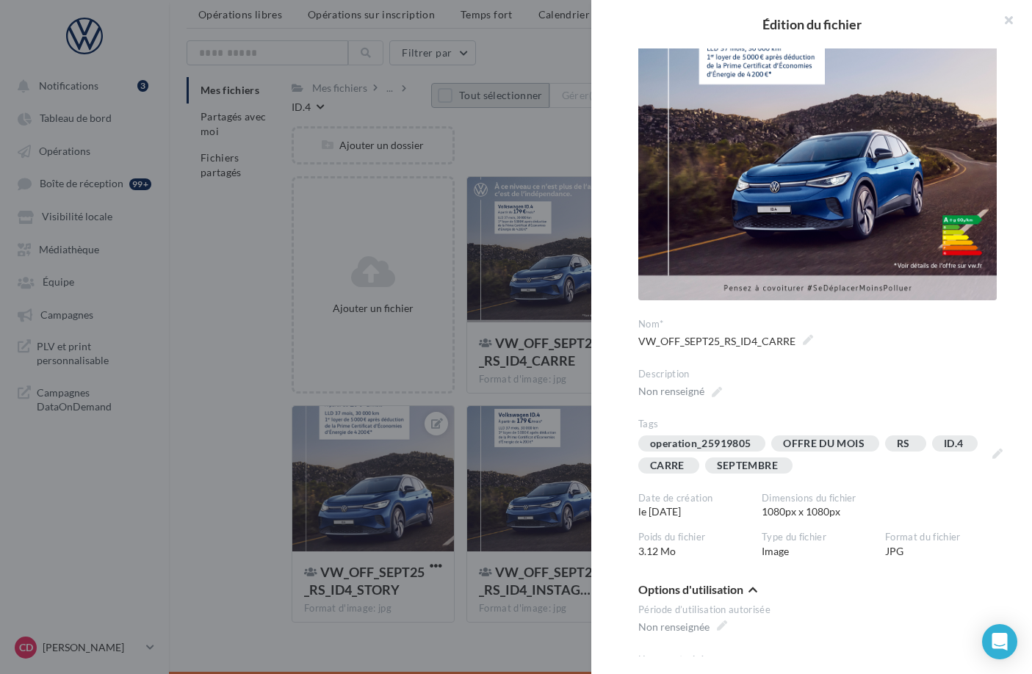
scroll to position [123, 0]
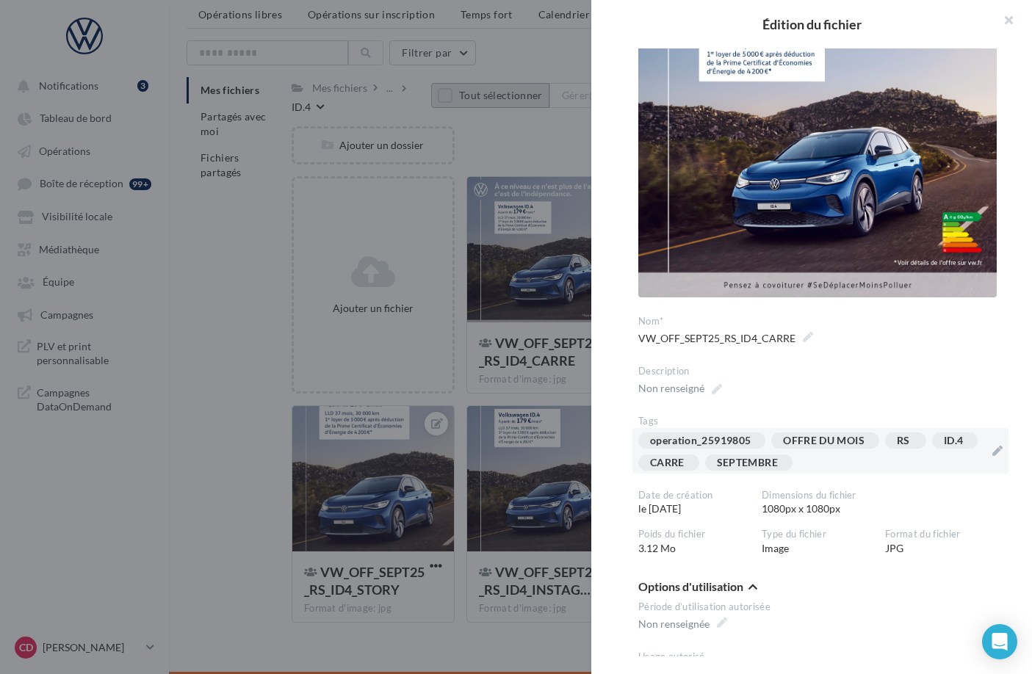
click at [873, 454] on div "operation_25919805 OFFRE DU MOIS RS ID.4 [GEOGRAPHIC_DATA] SEPTEMBRE" at bounding box center [811, 455] width 347 height 44
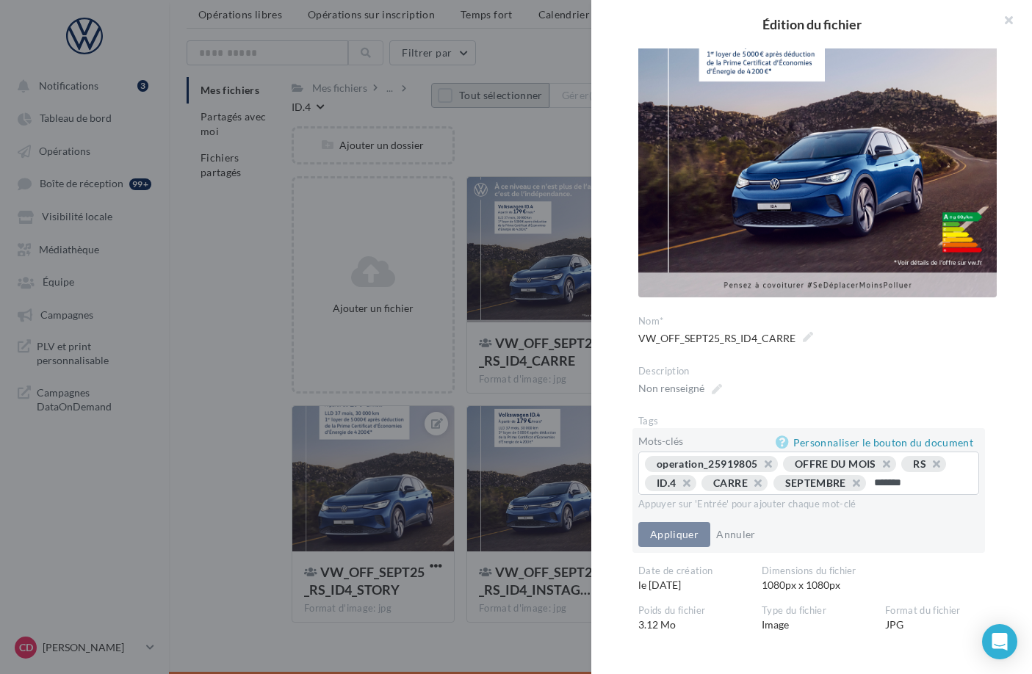
type input "********"
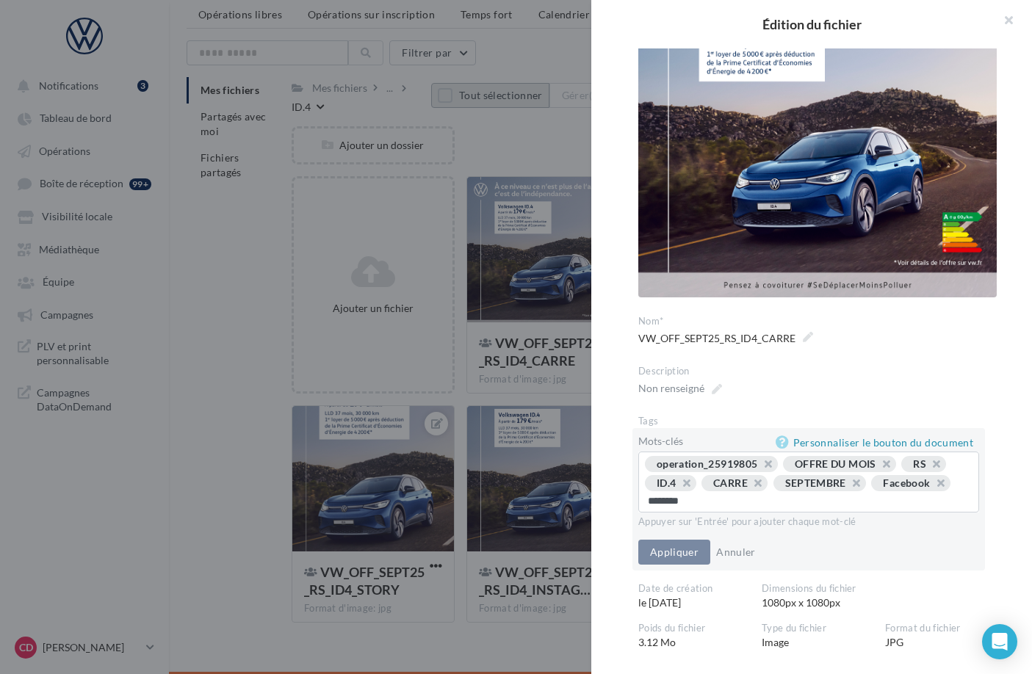
type input "*********"
type input "********"
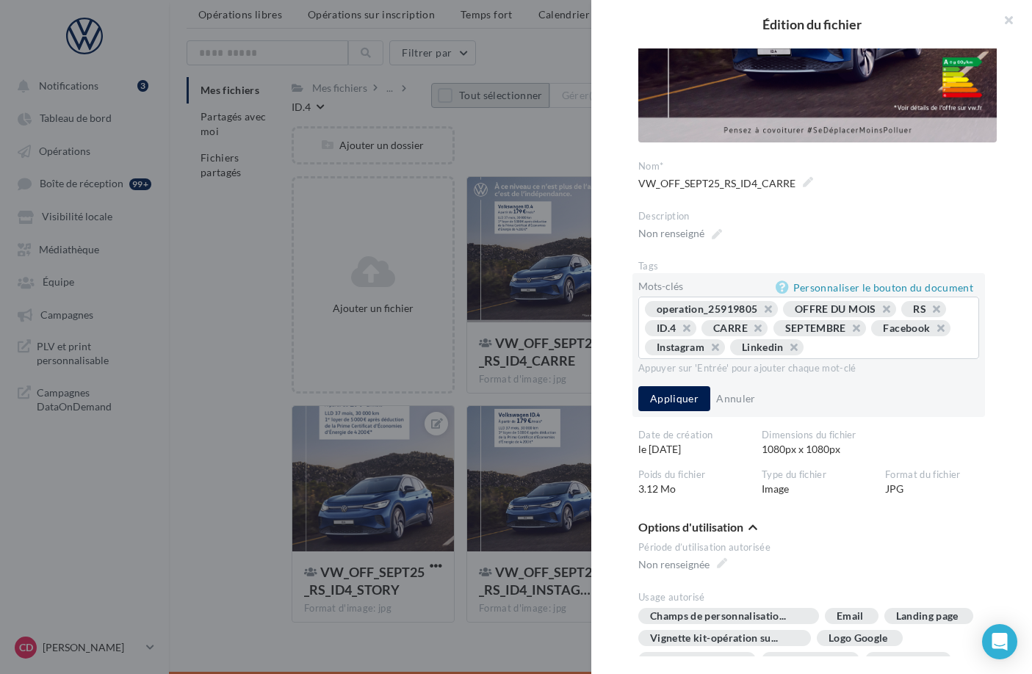
scroll to position [281, 0]
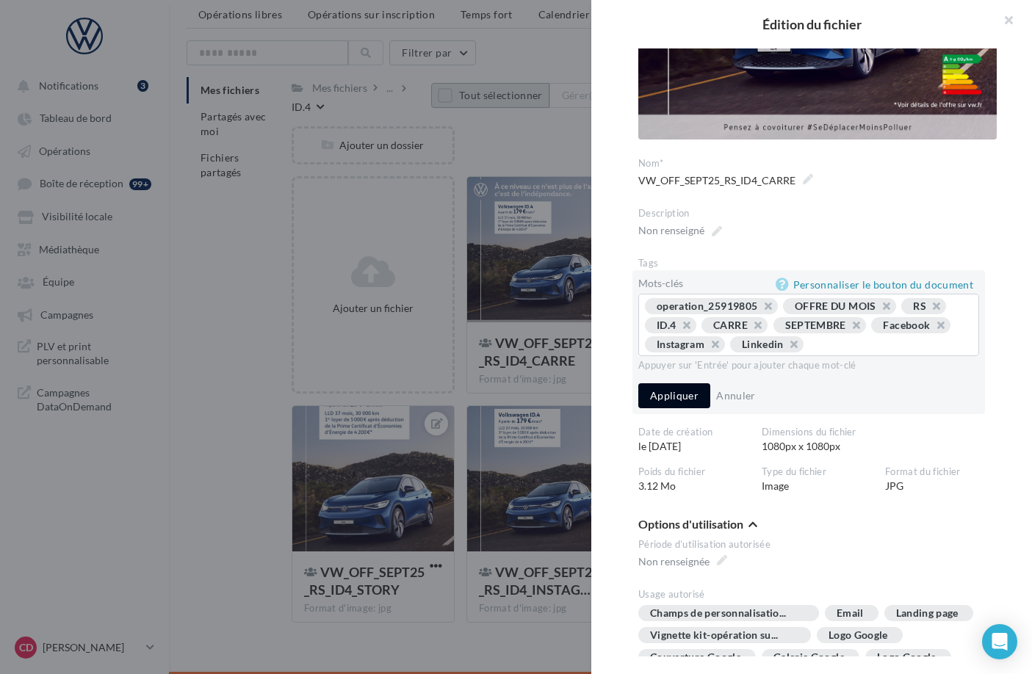
click at [680, 393] on button "Appliquer" at bounding box center [674, 395] width 72 height 25
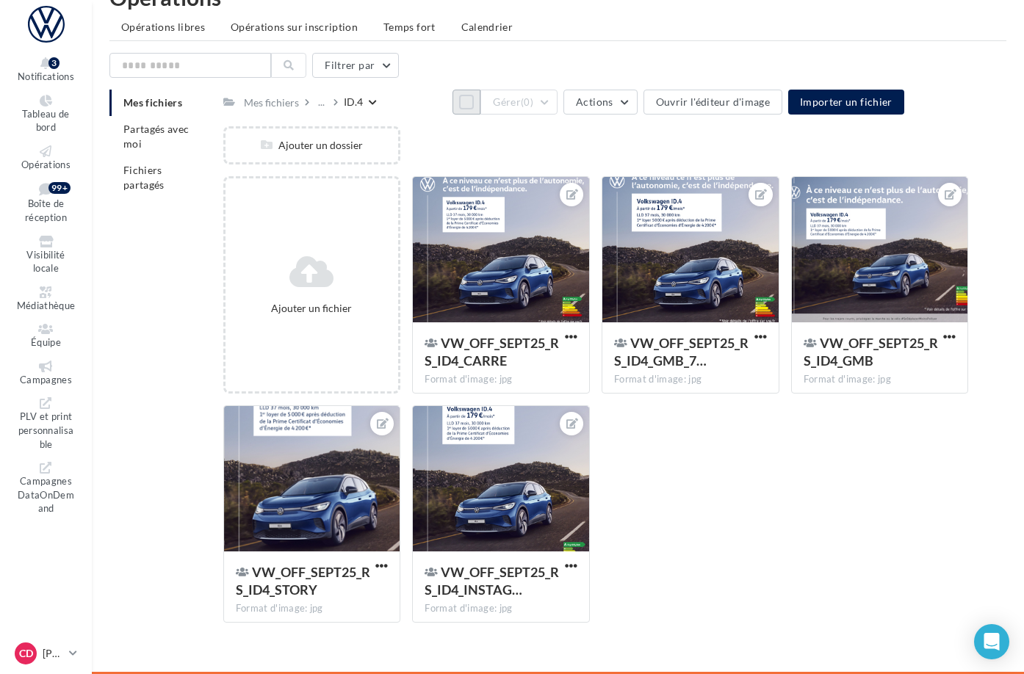
click at [452, 98] on button "Tout sélectionner" at bounding box center [466, 102] width 28 height 25
click at [558, 98] on button "Gérer (5)" at bounding box center [518, 102] width 77 height 25
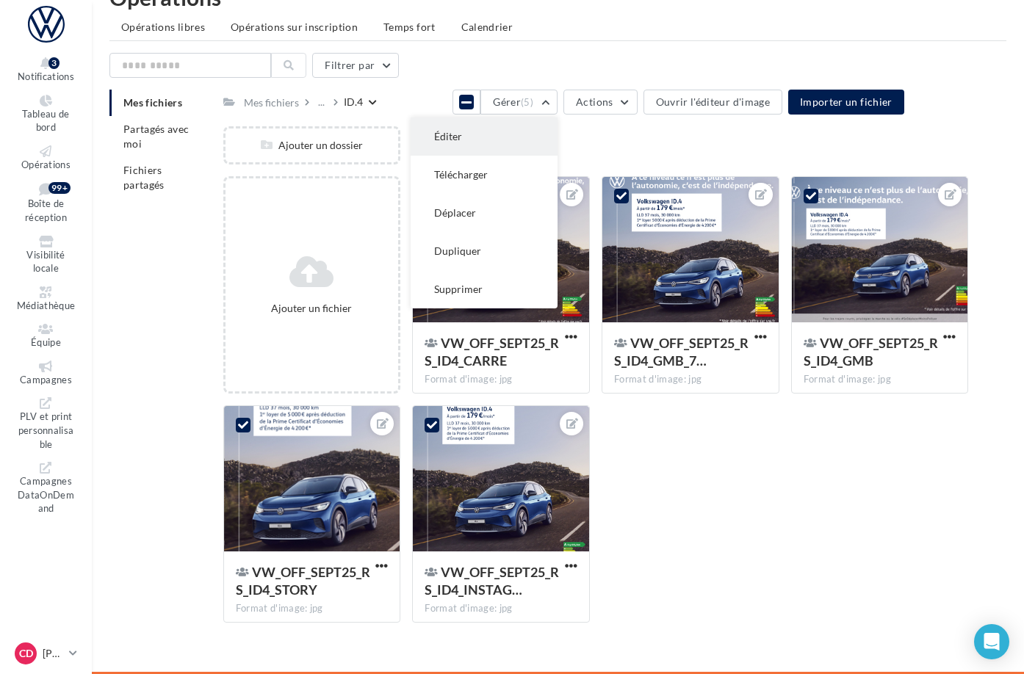
click at [558, 138] on button "Éditer" at bounding box center [484, 137] width 147 height 38
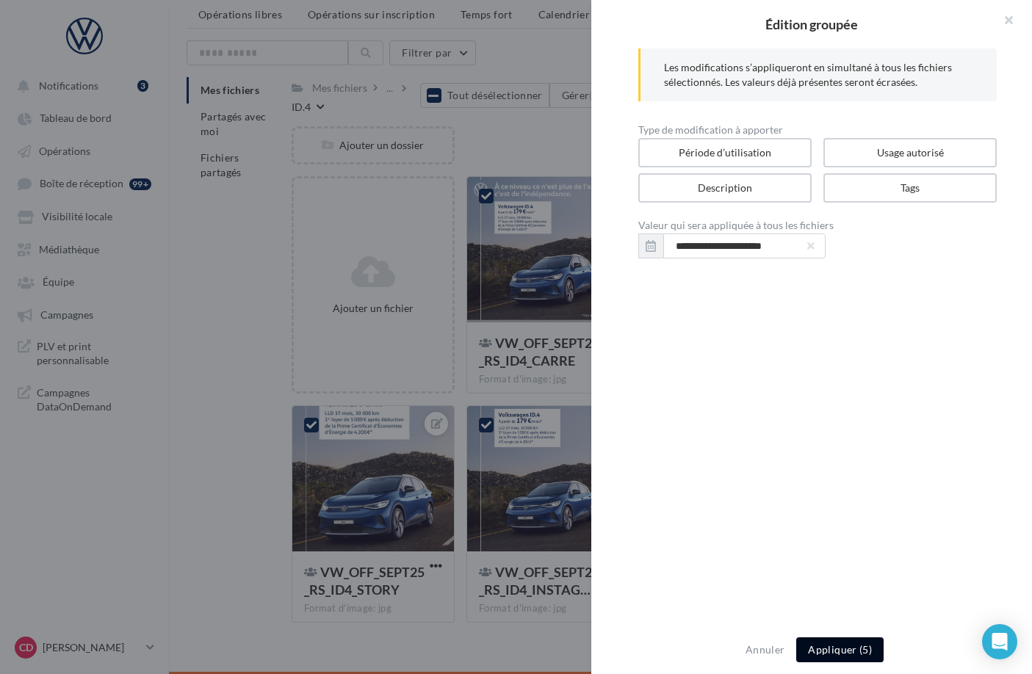
click at [838, 654] on button "Appliquer (5)" at bounding box center [839, 650] width 87 height 25
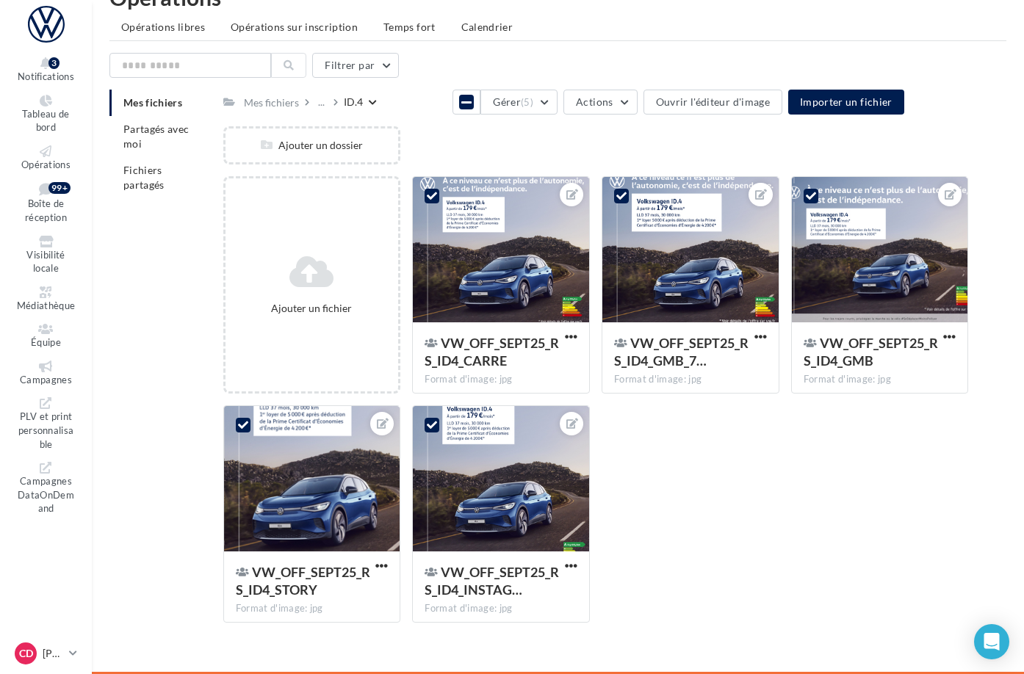
click at [474, 124] on div "Mes fichiers ... ID.4 Tout désélectionner Gérer (5) Actions Ouvrir l'éditeur d'…" at bounding box center [596, 362] width 746 height 545
click at [461, 96] on icon at bounding box center [466, 102] width 10 height 12
click at [706, 239] on div at bounding box center [690, 250] width 176 height 147
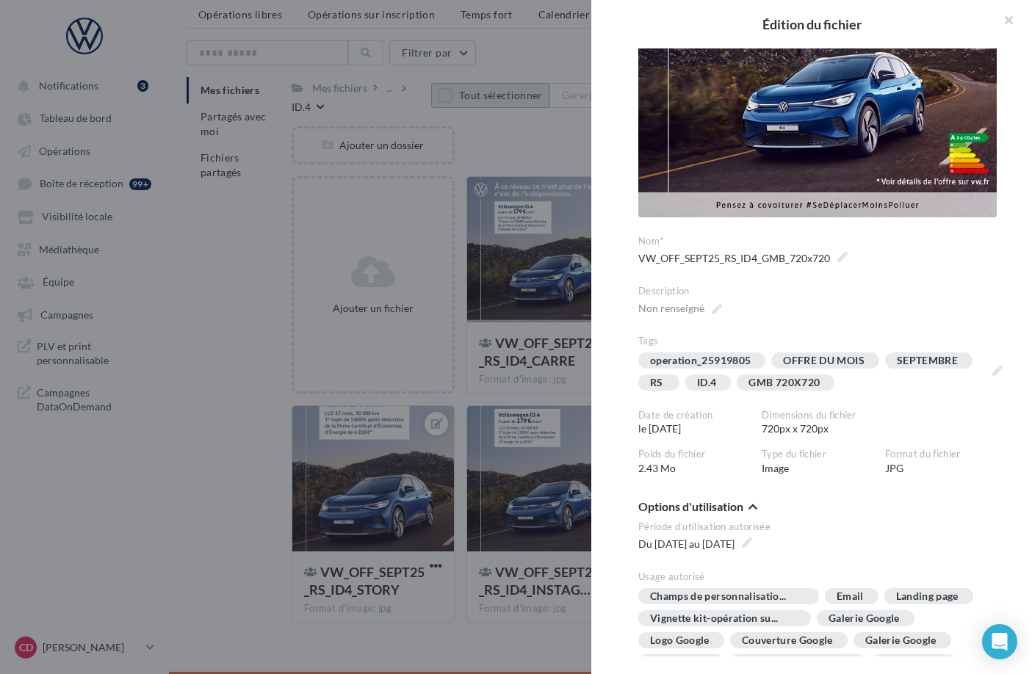
scroll to position [212, 0]
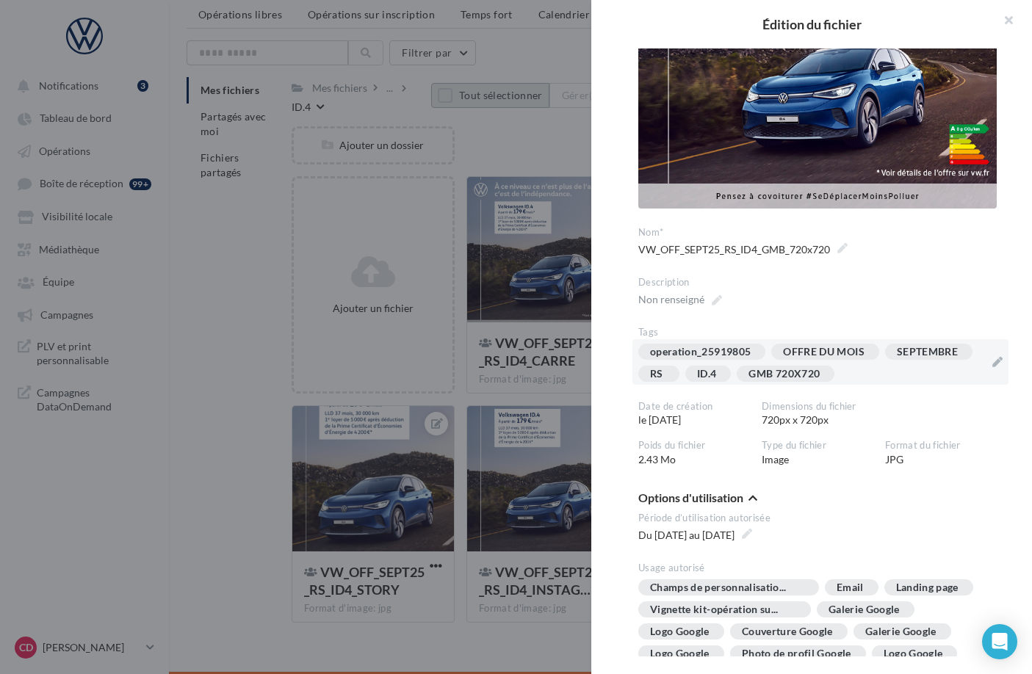
click at [986, 356] on div "operation_25919805 OFFRE DU MOIS SEPTEMBRE RS ID.4 GMB 720X720" at bounding box center [820, 362] width 376 height 46
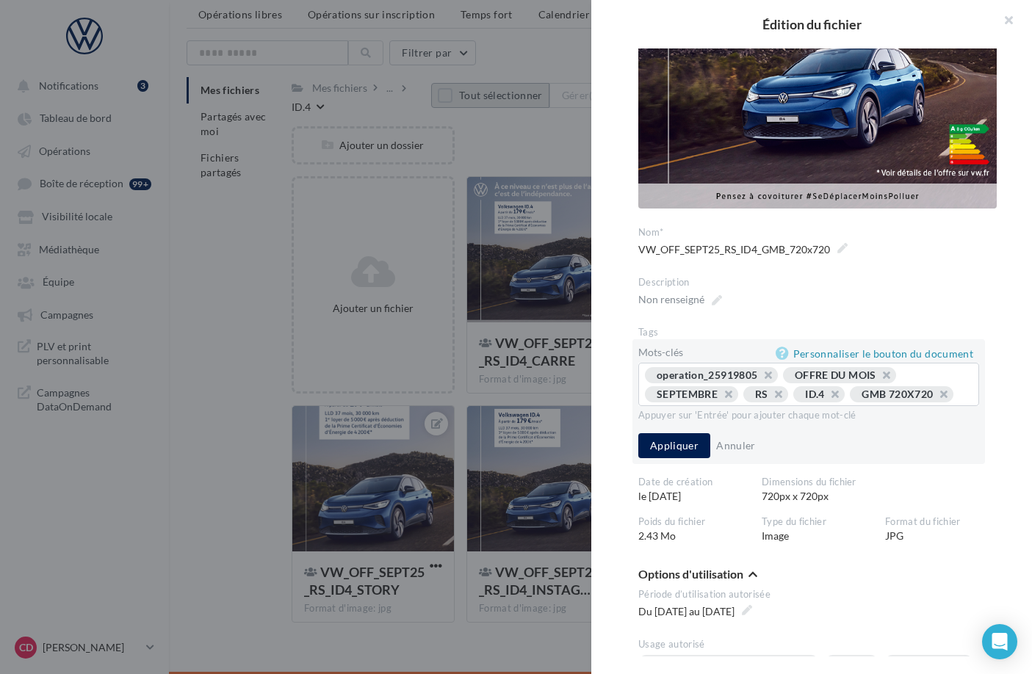
click at [947, 386] on span "GMB 720X720" at bounding box center [901, 394] width 103 height 16
click at [936, 398] on button "button" at bounding box center [936, 398] width 0 height 0
type input "***"
drag, startPoint x: 674, startPoint y: 455, endPoint x: 633, endPoint y: 428, distance: 49.7
click at [674, 455] on button "Appliquer" at bounding box center [674, 445] width 72 height 25
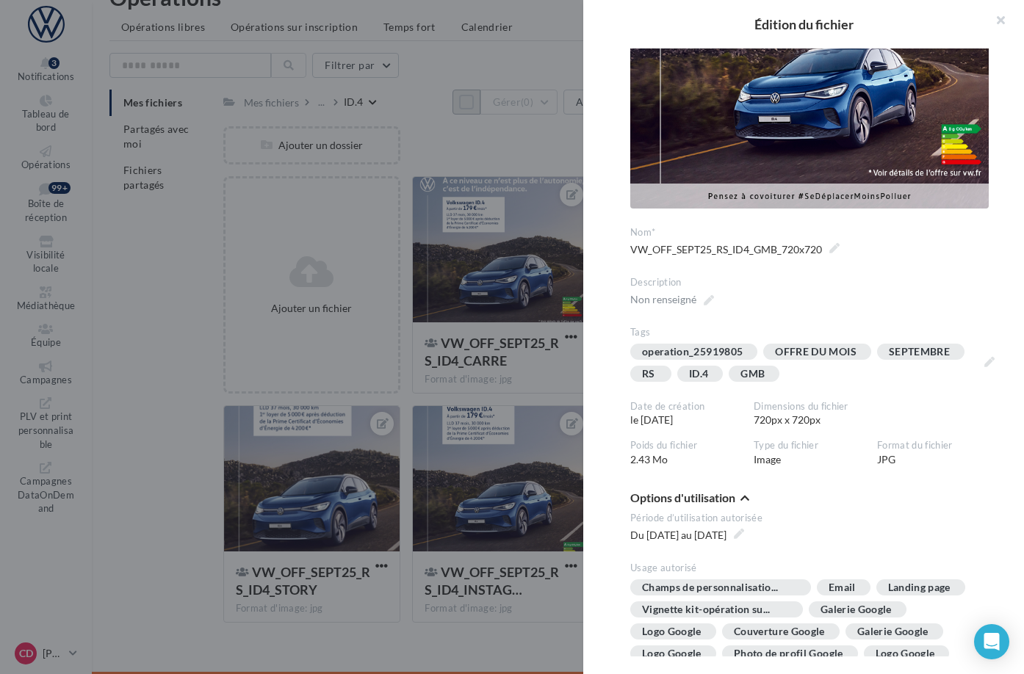
click at [551, 399] on div at bounding box center [512, 337] width 1024 height 674
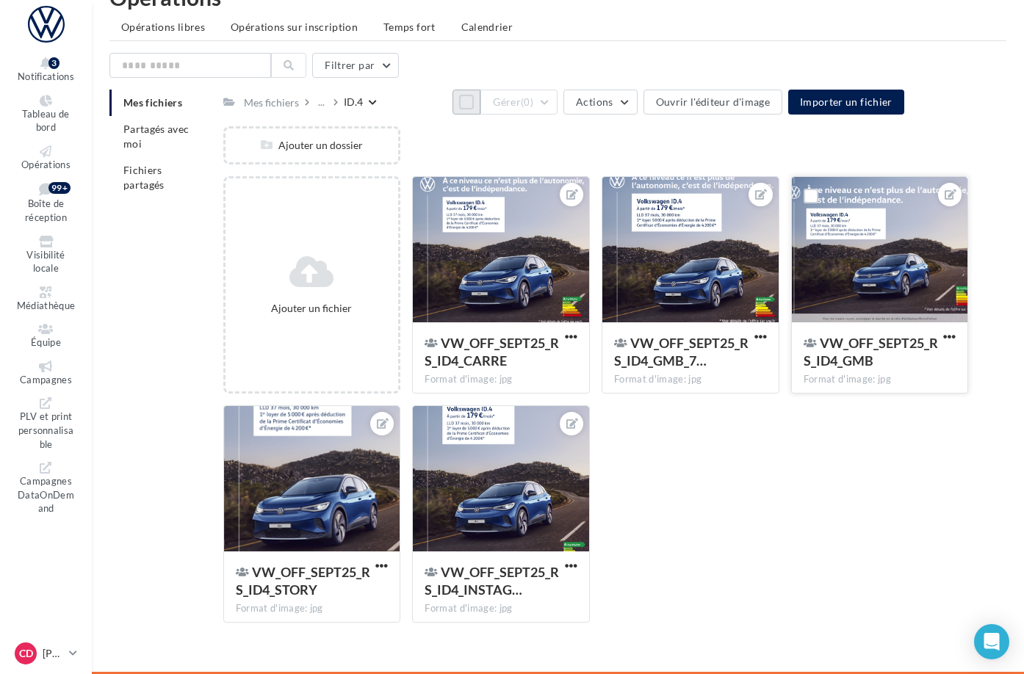
click at [848, 286] on div at bounding box center [880, 250] width 176 height 147
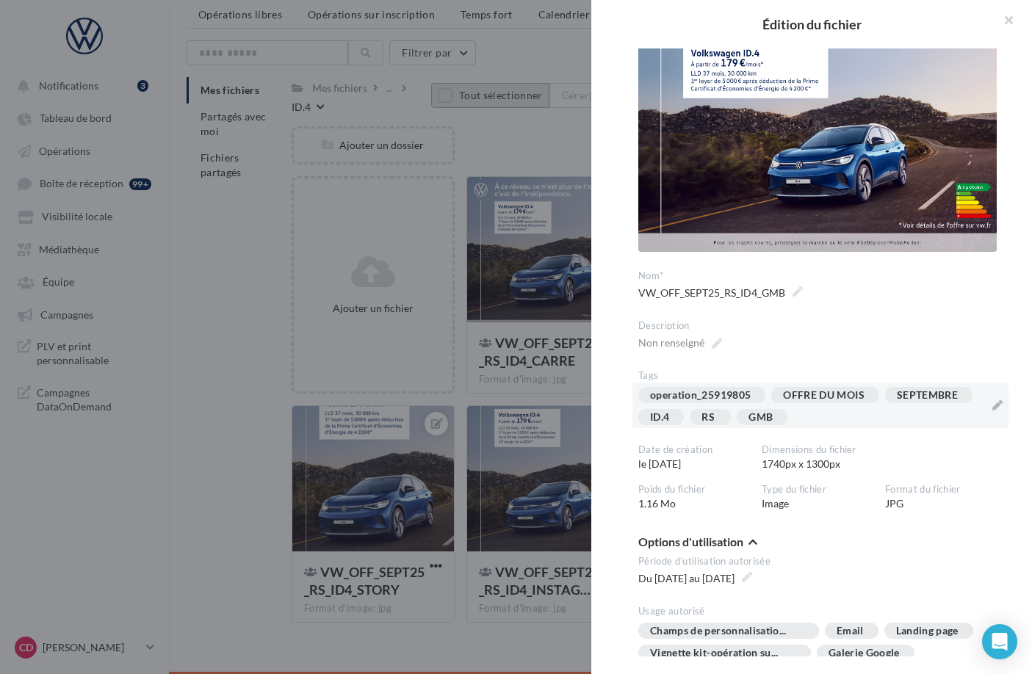
scroll to position [76, 0]
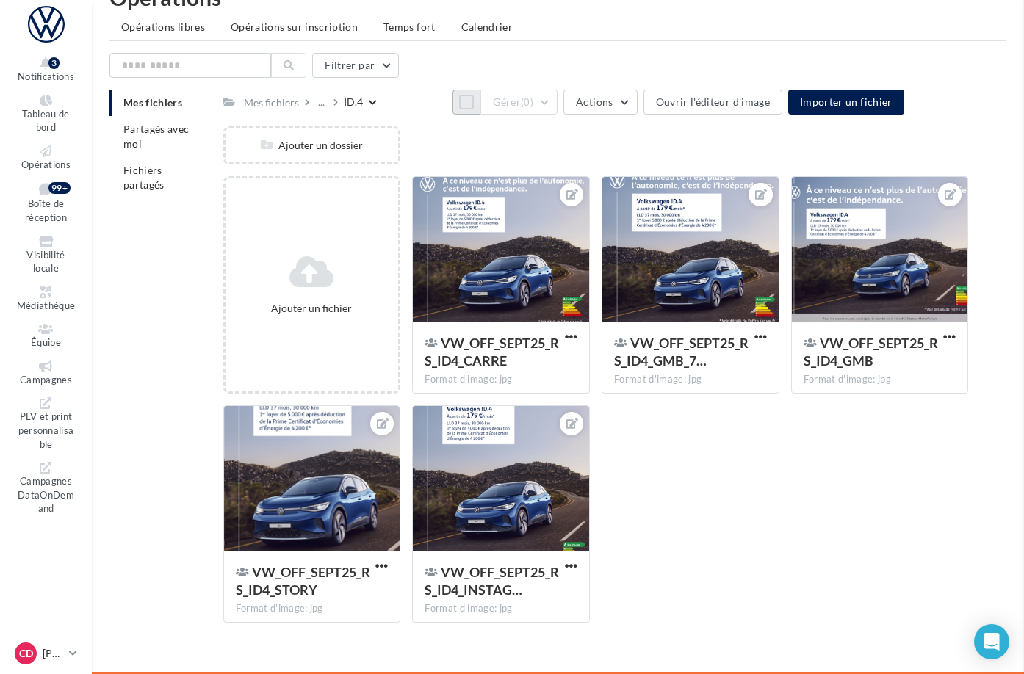
click at [400, 487] on div at bounding box center [312, 479] width 176 height 147
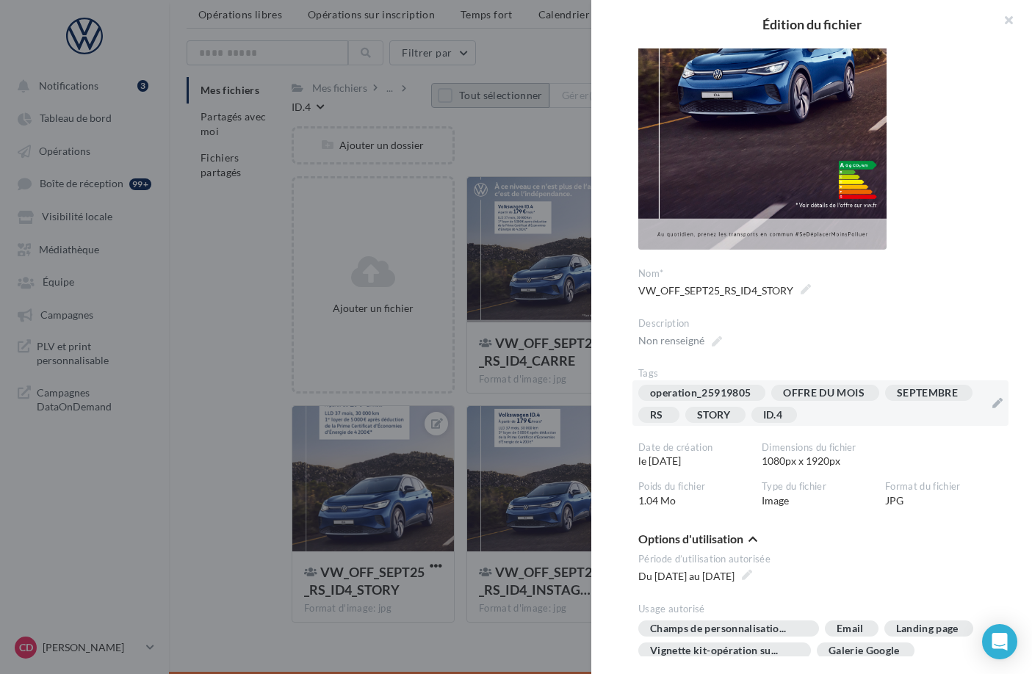
scroll to position [253, 0]
click at [908, 417] on div "operation_25919805 OFFRE DU MOIS SEPTEMBRE RS STORY ID.4" at bounding box center [811, 406] width 347 height 44
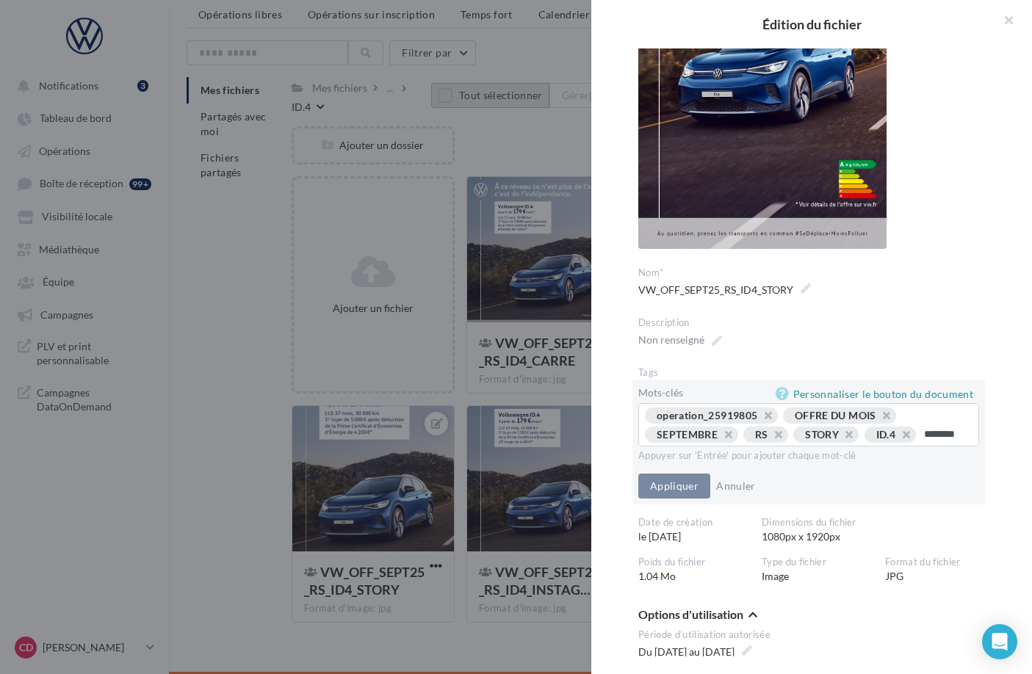
type input "*********"
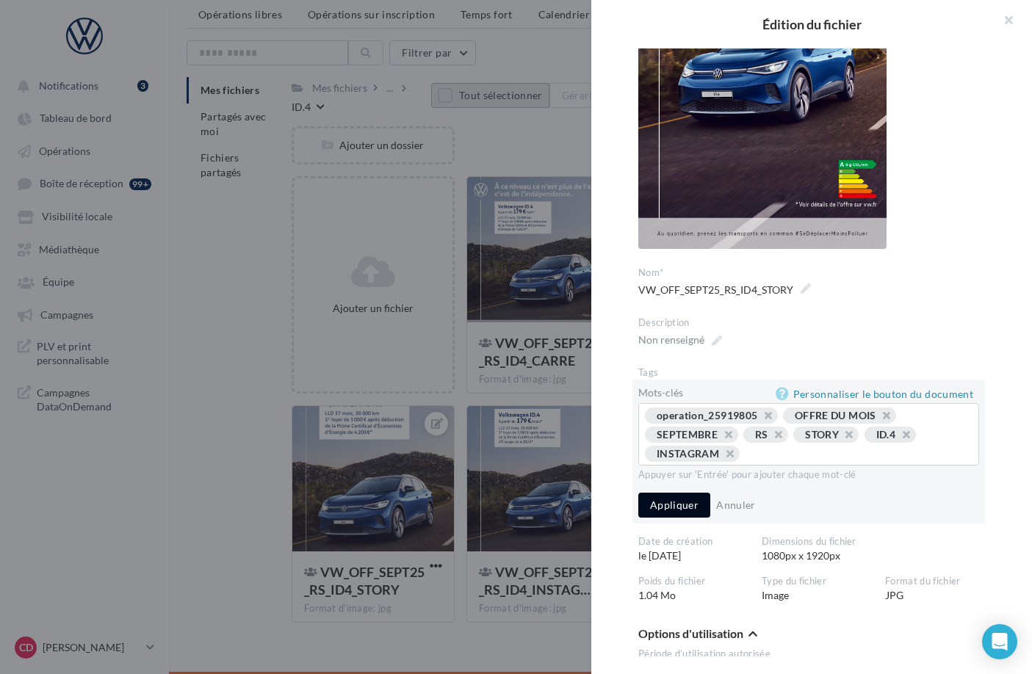
click at [685, 507] on button "Appliquer" at bounding box center [674, 505] width 72 height 25
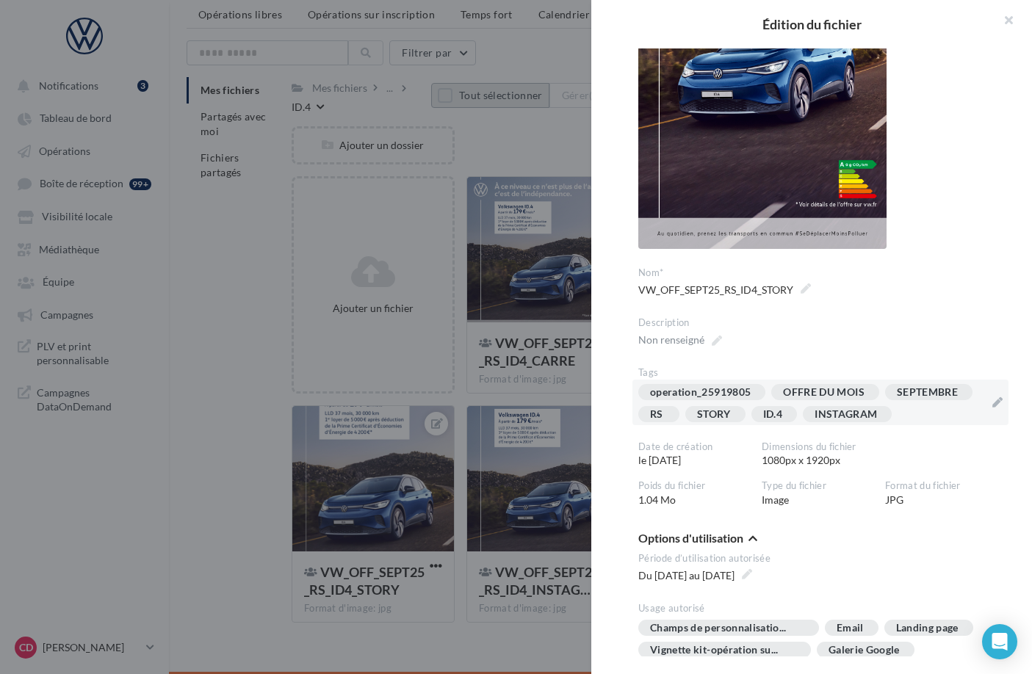
click at [545, 641] on div at bounding box center [516, 337] width 1032 height 674
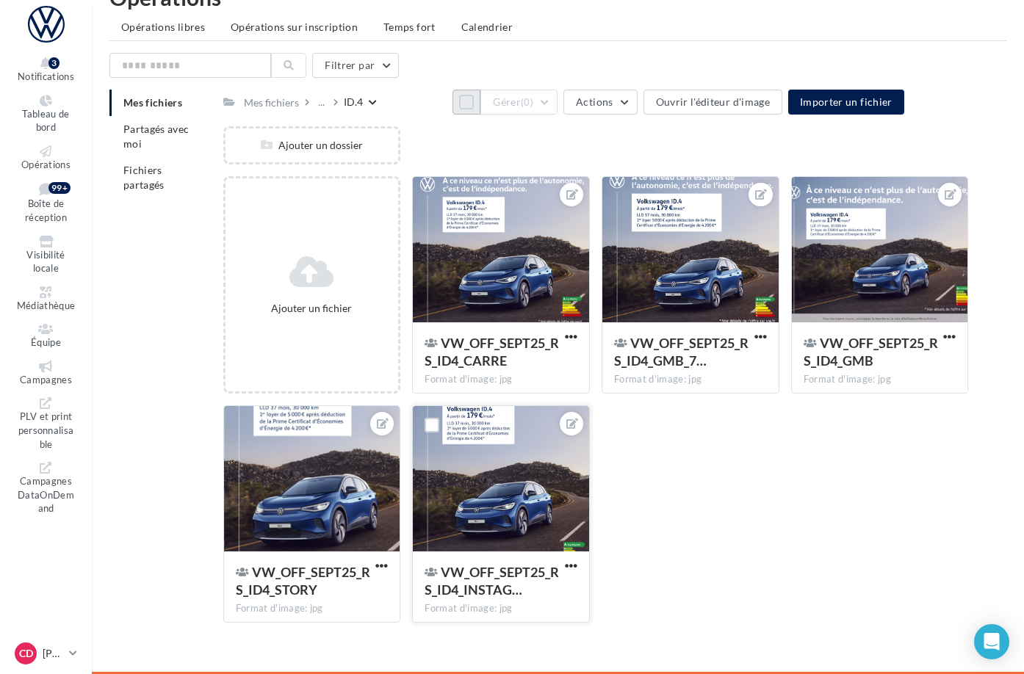
click at [558, 514] on div at bounding box center [501, 479] width 176 height 147
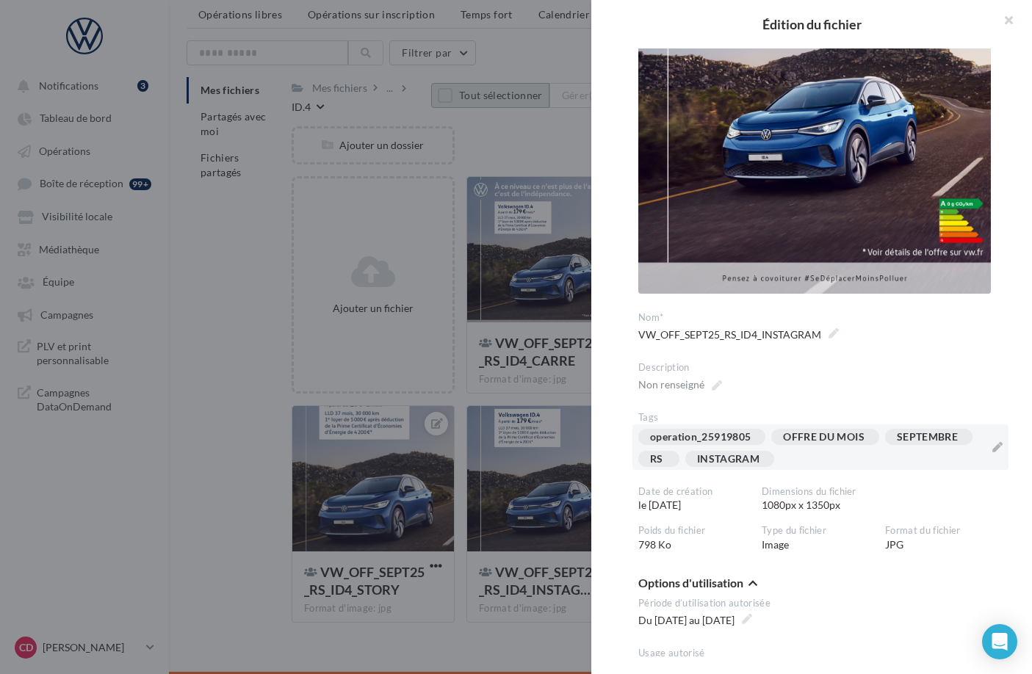
scroll to position [211, 0]
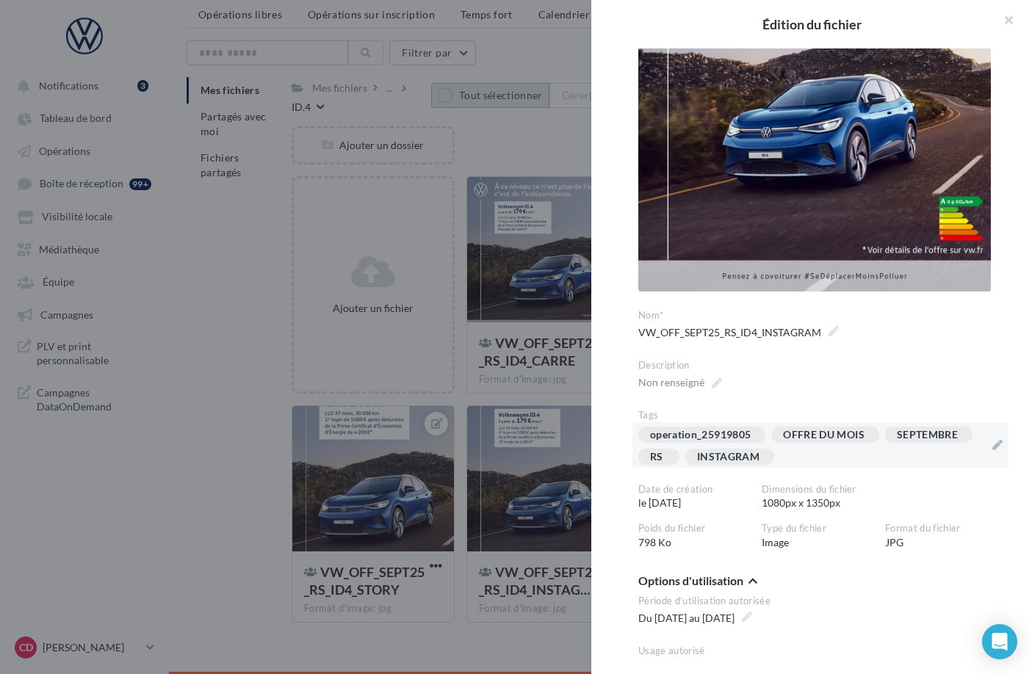
click at [888, 452] on div "operation_25919805 OFFRE DU MOIS SEPTEMBRE RS INSTAGRAM" at bounding box center [811, 449] width 347 height 44
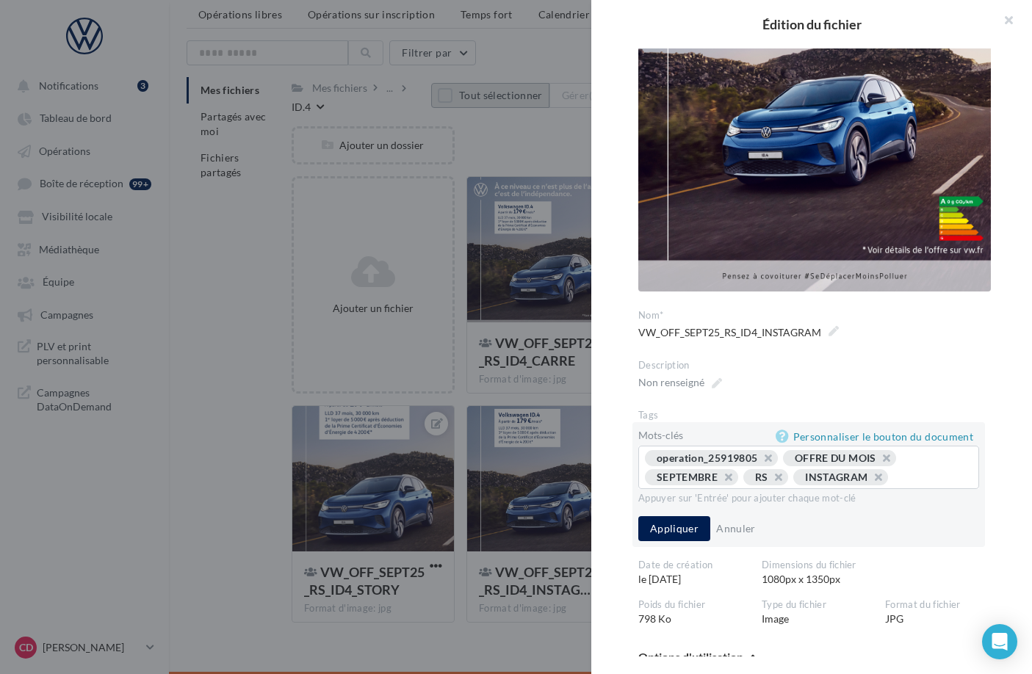
click at [828, 488] on div "operation_25919805 OFFRE DU MOIS SEPTEMBRE RS INSTAGRAM ..." at bounding box center [809, 469] width 328 height 38
click at [896, 485] on input "text" at bounding box center [931, 477] width 71 height 15
type input "****"
click at [676, 541] on button "Appliquer" at bounding box center [674, 528] width 72 height 25
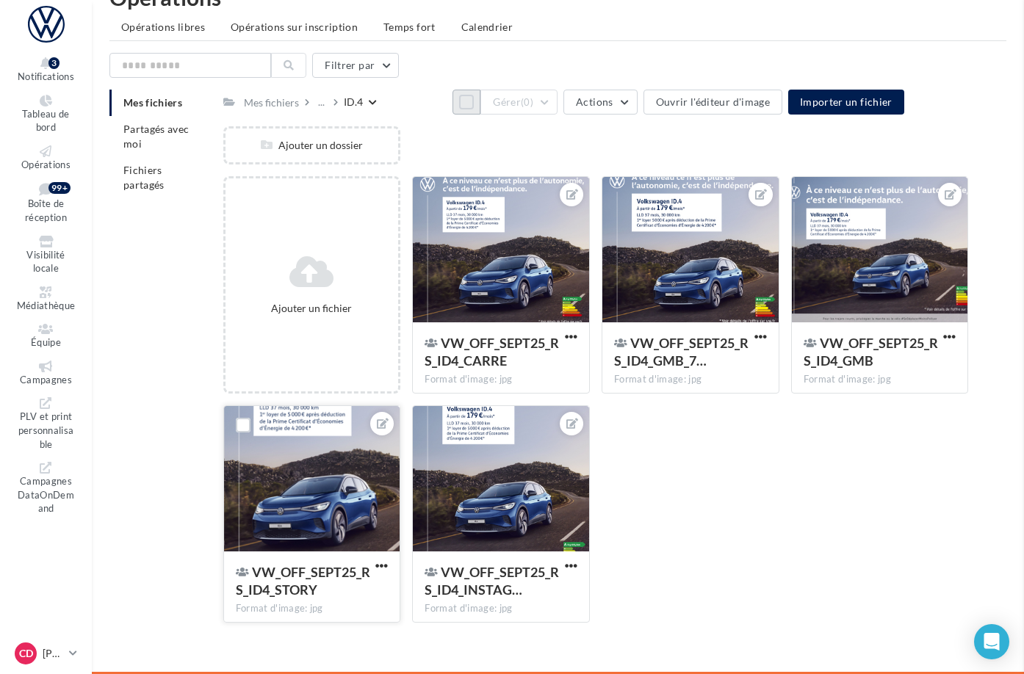
click at [394, 505] on div at bounding box center [312, 479] width 176 height 147
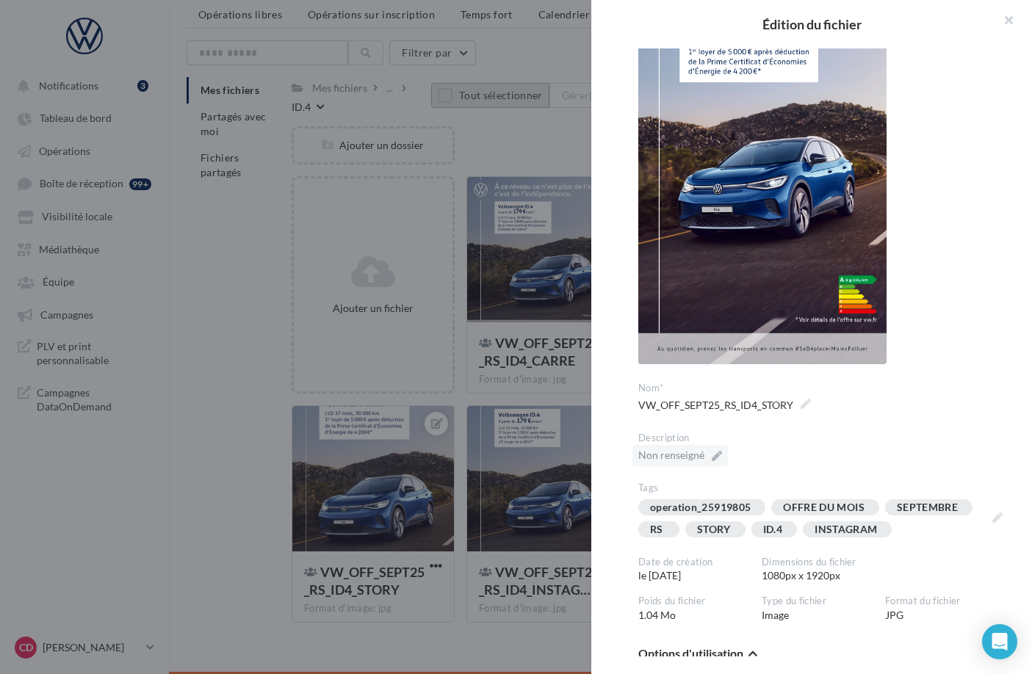
scroll to position [139, 0]
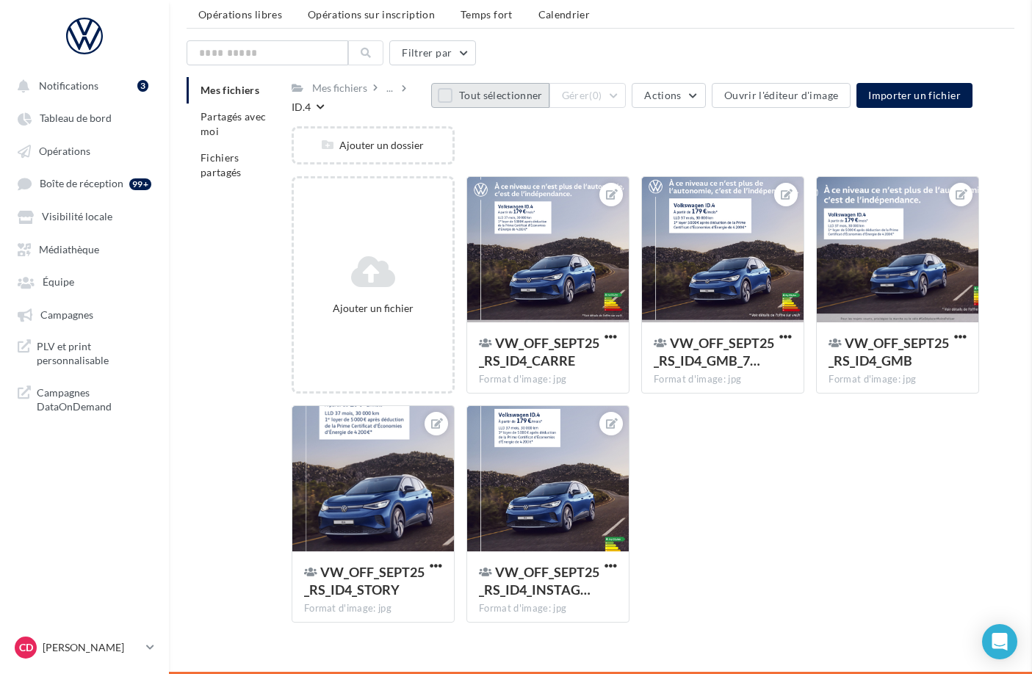
drag, startPoint x: 459, startPoint y: 399, endPoint x: 498, endPoint y: 394, distance: 39.2
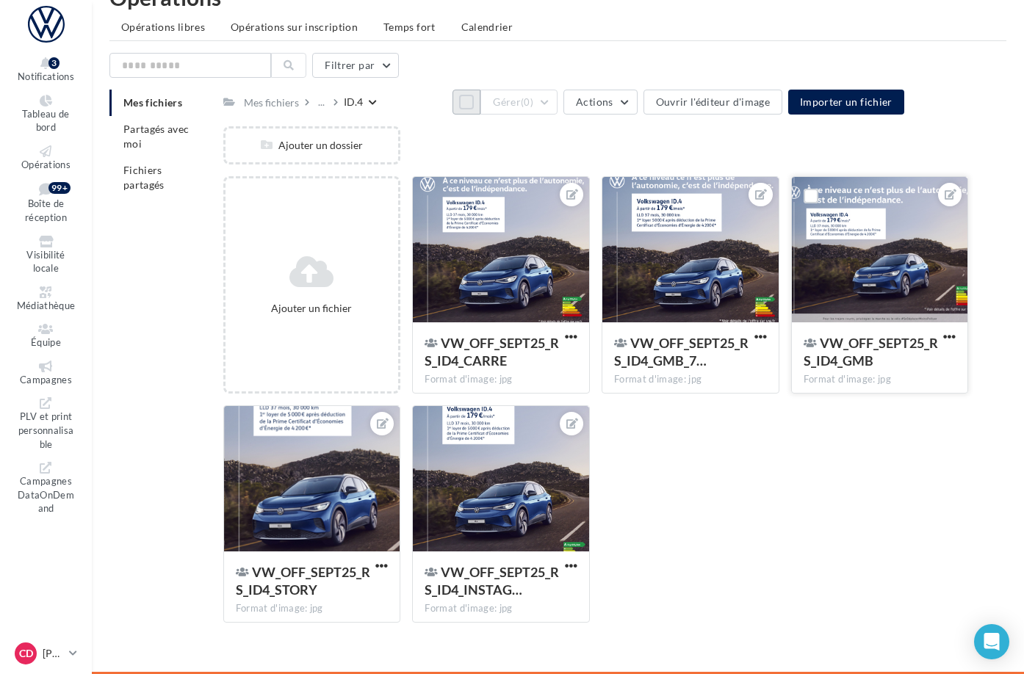
click at [887, 287] on div at bounding box center [880, 250] width 176 height 147
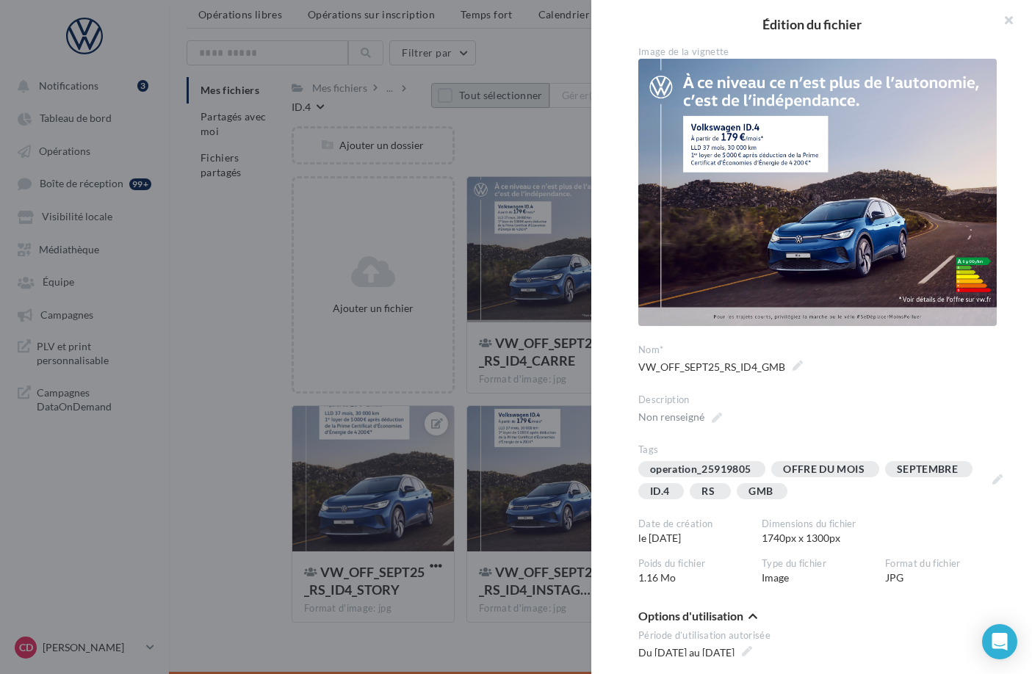
scroll to position [6, 0]
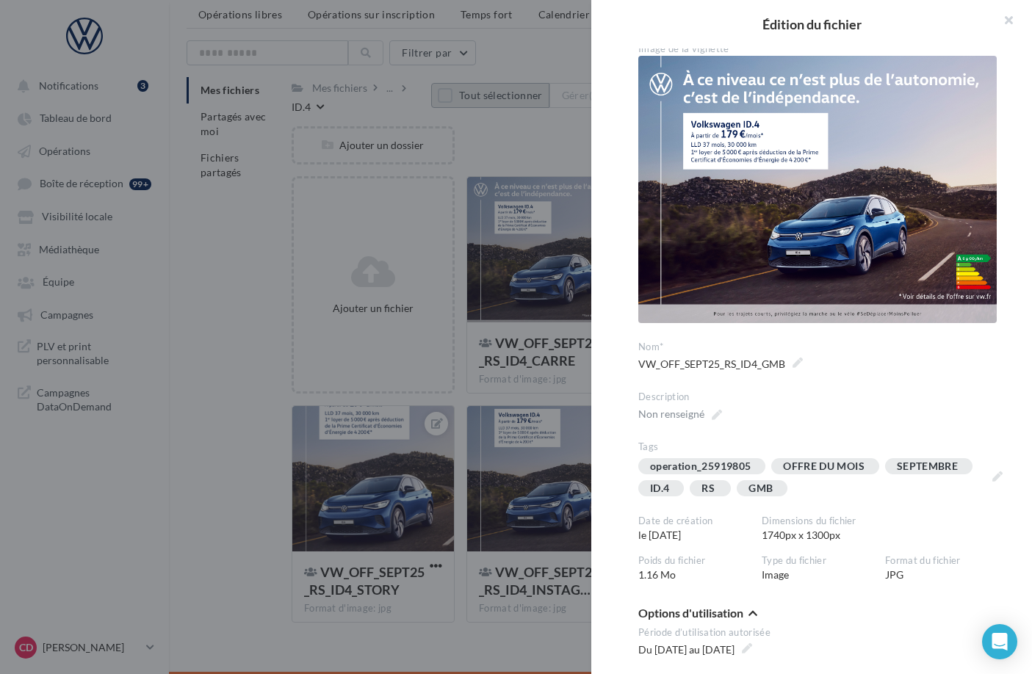
click at [575, 406] on div at bounding box center [516, 337] width 1032 height 674
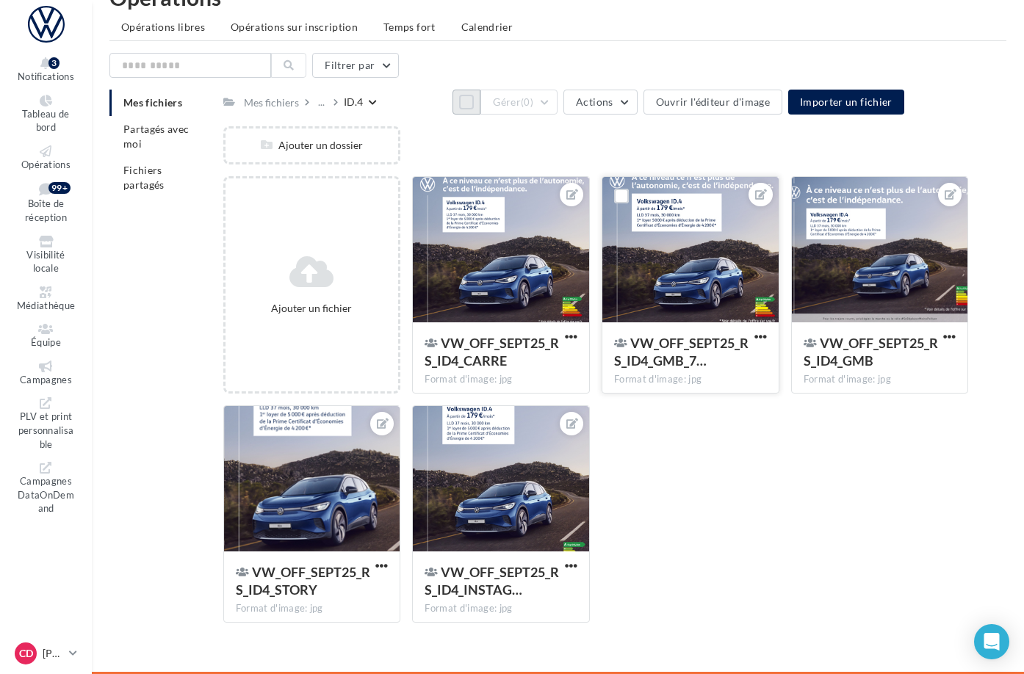
click at [707, 304] on div at bounding box center [690, 250] width 176 height 147
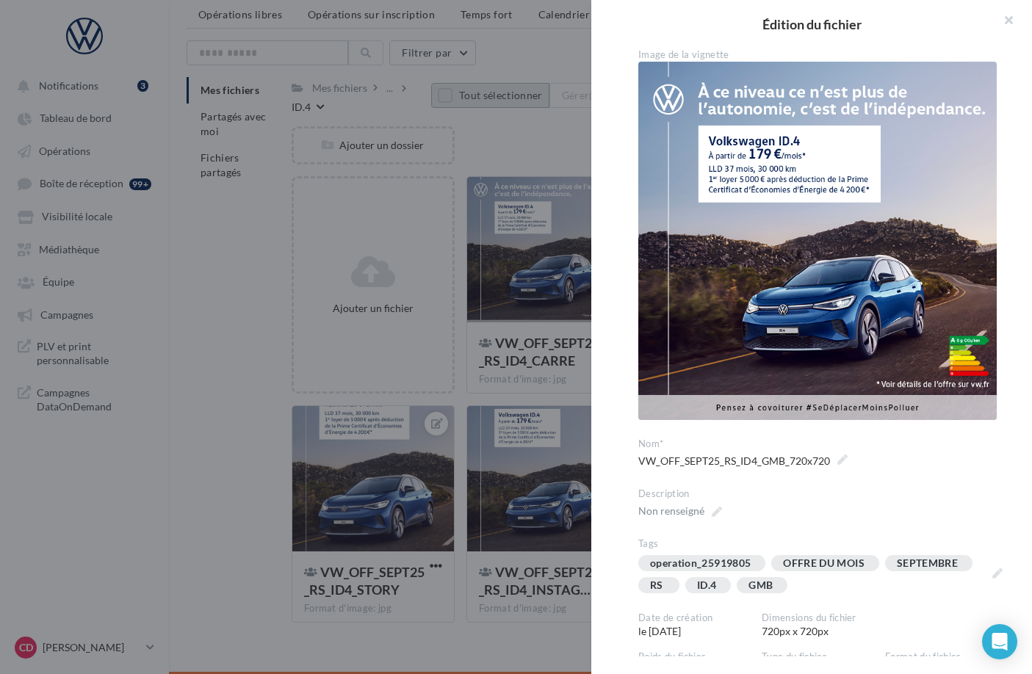
click at [552, 414] on div at bounding box center [516, 337] width 1032 height 674
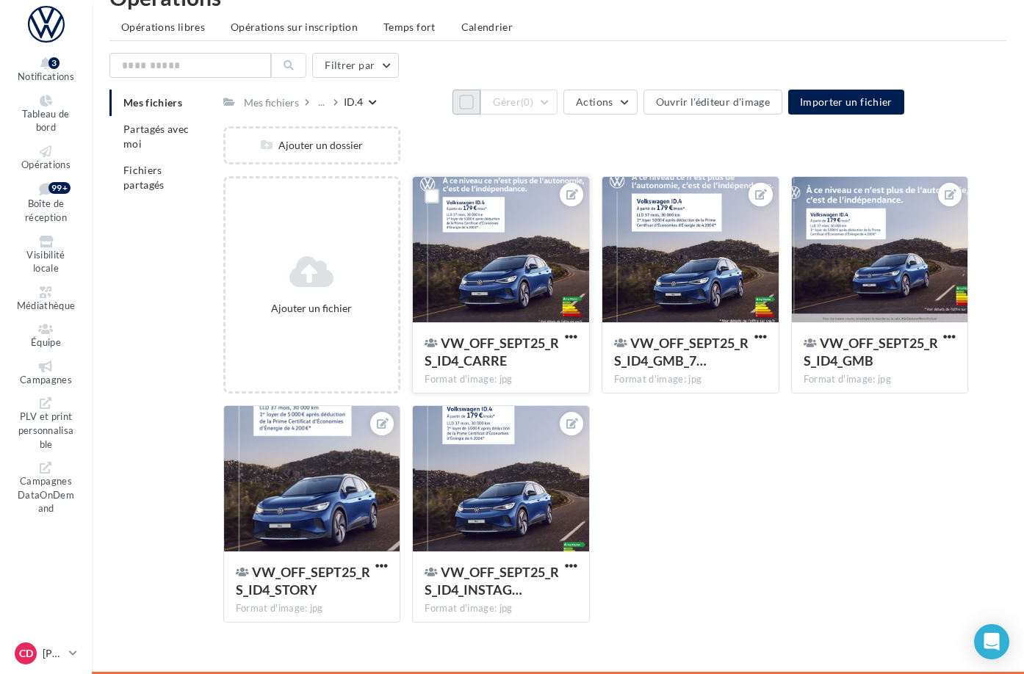
click at [559, 334] on div "VW_OFF_SEPT25_RS_ID4_CARRE" at bounding box center [492, 351] width 135 height 35
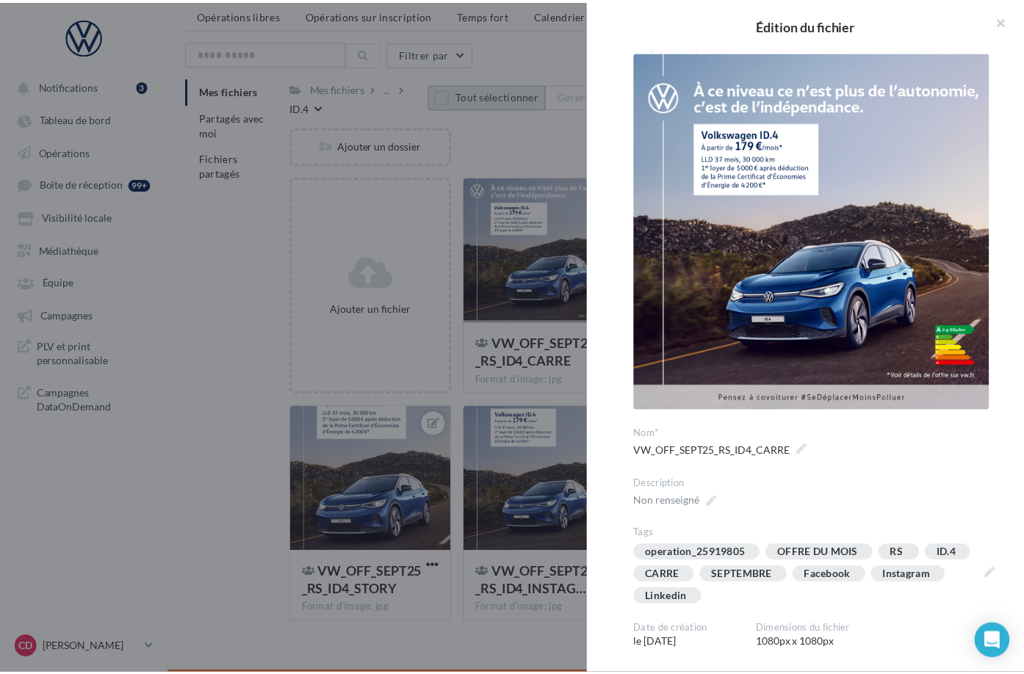
scroll to position [21, 0]
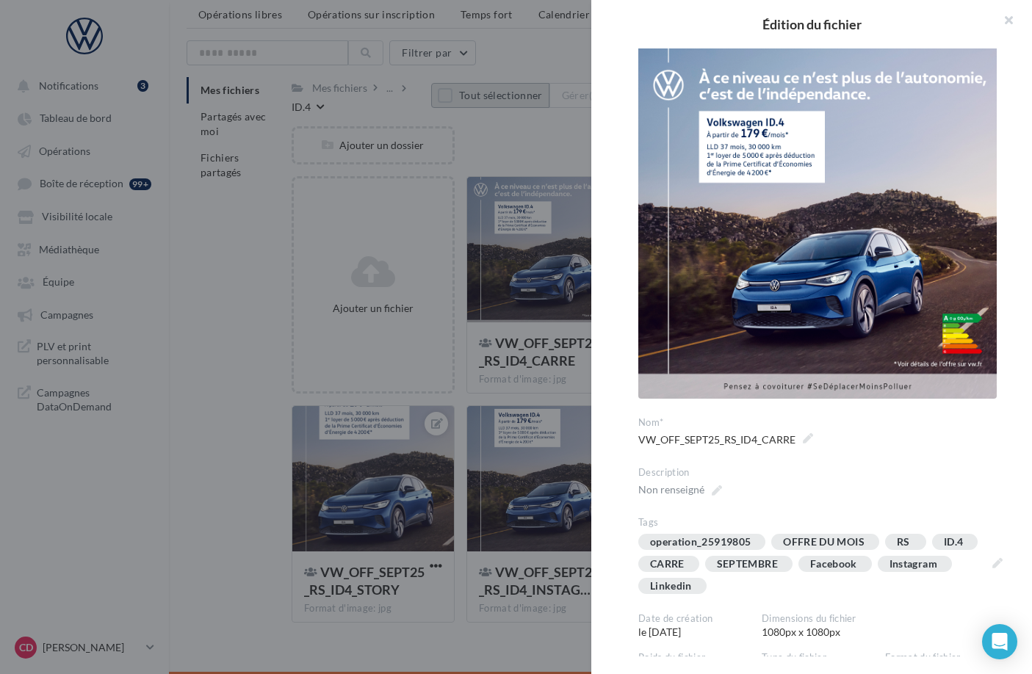
drag, startPoint x: 480, startPoint y: 402, endPoint x: 489, endPoint y: 405, distance: 10.0
click at [480, 401] on div at bounding box center [516, 337] width 1032 height 674
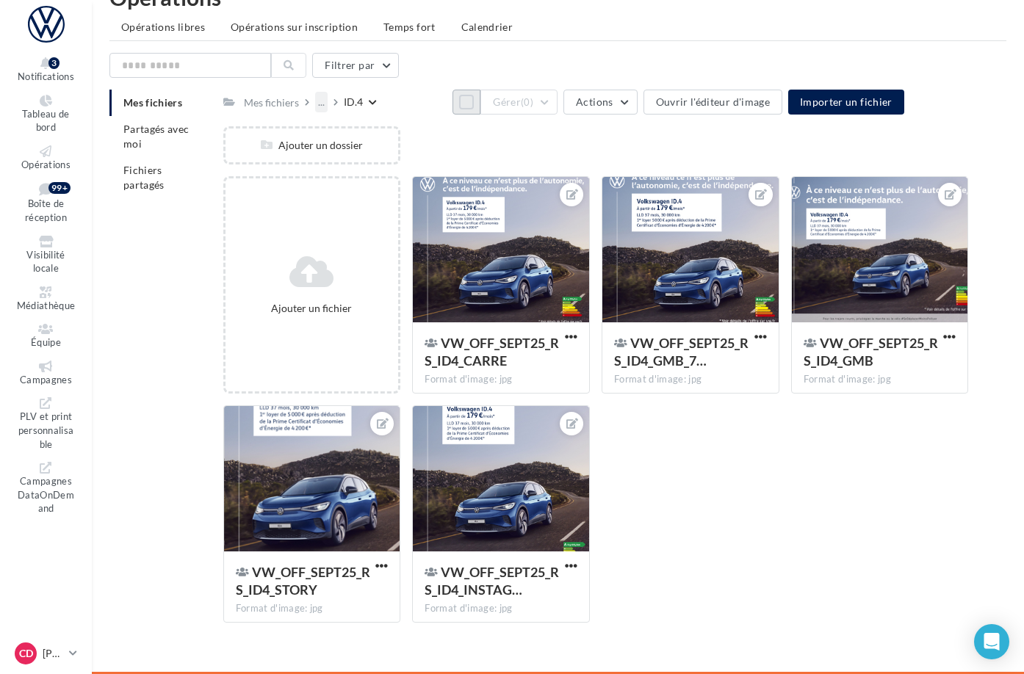
click at [328, 92] on div "..." at bounding box center [321, 102] width 12 height 21
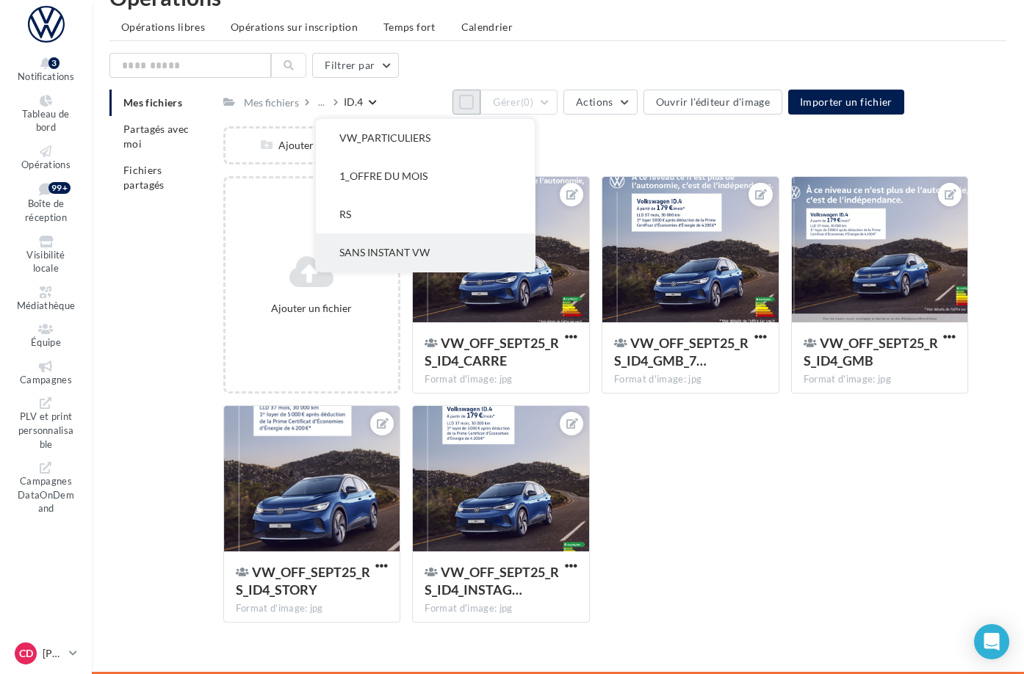
click at [449, 234] on button "SANS INSTANT VW" at bounding box center [425, 253] width 219 height 38
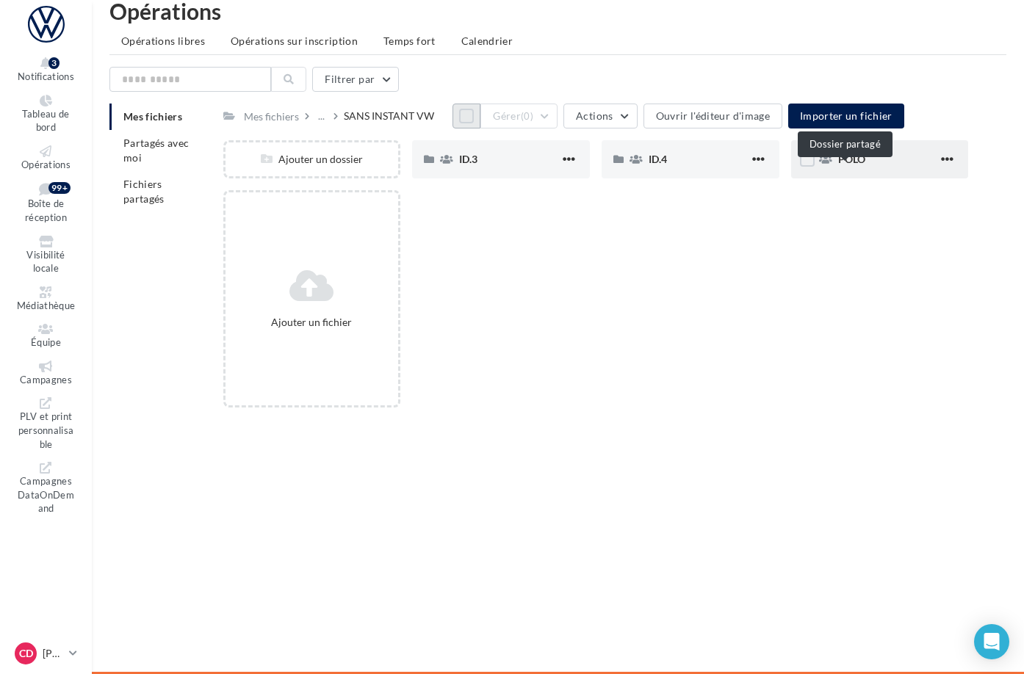
click at [851, 170] on div "POLO" at bounding box center [880, 159] width 178 height 38
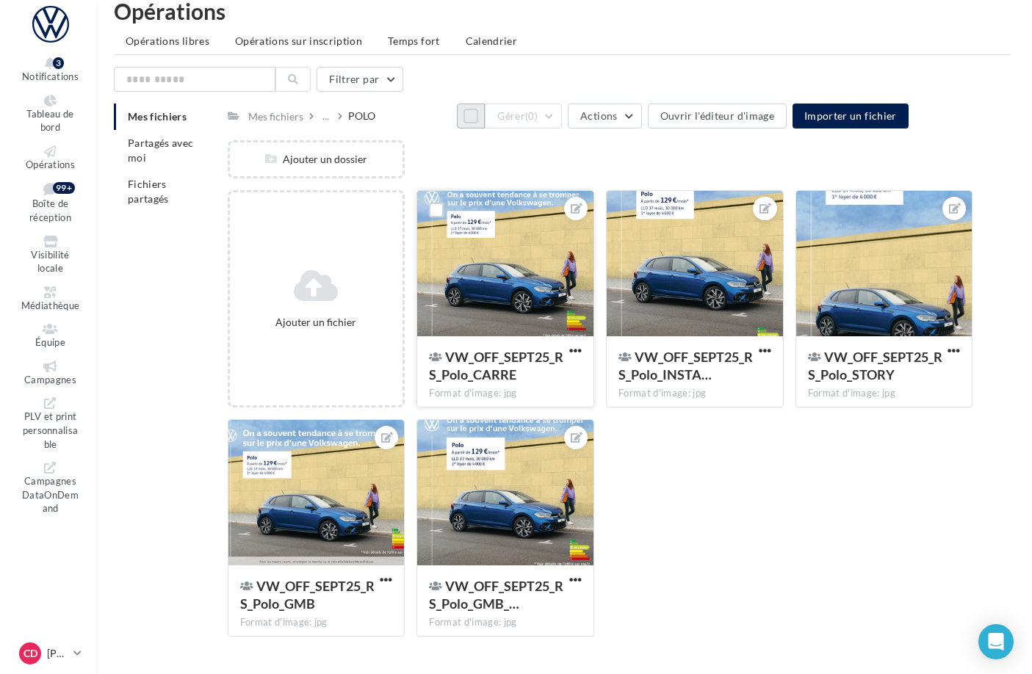
scroll to position [50, 0]
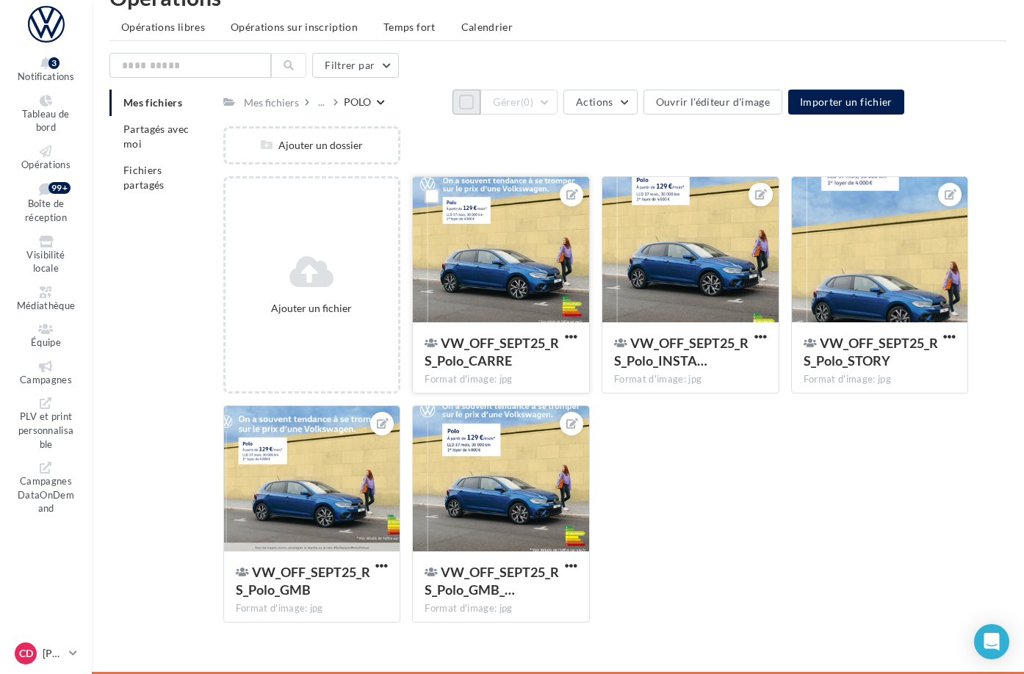
click at [549, 245] on div at bounding box center [501, 250] width 176 height 147
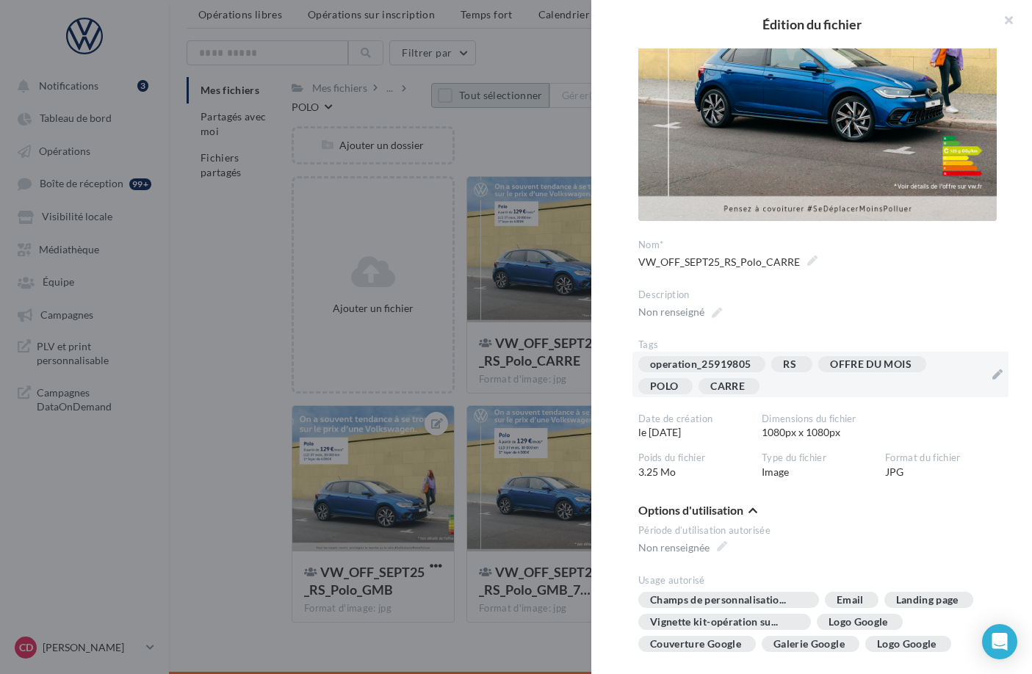
scroll to position [198, 0]
click at [799, 378] on div "operation_25919805 RS OFFRE DU MOIS POLO [GEOGRAPHIC_DATA]" at bounding box center [811, 379] width 347 height 44
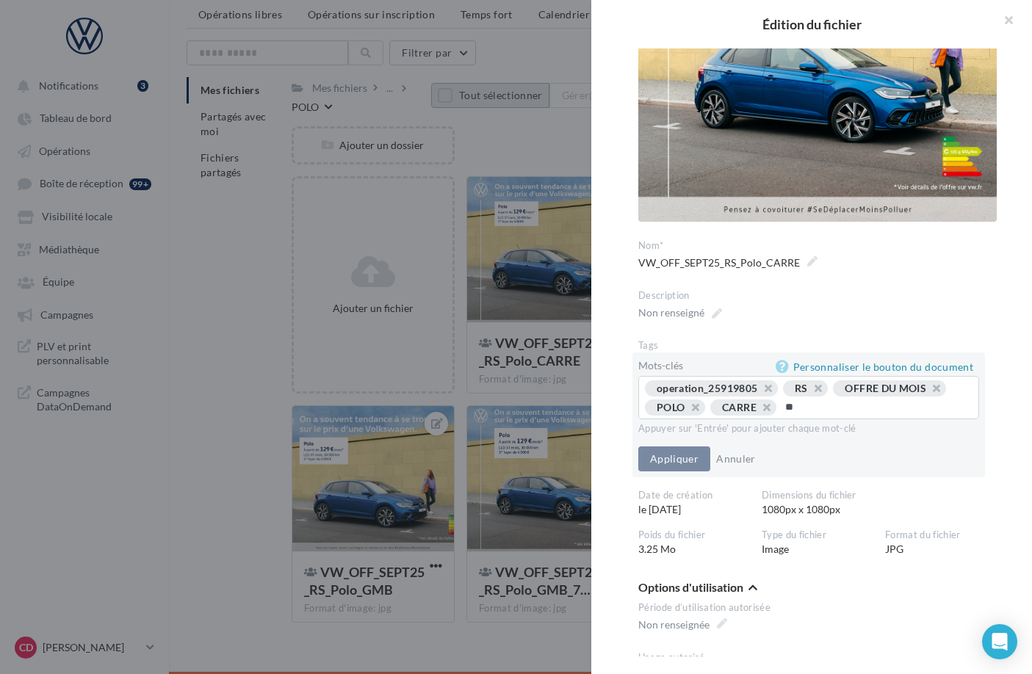
type input "*"
type input "*********"
type input "********"
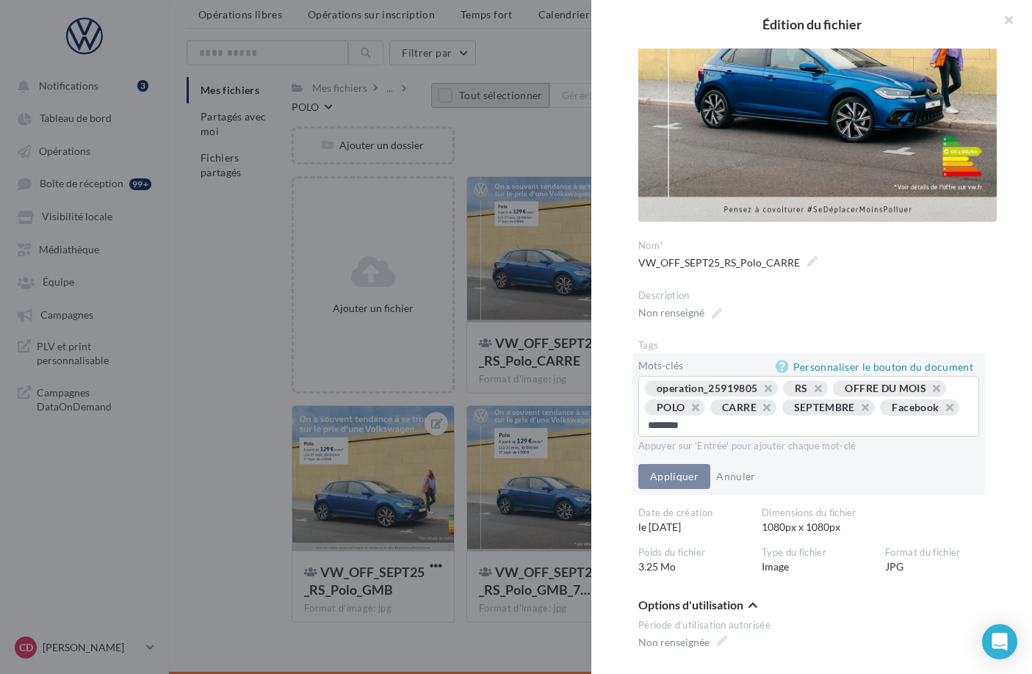
type input "*********"
type input "********"
drag, startPoint x: 686, startPoint y: 475, endPoint x: 693, endPoint y: 469, distance: 9.4
click at [685, 475] on button "Appliquer" at bounding box center [674, 478] width 72 height 25
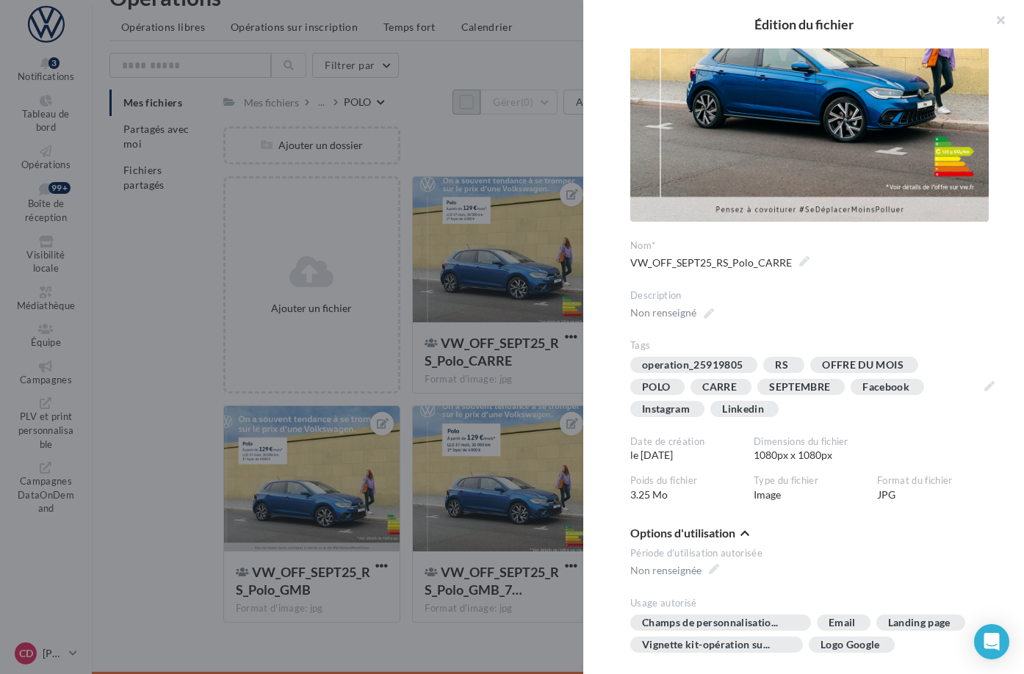
click at [528, 402] on div at bounding box center [512, 337] width 1024 height 674
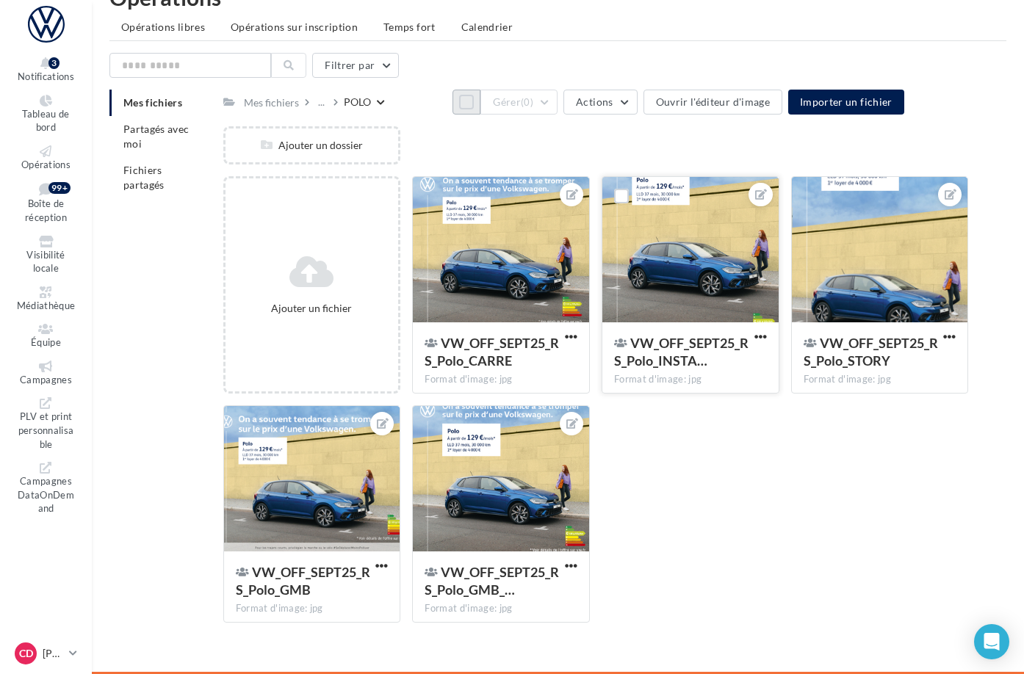
click at [732, 302] on div at bounding box center [690, 250] width 176 height 147
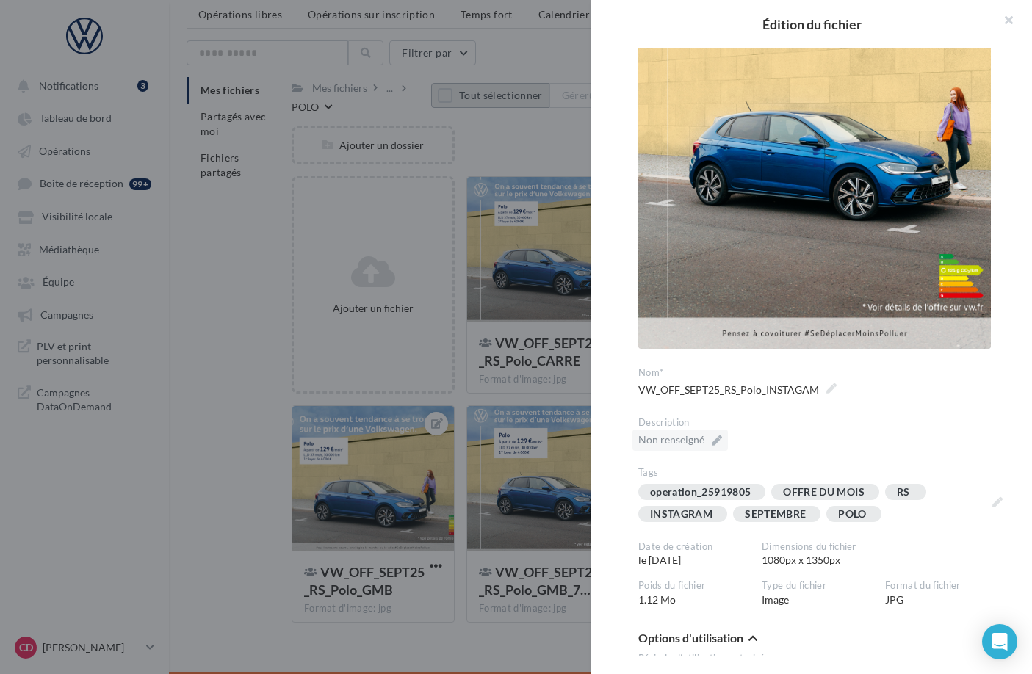
scroll to position [160, 0]
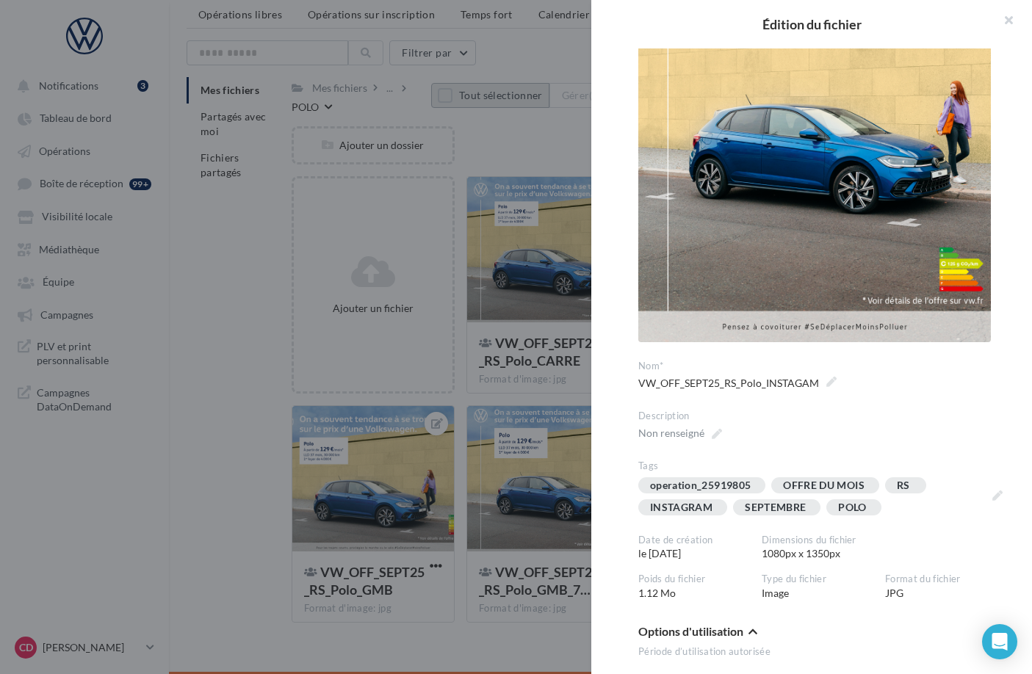
click at [537, 398] on div at bounding box center [516, 337] width 1032 height 674
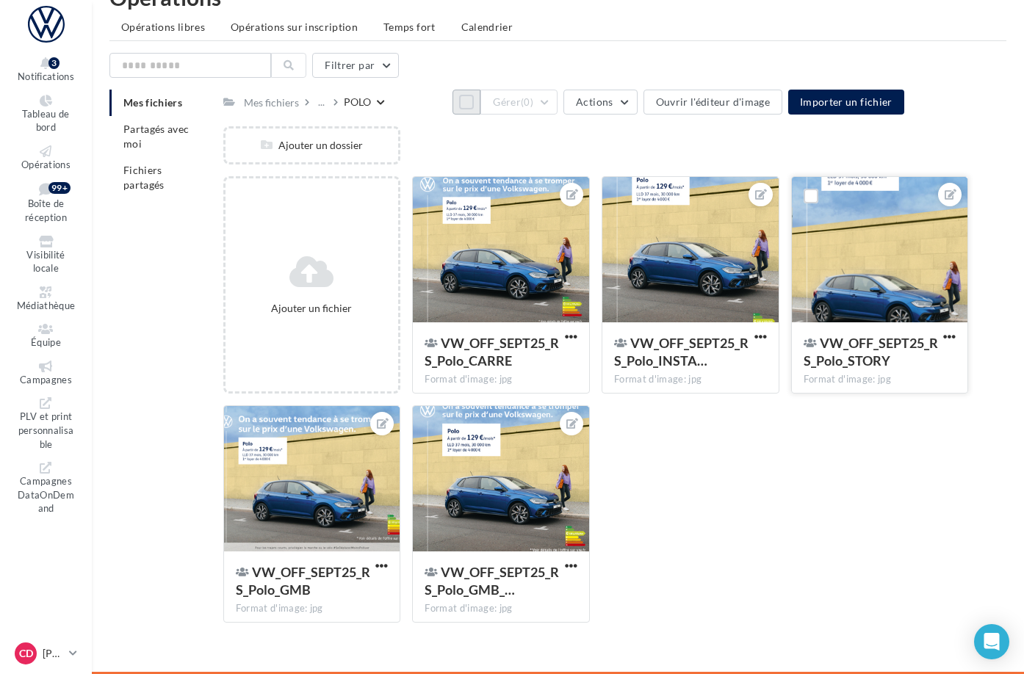
click at [874, 311] on div at bounding box center [880, 250] width 176 height 147
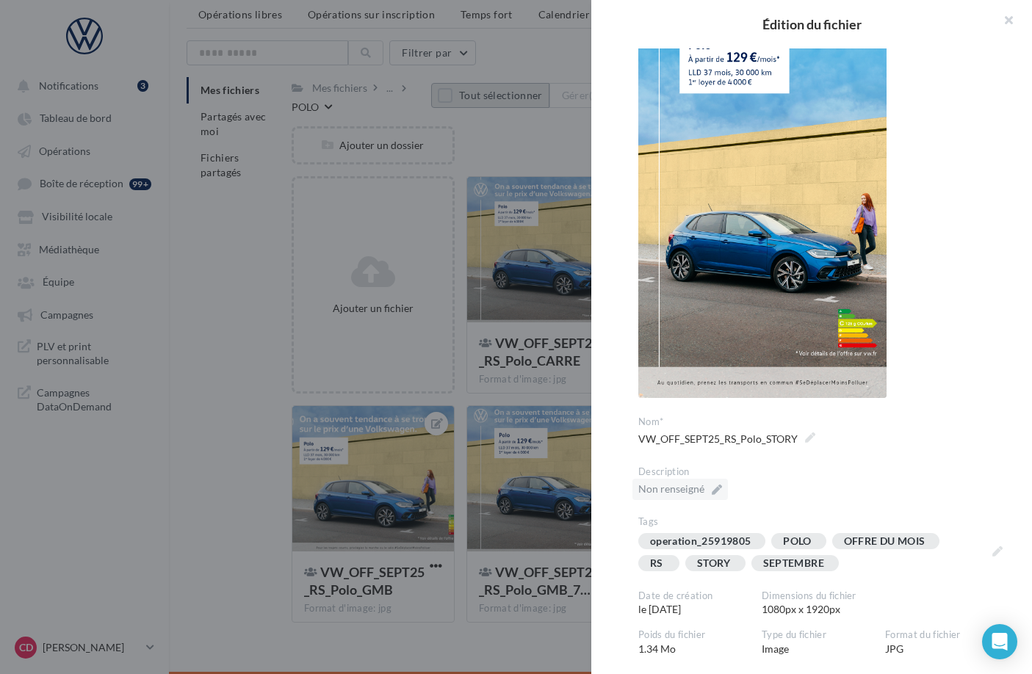
scroll to position [116, 0]
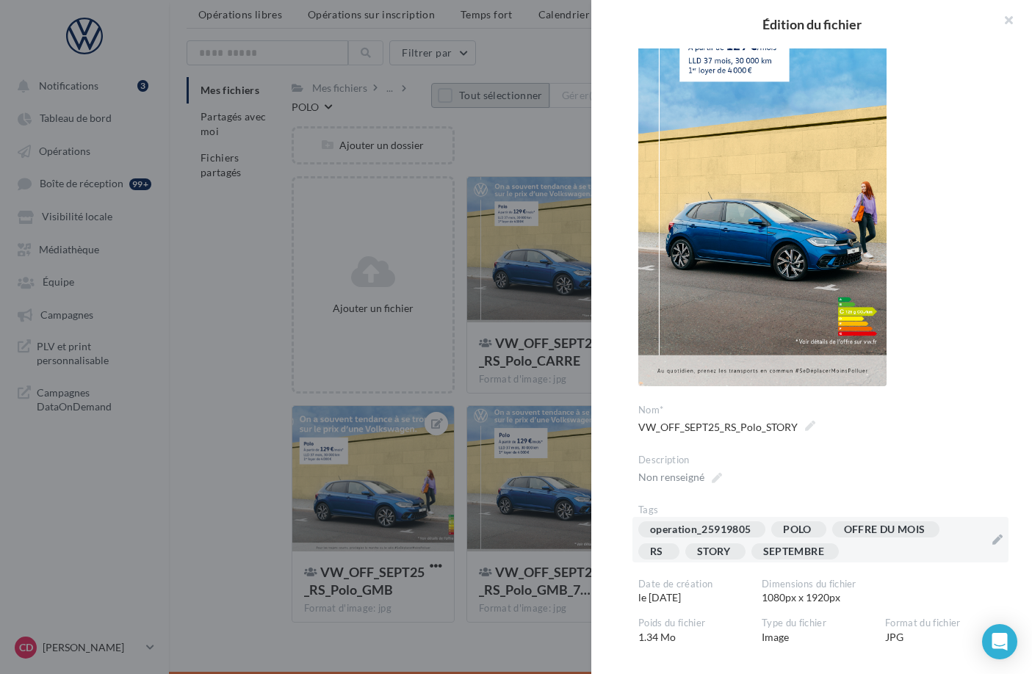
click at [891, 553] on div "operation_25919805 POLO OFFRE DU MOIS RS STORY SEPTEMBRE" at bounding box center [811, 544] width 347 height 44
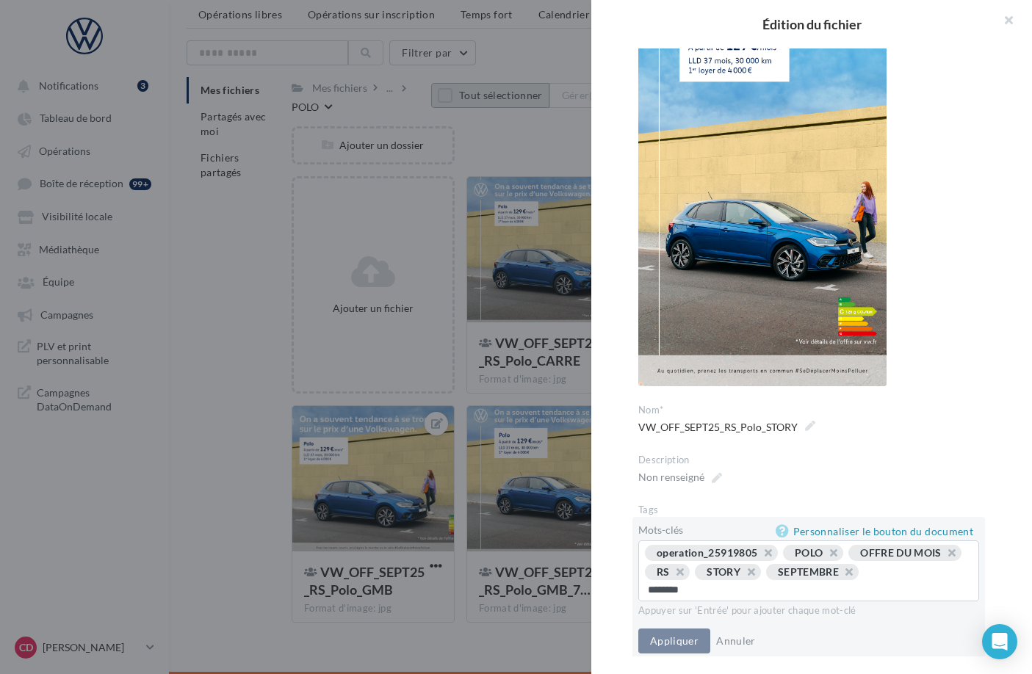
type input "*********"
drag, startPoint x: 668, startPoint y: 639, endPoint x: 693, endPoint y: 637, distance: 25.8
click at [668, 639] on button "Appliquer" at bounding box center [674, 641] width 72 height 25
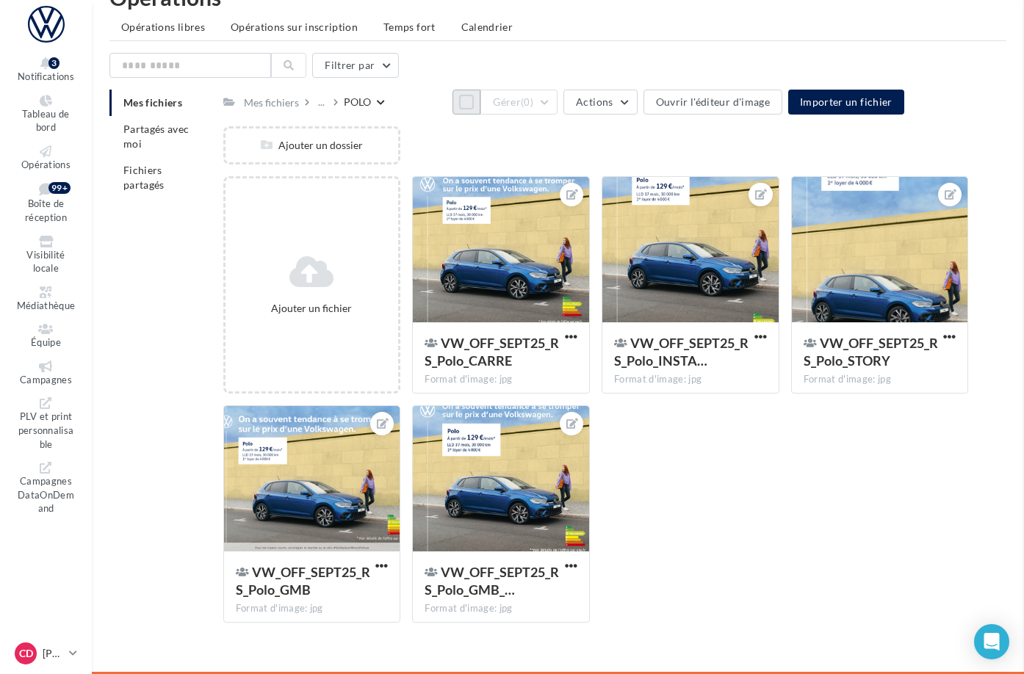
click at [390, 497] on div at bounding box center [312, 479] width 176 height 147
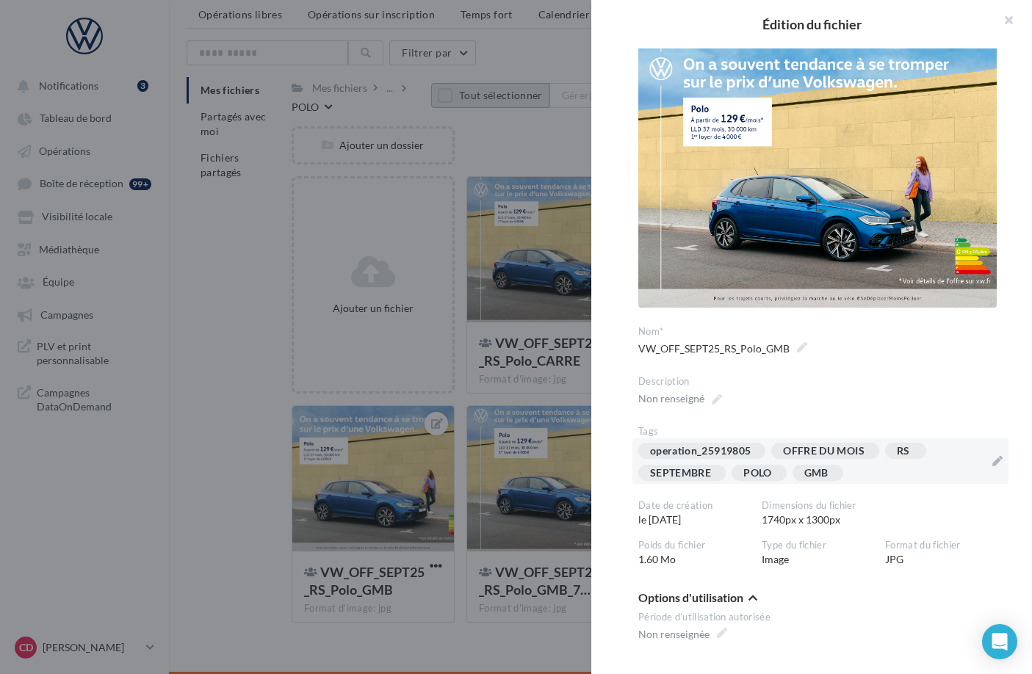
scroll to position [18, 0]
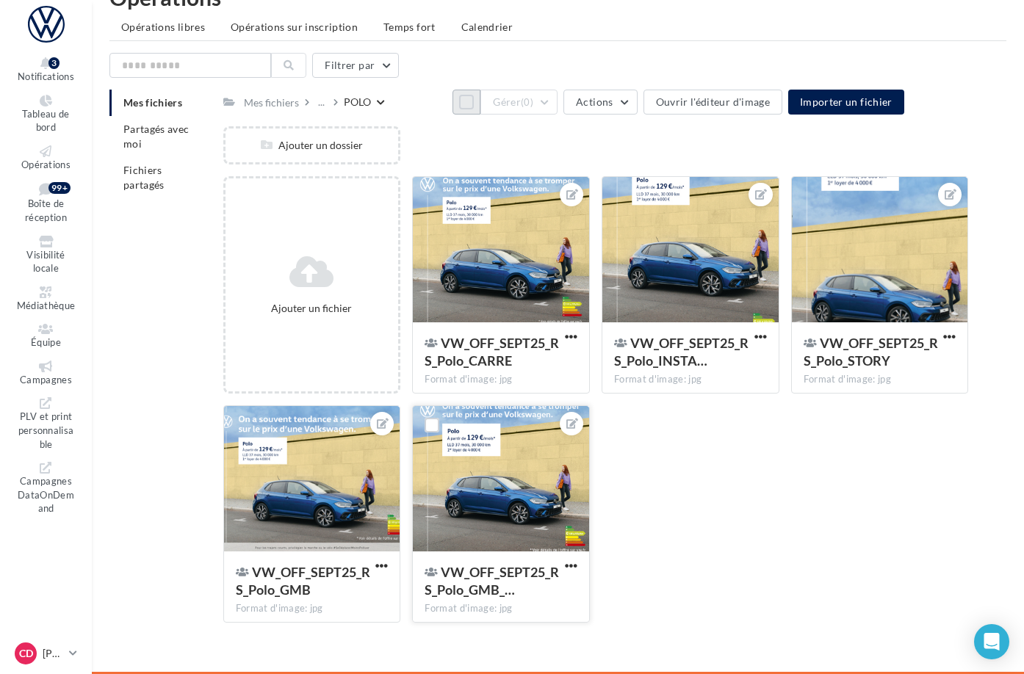
click at [589, 522] on div at bounding box center [501, 479] width 176 height 147
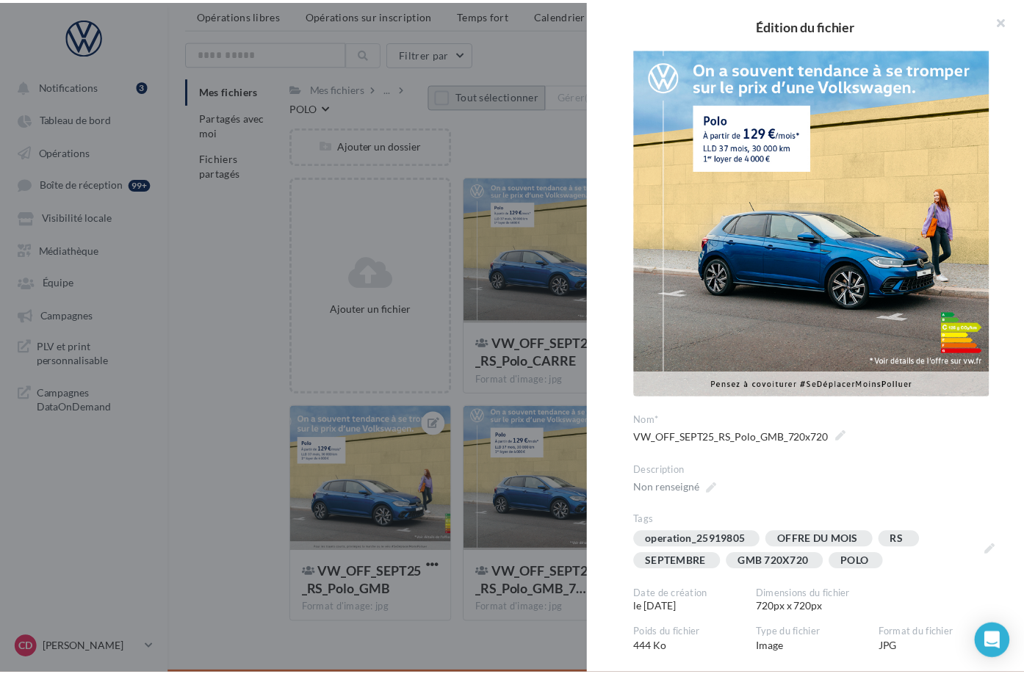
scroll to position [198, 0]
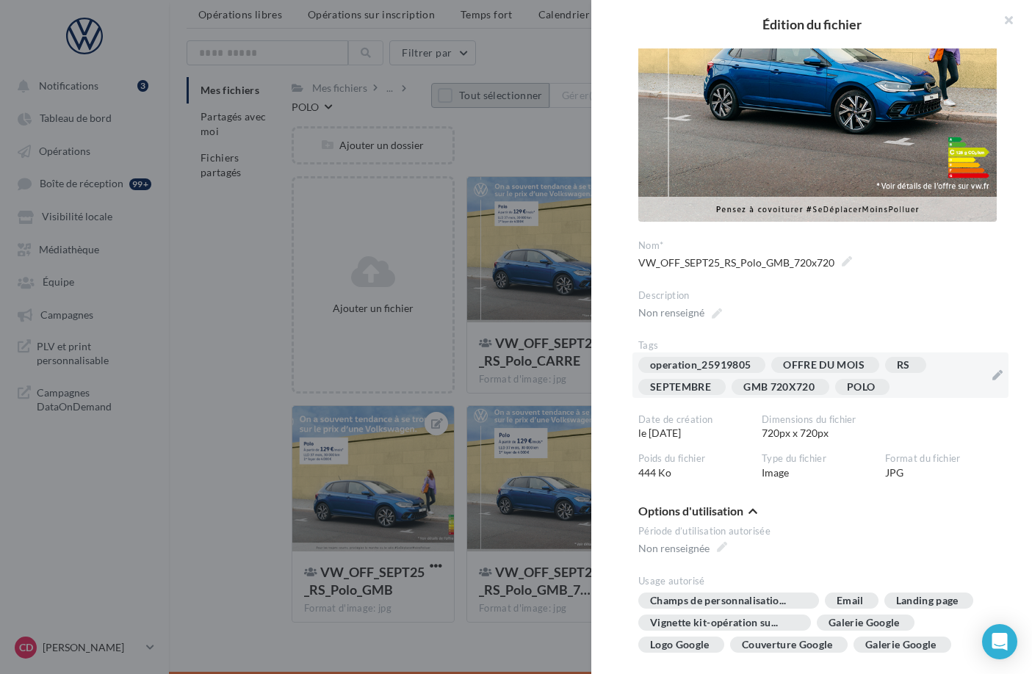
click at [812, 369] on div "operation_25919805 OFFRE DU MOIS RS SEPTEMBRE GMB 720X720 POLO" at bounding box center [811, 379] width 347 height 44
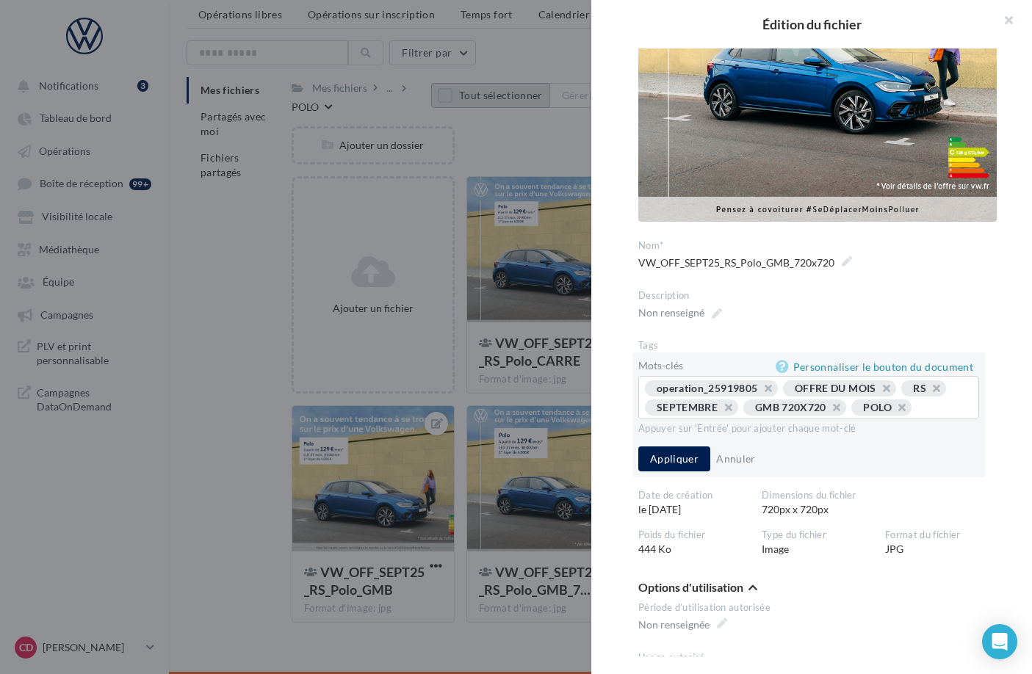
click at [829, 411] on button "button" at bounding box center [829, 411] width 0 height 0
click at [828, 400] on input "text" at bounding box center [888, 407] width 152 height 15
type input "***"
drag, startPoint x: 676, startPoint y: 466, endPoint x: 697, endPoint y: 462, distance: 21.6
click at [676, 465] on button "Appliquer" at bounding box center [674, 459] width 72 height 25
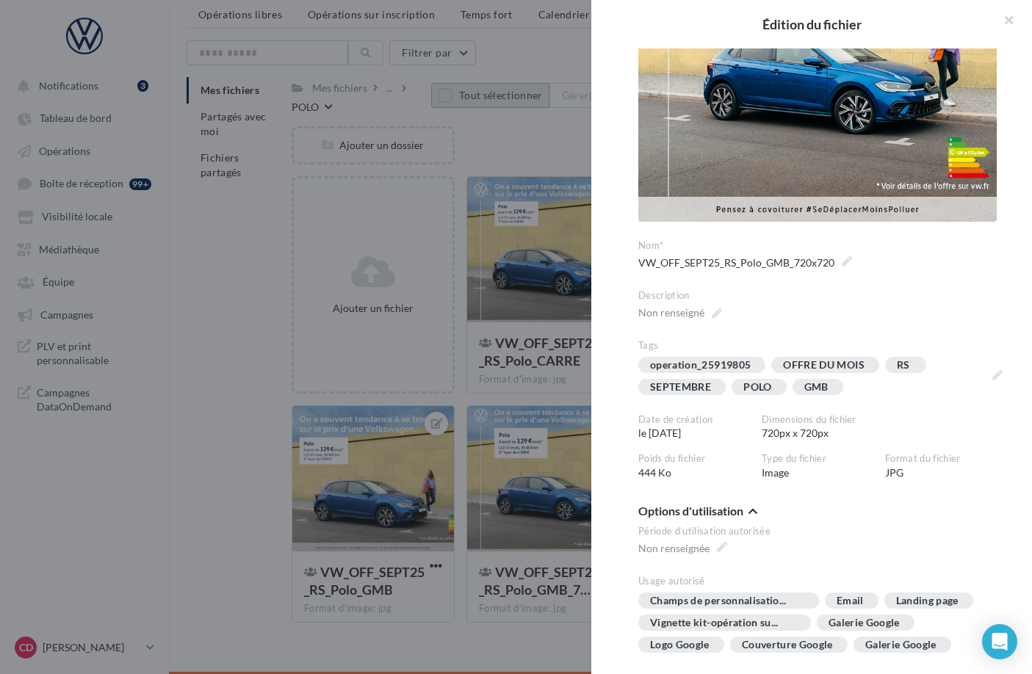
click at [459, 391] on div at bounding box center [516, 337] width 1032 height 674
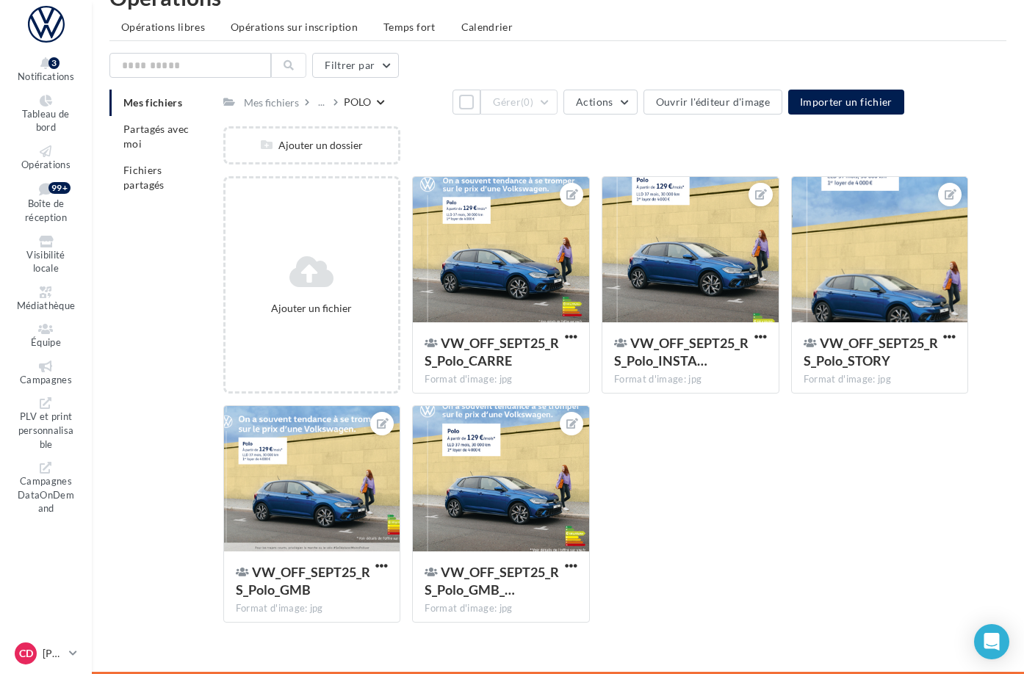
drag, startPoint x: 441, startPoint y: 99, endPoint x: 555, endPoint y: 98, distance: 113.9
click at [452, 99] on button "Tout sélectionner" at bounding box center [466, 102] width 28 height 25
click at [558, 95] on button "Gérer (5)" at bounding box center [518, 102] width 77 height 25
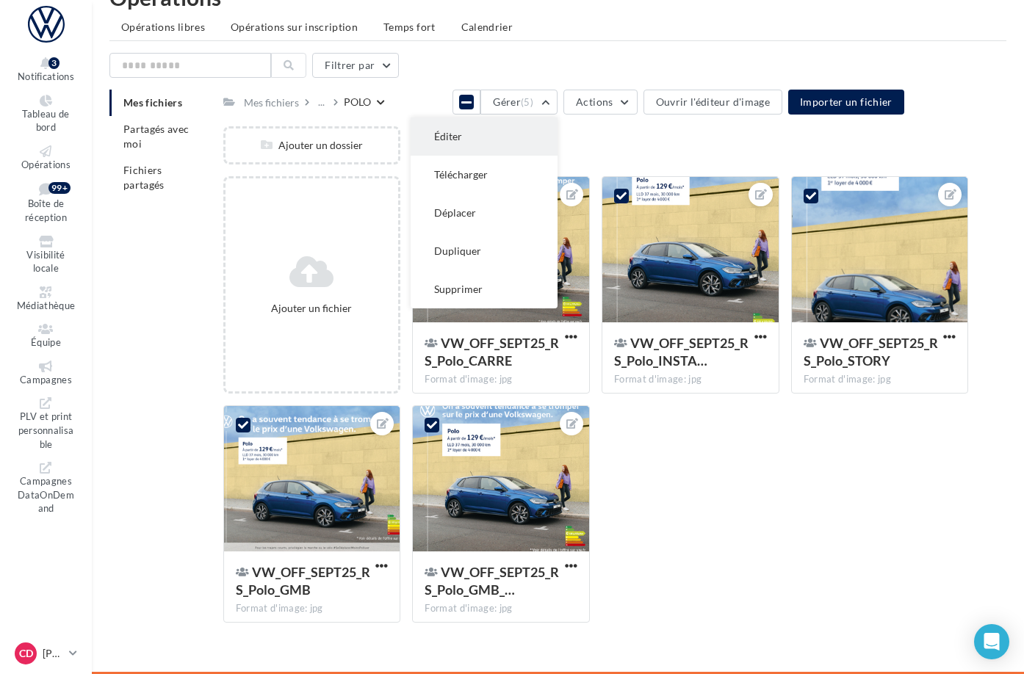
click at [558, 120] on button "Éditer" at bounding box center [484, 137] width 147 height 38
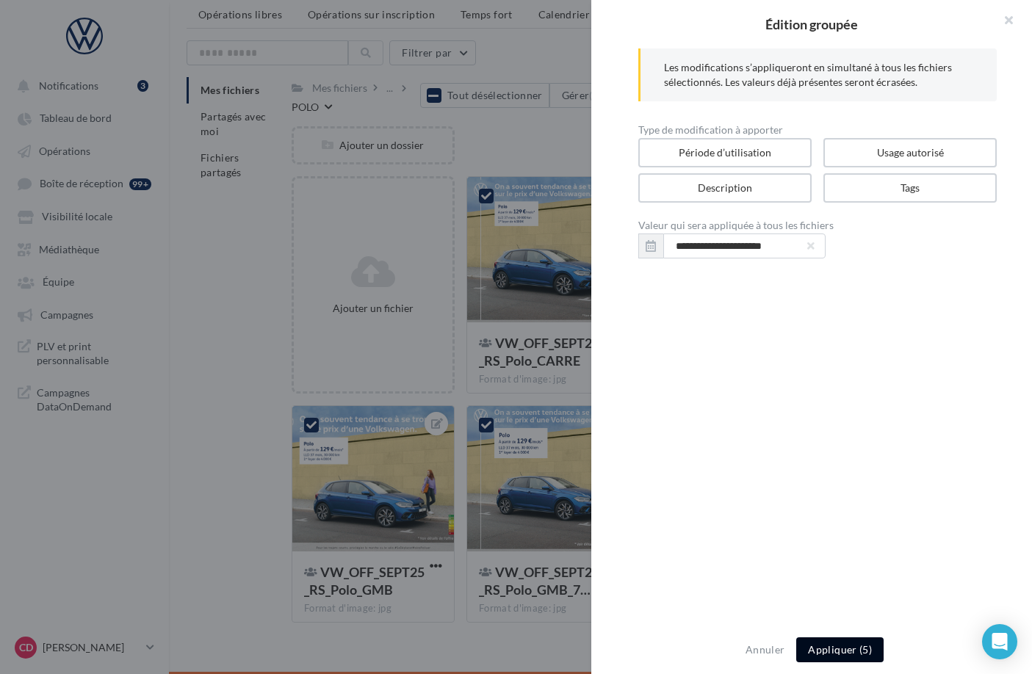
click at [832, 652] on button "Appliquer (5)" at bounding box center [839, 650] width 87 height 25
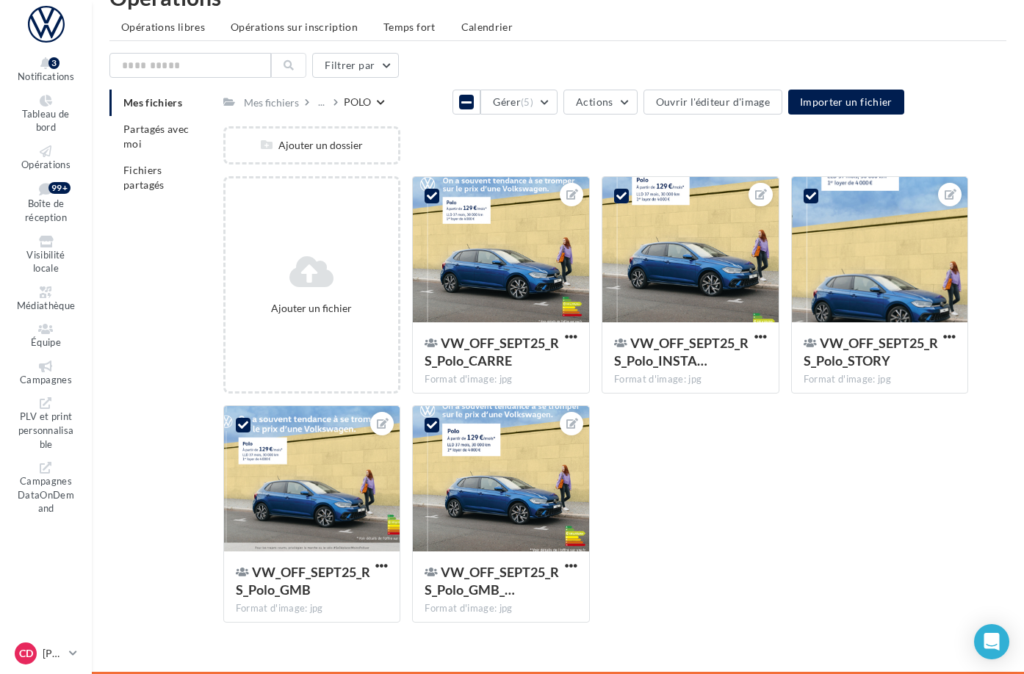
drag, startPoint x: 409, startPoint y: 112, endPoint x: 400, endPoint y: 105, distance: 12.0
click at [385, 112] on div "Mes fichiers ... POLO" at bounding box center [304, 101] width 162 height 21
click at [328, 92] on div "..." at bounding box center [321, 102] width 12 height 21
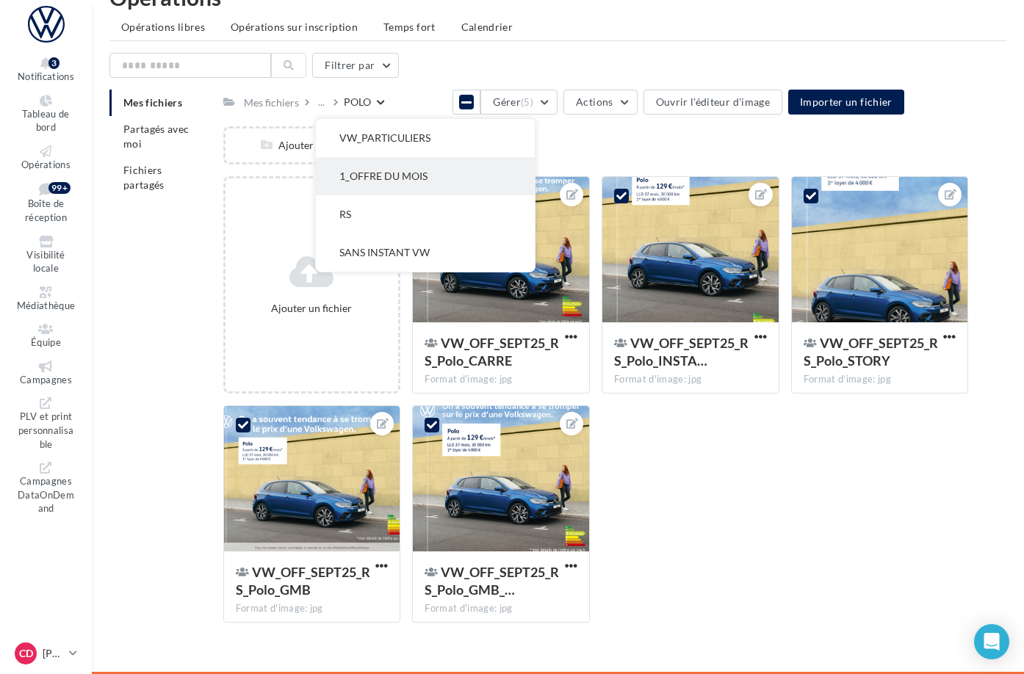
click at [434, 165] on button "1_OFFRE DU MOIS" at bounding box center [425, 176] width 219 height 38
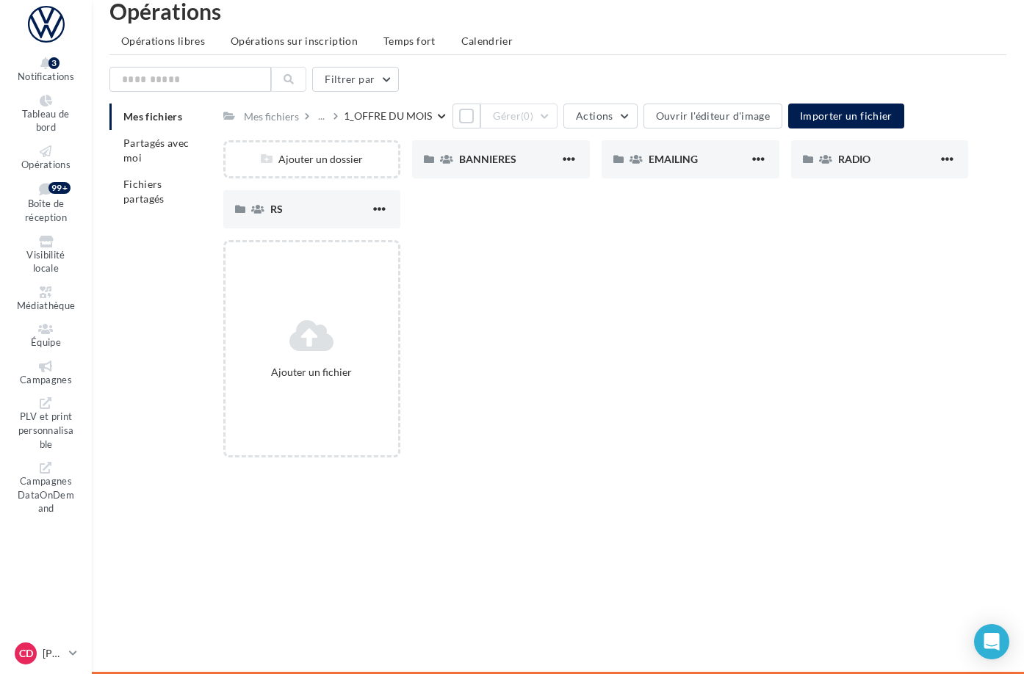
click at [536, 231] on div "Ajouter un dossier BANNIERES BANNIERES EMAILING EMAILING RADIO RADIO RS RS" at bounding box center [601, 190] width 757 height 100
click at [77, 649] on icon at bounding box center [73, 653] width 8 height 12
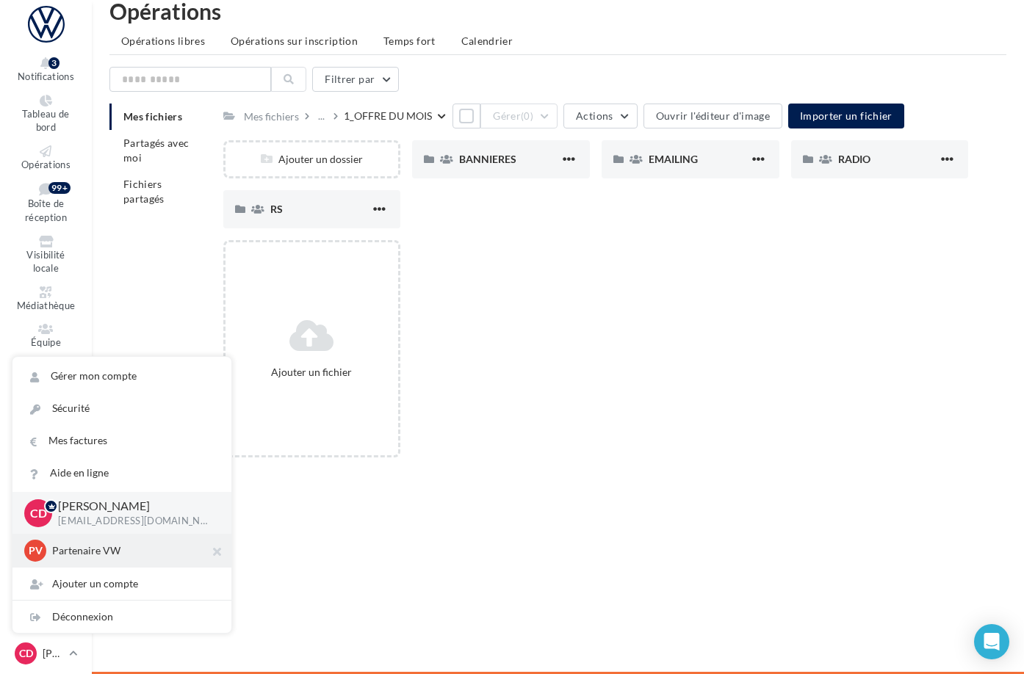
click at [107, 547] on p "Partenaire VW" at bounding box center [133, 551] width 162 height 15
